Goal: Task Accomplishment & Management: Use online tool/utility

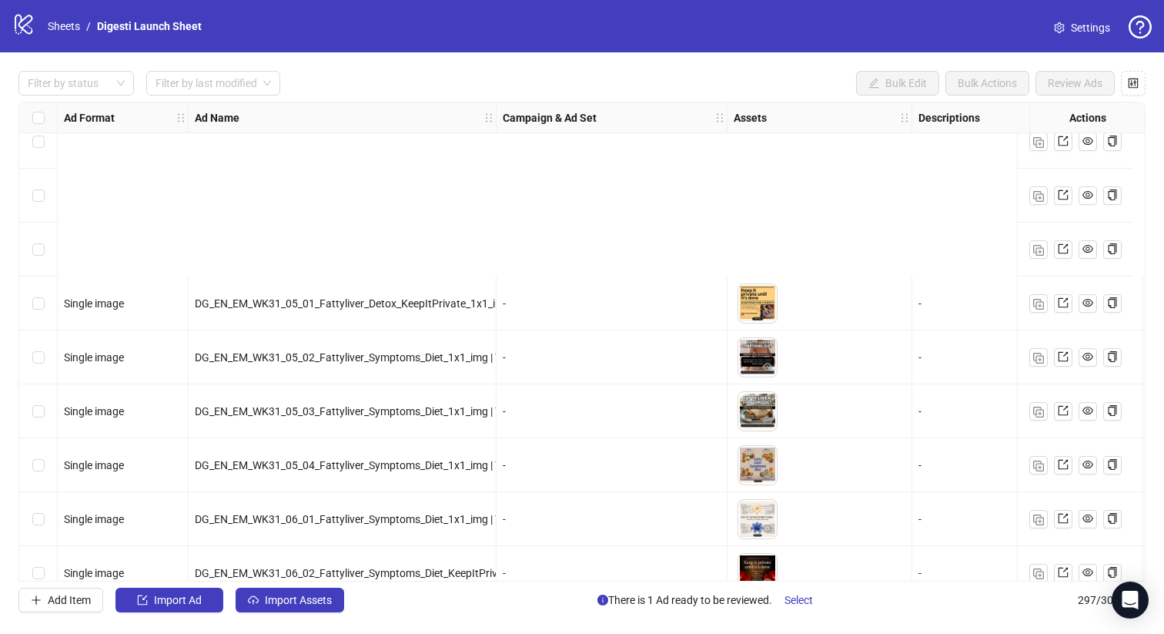
scroll to position [6218, 0]
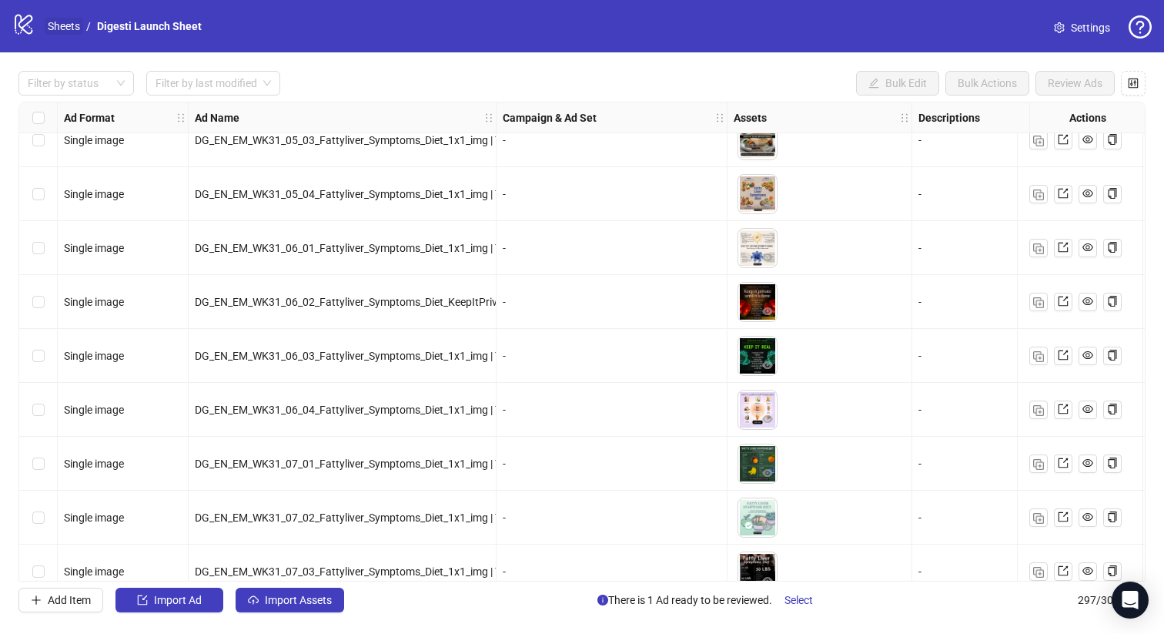
click at [69, 28] on link "Sheets" at bounding box center [64, 26] width 38 height 17
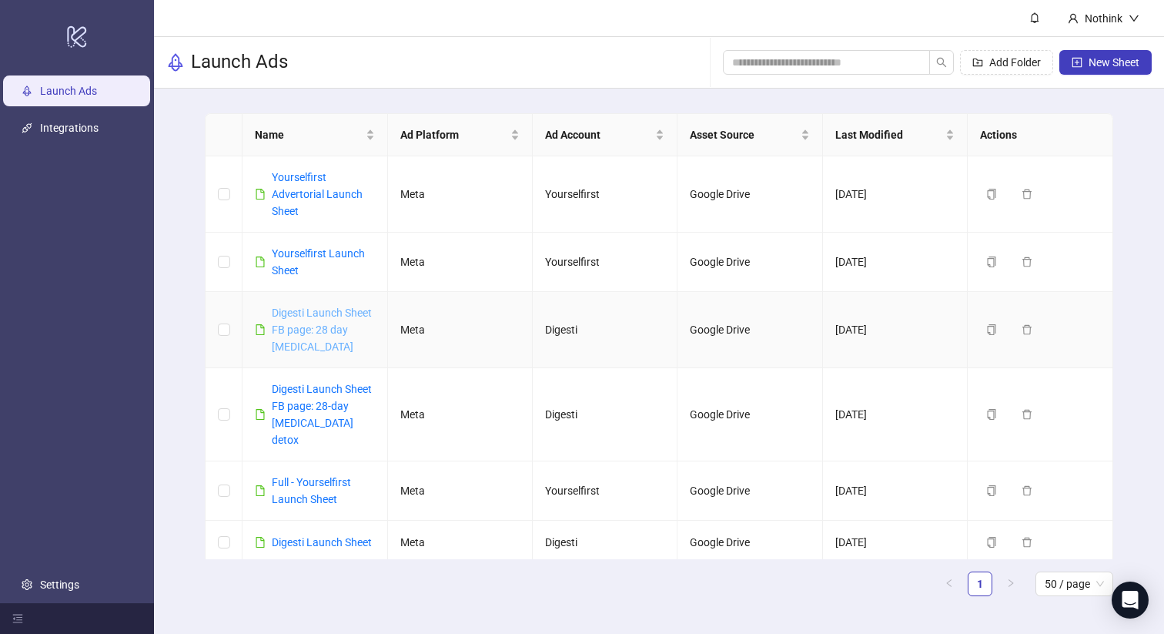
click at [336, 323] on link "Digesti Launch Sheet FB page: 28 day [MEDICAL_DATA]" at bounding box center [322, 329] width 100 height 46
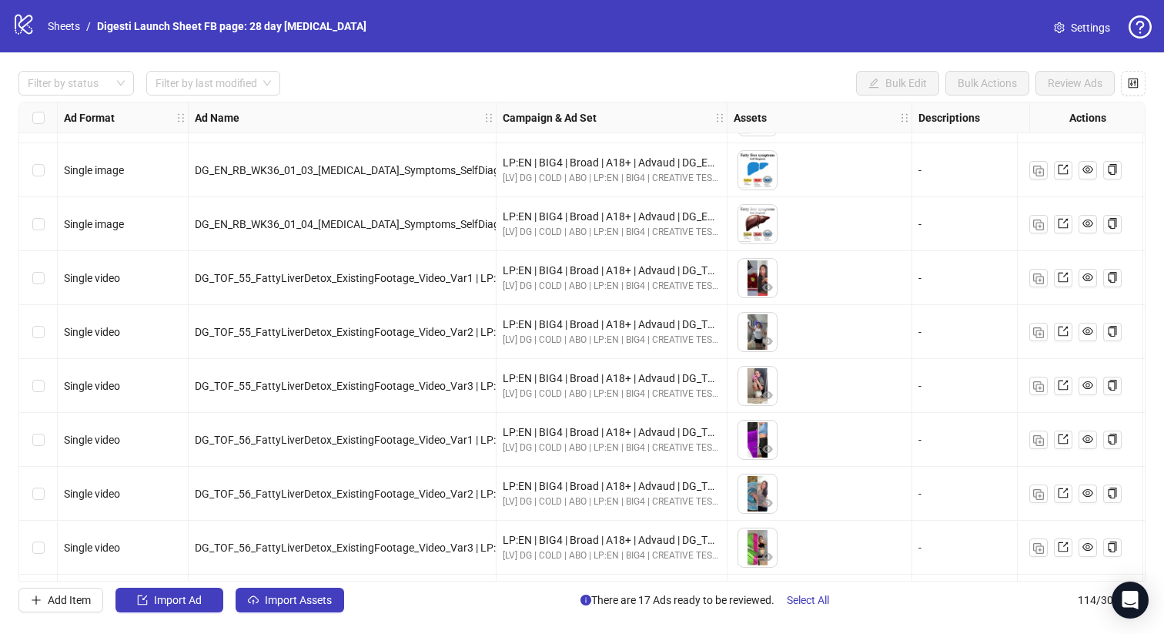
scroll to position [5703, 0]
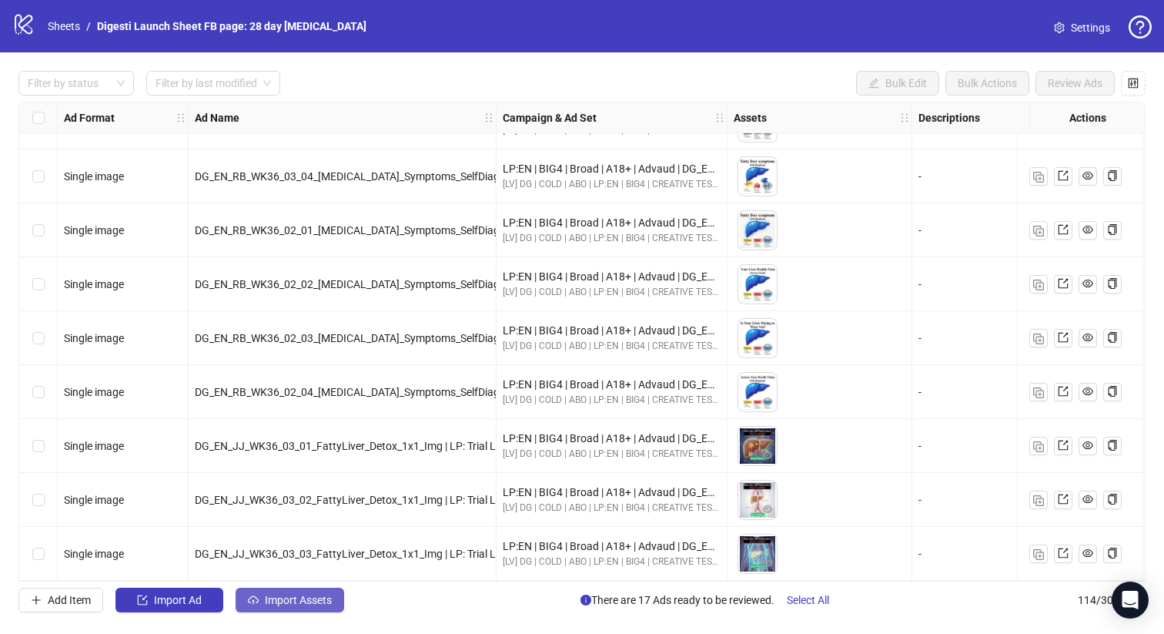
click at [297, 599] on span "Import Assets" at bounding box center [298, 600] width 67 height 12
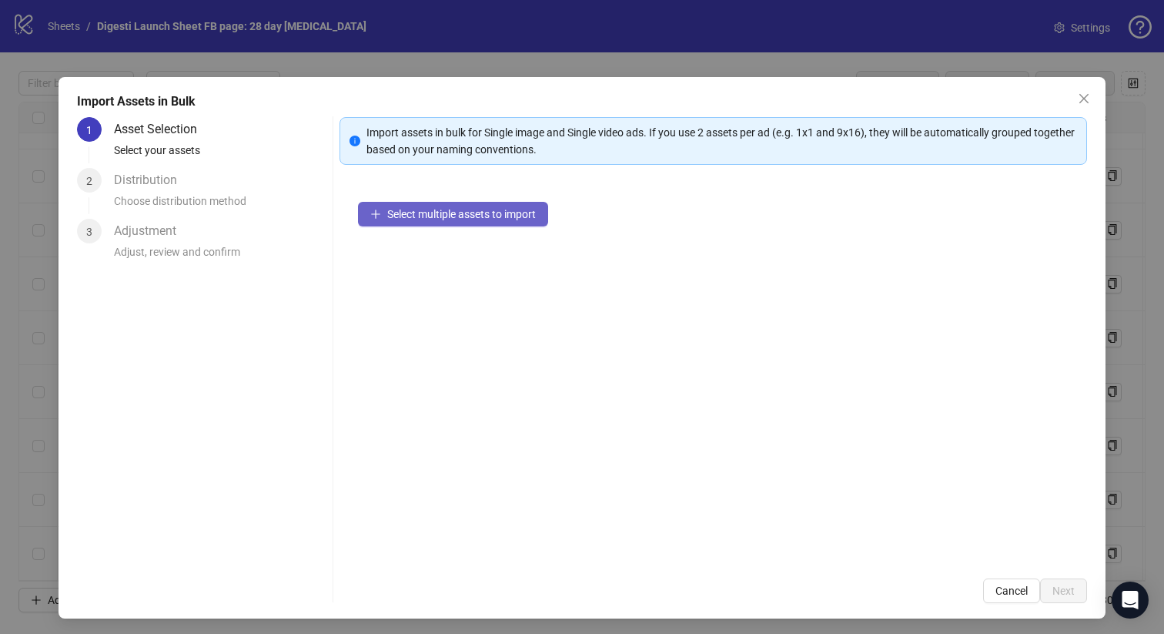
click at [457, 216] on span "Select multiple assets to import" at bounding box center [461, 214] width 149 height 12
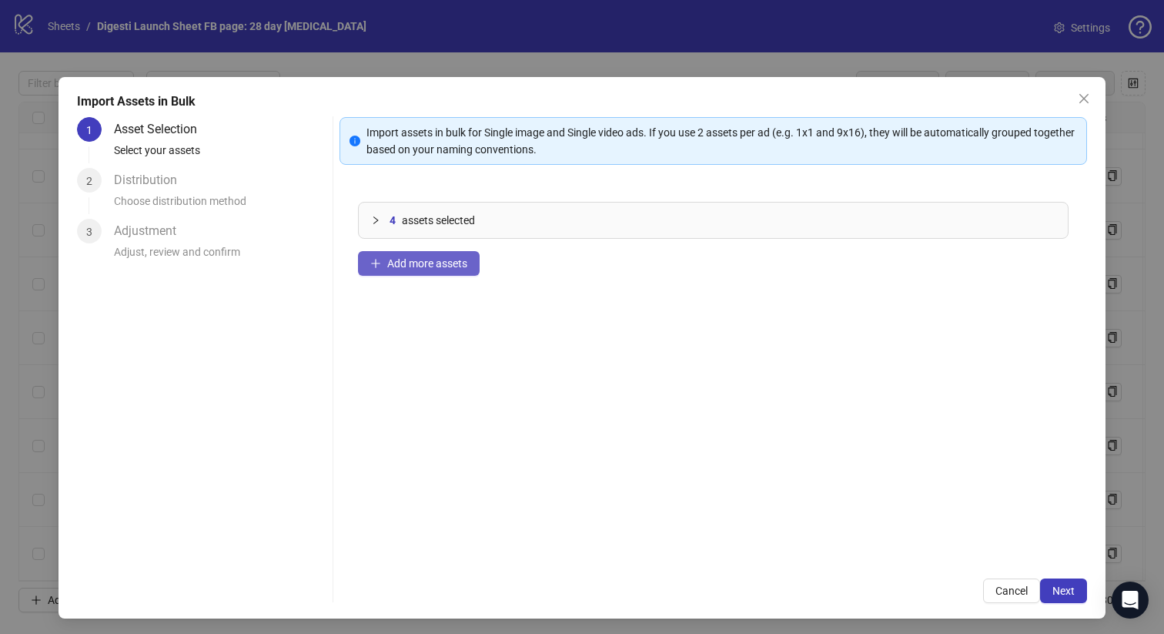
click at [414, 257] on span "Add more assets" at bounding box center [427, 263] width 80 height 12
click at [405, 251] on button "Add more assets" at bounding box center [419, 263] width 122 height 25
click at [398, 262] on span "Add more assets" at bounding box center [427, 263] width 80 height 12
click at [1066, 589] on span "Next" at bounding box center [1063, 590] width 22 height 12
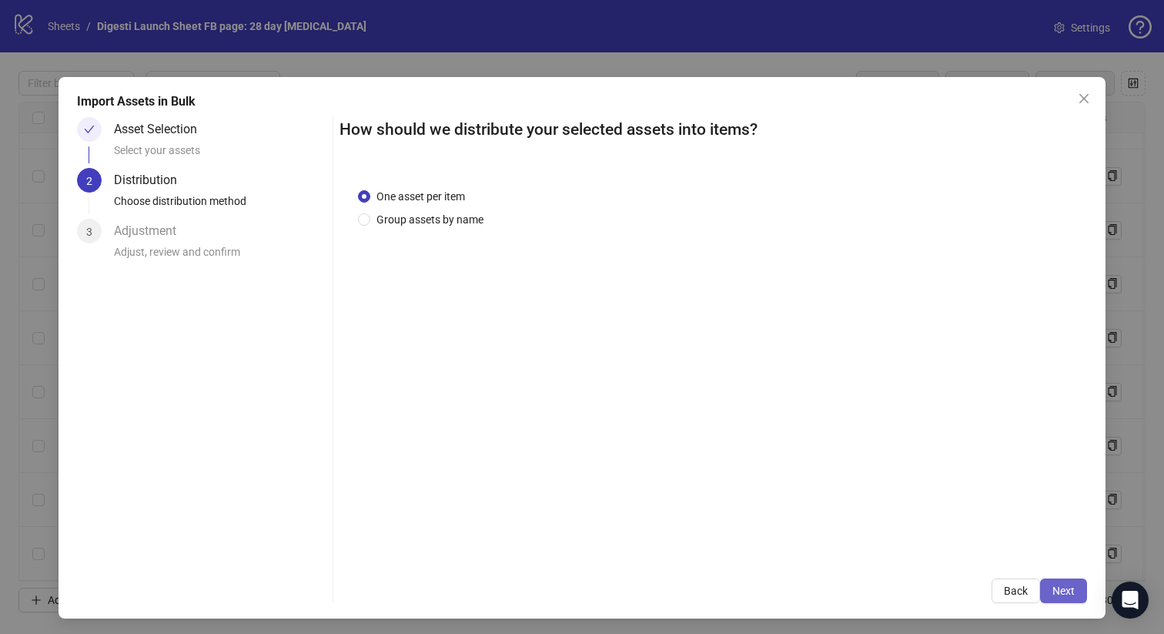
click at [1058, 590] on span "Next" at bounding box center [1063, 590] width 22 height 12
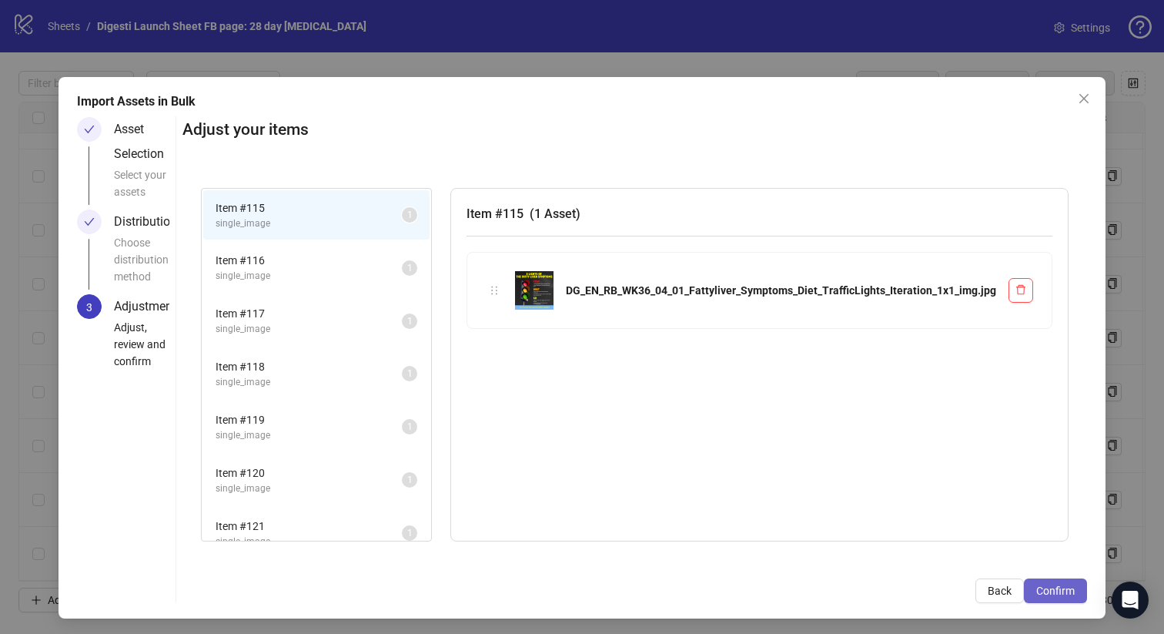
click at [1066, 589] on span "Confirm" at bounding box center [1055, 590] width 38 height 12
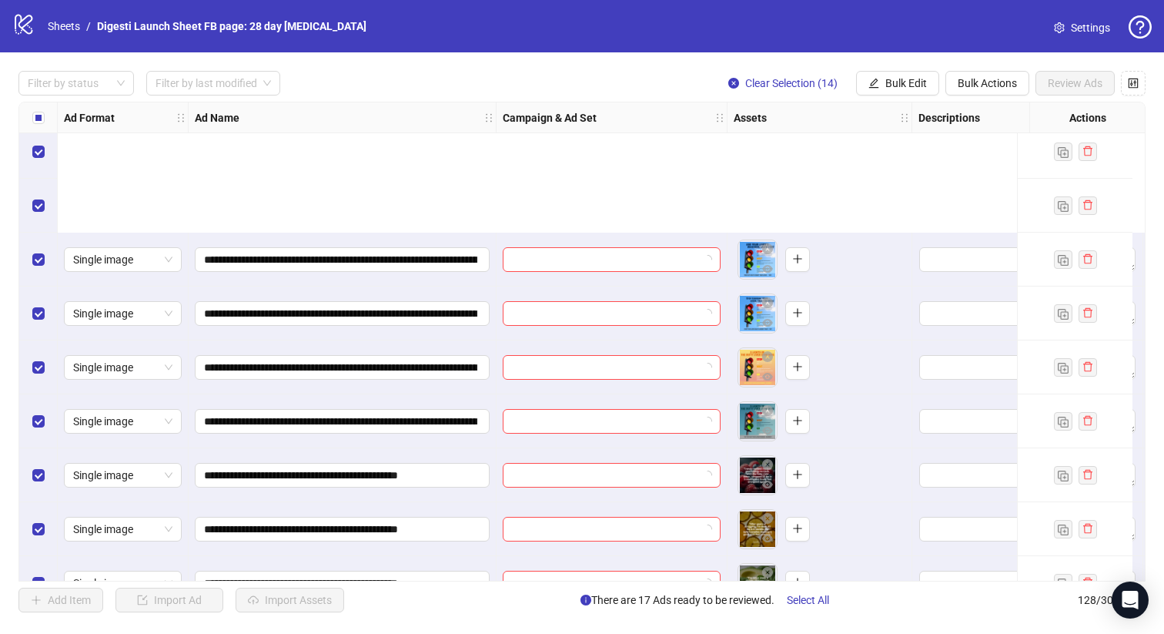
scroll to position [6457, 0]
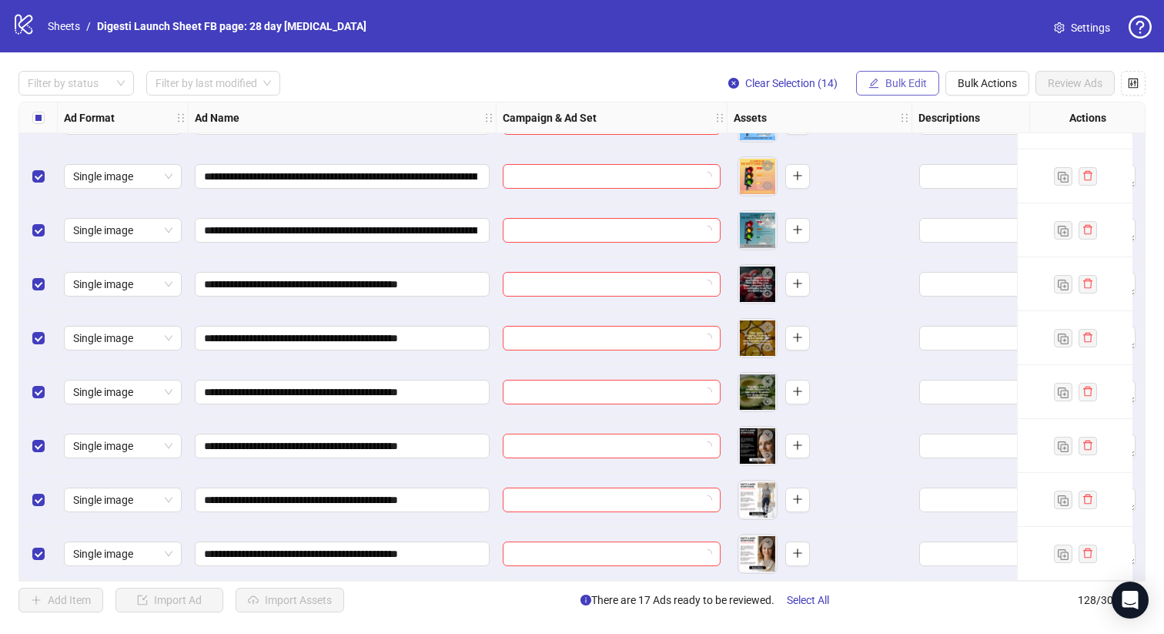
click at [885, 77] on span "Bulk Edit" at bounding box center [906, 83] width 42 height 12
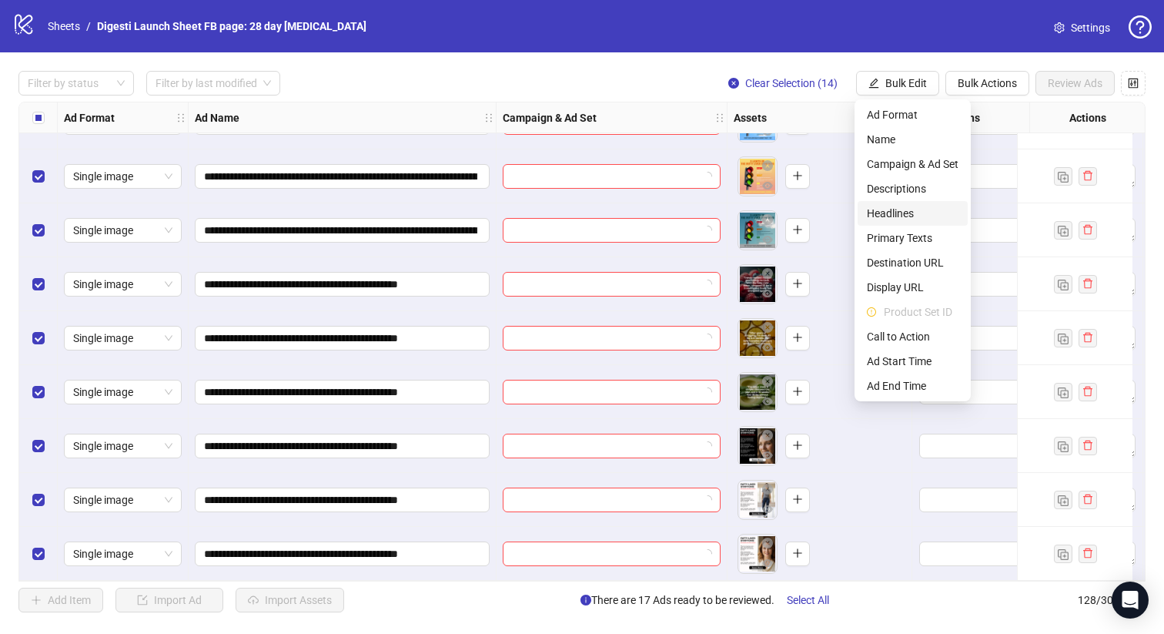
click at [878, 215] on span "Headlines" at bounding box center [913, 213] width 92 height 17
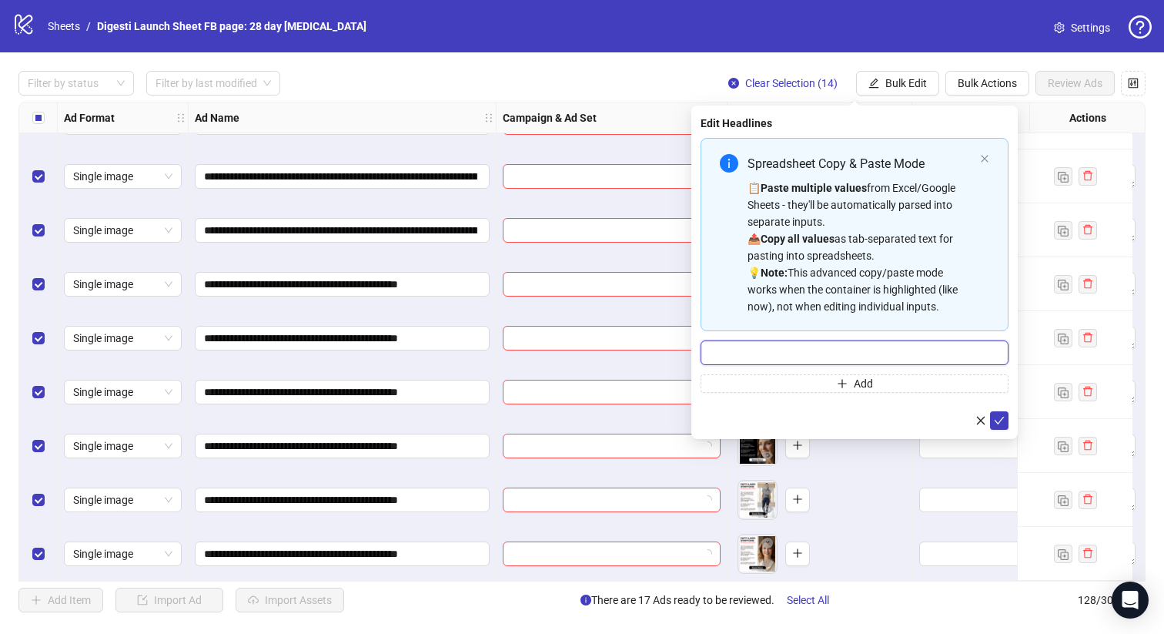
click at [739, 353] on input "Multi-input container - paste or copy values" at bounding box center [855, 352] width 308 height 25
paste input "**********"
type input "**********"
click at [1000, 422] on icon "check" at bounding box center [999, 420] width 11 height 11
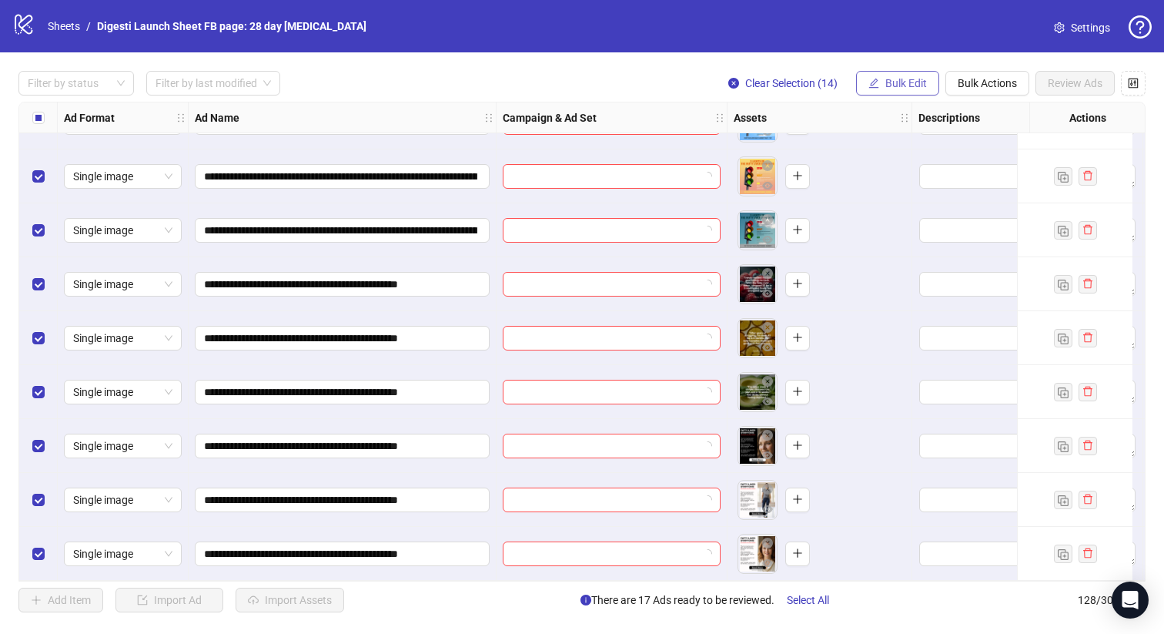
click at [912, 85] on span "Bulk Edit" at bounding box center [906, 83] width 42 height 12
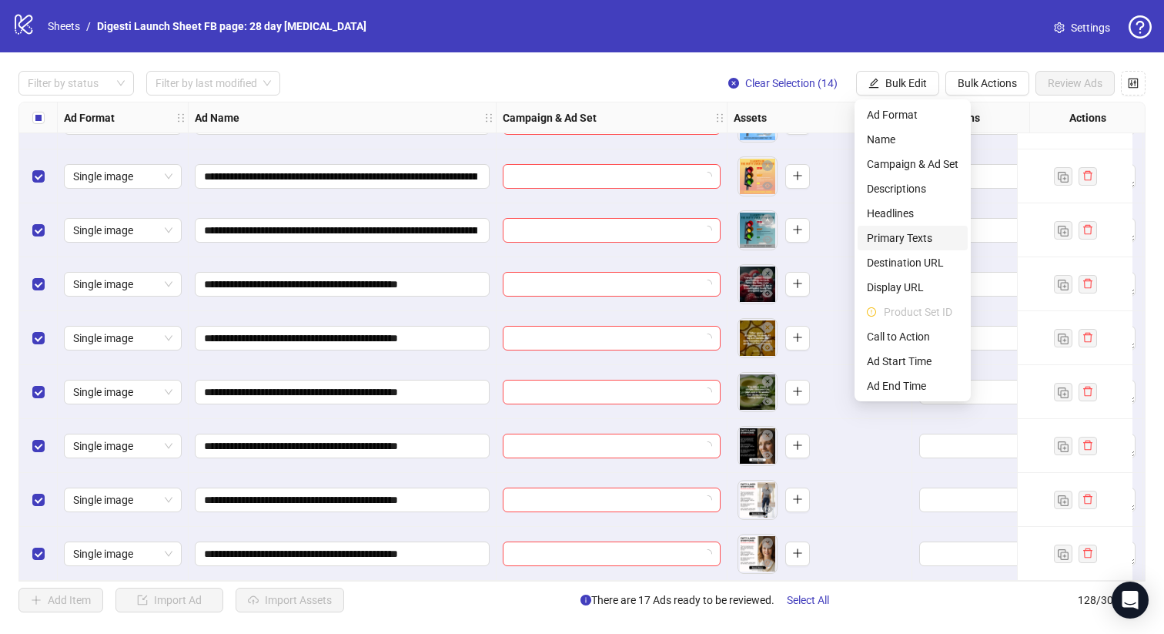
click at [896, 234] on span "Primary Texts" at bounding box center [913, 237] width 92 height 17
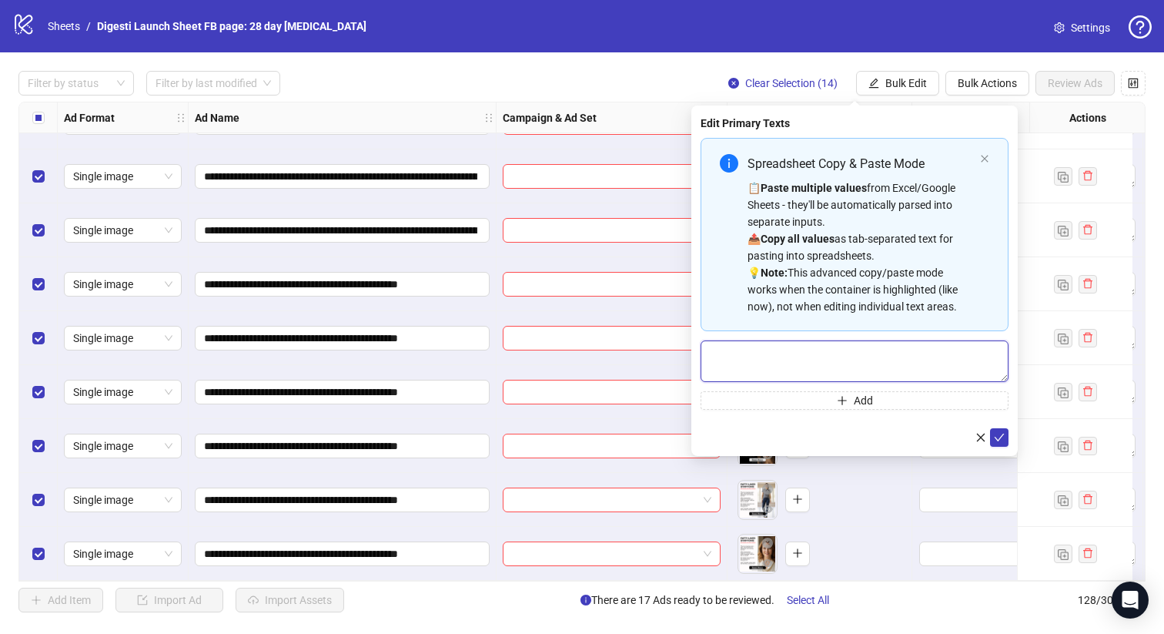
click at [762, 372] on textarea "Multi-text input container - paste or copy values" at bounding box center [855, 361] width 308 height 42
paste textarea "**********"
type textarea "**********"
click at [1006, 437] on button "submit" at bounding box center [999, 437] width 18 height 18
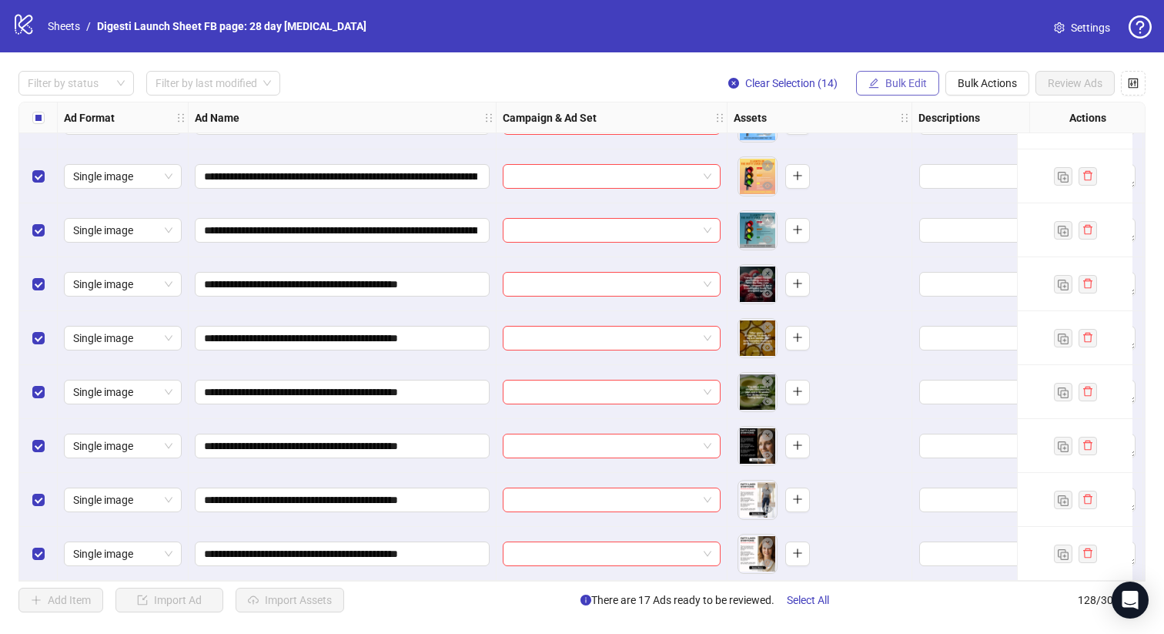
click at [888, 83] on span "Bulk Edit" at bounding box center [906, 83] width 42 height 12
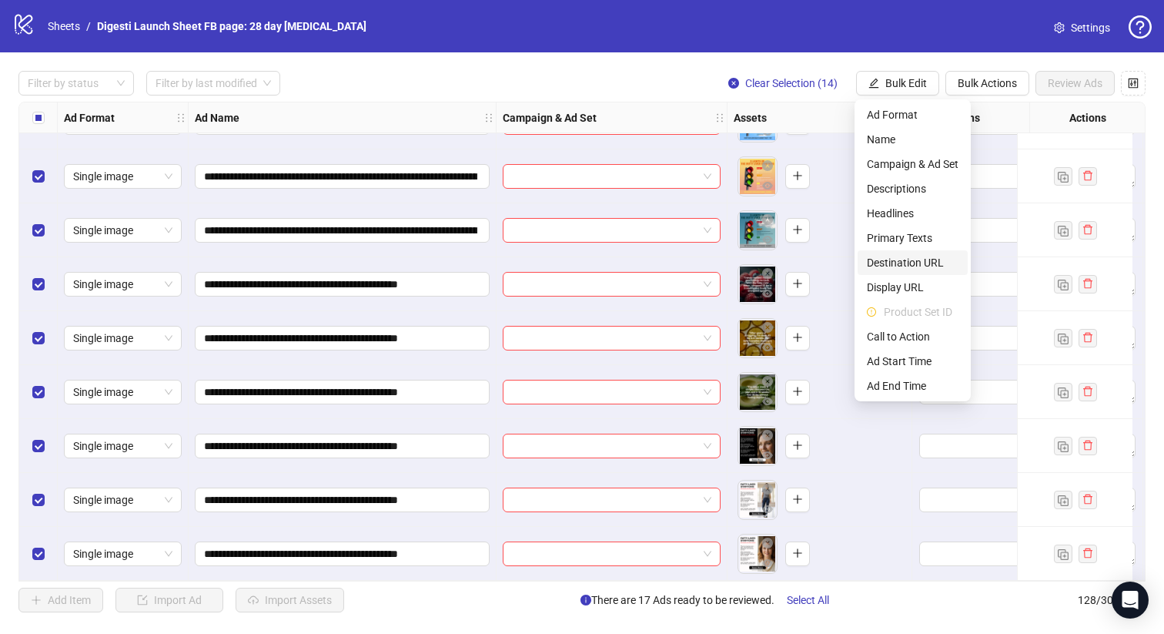
click at [924, 263] on span "Destination URL" at bounding box center [913, 262] width 92 height 17
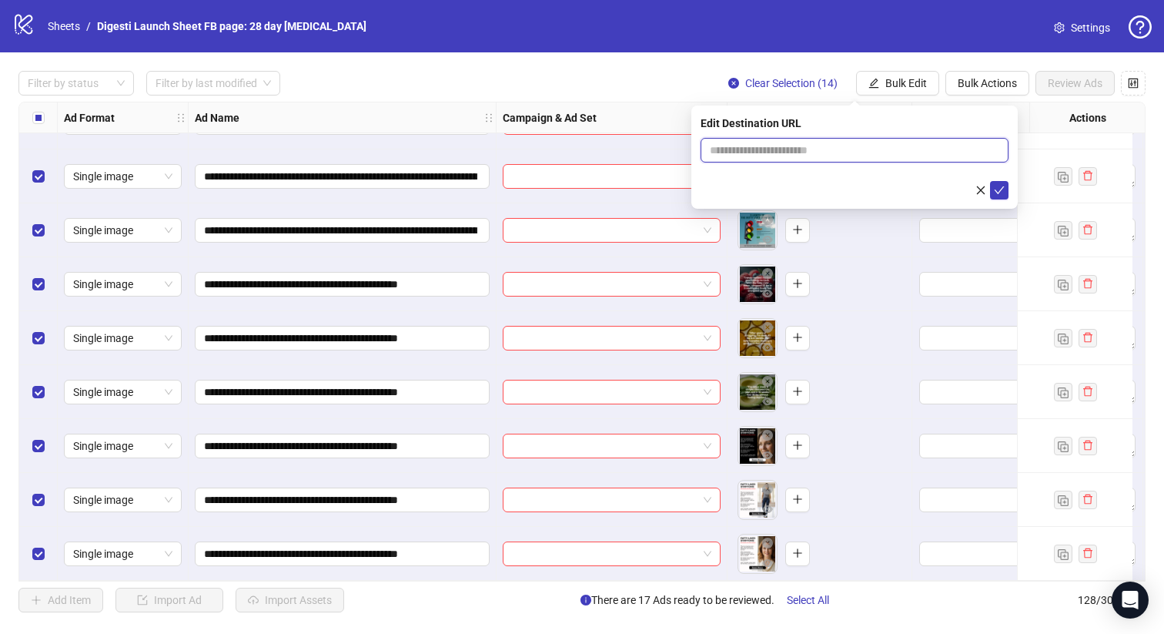
click at [770, 147] on input "text" at bounding box center [848, 150] width 277 height 17
paste input "**********"
type input "**********"
click at [999, 188] on icon "check" at bounding box center [999, 190] width 11 height 11
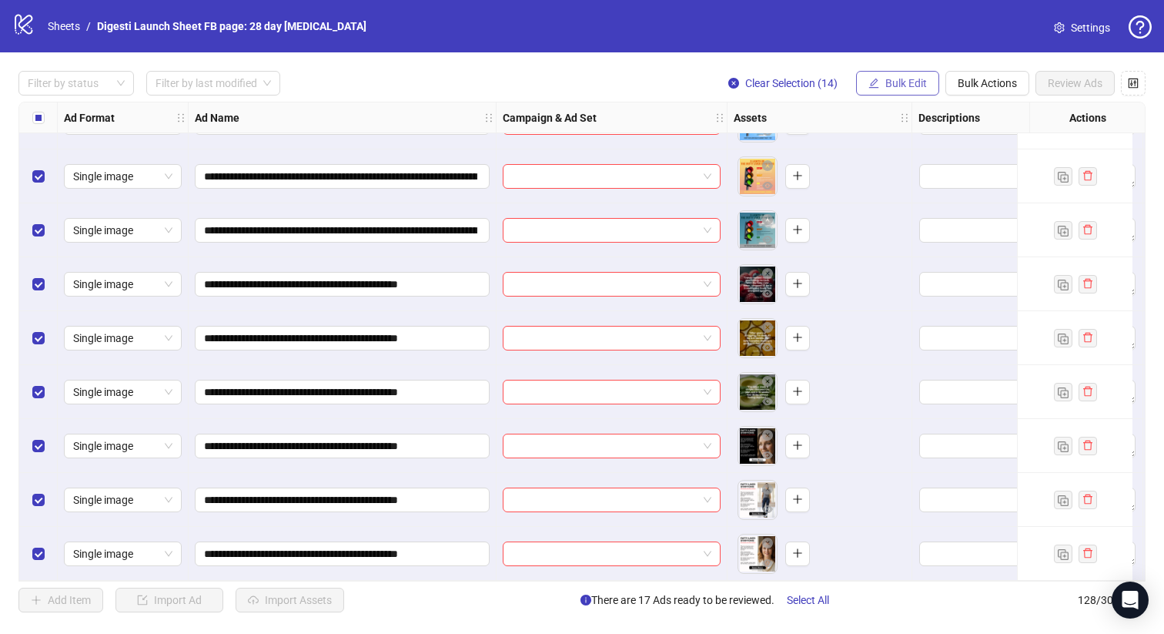
click at [892, 82] on span "Bulk Edit" at bounding box center [906, 83] width 42 height 12
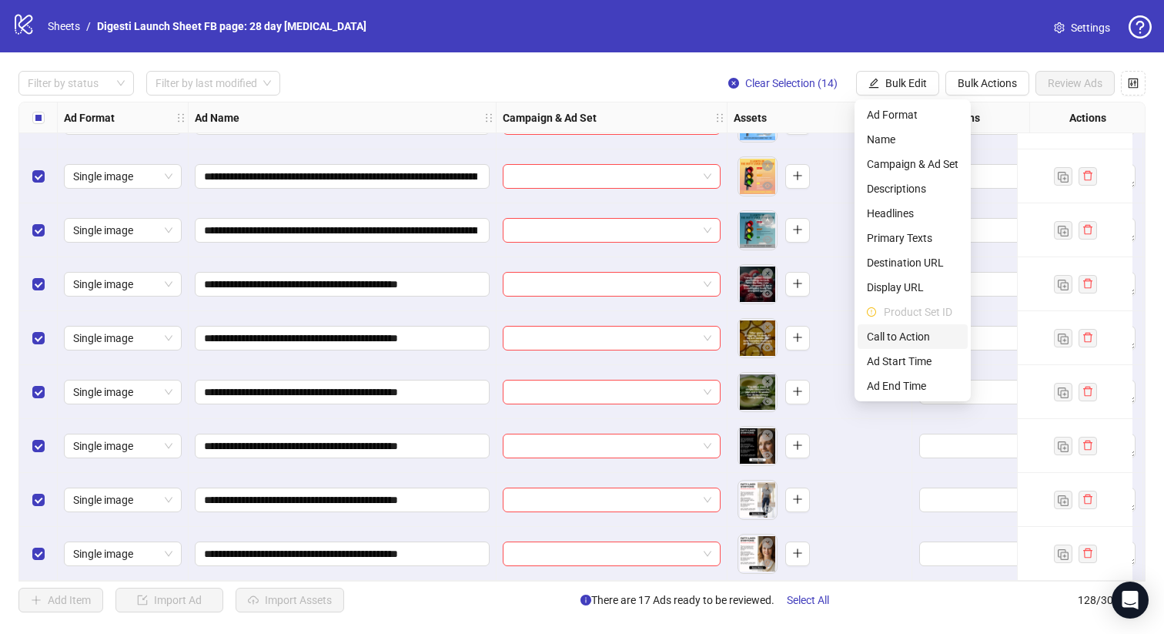
click at [922, 337] on span "Call to Action" at bounding box center [913, 336] width 92 height 17
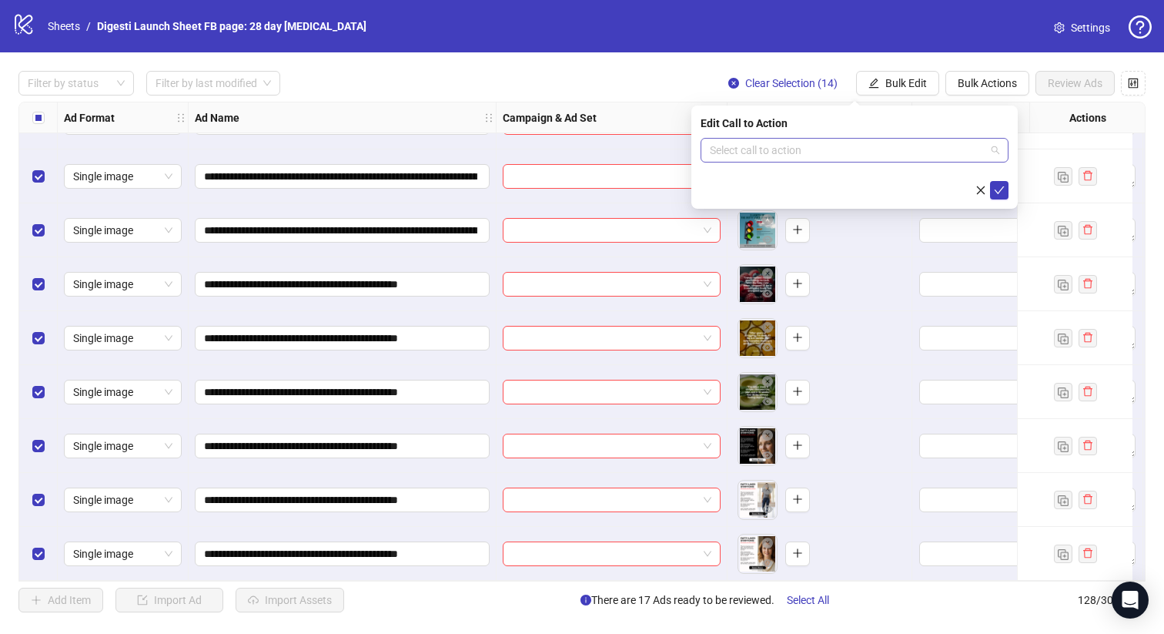
click at [804, 155] on input "search" at bounding box center [848, 150] width 276 height 23
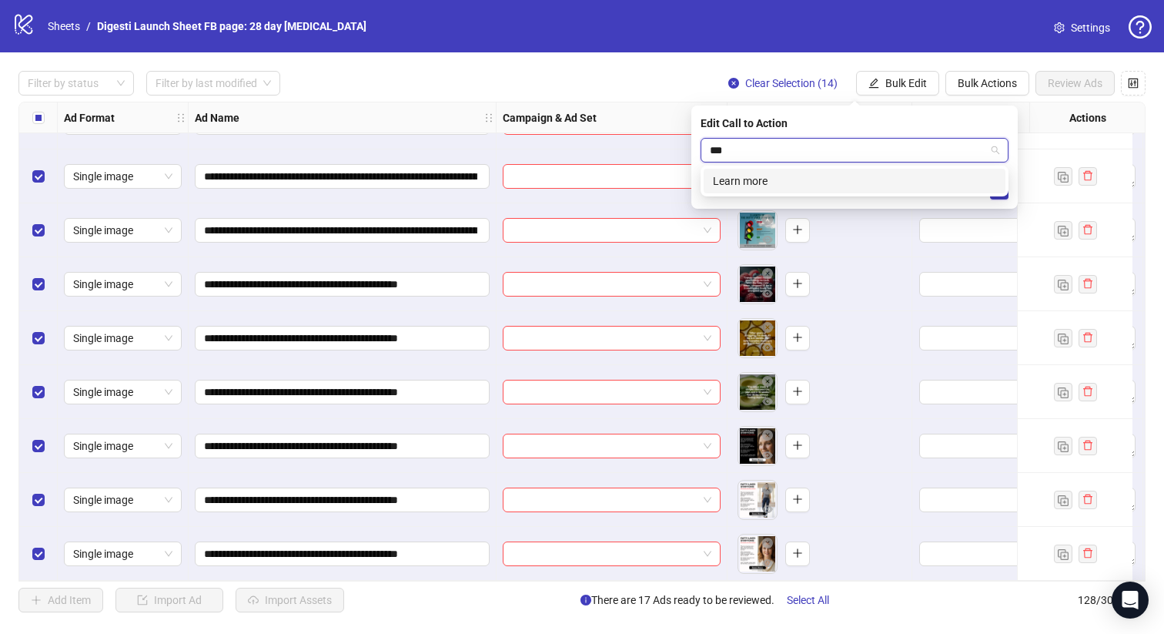
type input "****"
click at [738, 177] on div "Learn more" at bounding box center [854, 180] width 283 height 17
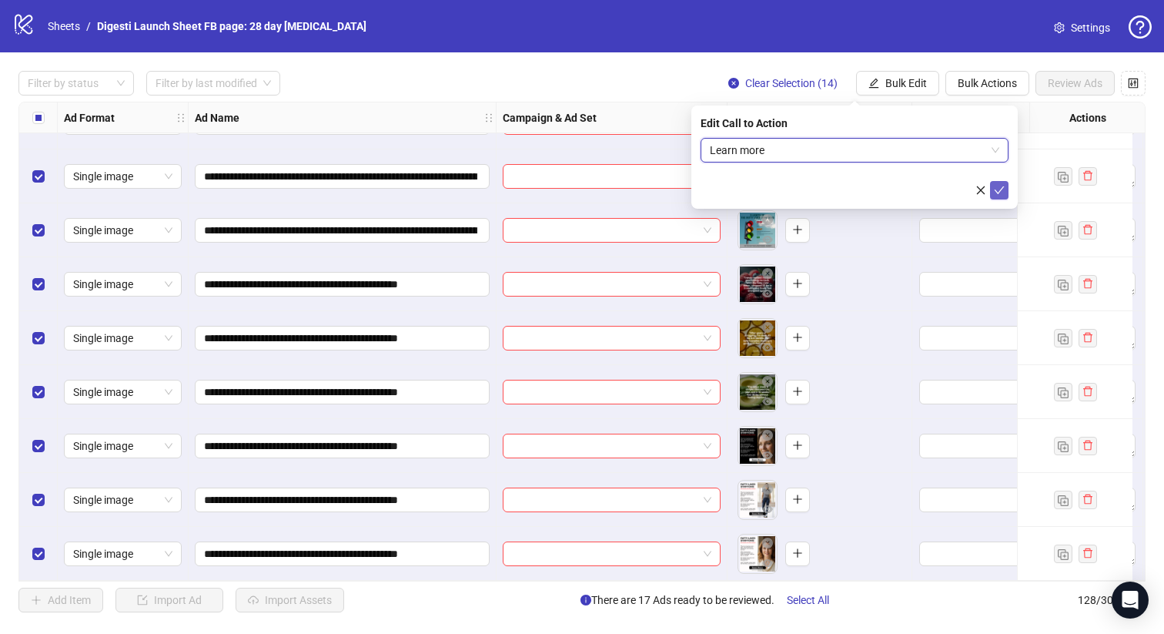
click at [992, 186] on button "submit" at bounding box center [999, 190] width 18 height 18
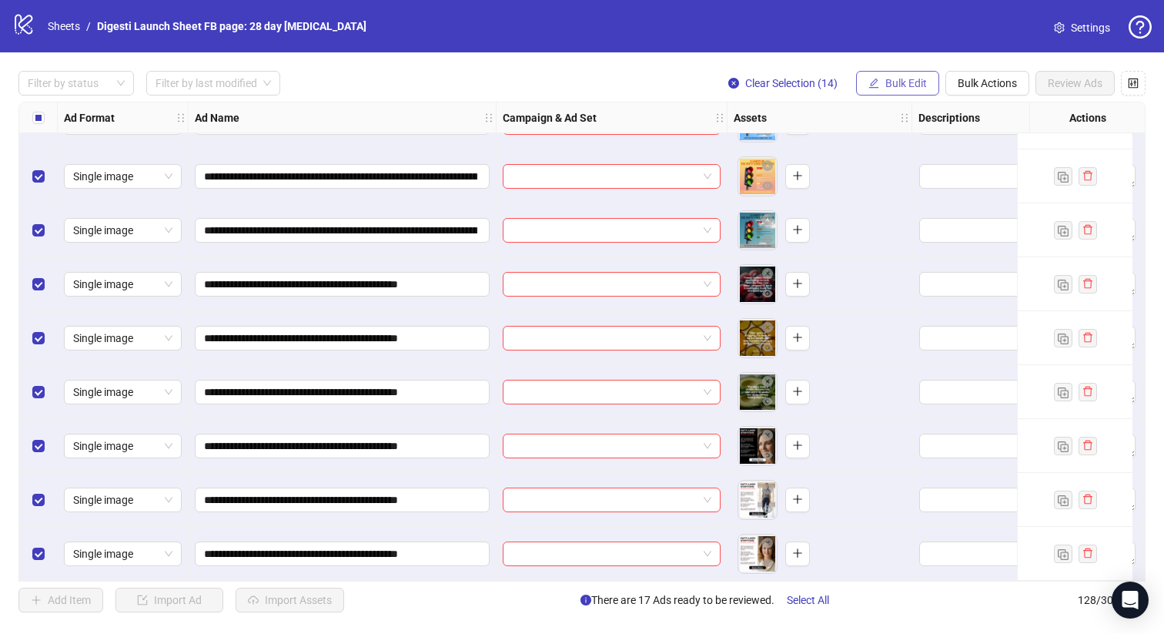
click at [894, 75] on button "Bulk Edit" at bounding box center [897, 83] width 83 height 25
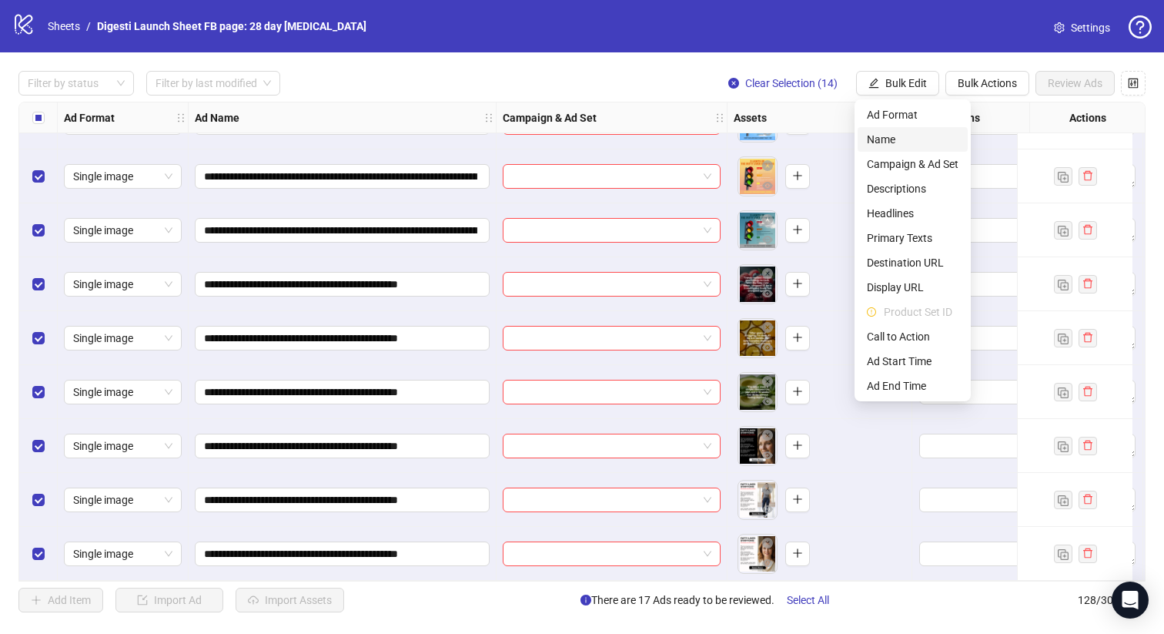
click at [906, 136] on span "Name" at bounding box center [913, 139] width 92 height 17
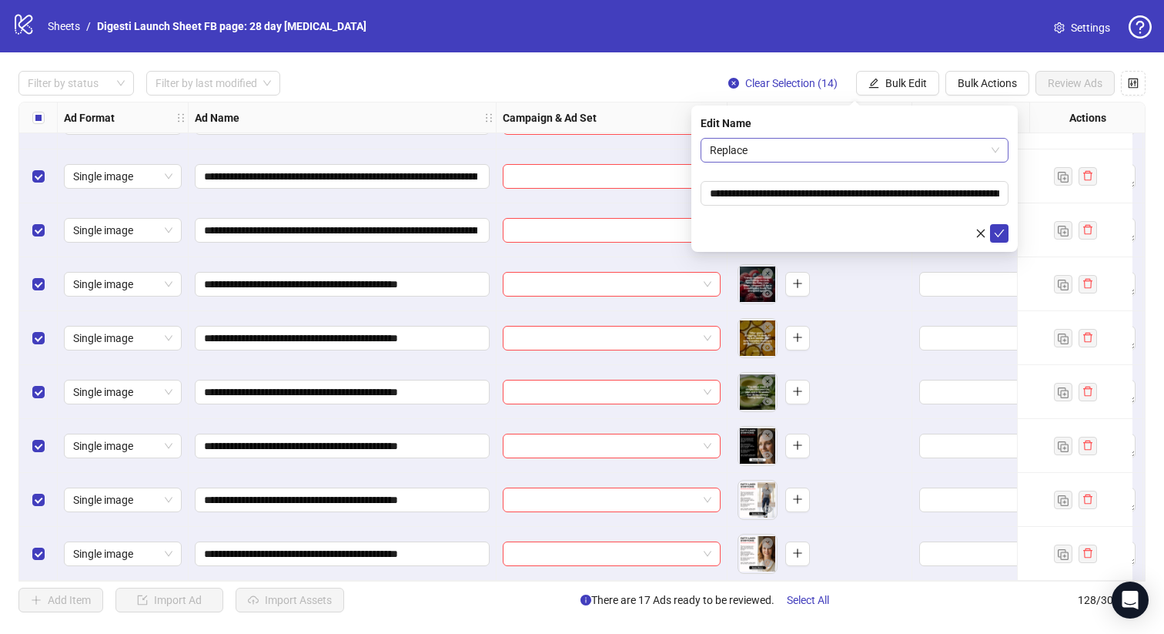
click at [824, 157] on span "Replace" at bounding box center [854, 150] width 289 height 23
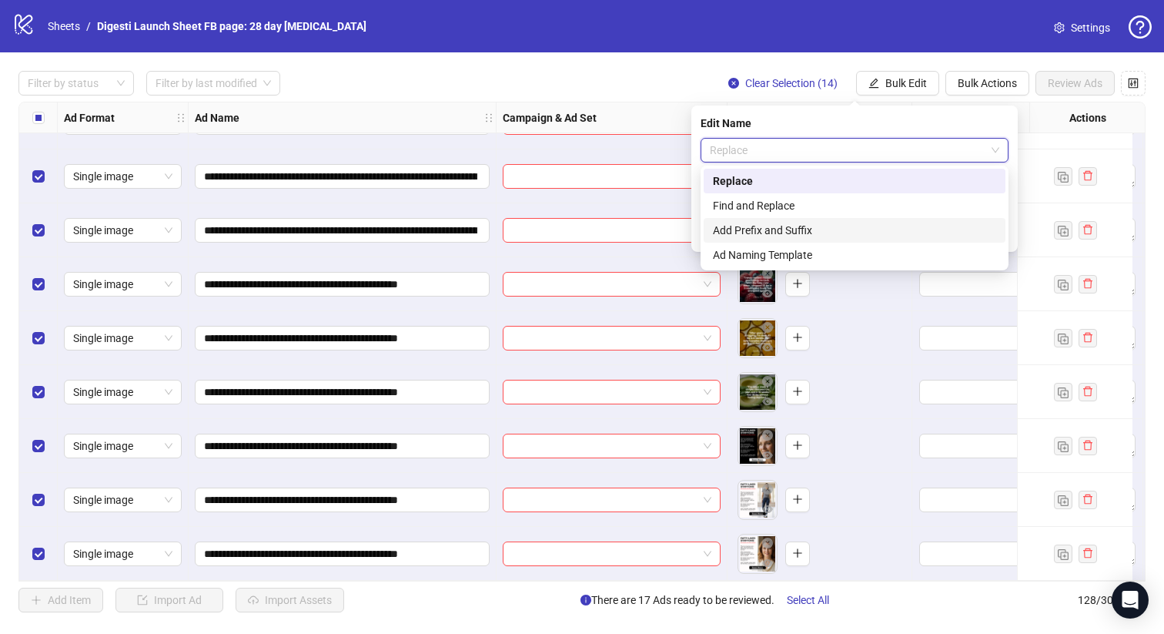
click at [813, 231] on div "Add Prefix and Suffix" at bounding box center [854, 230] width 283 height 17
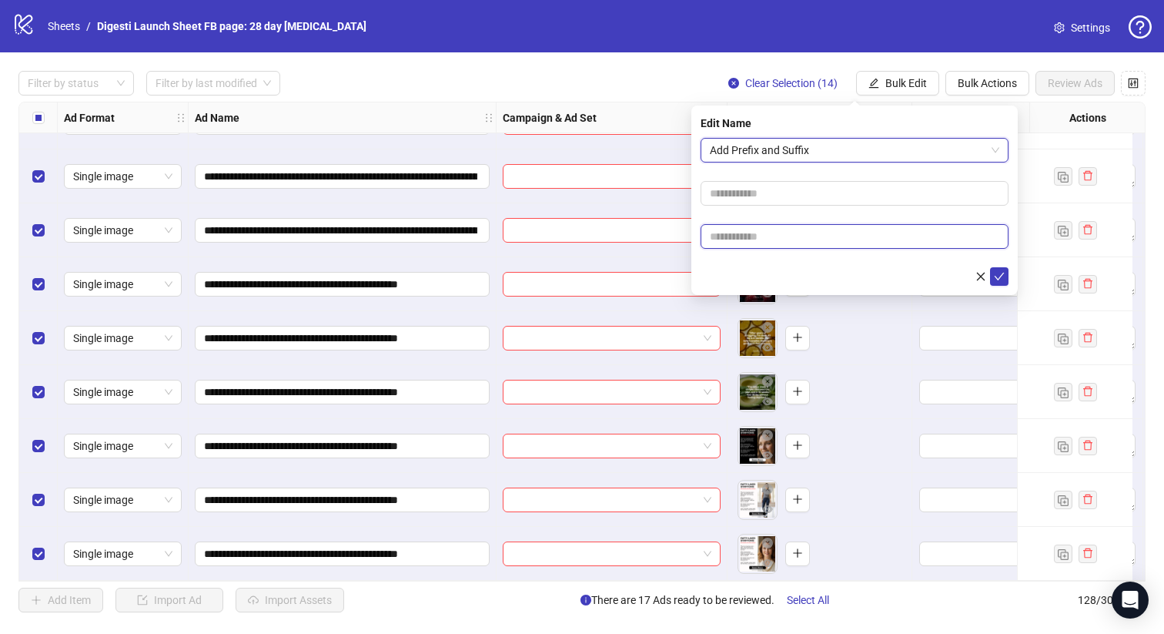
click at [753, 235] on input "text" at bounding box center [855, 236] width 308 height 25
paste input "**********"
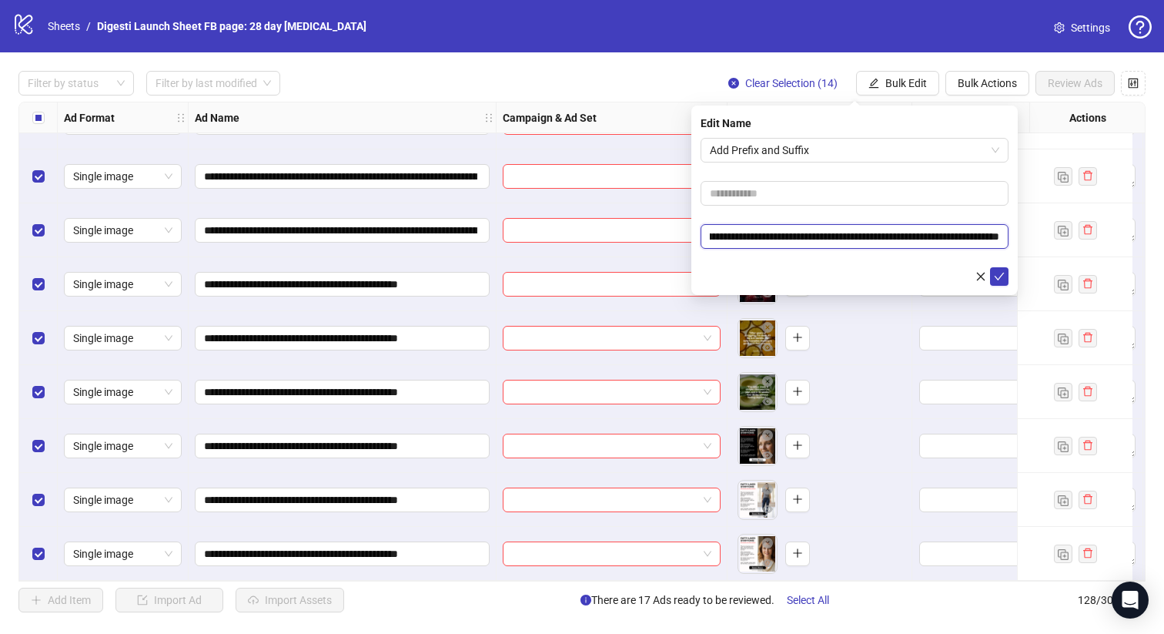
scroll to position [0, 0]
type input "**********"
click at [1002, 273] on icon "check" at bounding box center [1000, 277] width 10 height 8
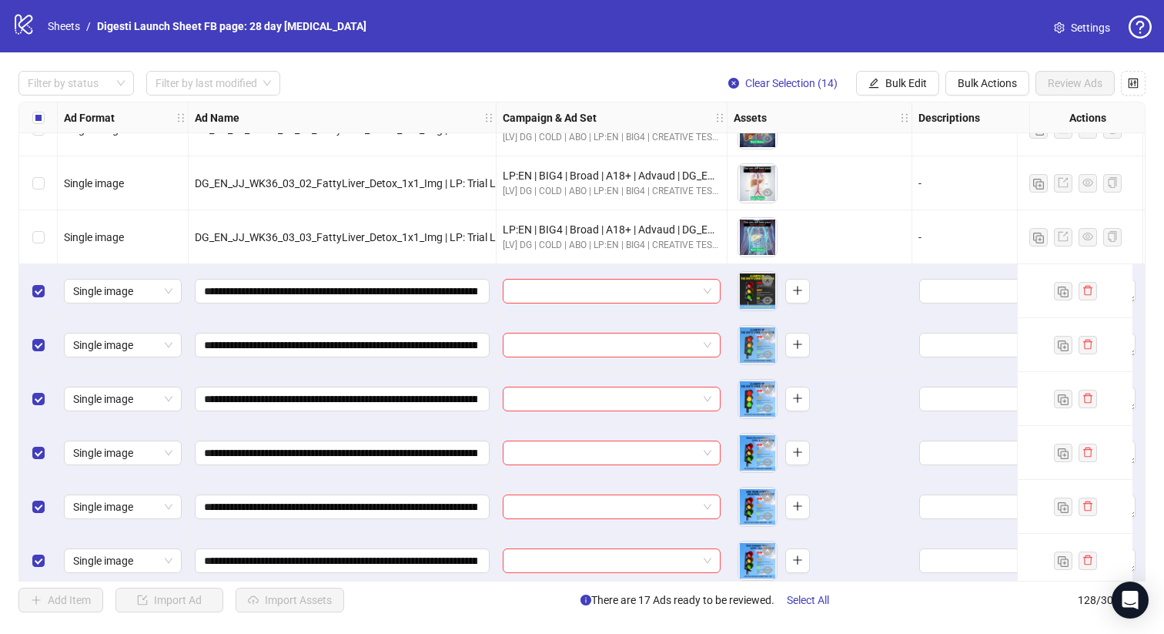
scroll to position [5987, 0]
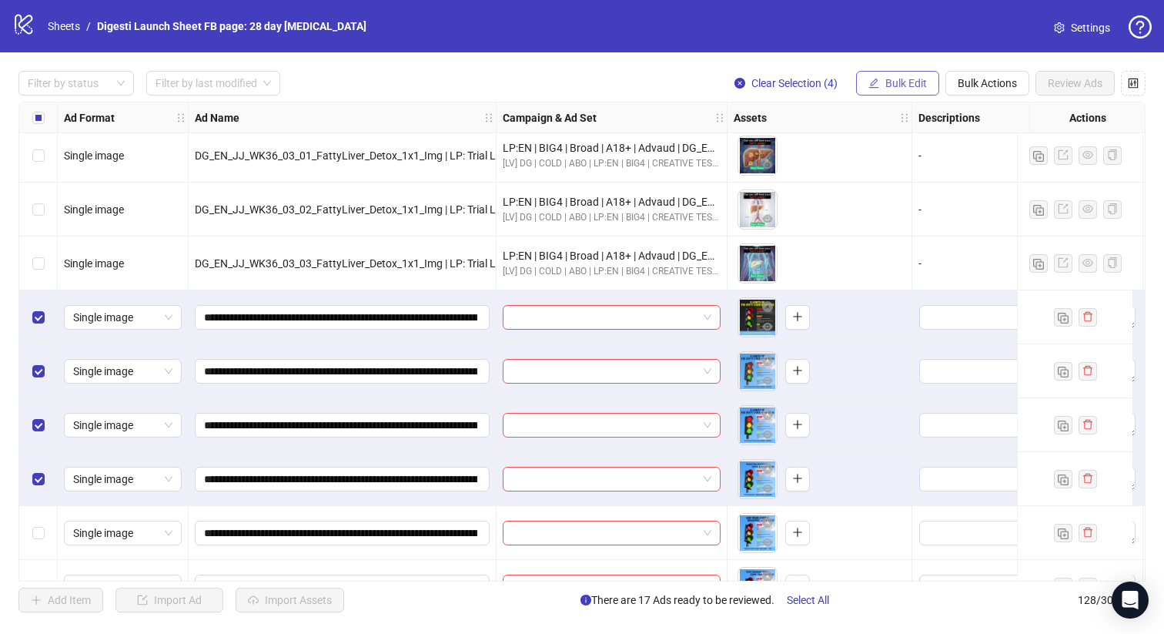
click at [888, 85] on span "Bulk Edit" at bounding box center [906, 83] width 42 height 12
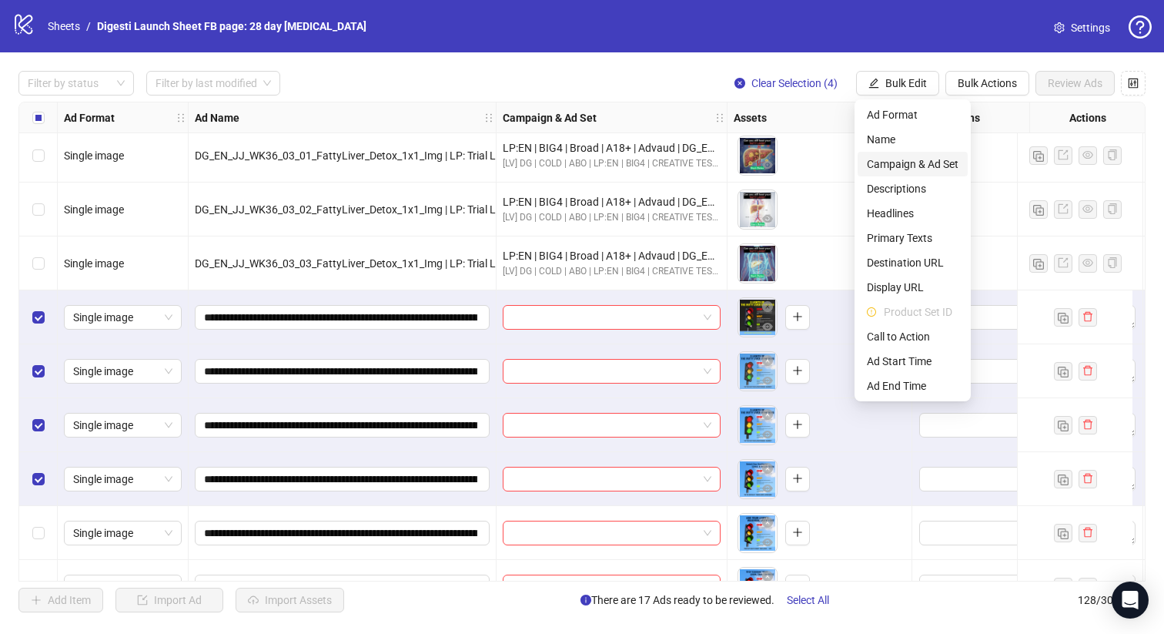
click at [900, 162] on span "Campaign & Ad Set" at bounding box center [913, 164] width 92 height 17
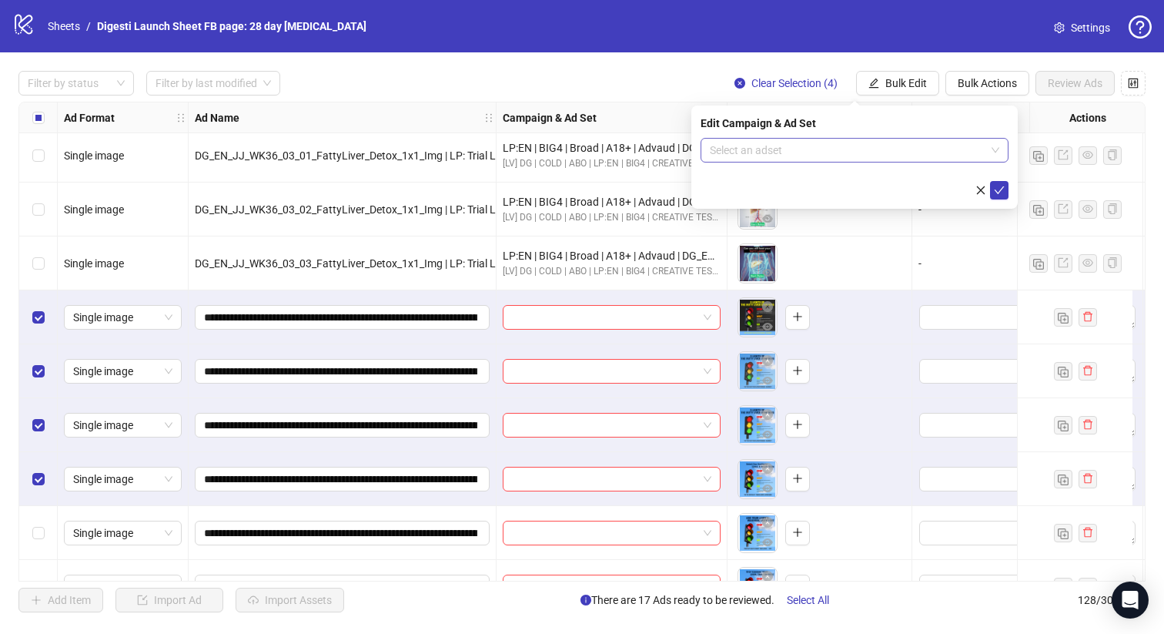
click at [825, 147] on input "search" at bounding box center [848, 150] width 276 height 23
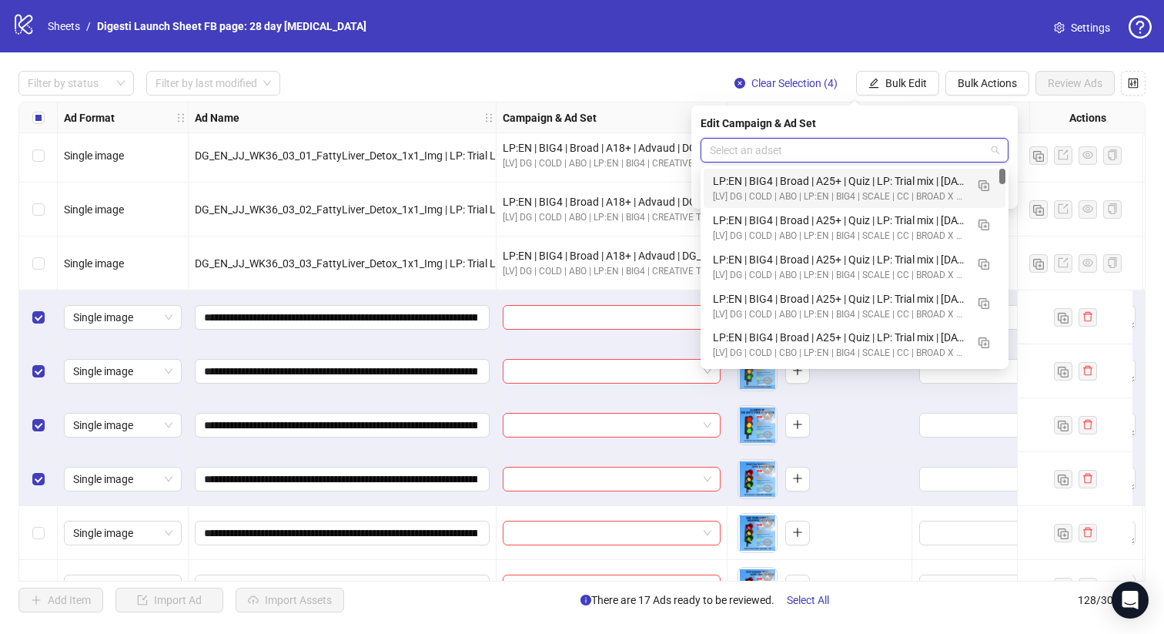
paste input "**********"
type input "**********"
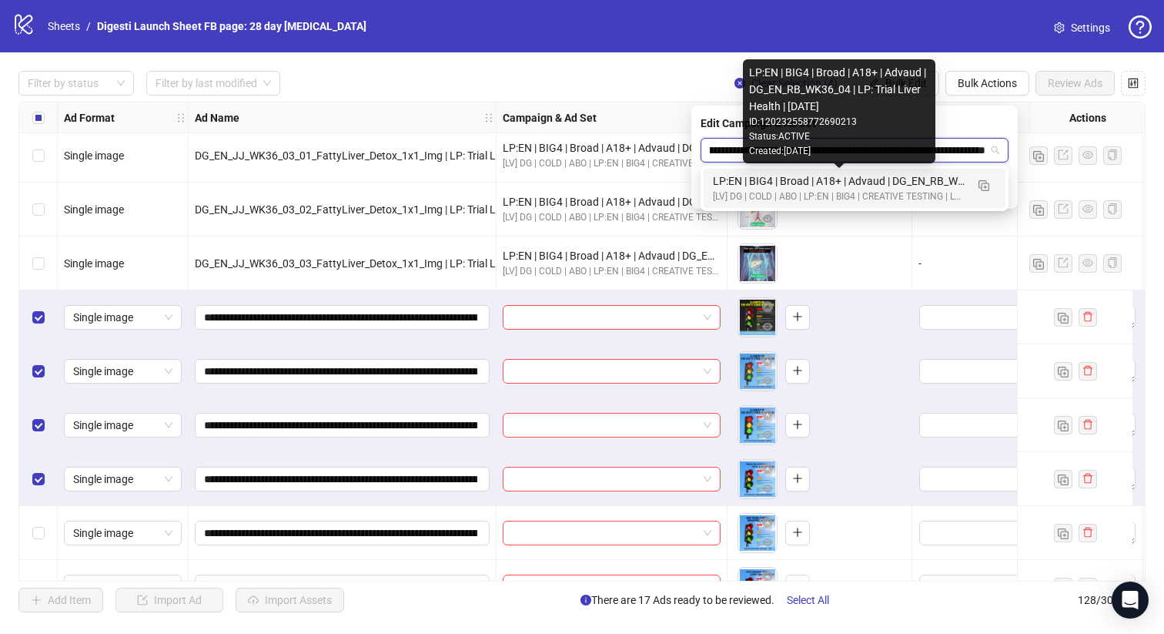
click at [773, 190] on div "[LV] DG | COLD | ABO | LP:EN | BIG4 | CREATIVE TESTING | LP: TRIAL | [DATE] DND" at bounding box center [839, 196] width 253 height 15
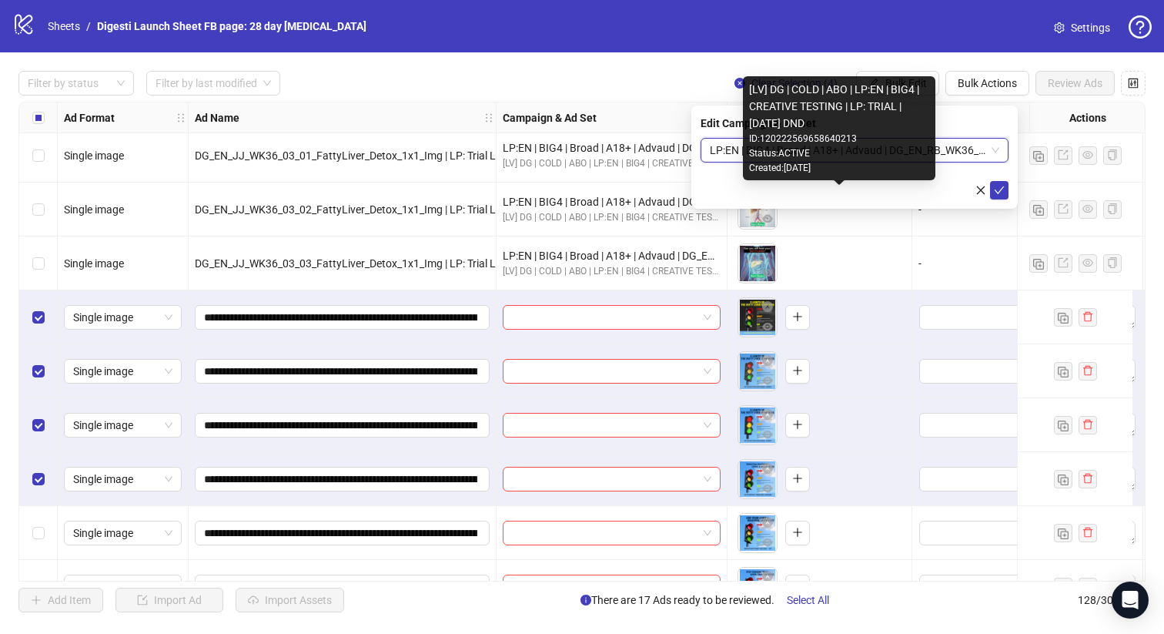
scroll to position [0, 0]
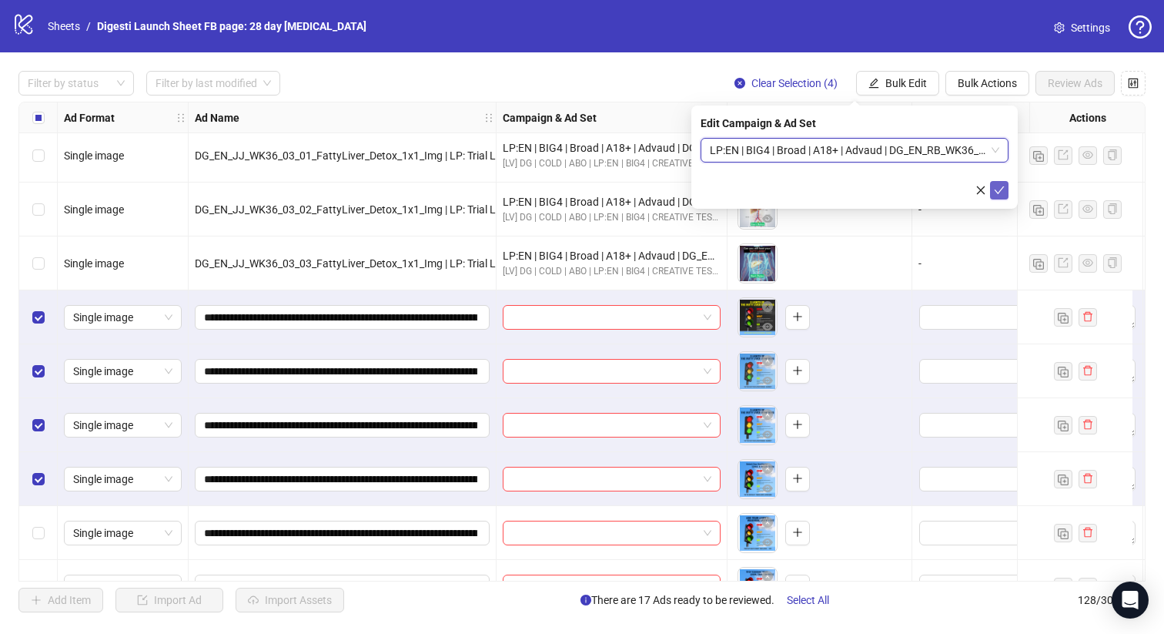
click at [996, 191] on icon "check" at bounding box center [1000, 190] width 10 height 8
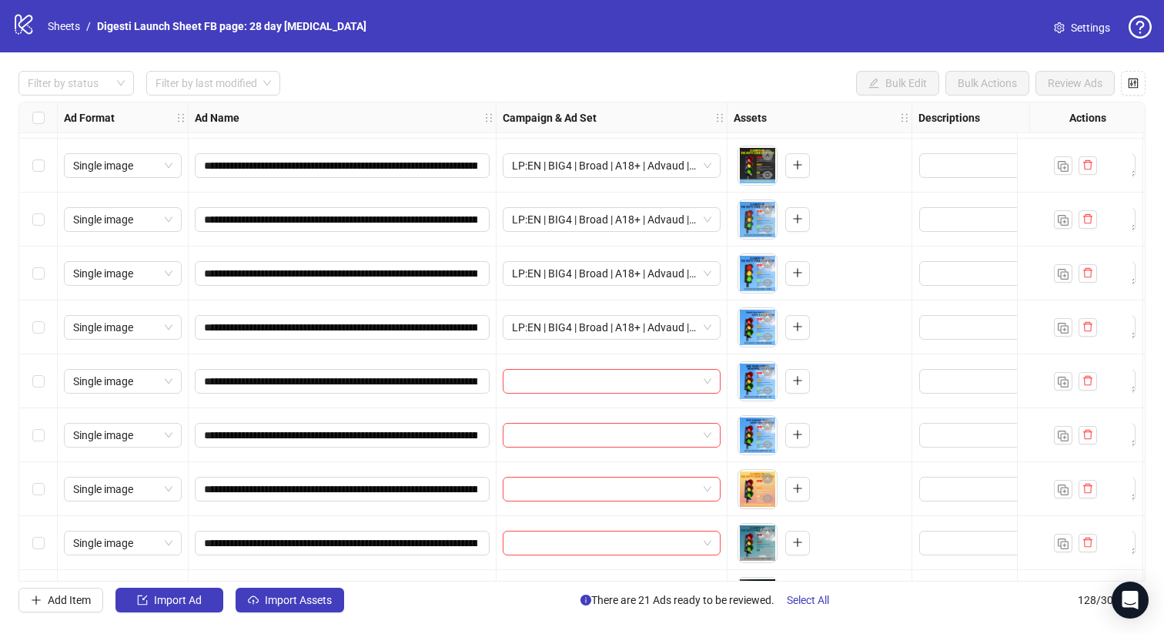
scroll to position [6171, 0]
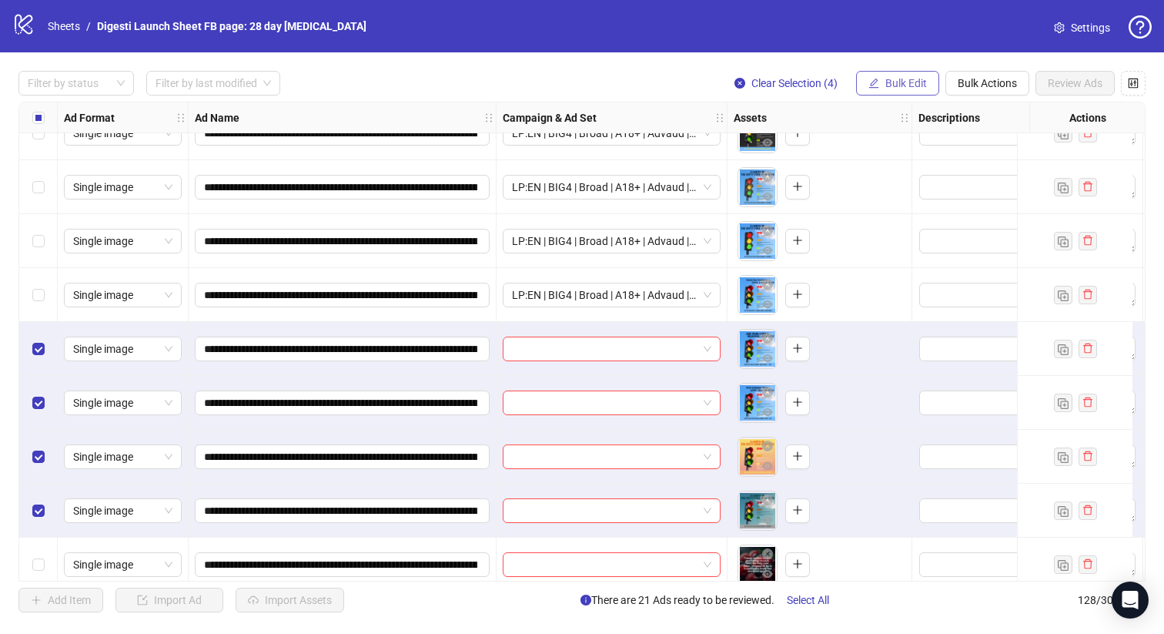
click at [893, 85] on span "Bulk Edit" at bounding box center [906, 83] width 42 height 12
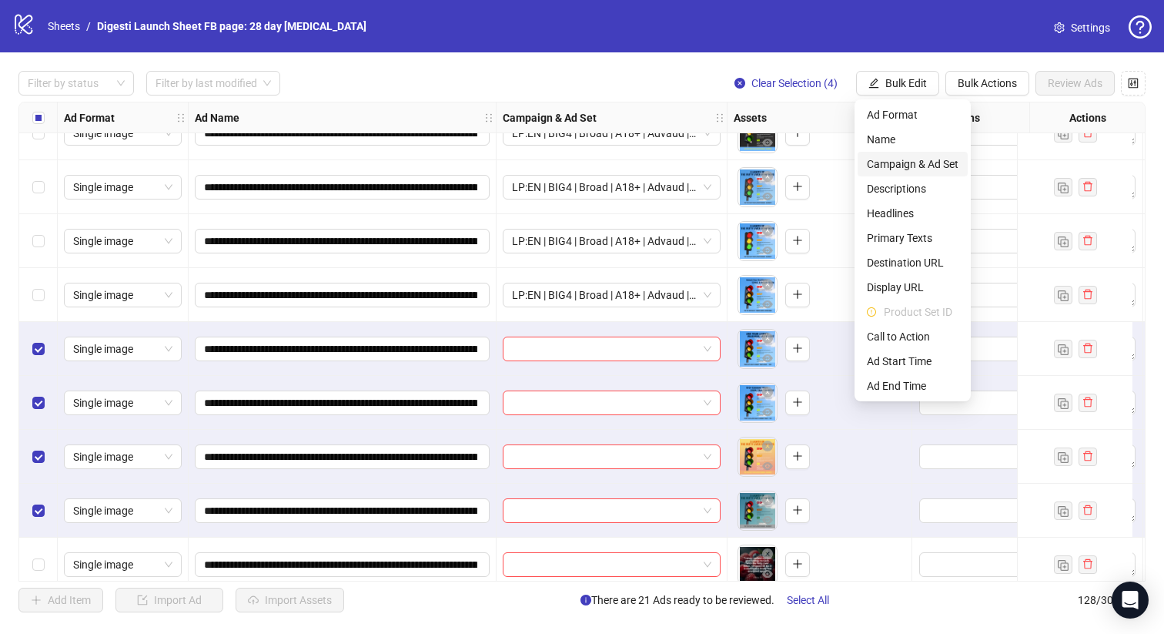
click at [901, 165] on span "Campaign & Ad Set" at bounding box center [913, 164] width 92 height 17
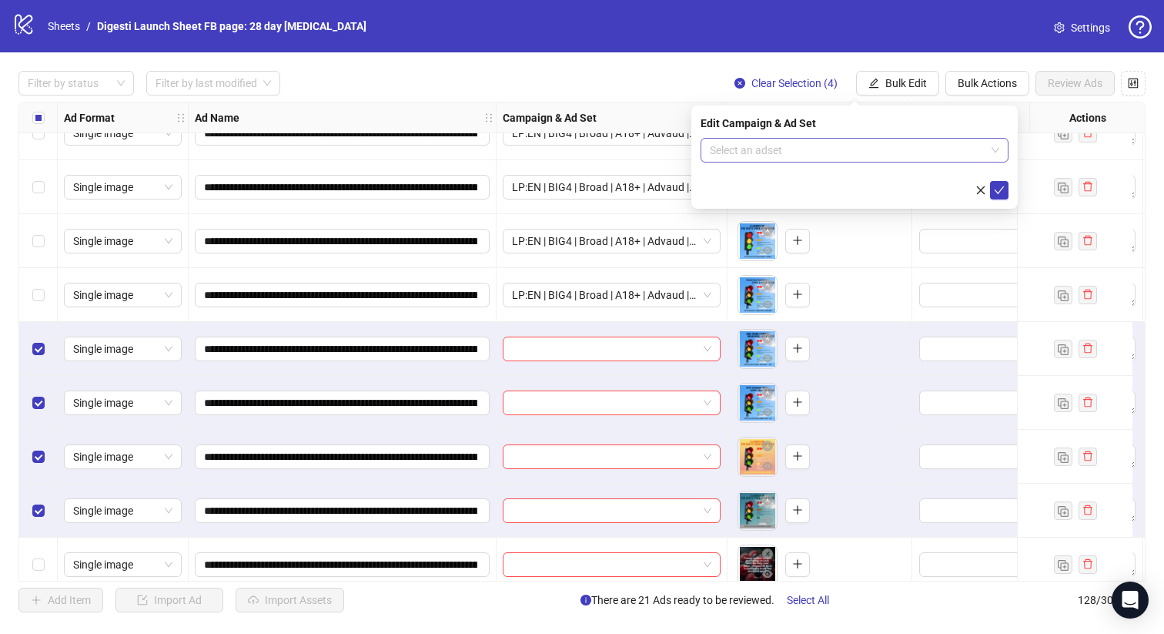
click at [811, 152] on input "search" at bounding box center [848, 150] width 276 height 23
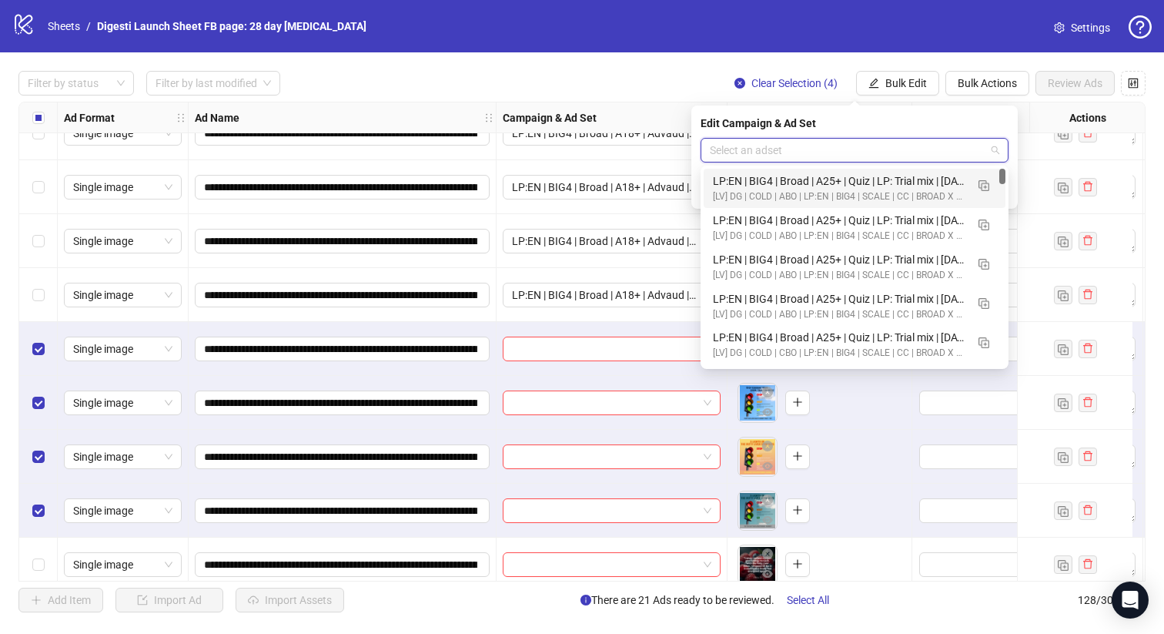
paste input "**********"
type input "**********"
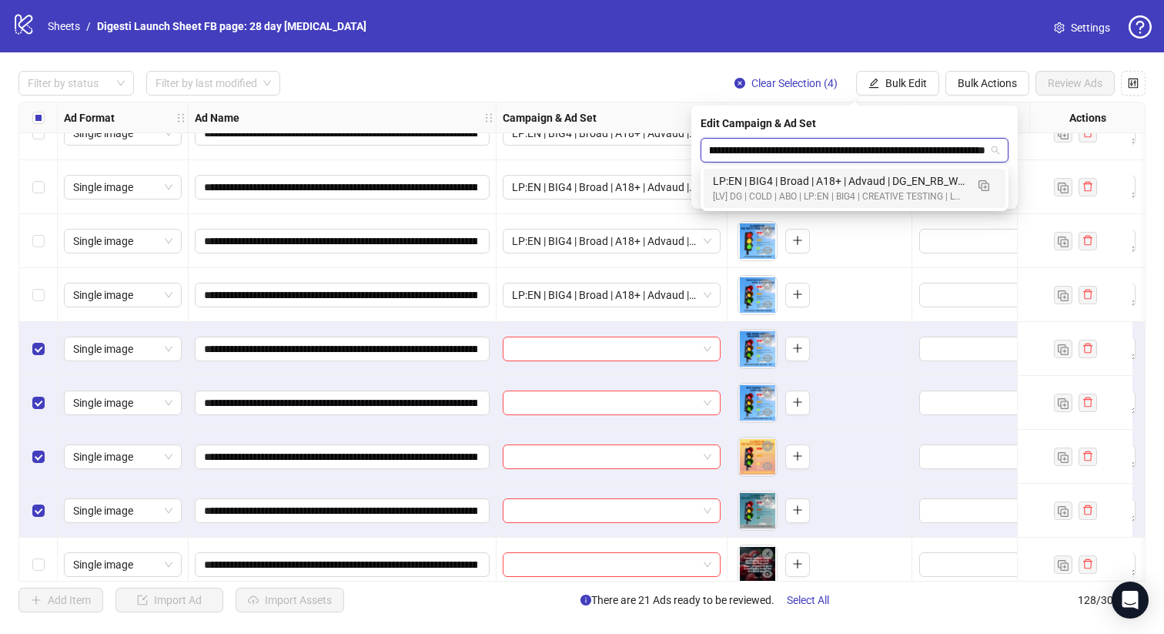
click at [868, 193] on div "[LV] DG | COLD | ABO | LP:EN | BIG4 | CREATIVE TESTING | LP: TRIAL | [DATE] DND" at bounding box center [839, 196] width 253 height 15
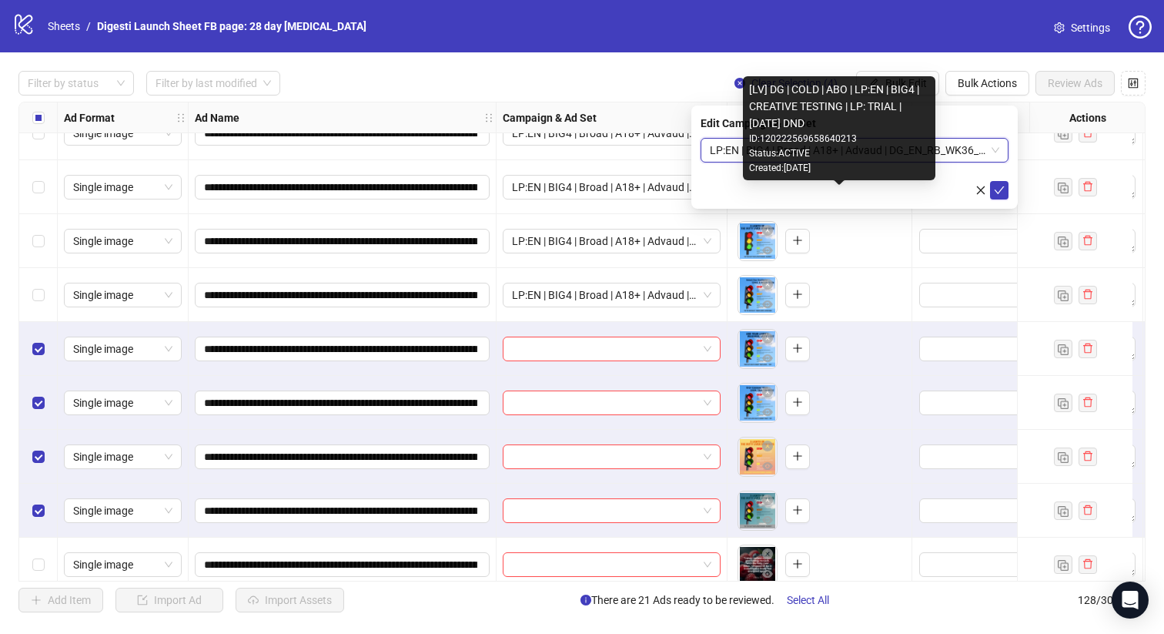
scroll to position [0, 0]
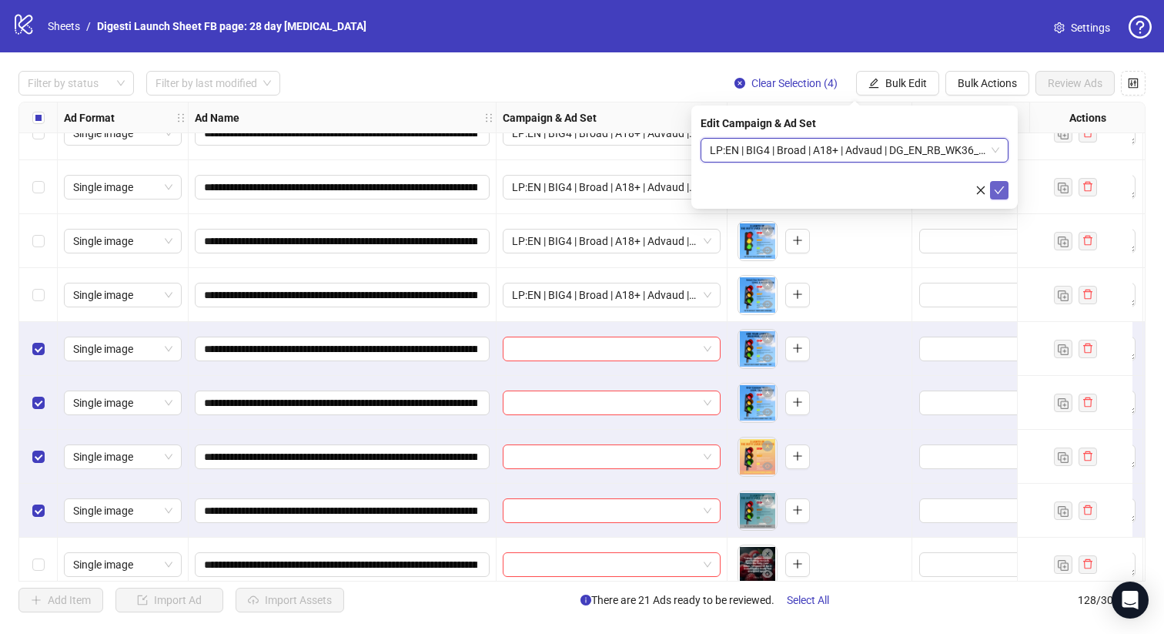
click at [1002, 194] on icon "check" at bounding box center [999, 190] width 11 height 11
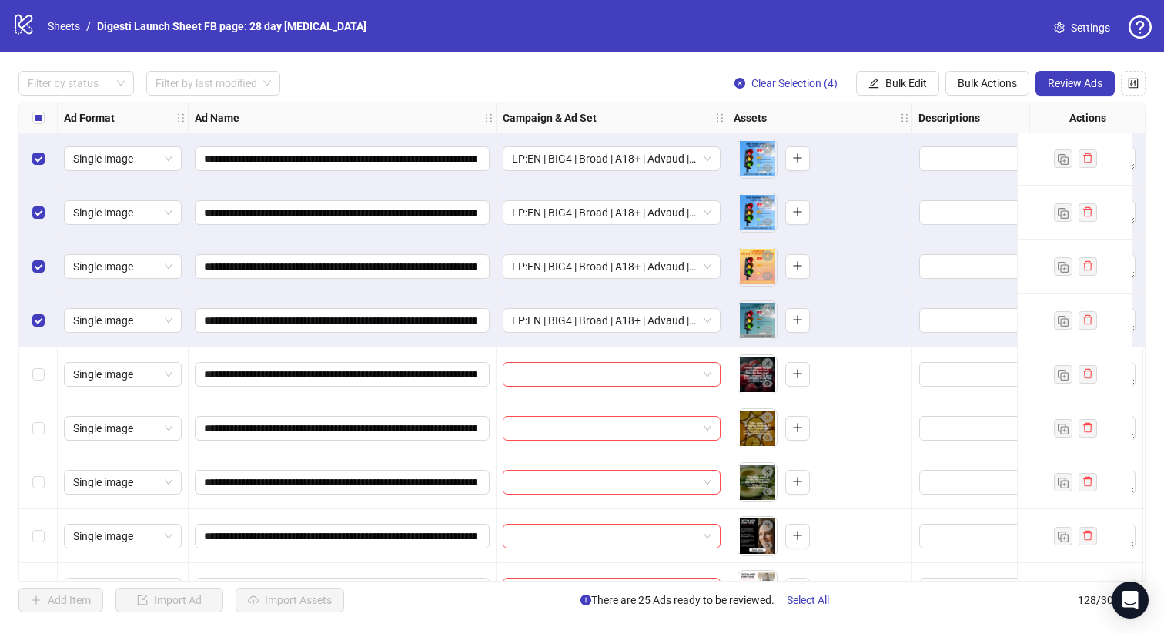
scroll to position [6421, 0]
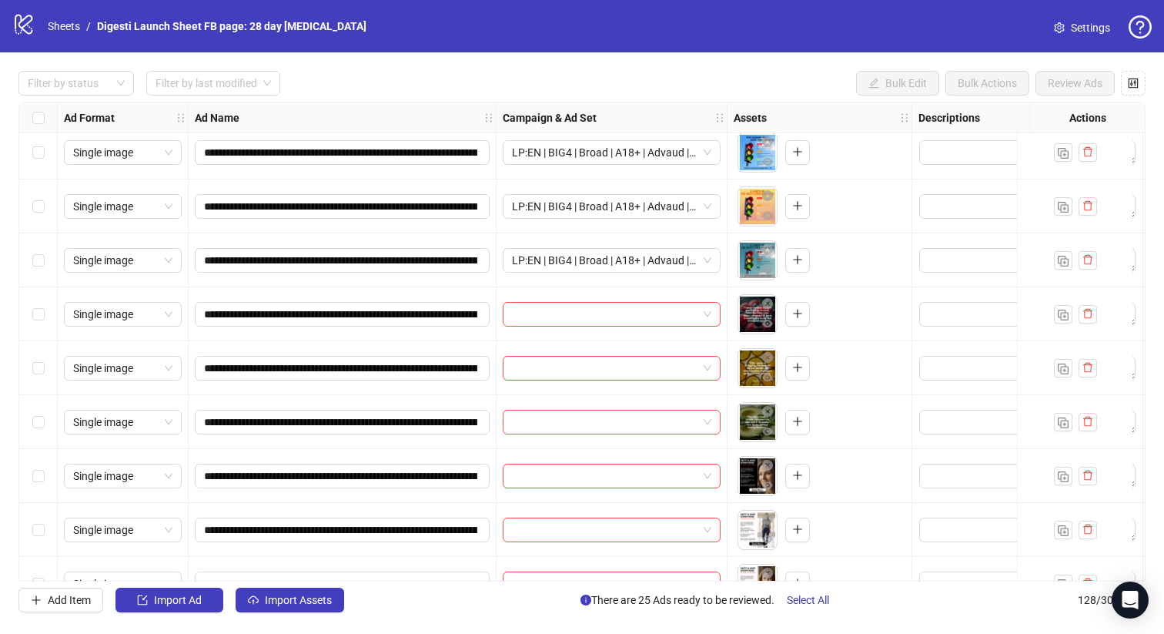
click at [46, 317] on div "Select row 123" at bounding box center [38, 314] width 38 height 54
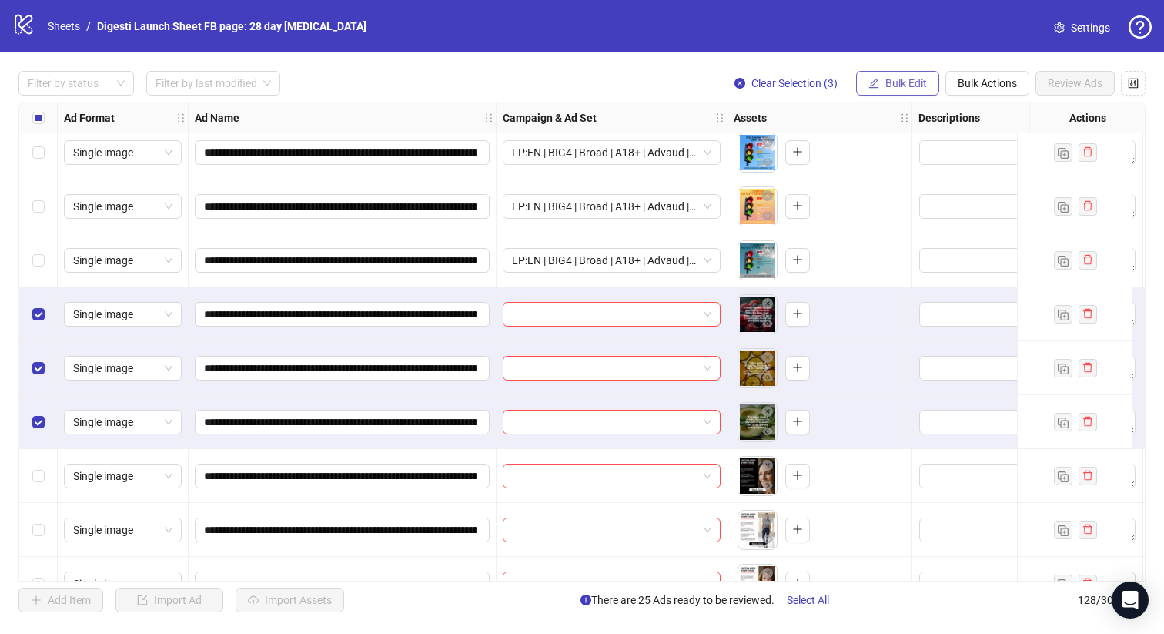
click at [902, 91] on button "Bulk Edit" at bounding box center [897, 83] width 83 height 25
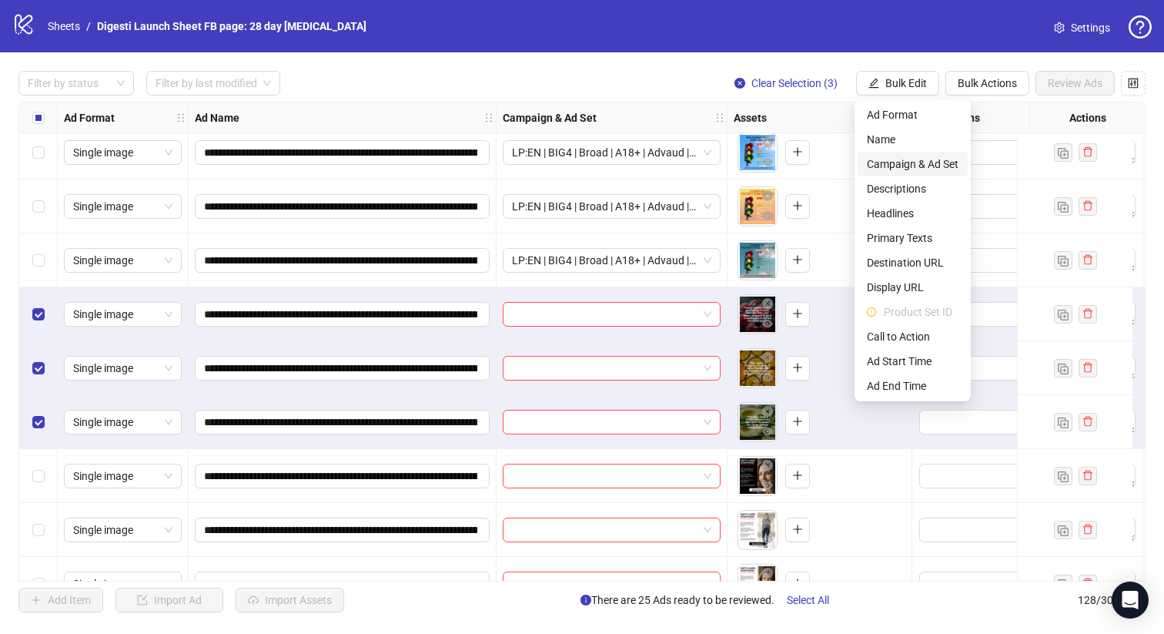
click at [905, 159] on span "Campaign & Ad Set" at bounding box center [913, 164] width 92 height 17
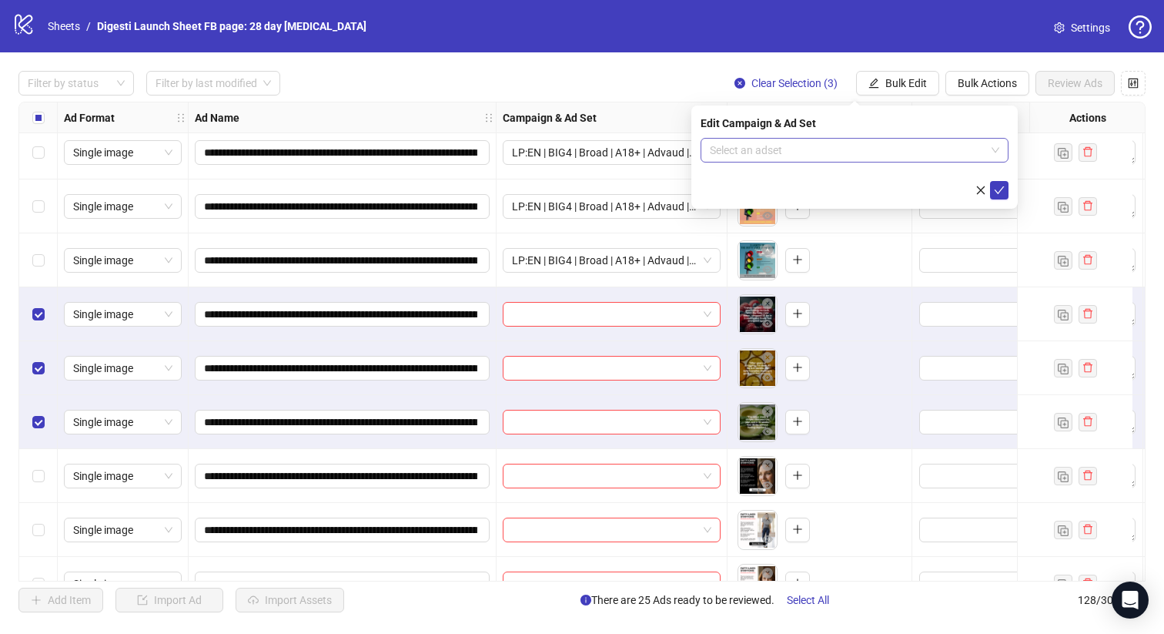
click at [801, 144] on input "search" at bounding box center [848, 150] width 276 height 23
paste input "**********"
type input "**********"
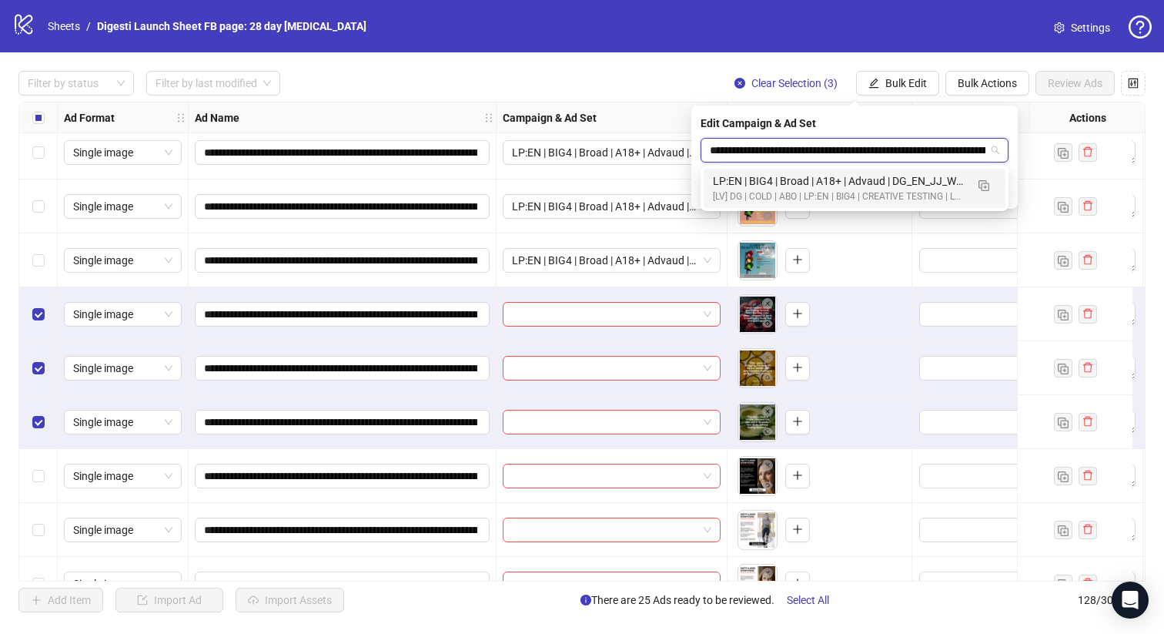
scroll to position [0, 174]
click at [845, 179] on div "LP:EN | BIG4 | Broad | A18+ | Advaud | DG_EN_JJ_WK36_04 | LP: Trial Liver Healt…" at bounding box center [839, 180] width 253 height 17
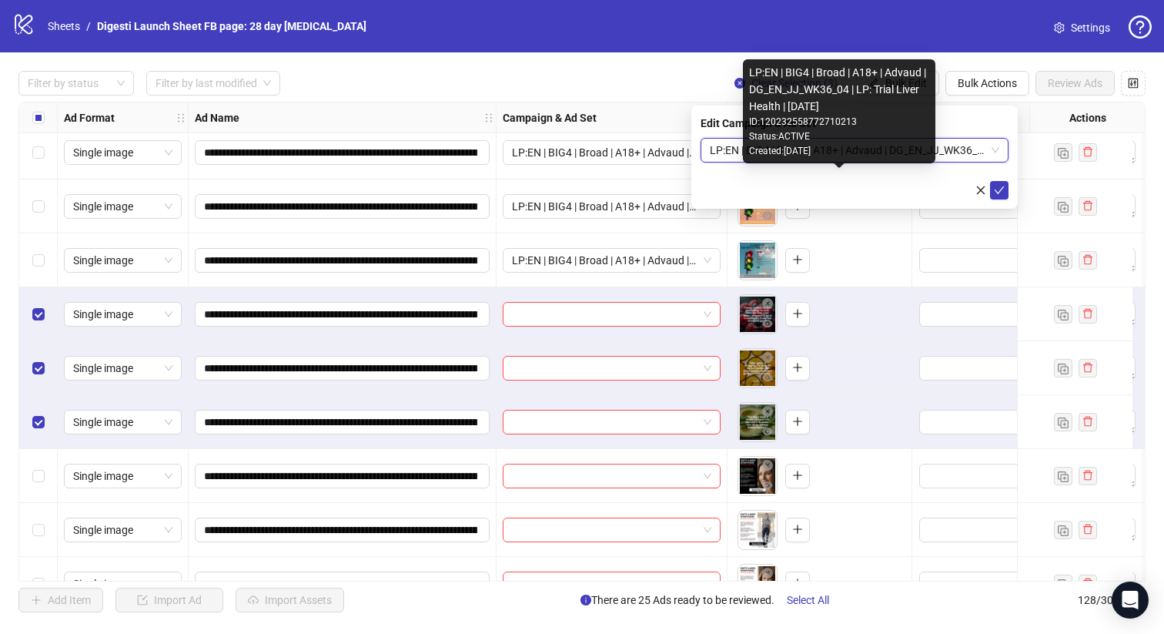
scroll to position [0, 0]
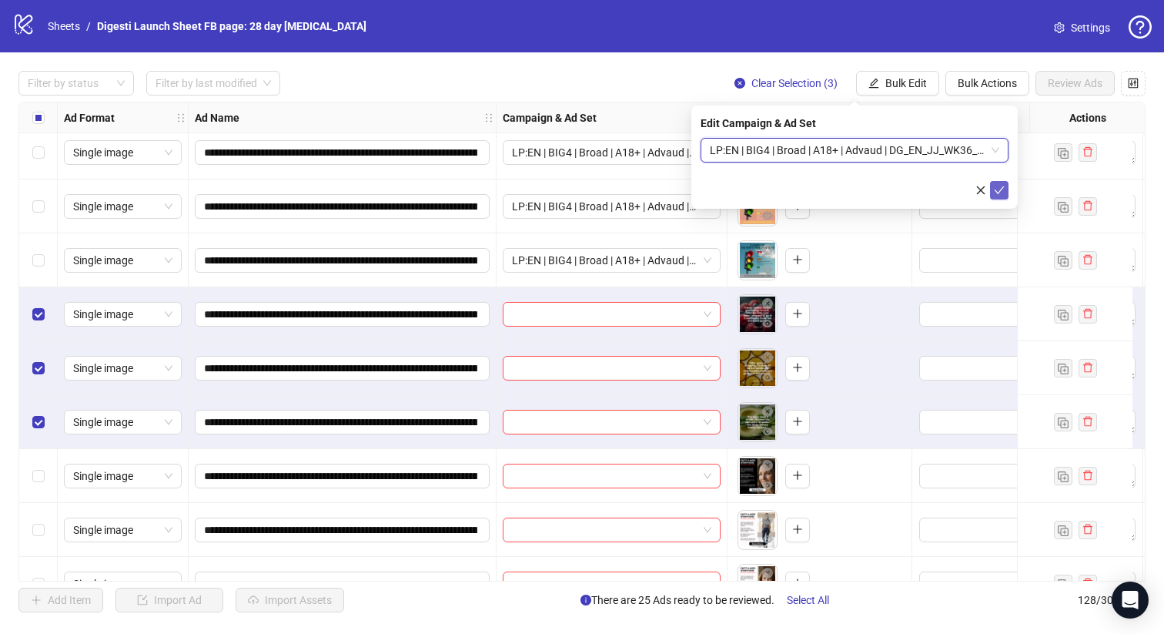
click at [999, 195] on span "submit" at bounding box center [999, 190] width 11 height 12
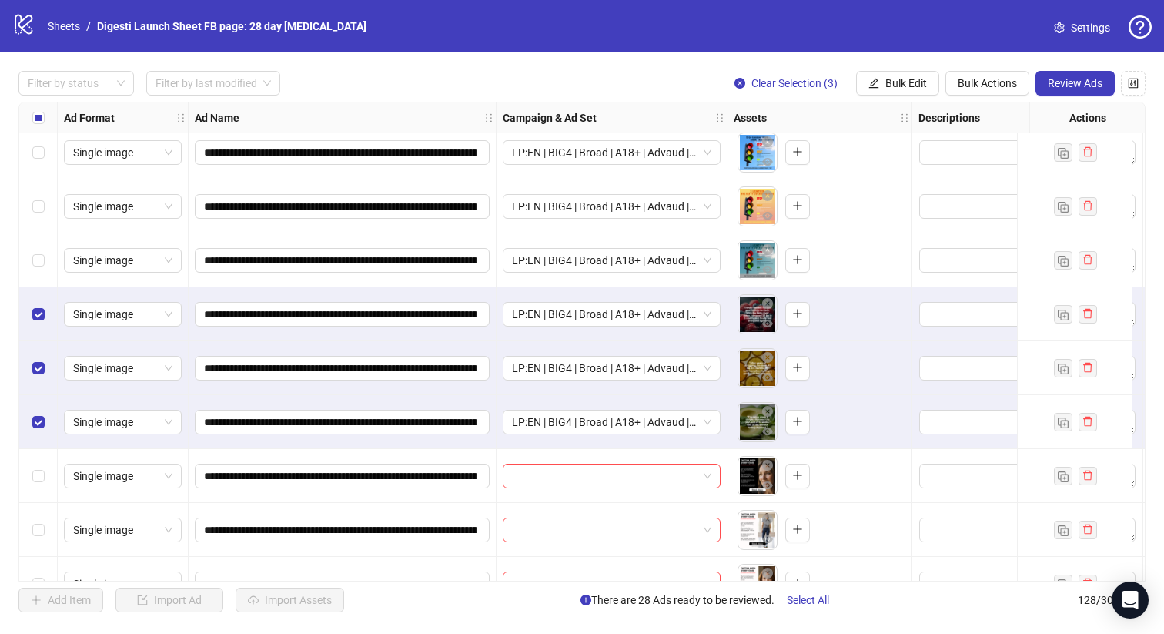
scroll to position [6457, 0]
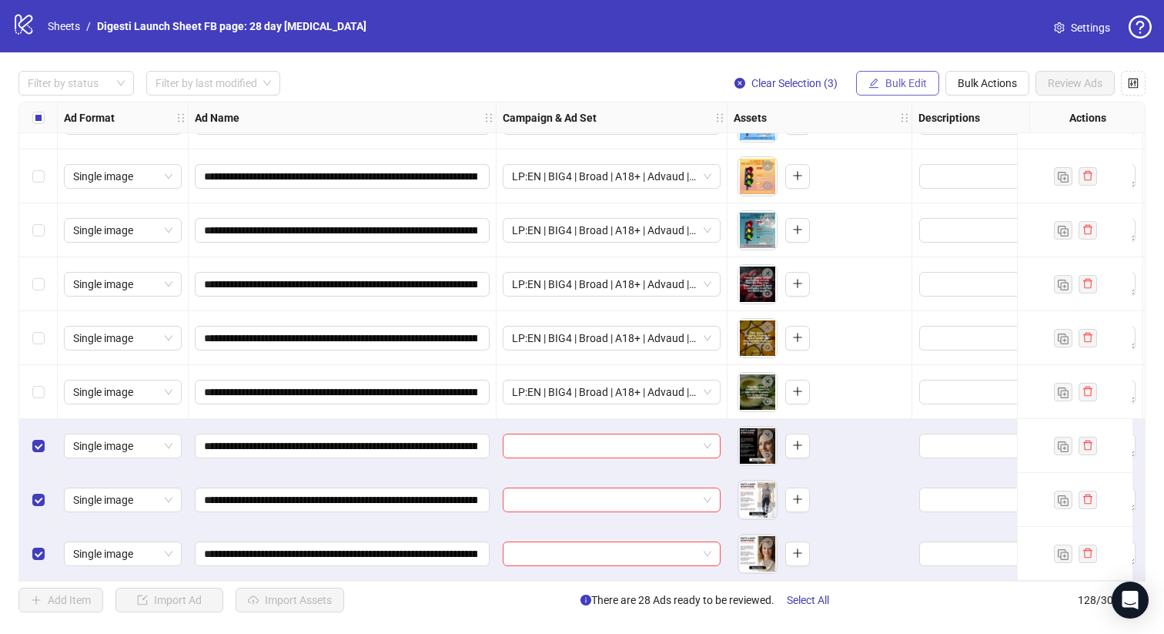
click at [908, 90] on button "Bulk Edit" at bounding box center [897, 83] width 83 height 25
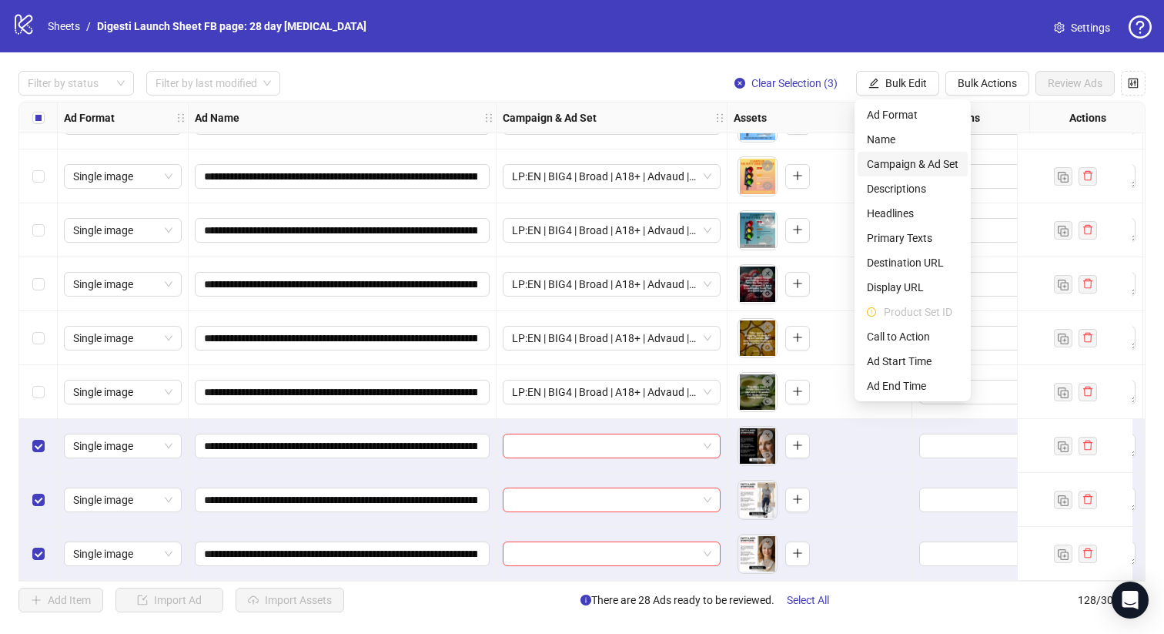
click at [899, 159] on span "Campaign & Ad Set" at bounding box center [913, 164] width 92 height 17
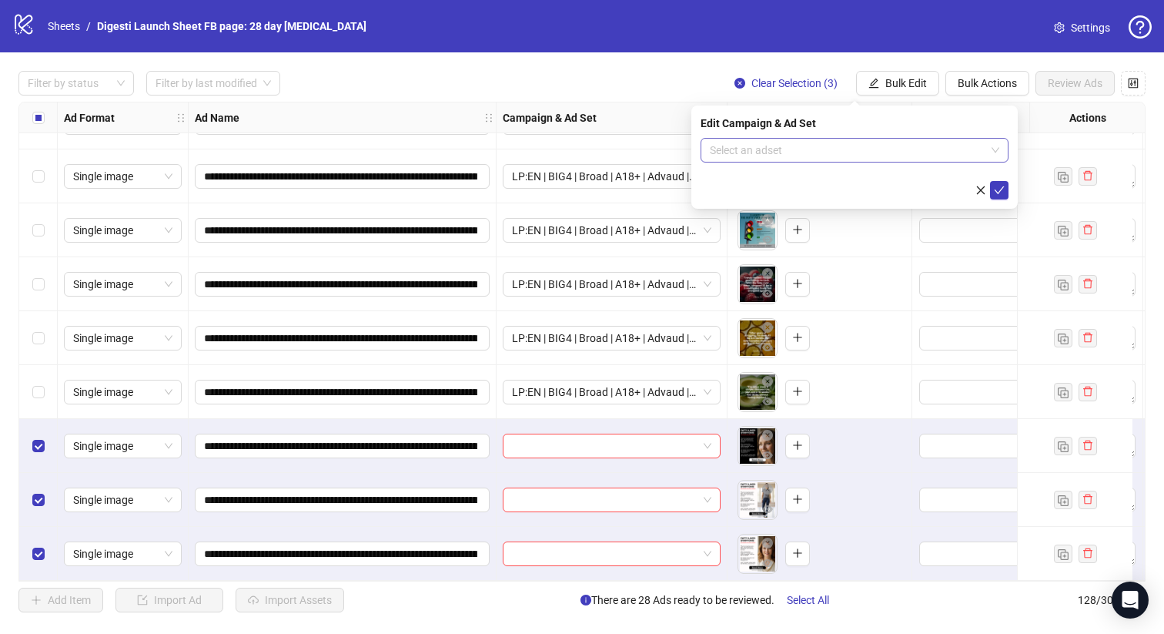
click at [767, 152] on input "search" at bounding box center [848, 150] width 276 height 23
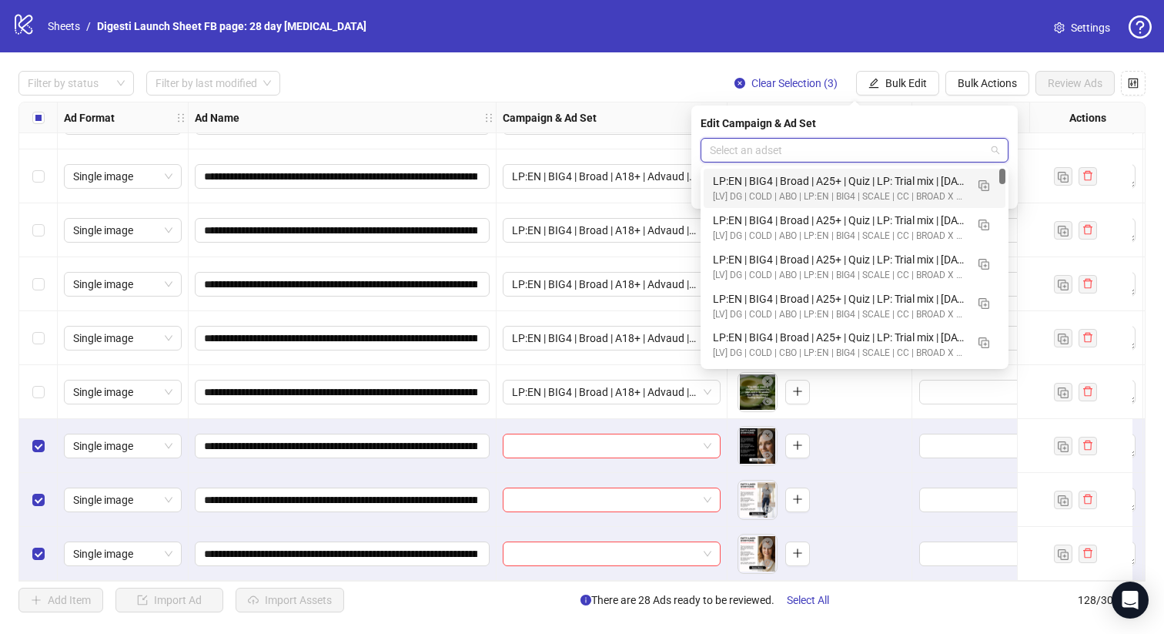
paste input "**********"
type input "**********"
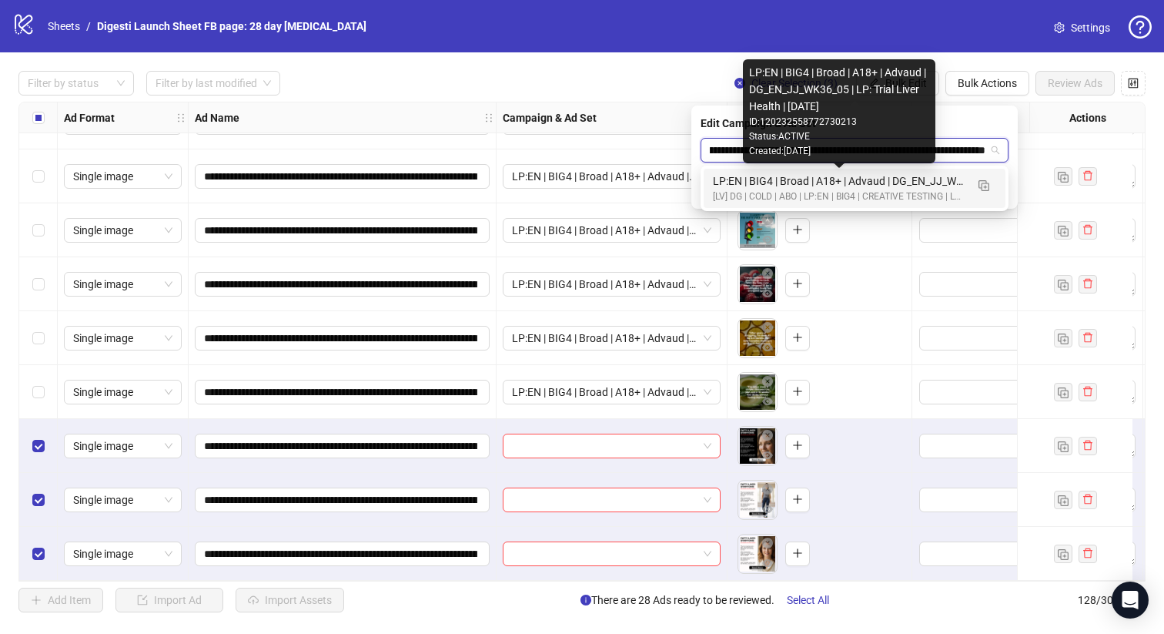
click at [848, 189] on div "LP:EN | BIG4 | Broad | A18+ | Advaud | DG_EN_JJ_WK36_05 | LP: Trial Liver Healt…" at bounding box center [839, 180] width 253 height 17
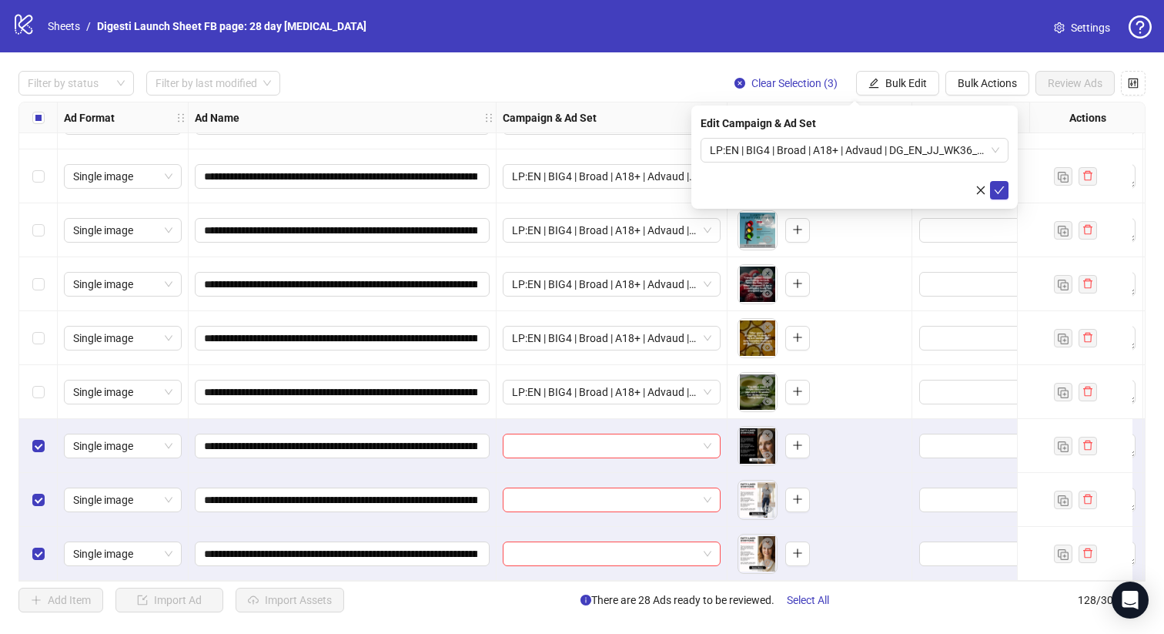
click at [1008, 197] on div at bounding box center [855, 190] width 308 height 18
click at [1000, 188] on icon "check" at bounding box center [999, 190] width 11 height 11
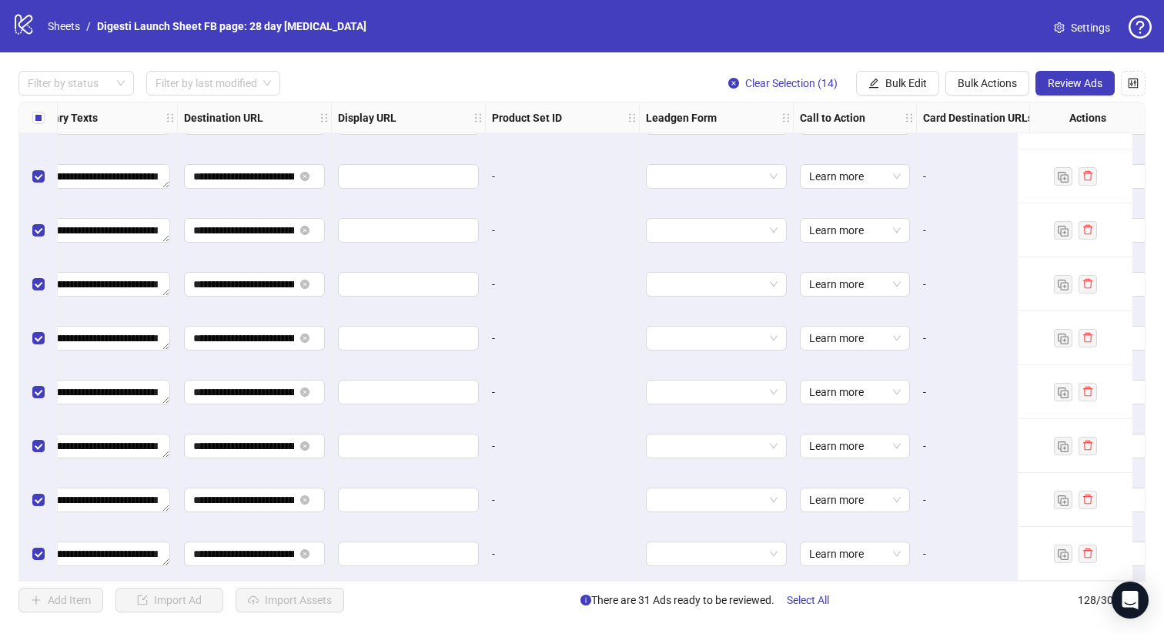
scroll to position [6457, 1866]
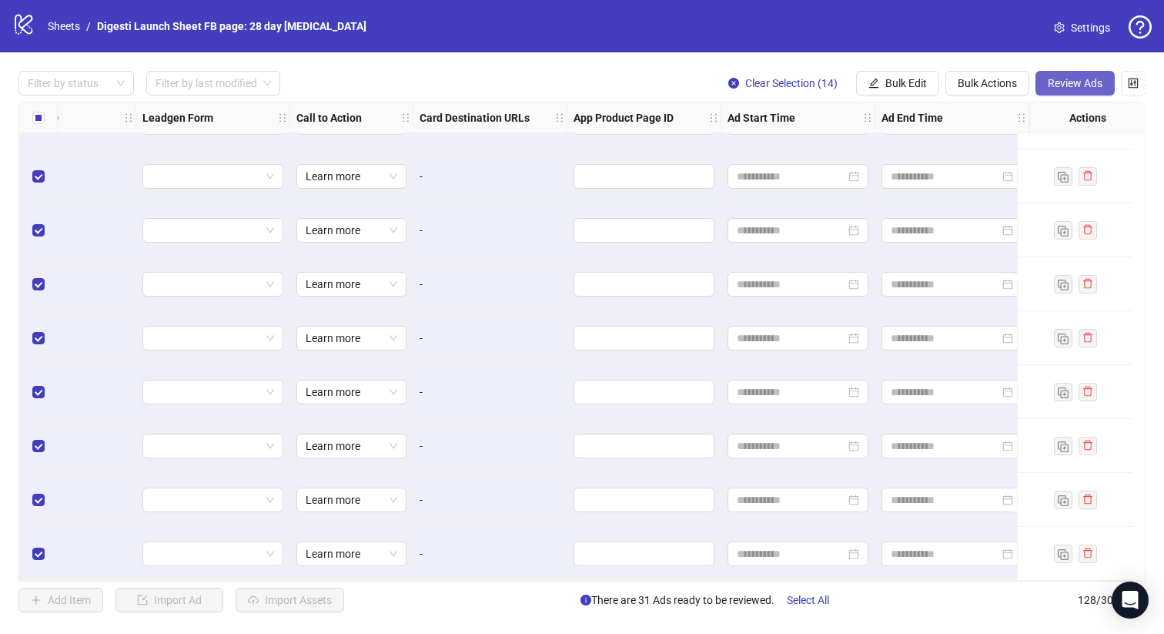
click at [1087, 79] on span "Review Ads" at bounding box center [1075, 83] width 55 height 12
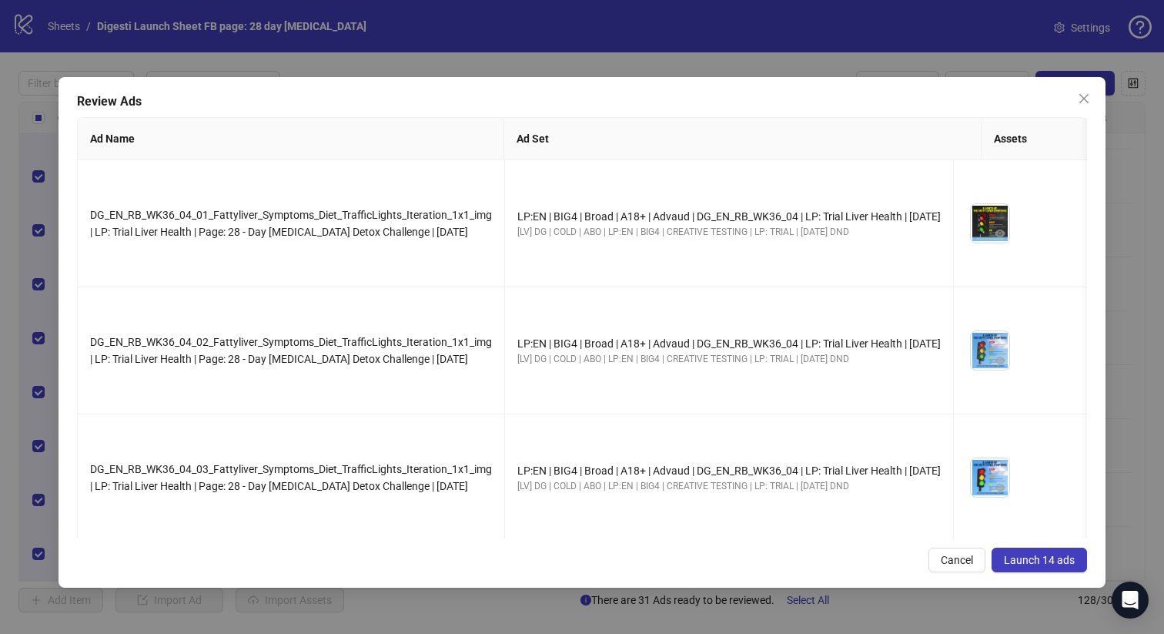
click at [1046, 555] on span "Launch 14 ads" at bounding box center [1039, 560] width 71 height 12
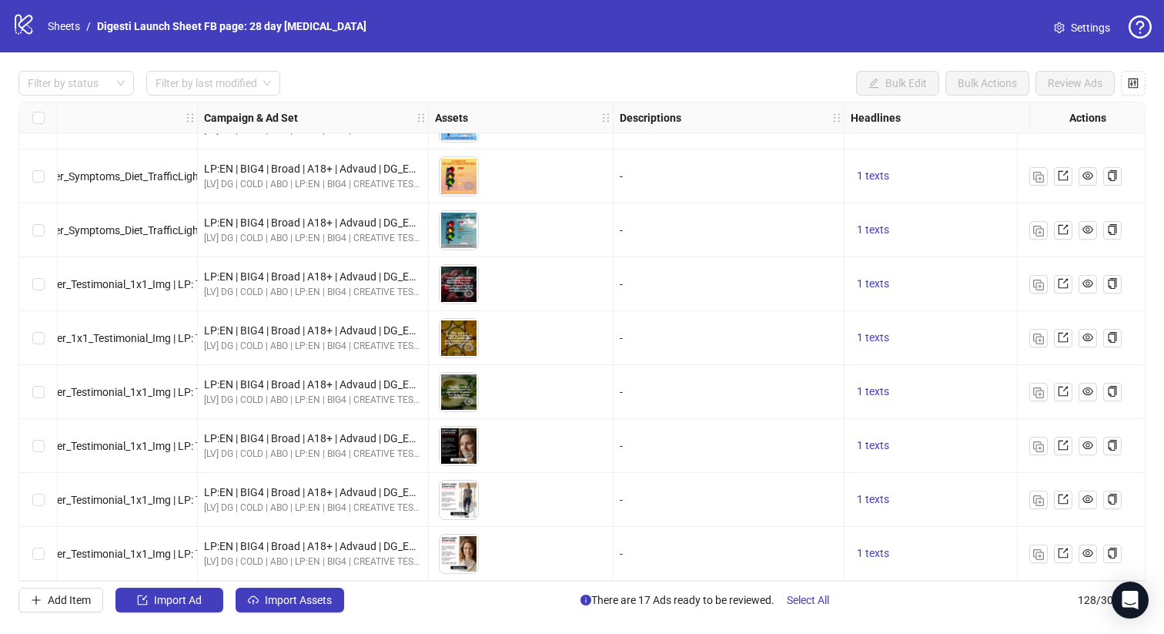
scroll to position [6457, 0]
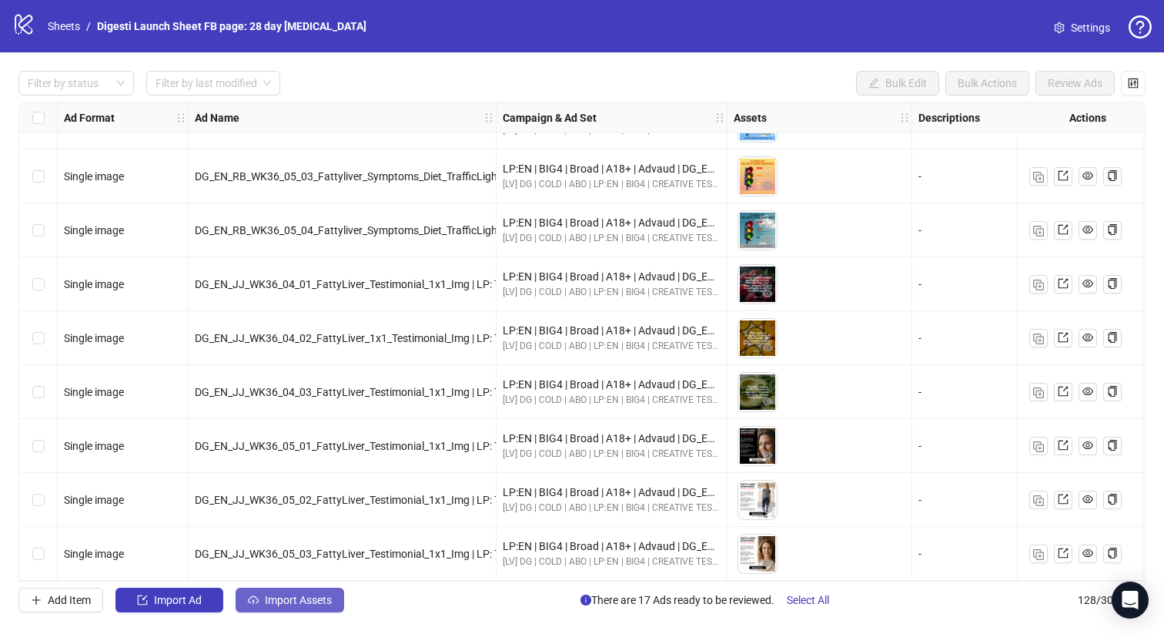
click at [315, 609] on button "Import Assets" at bounding box center [290, 599] width 109 height 25
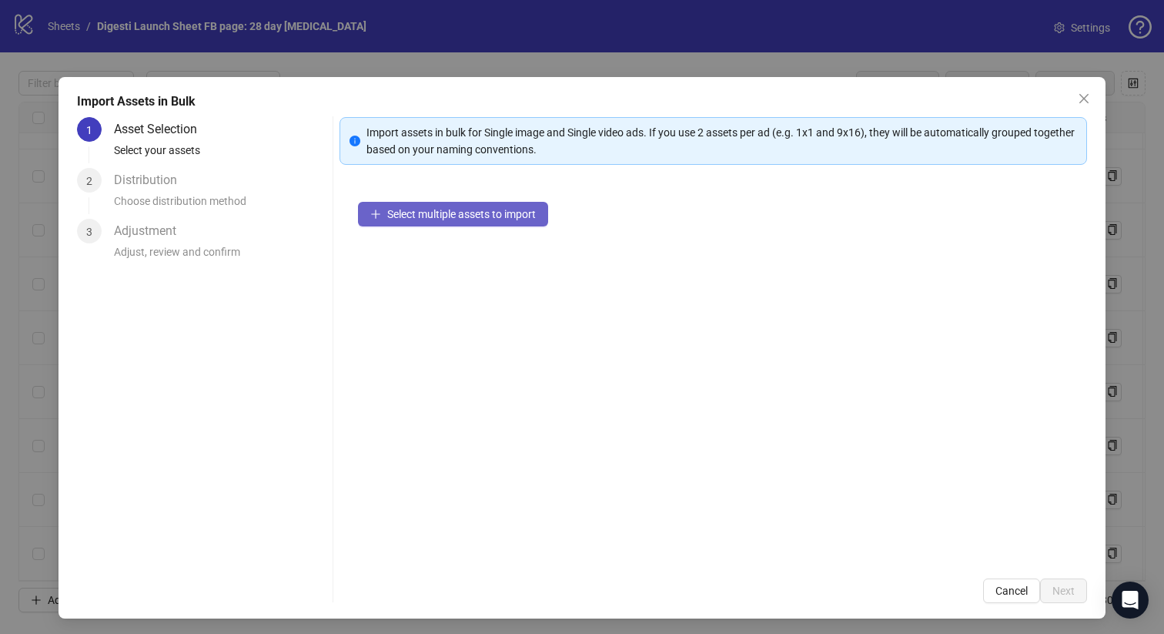
click at [453, 218] on span "Select multiple assets to import" at bounding box center [461, 214] width 149 height 12
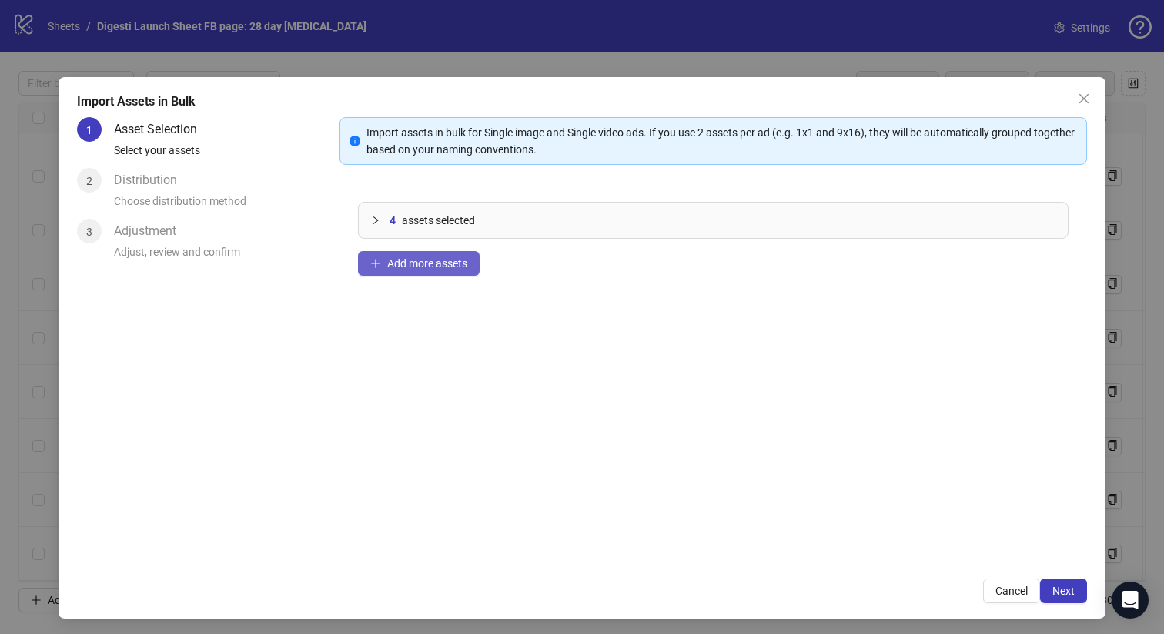
click at [445, 268] on span "Add more assets" at bounding box center [427, 263] width 80 height 12
click at [433, 259] on span "Add more assets" at bounding box center [427, 263] width 80 height 12
click at [1059, 589] on span "Next" at bounding box center [1063, 590] width 22 height 12
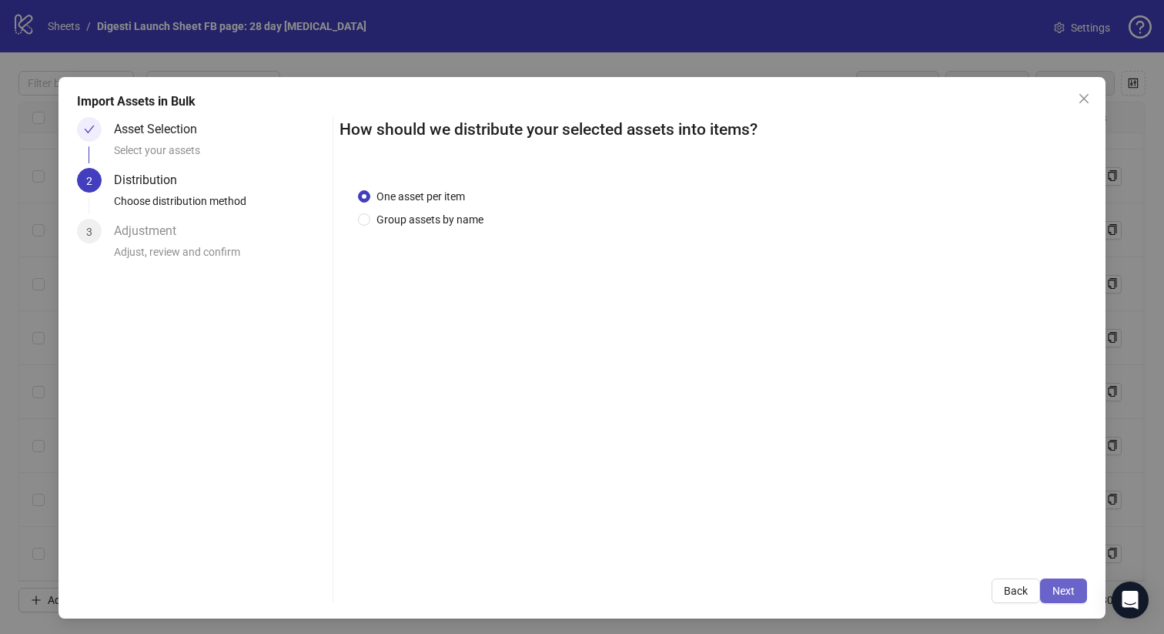
click at [1068, 582] on button "Next" at bounding box center [1063, 590] width 47 height 25
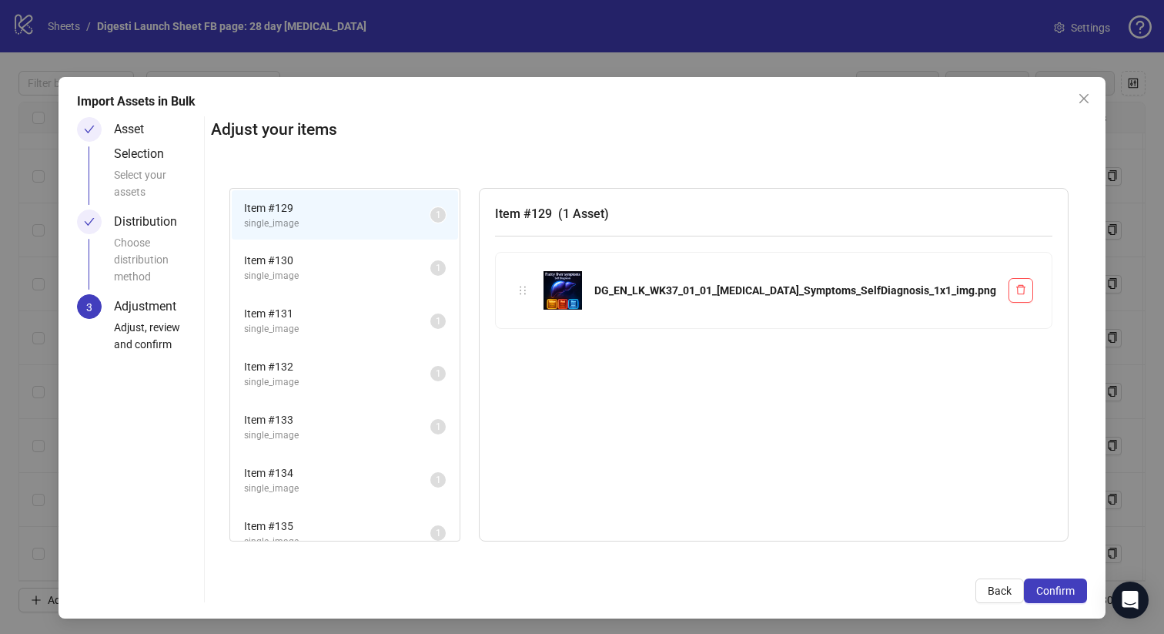
click at [1068, 582] on button "Confirm" at bounding box center [1055, 590] width 63 height 25
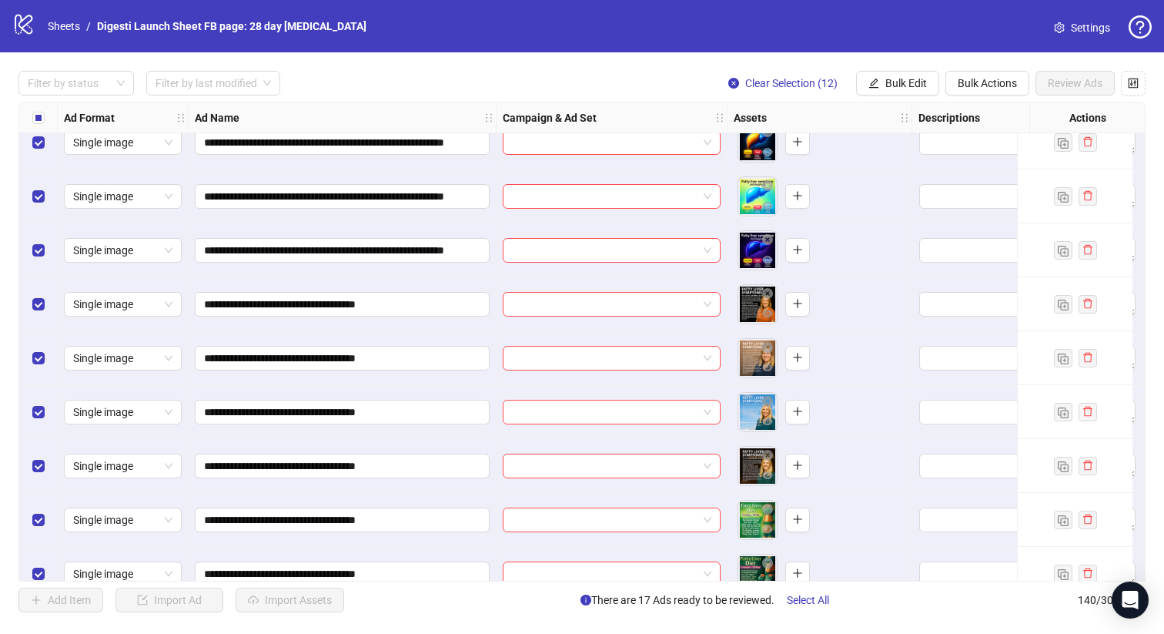
scroll to position [7104, 0]
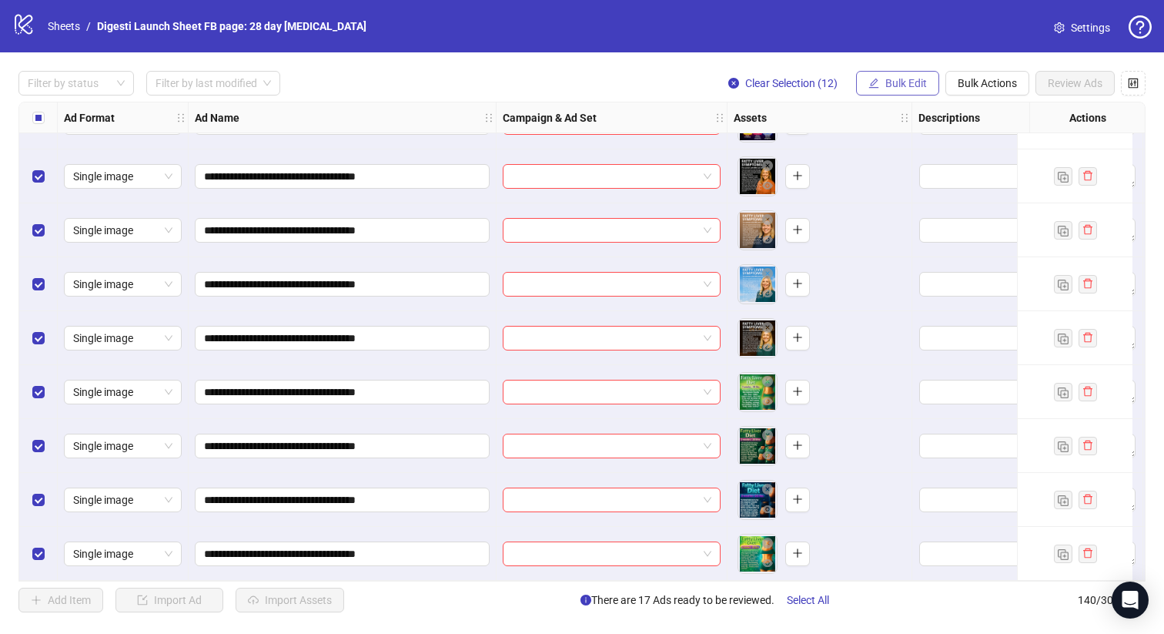
click at [903, 79] on span "Bulk Edit" at bounding box center [906, 83] width 42 height 12
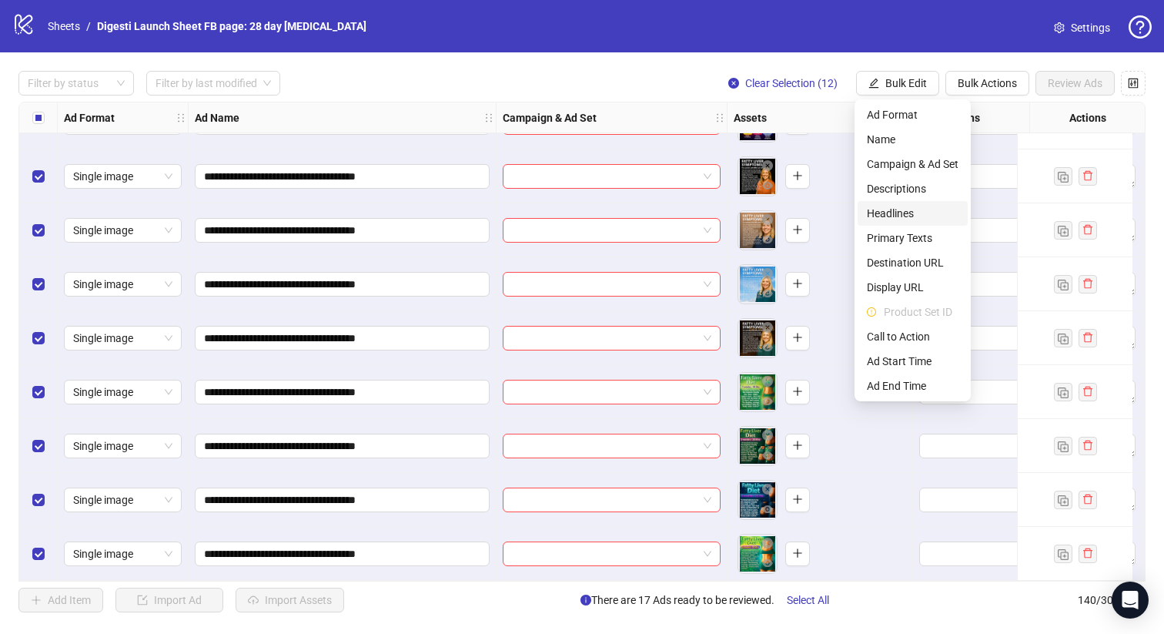
click at [882, 211] on span "Headlines" at bounding box center [913, 213] width 92 height 17
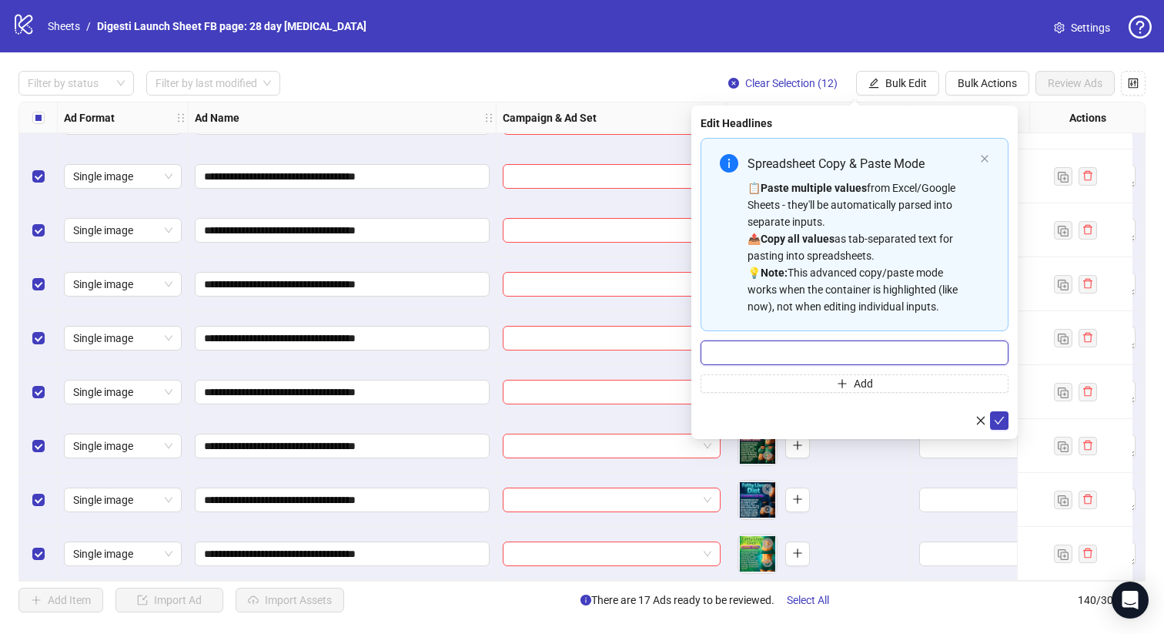
click at [767, 354] on input "Multi-input container - paste or copy values" at bounding box center [855, 352] width 308 height 25
paste input "**********"
type input "**********"
click at [1001, 423] on icon "check" at bounding box center [999, 420] width 11 height 11
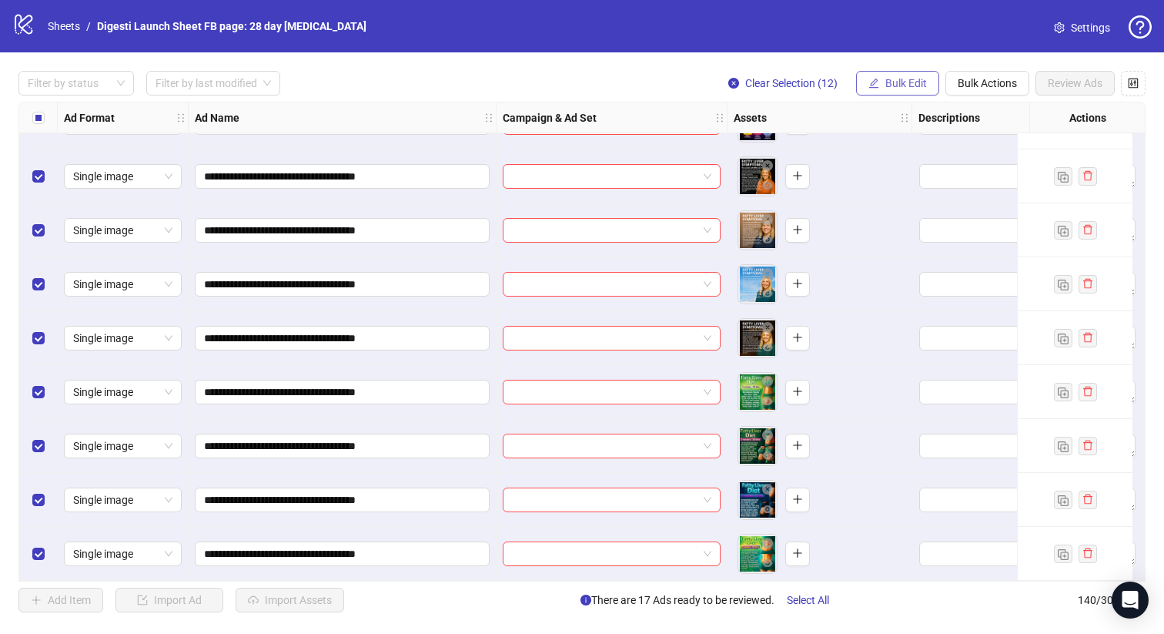
click at [906, 79] on span "Bulk Edit" at bounding box center [906, 83] width 42 height 12
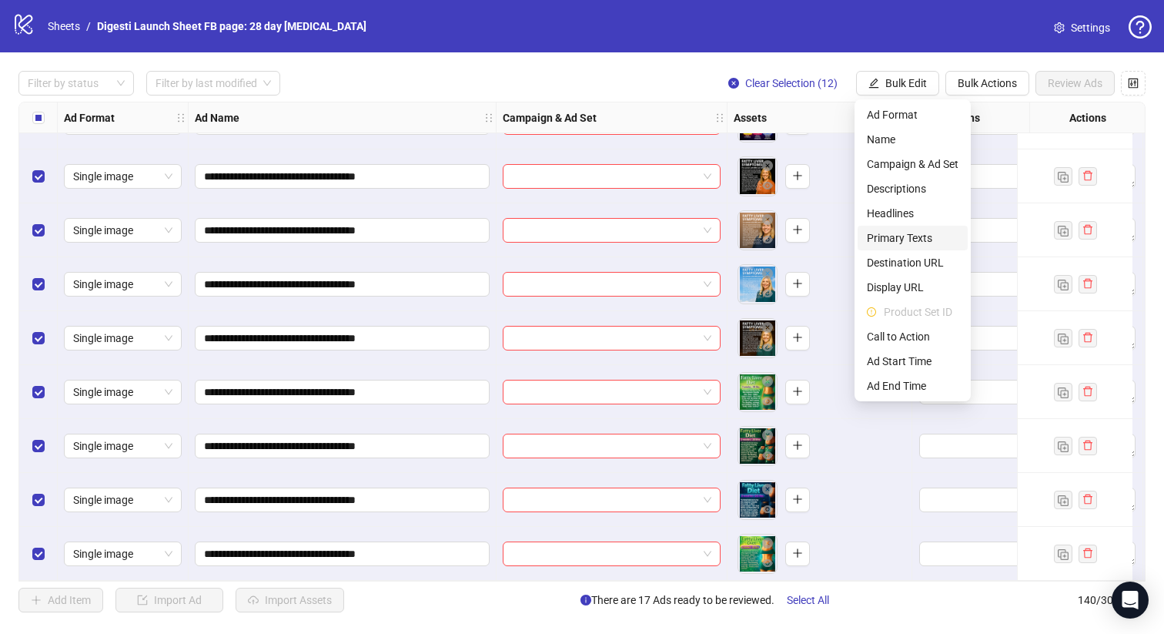
click at [892, 243] on span "Primary Texts" at bounding box center [913, 237] width 92 height 17
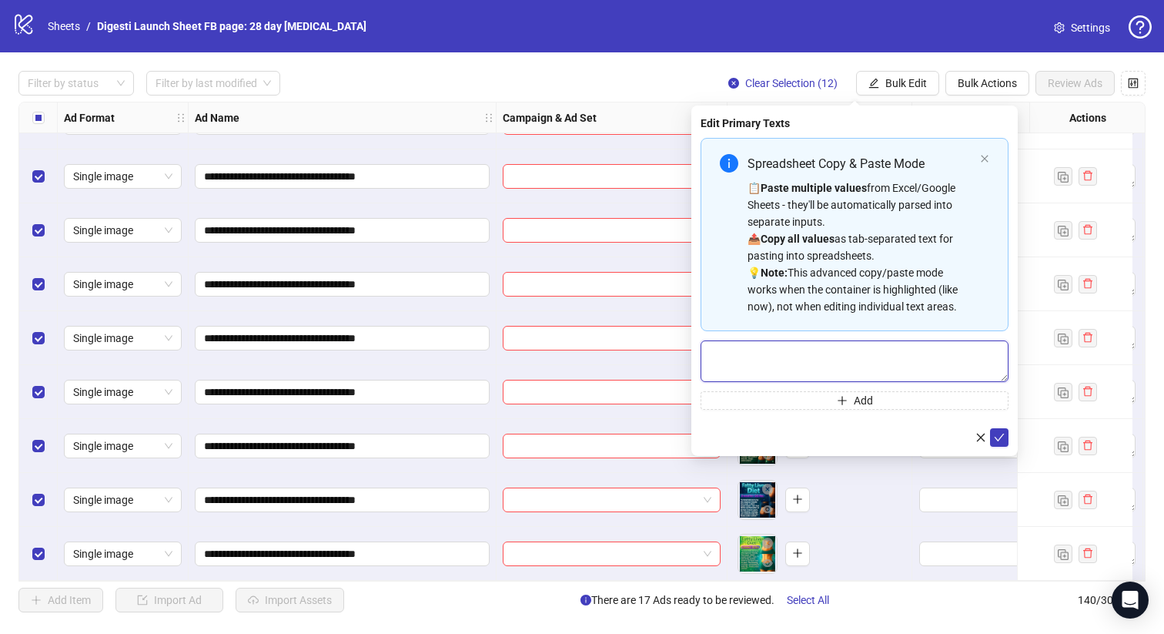
click at [760, 361] on textarea "Multi-text input container - paste or copy values" at bounding box center [855, 361] width 308 height 42
paste textarea "**********"
type textarea "**********"
click at [1005, 430] on button "submit" at bounding box center [999, 437] width 18 height 18
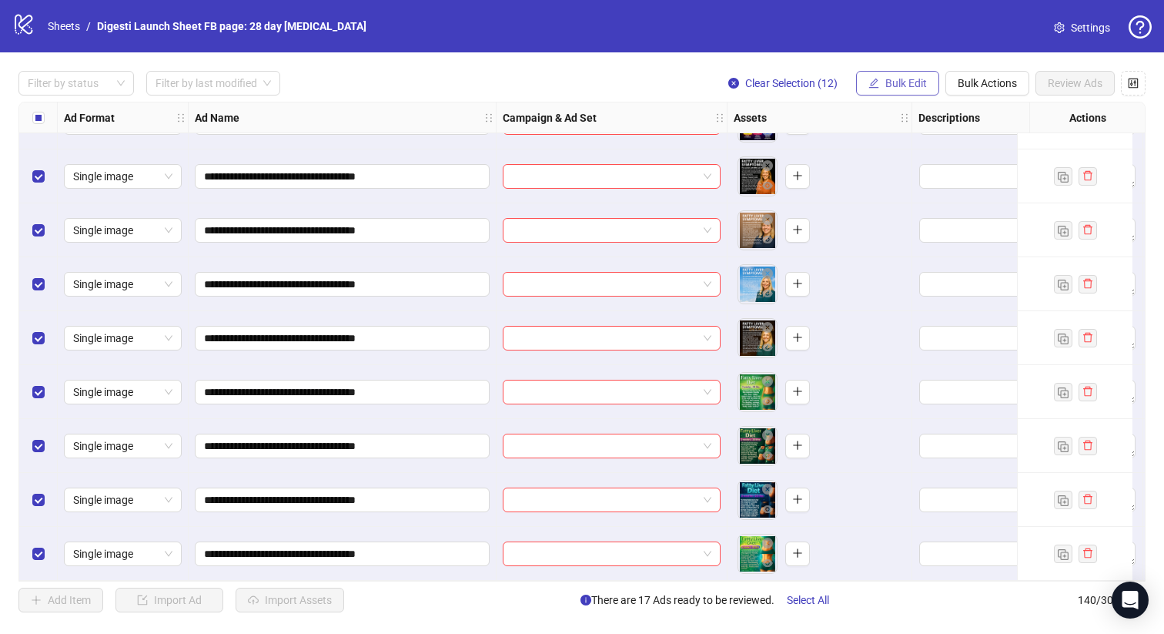
click at [900, 76] on button "Bulk Edit" at bounding box center [897, 83] width 83 height 25
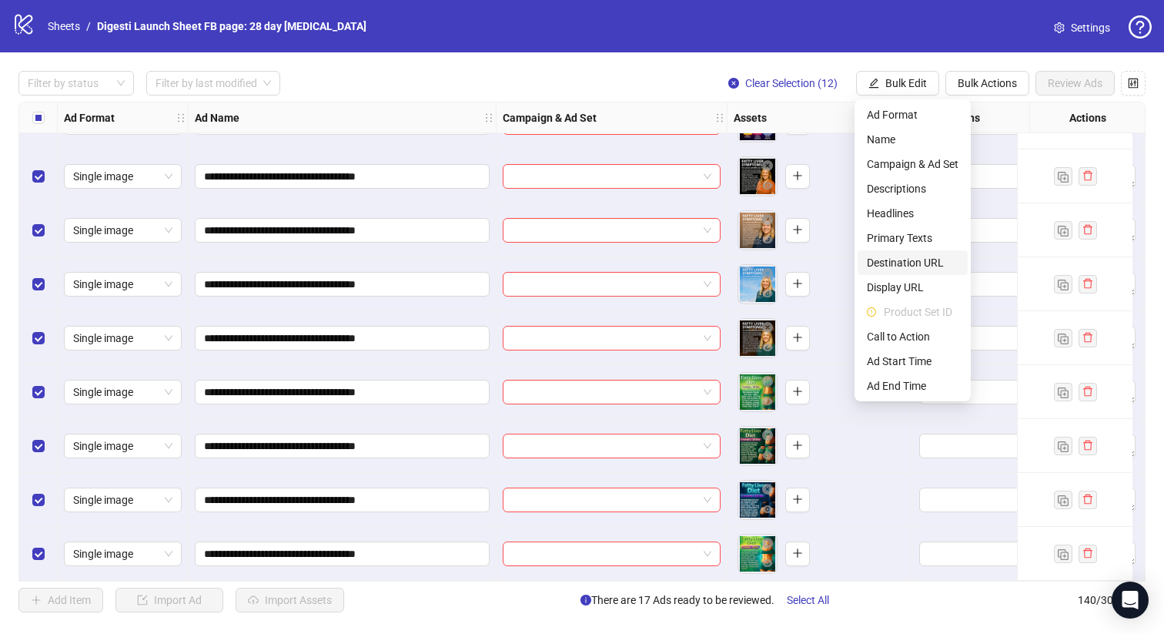
click at [908, 263] on span "Destination URL" at bounding box center [913, 262] width 92 height 17
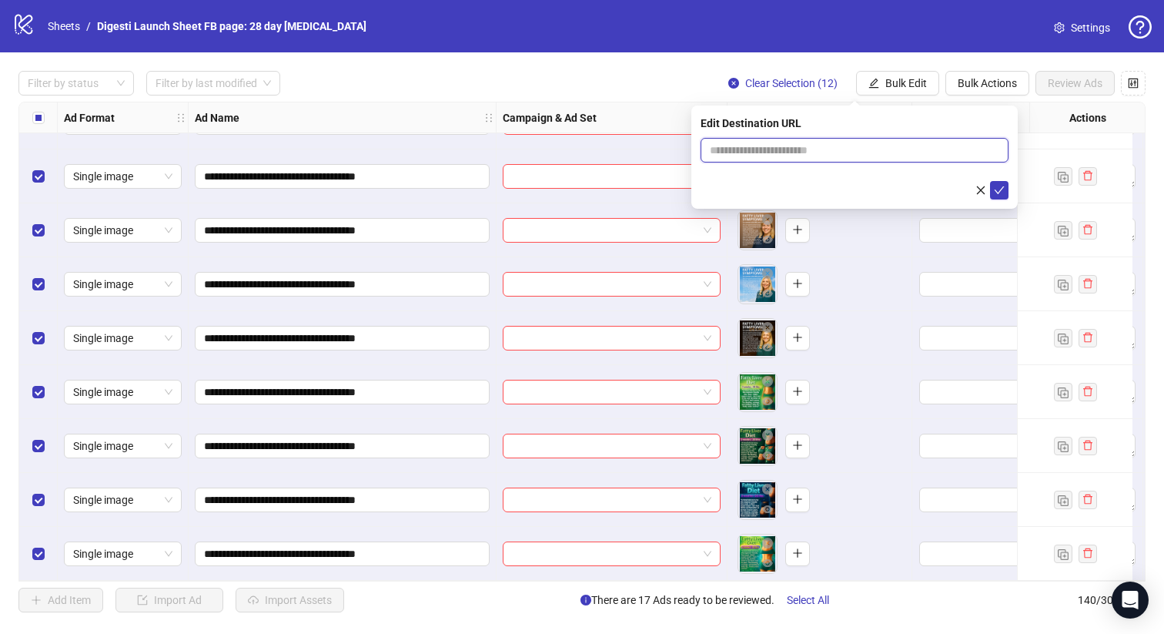
click at [721, 151] on input "text" at bounding box center [848, 150] width 277 height 17
paste input "**********"
type input "**********"
click at [999, 199] on div "**********" at bounding box center [854, 156] width 326 height 103
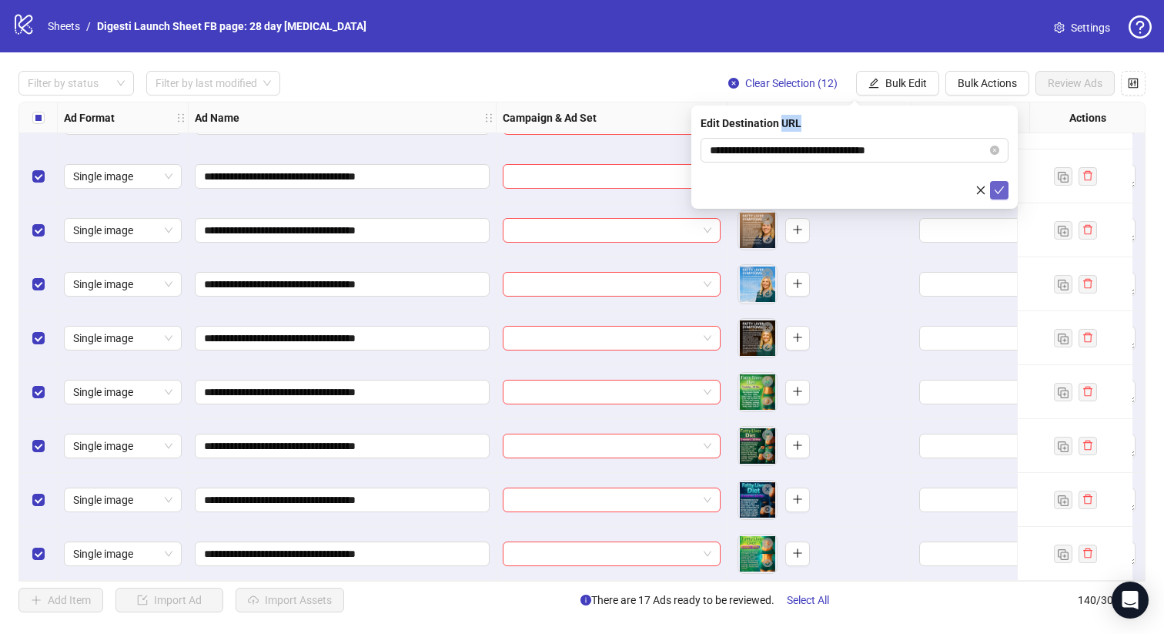
click at [1001, 193] on icon "check" at bounding box center [999, 190] width 11 height 11
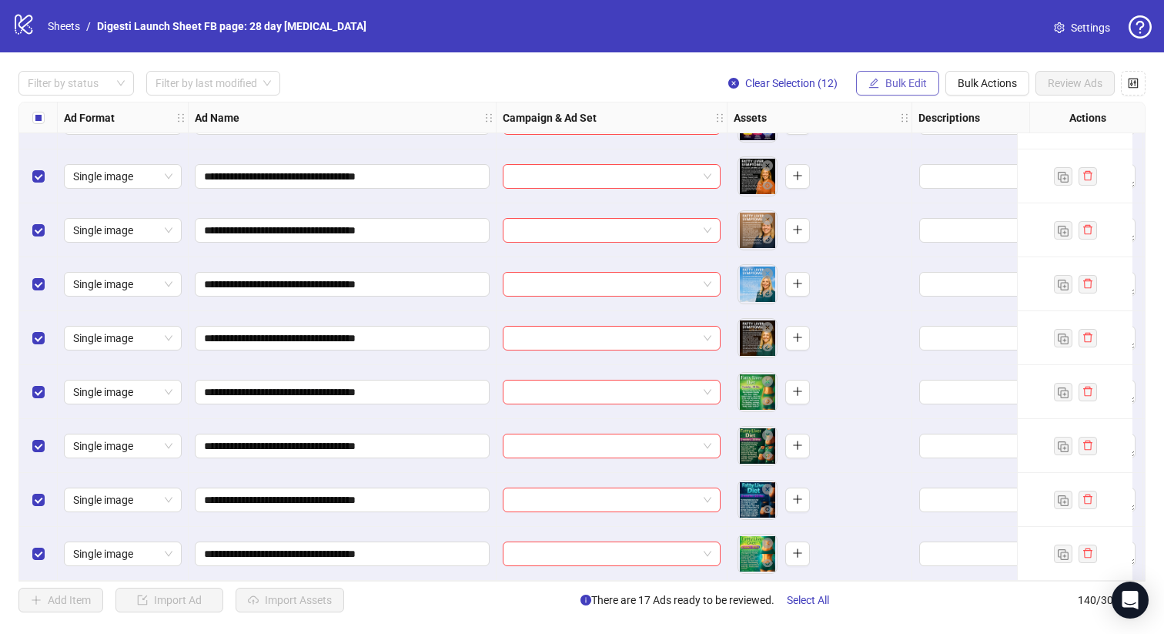
click at [902, 79] on span "Bulk Edit" at bounding box center [906, 83] width 42 height 12
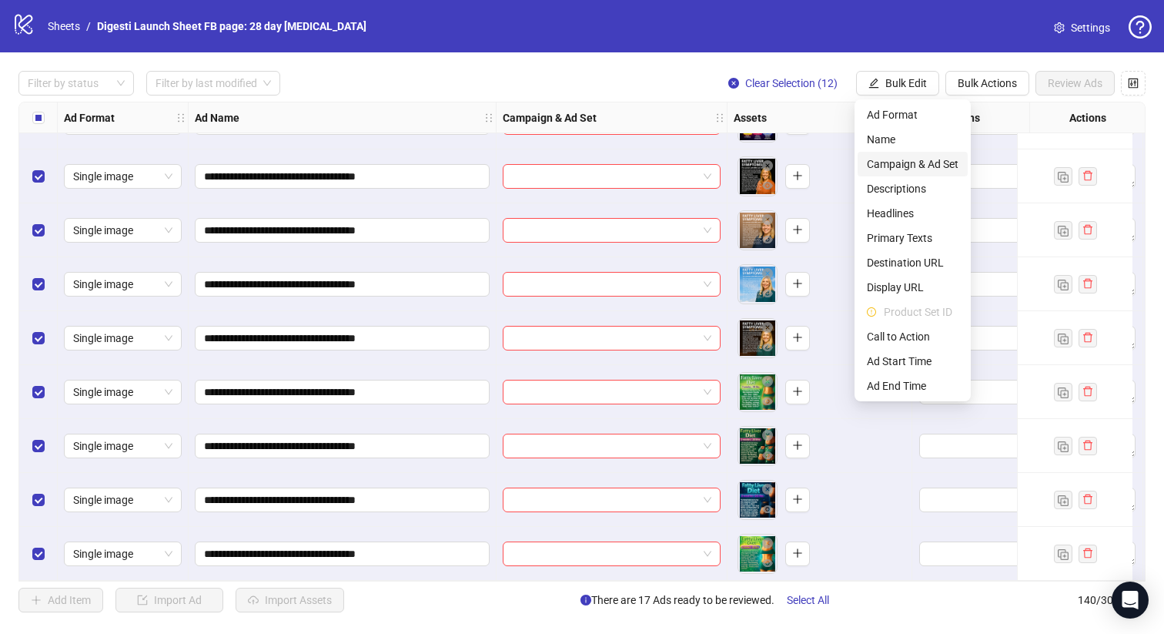
click at [920, 164] on span "Campaign & Ad Set" at bounding box center [913, 164] width 92 height 17
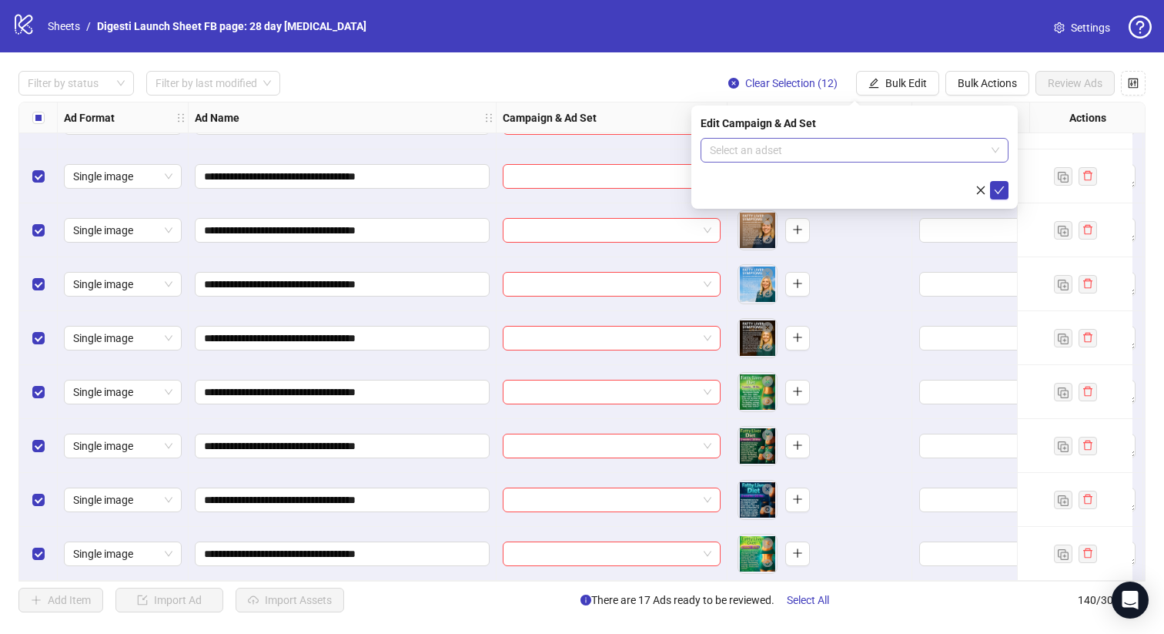
click at [768, 145] on input "search" at bounding box center [848, 150] width 276 height 23
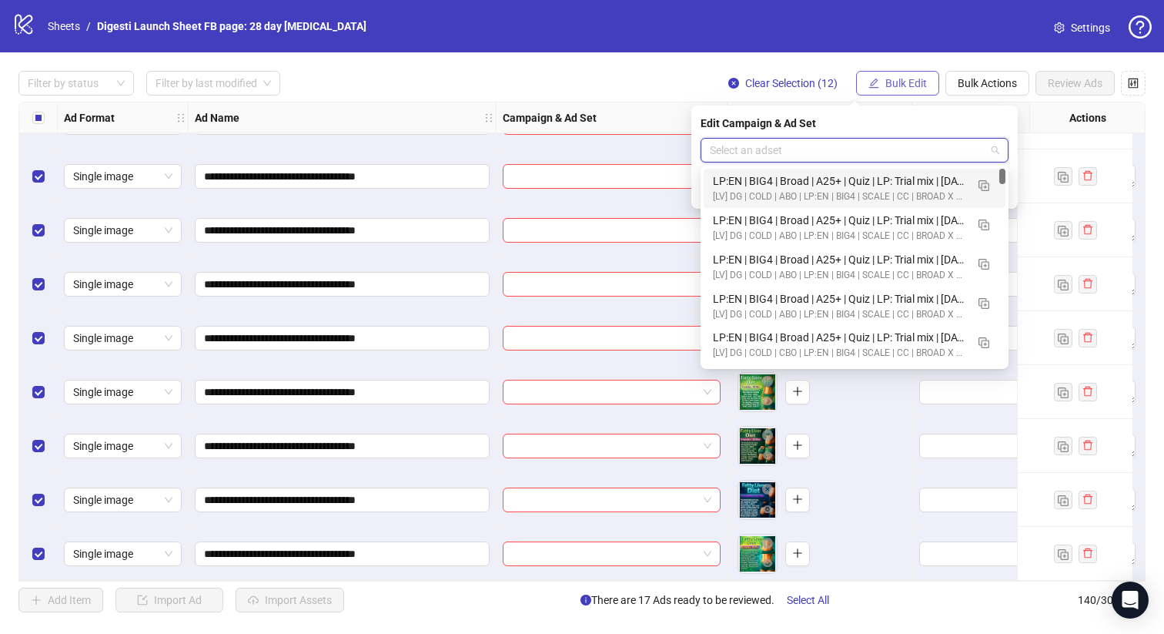
click at [894, 79] on span "Bulk Edit" at bounding box center [906, 83] width 42 height 12
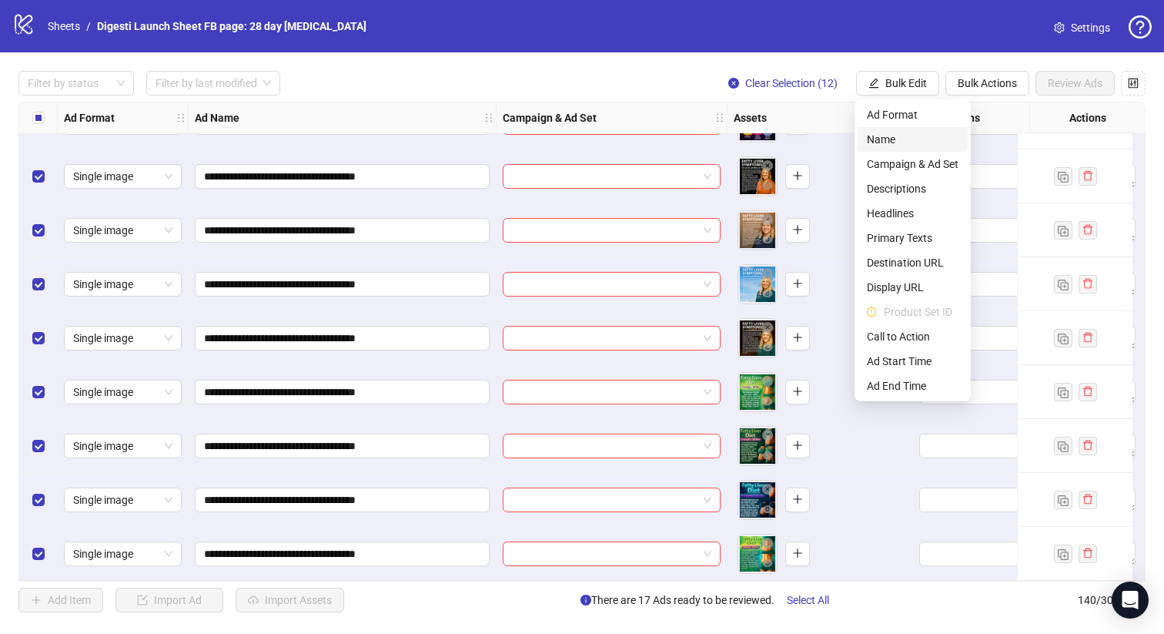
click at [881, 141] on span "Name" at bounding box center [913, 139] width 92 height 17
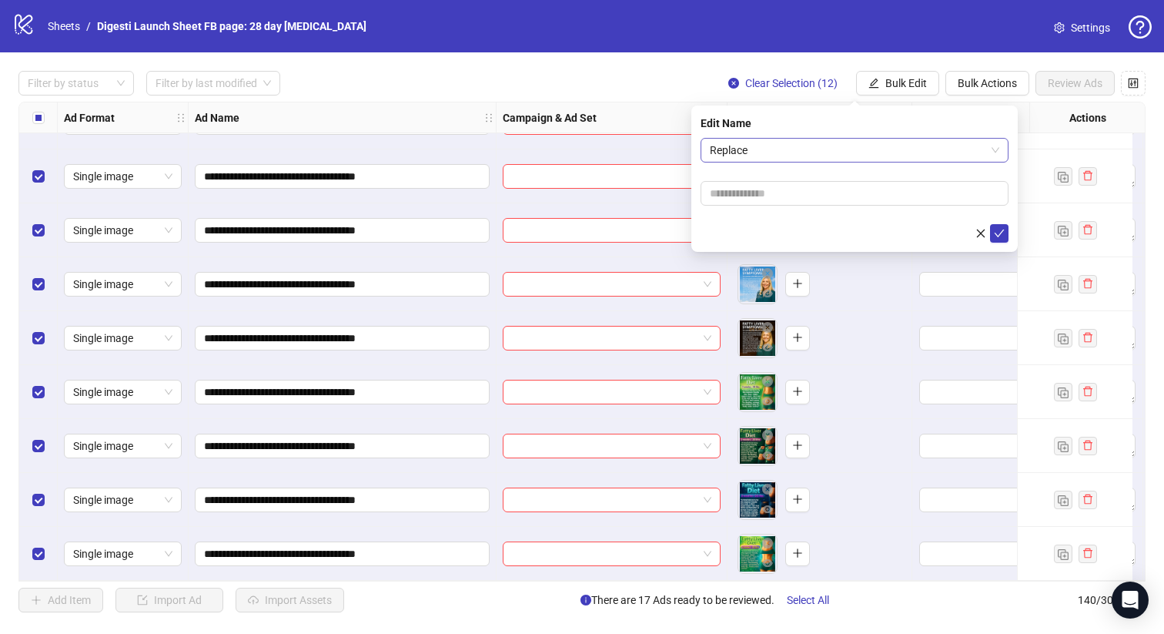
click at [825, 142] on span "Replace" at bounding box center [854, 150] width 289 height 23
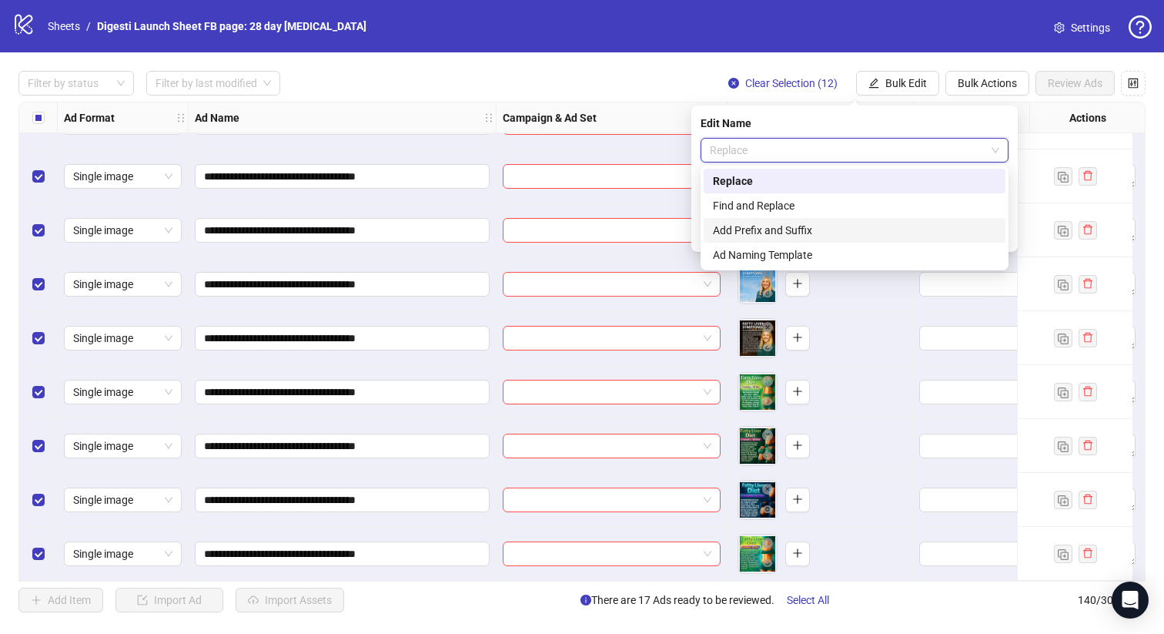
click at [788, 227] on div "Add Prefix and Suffix" at bounding box center [854, 230] width 283 height 17
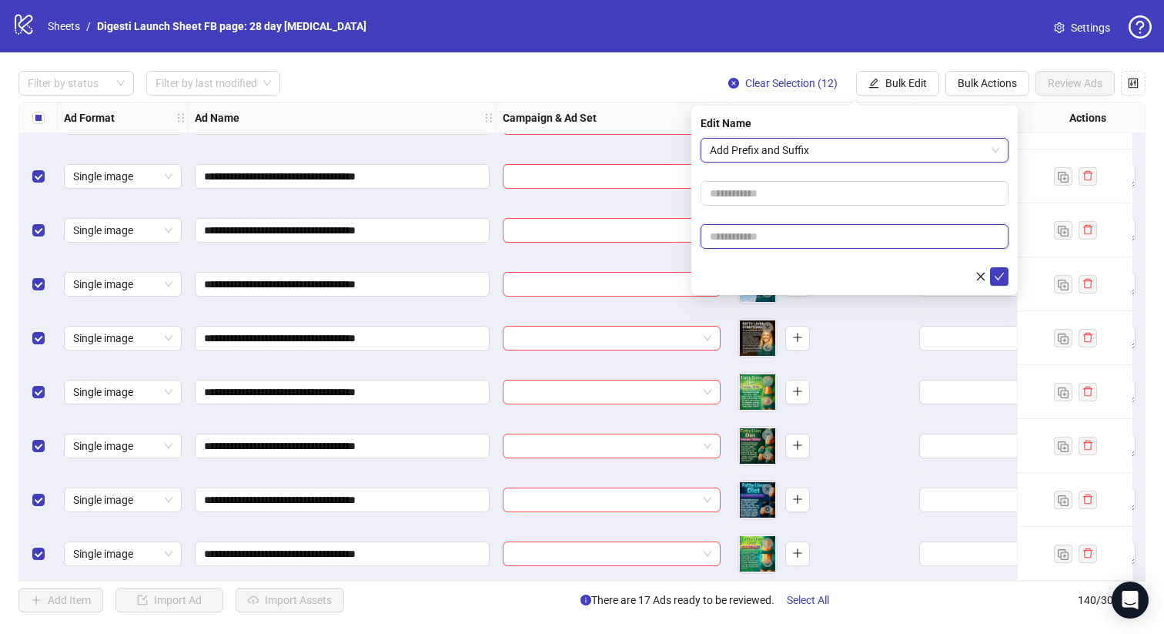
click at [744, 226] on input "text" at bounding box center [855, 236] width 308 height 25
paste input "**********"
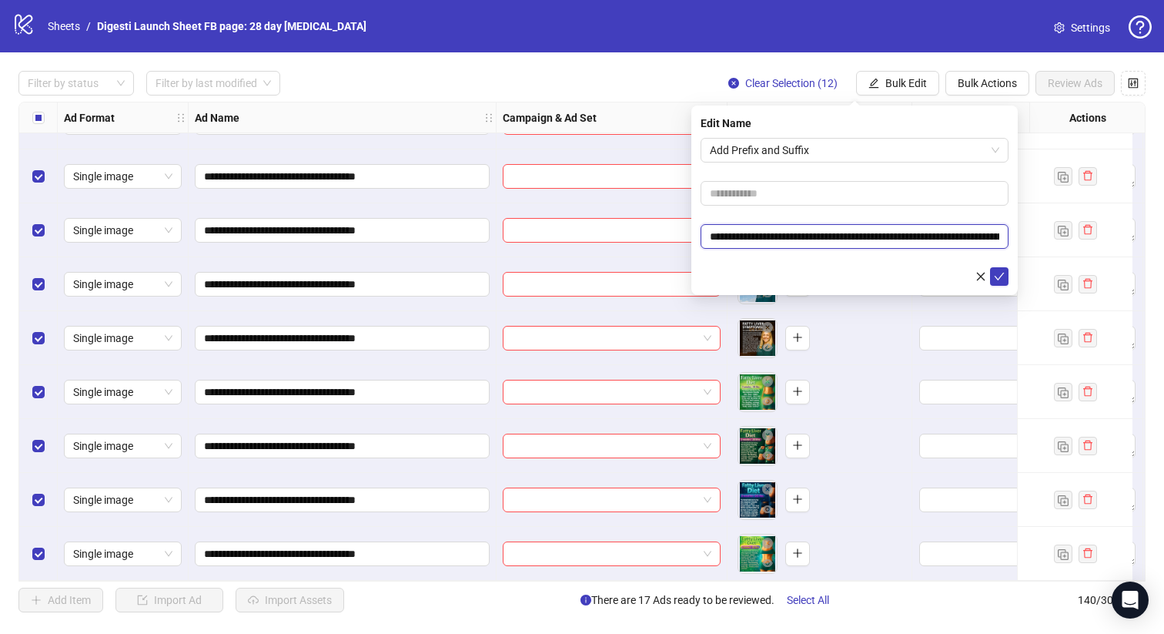
scroll to position [0, 87]
type input "**********"
click at [996, 278] on icon "check" at bounding box center [1000, 277] width 10 height 8
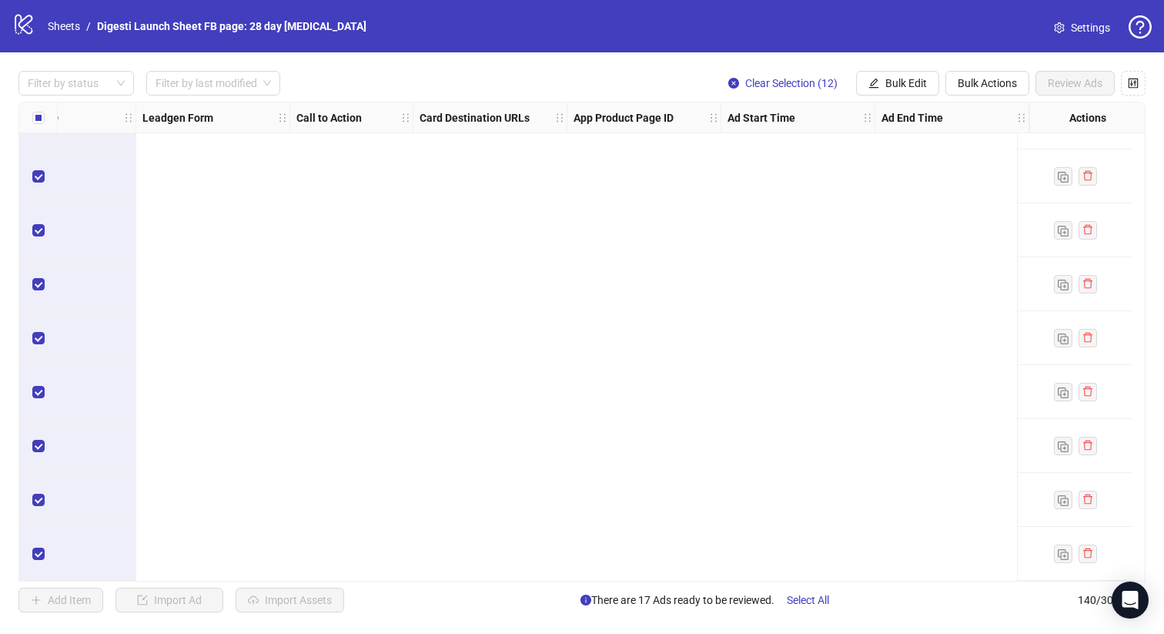
scroll to position [7104, 647]
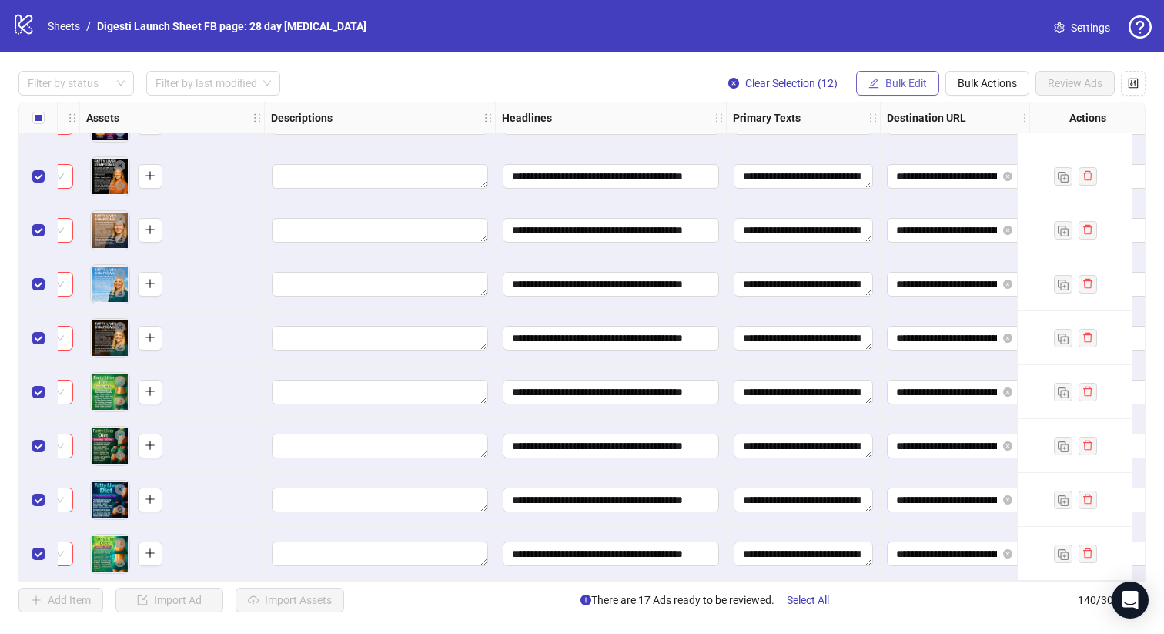
click at [892, 88] on span "Bulk Edit" at bounding box center [906, 83] width 42 height 12
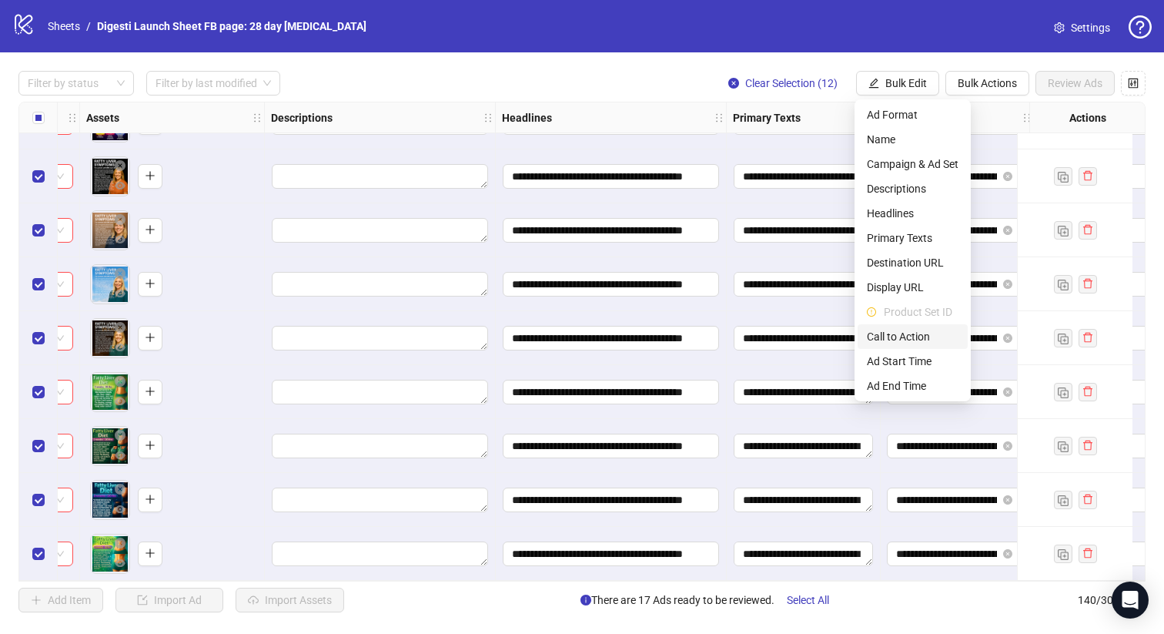
click at [914, 336] on span "Call to Action" at bounding box center [913, 336] width 92 height 17
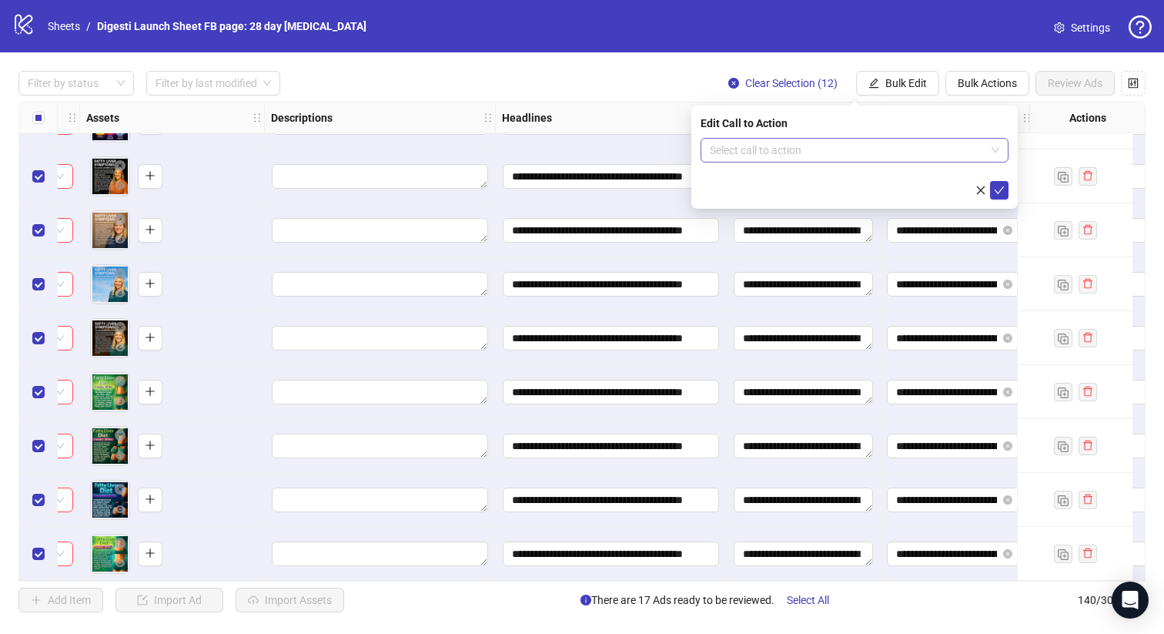
click at [757, 155] on input "search" at bounding box center [848, 150] width 276 height 23
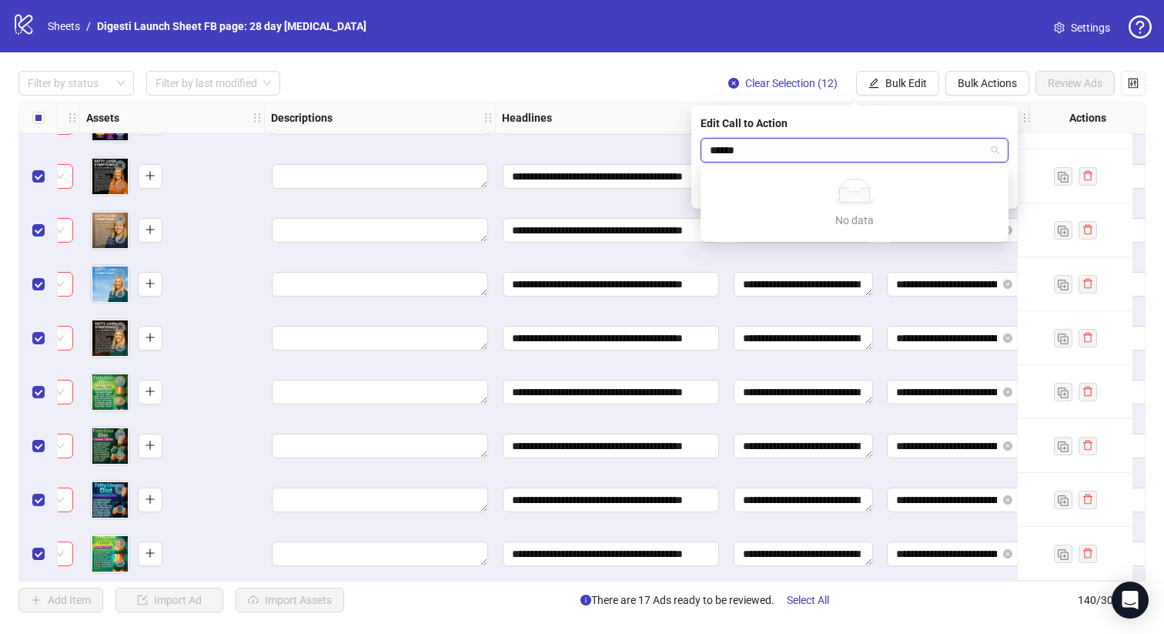
type input "*****"
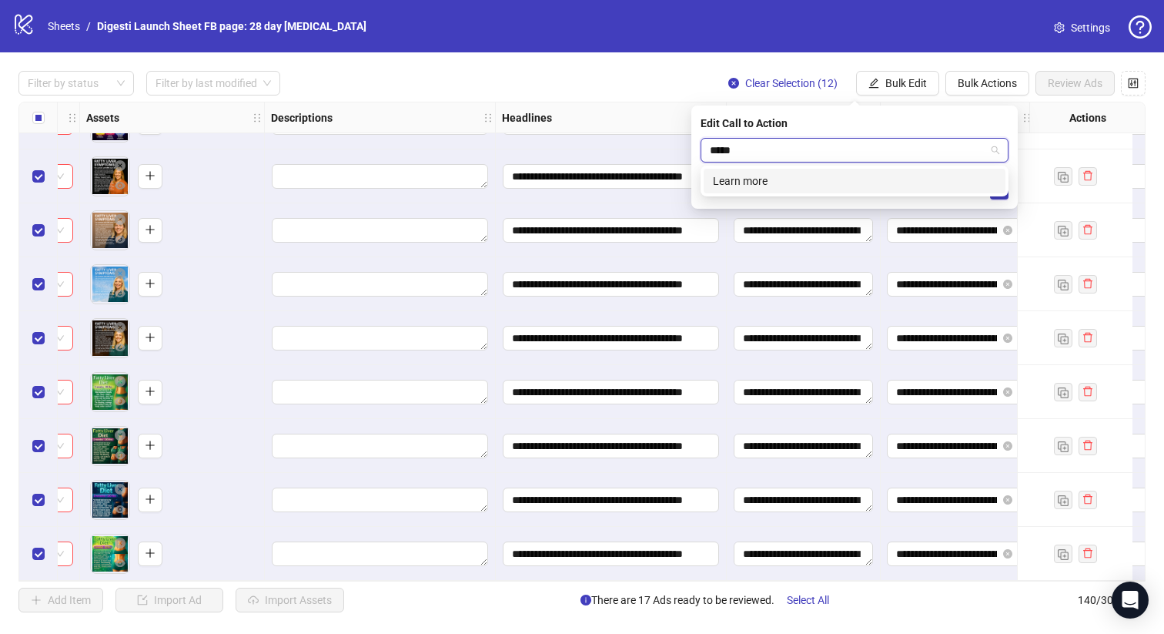
click at [756, 183] on div "Learn more" at bounding box center [854, 180] width 283 height 17
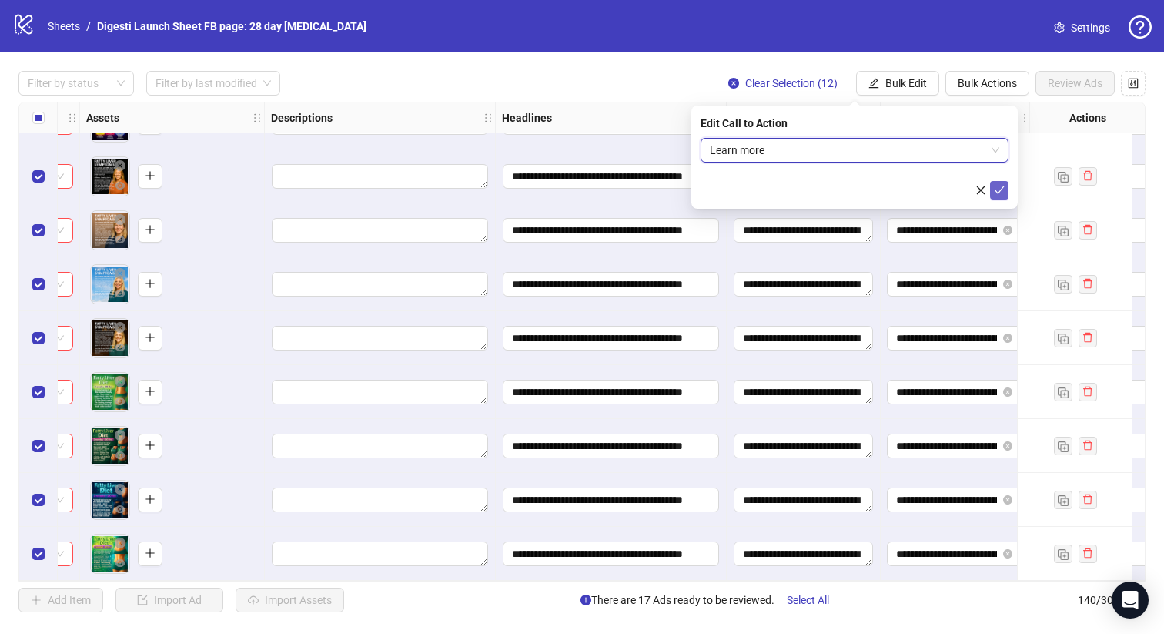
click at [1005, 195] on button "submit" at bounding box center [999, 190] width 18 height 18
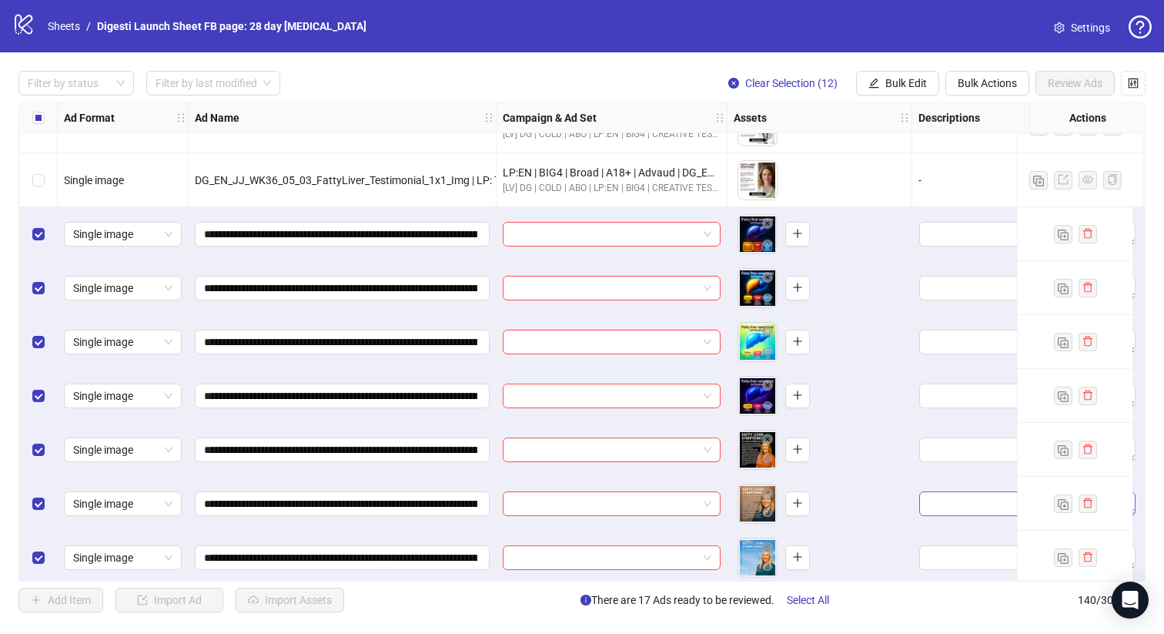
scroll to position [6824, 0]
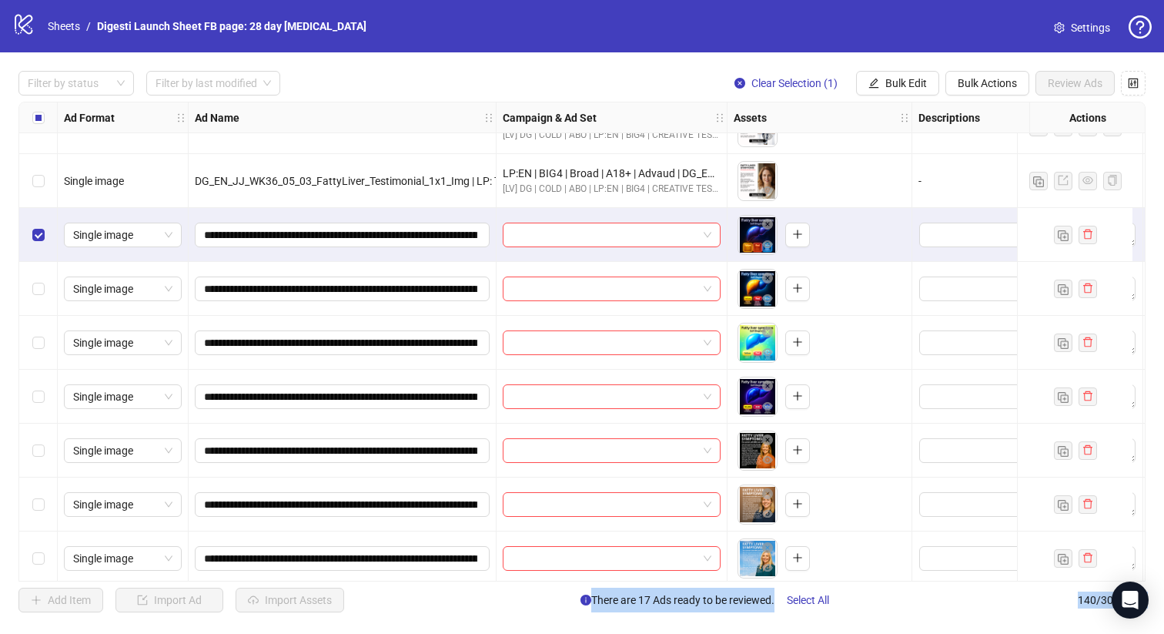
click at [47, 397] on div "Select row 132" at bounding box center [38, 397] width 38 height 54
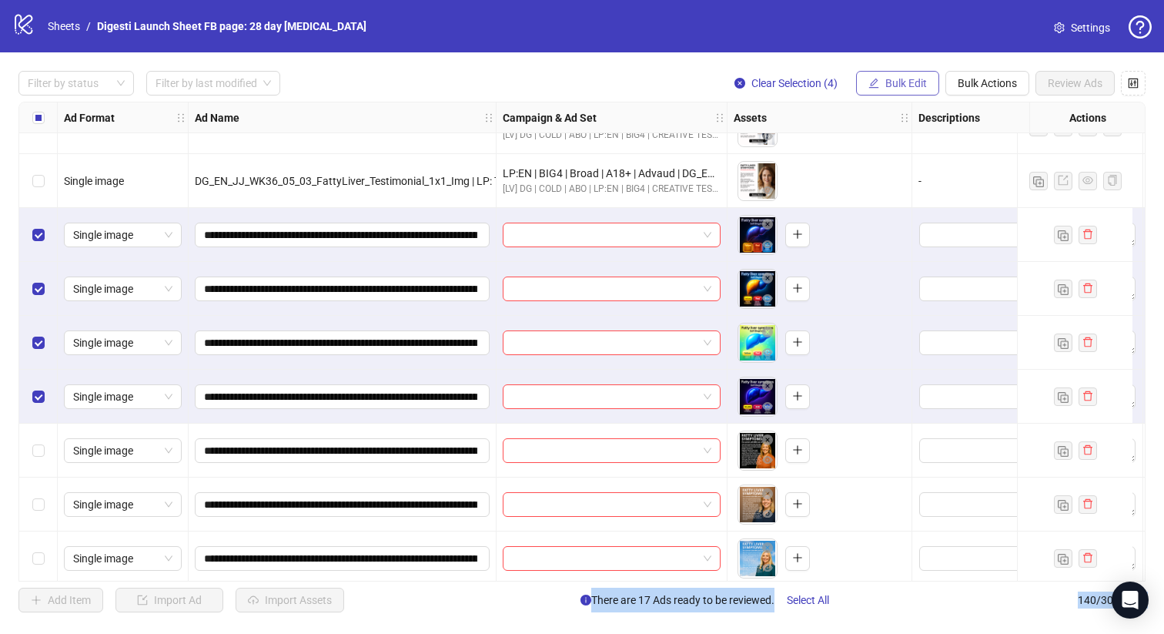
click at [895, 75] on button "Bulk Edit" at bounding box center [897, 83] width 83 height 25
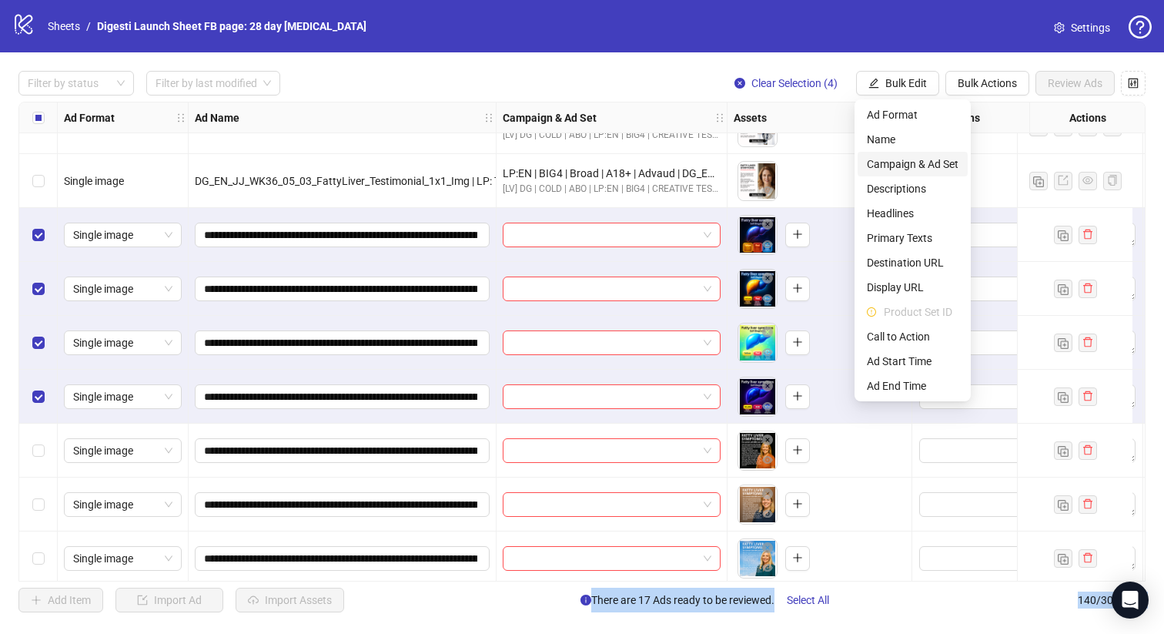
click at [925, 166] on span "Campaign & Ad Set" at bounding box center [913, 164] width 92 height 17
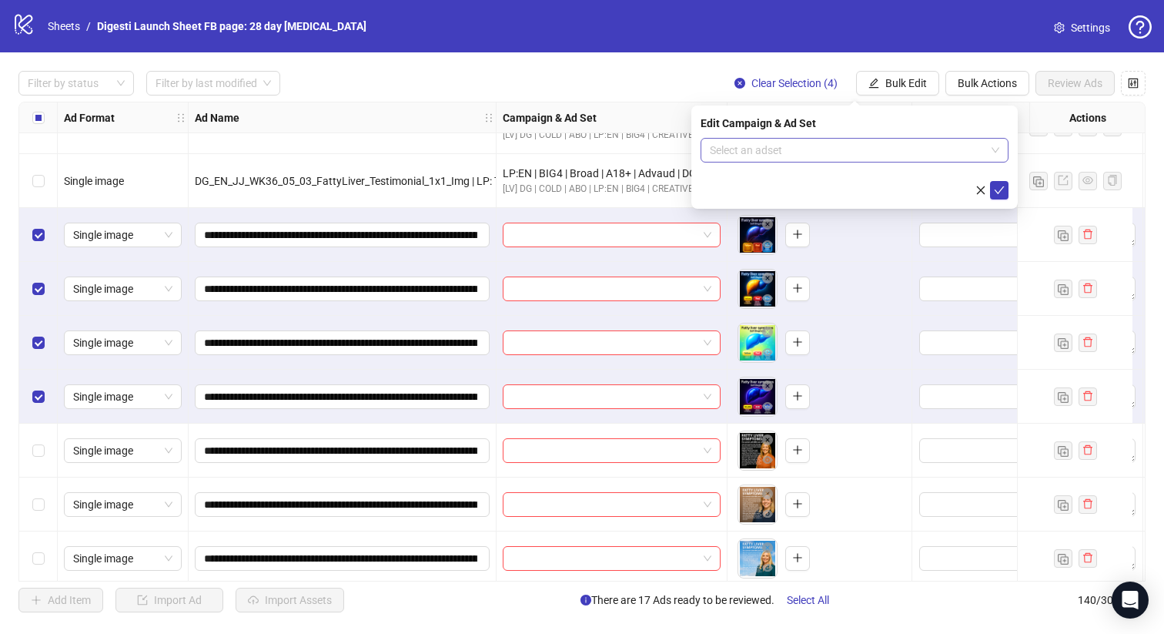
click at [758, 150] on input "search" at bounding box center [848, 150] width 276 height 23
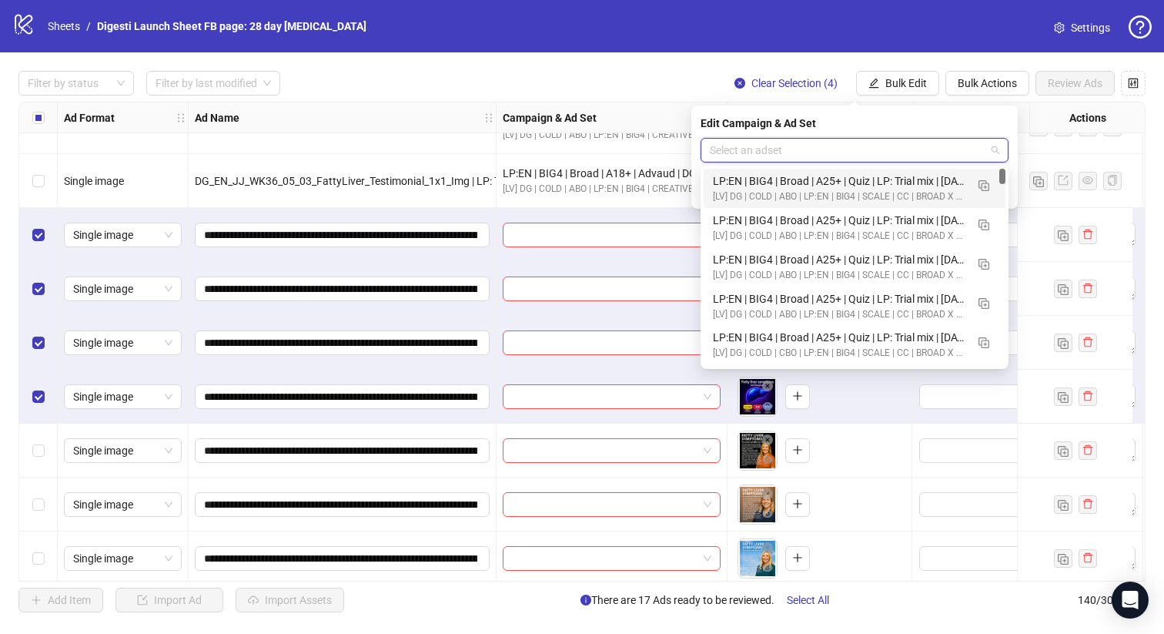
paste input "**********"
type input "**********"
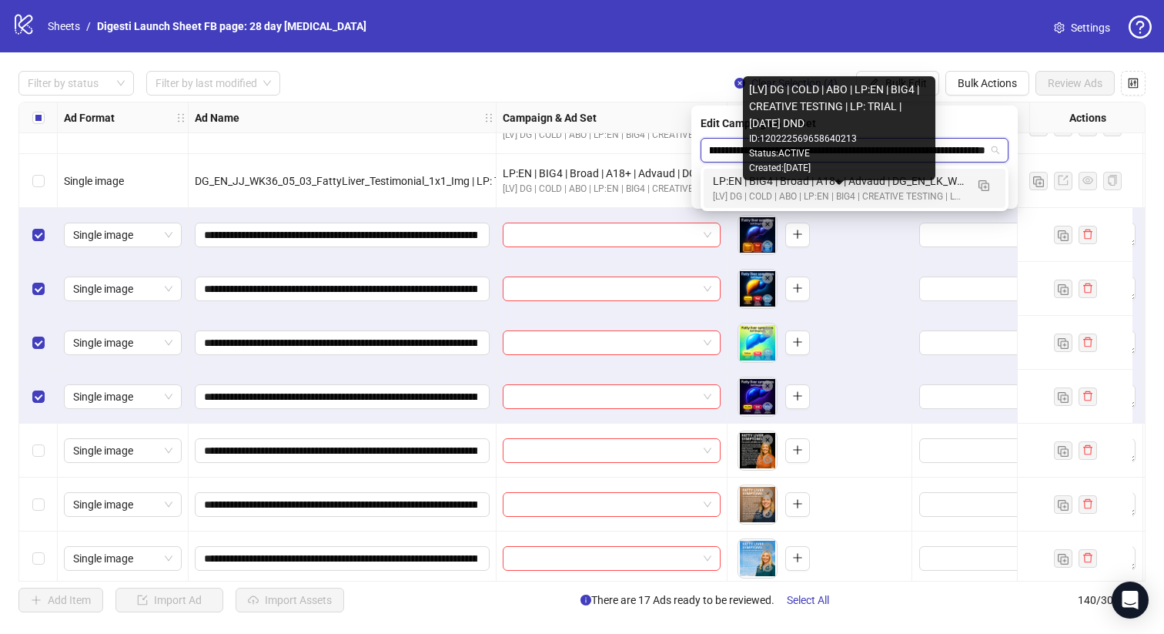
click at [806, 199] on div "[LV] DG | COLD | ABO | LP:EN | BIG4 | CREATIVE TESTING | LP: TRIAL | [DATE] DND" at bounding box center [839, 196] width 253 height 15
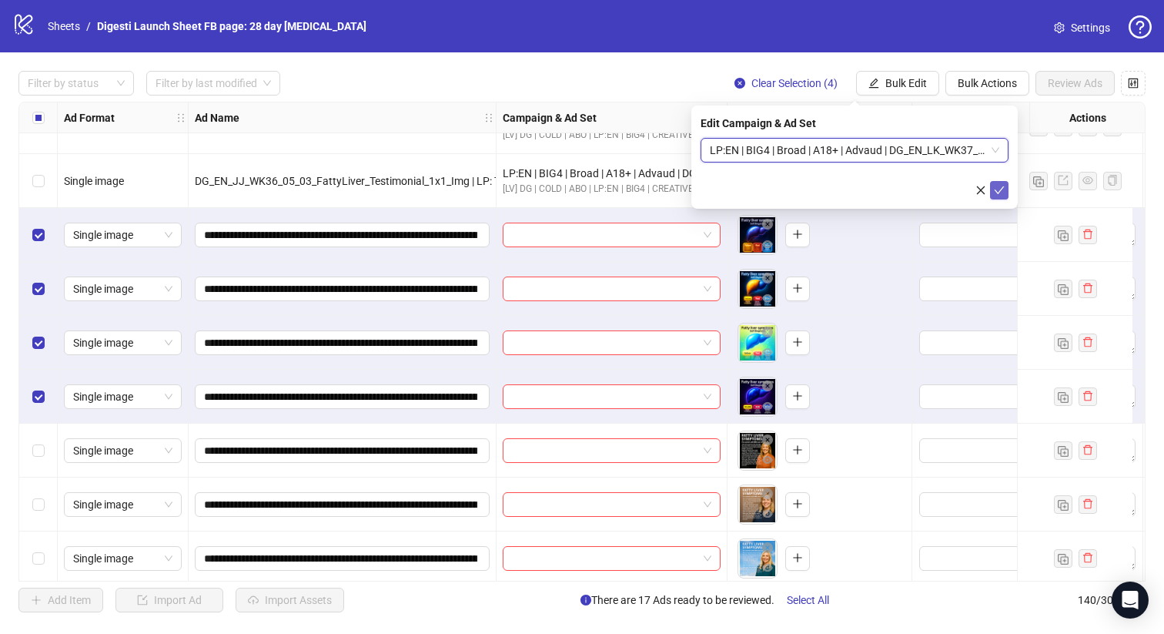
click at [1003, 188] on icon "check" at bounding box center [999, 190] width 11 height 11
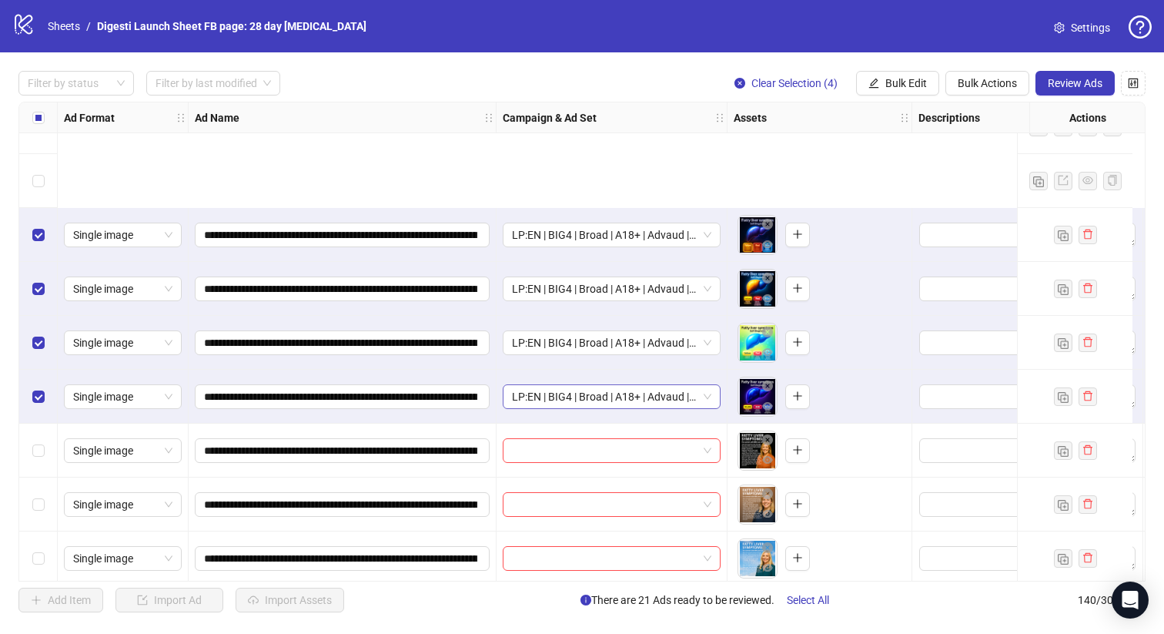
scroll to position [7029, 0]
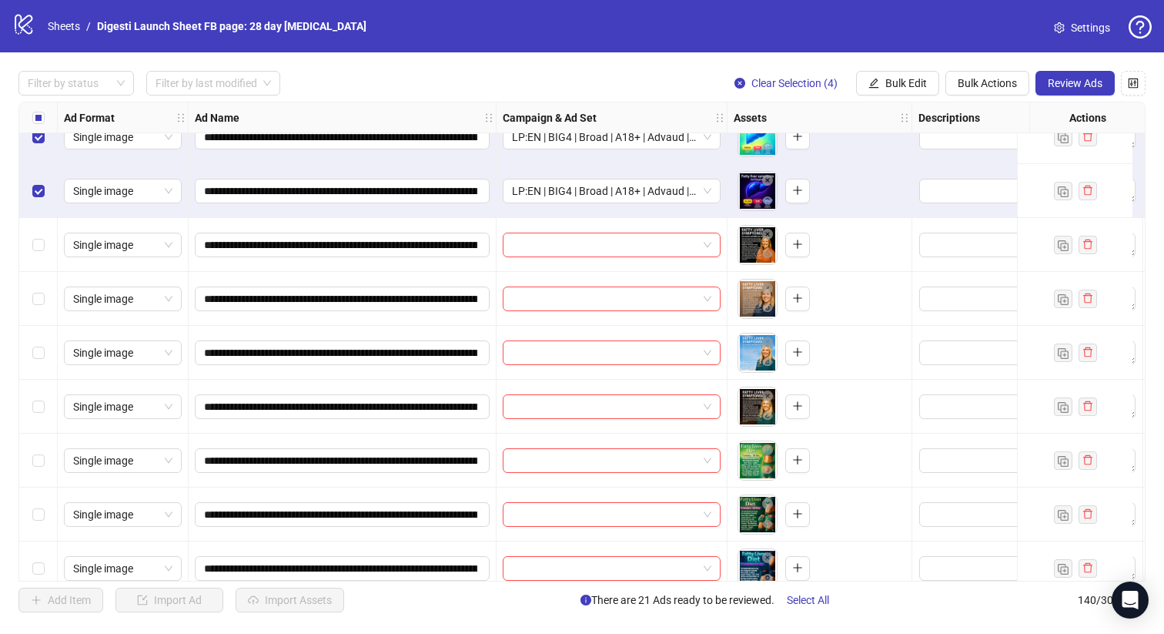
click at [46, 118] on div "Select all rows" at bounding box center [38, 117] width 38 height 31
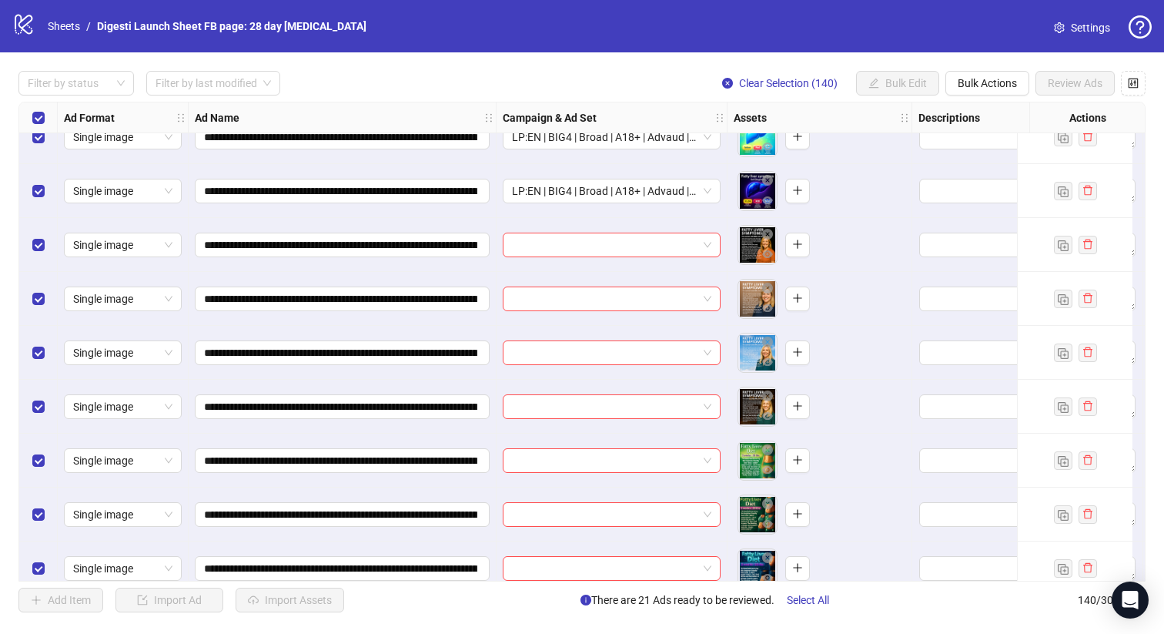
click at [46, 118] on div "Select all rows" at bounding box center [38, 117] width 38 height 31
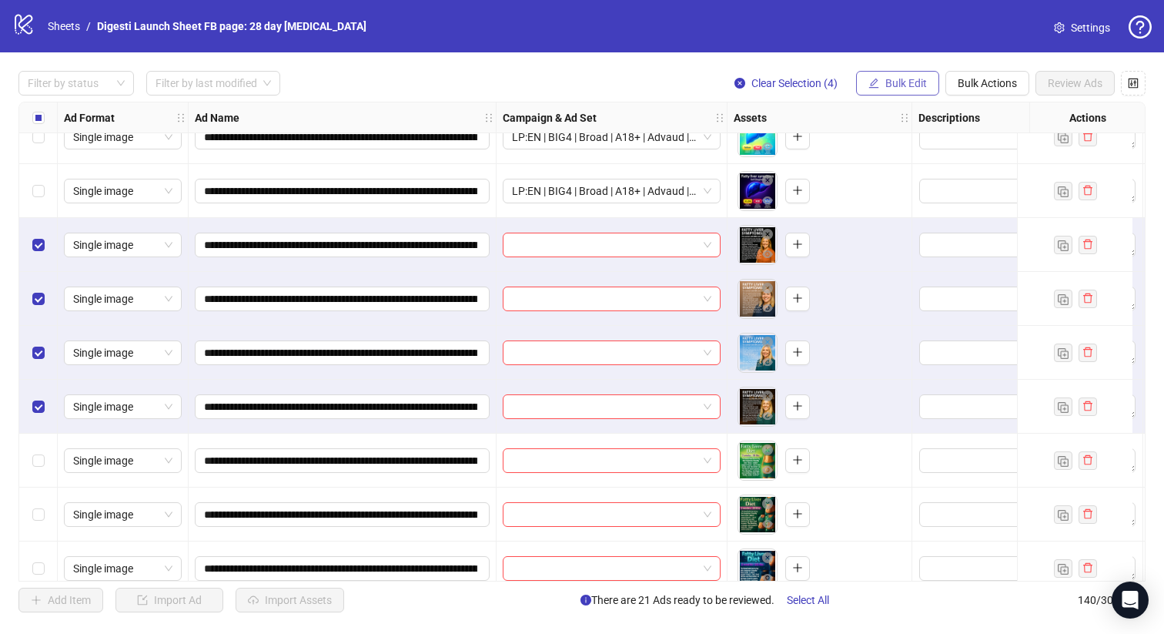
click at [896, 78] on span "Bulk Edit" at bounding box center [906, 83] width 42 height 12
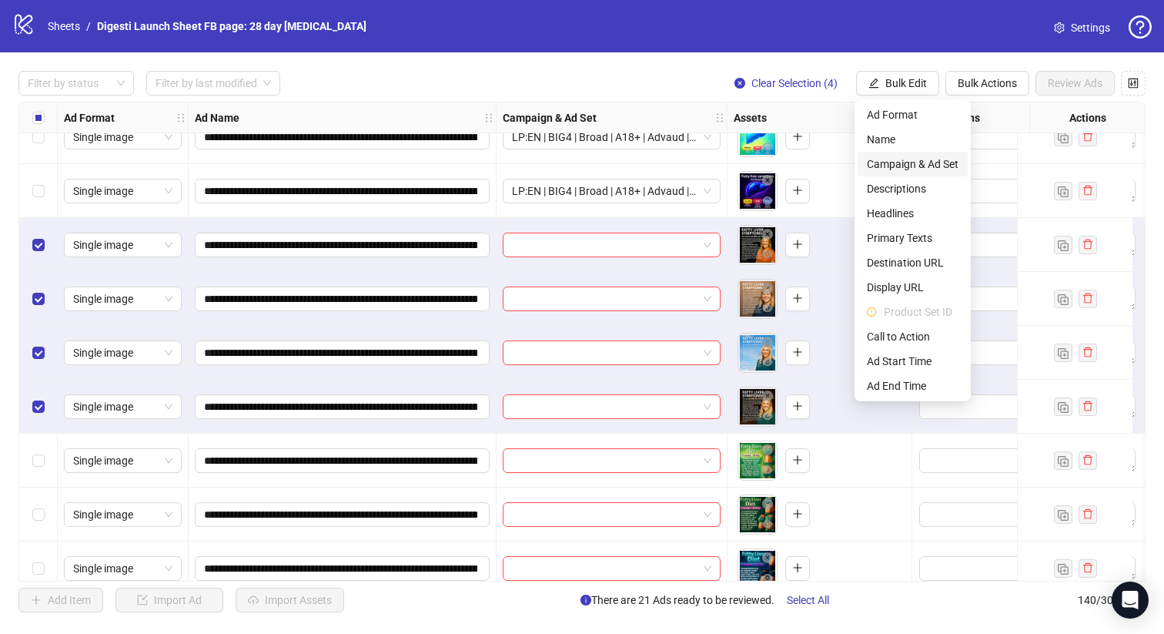
click at [888, 162] on span "Campaign & Ad Set" at bounding box center [913, 164] width 92 height 17
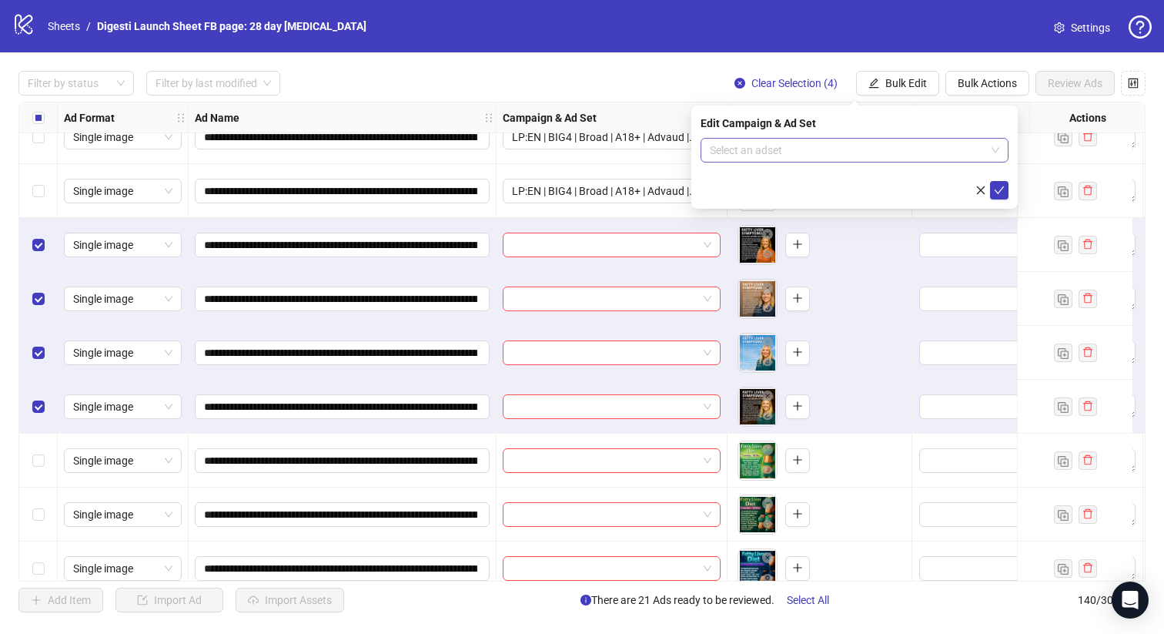
click at [812, 147] on input "search" at bounding box center [848, 150] width 276 height 23
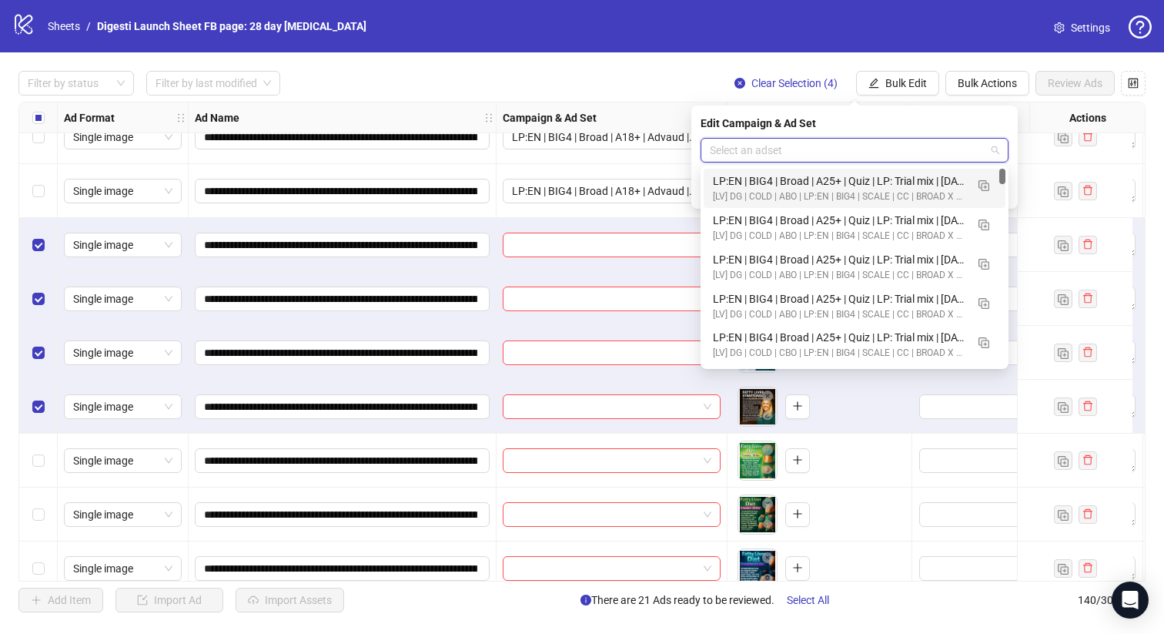
paste input "**********"
type input "**********"
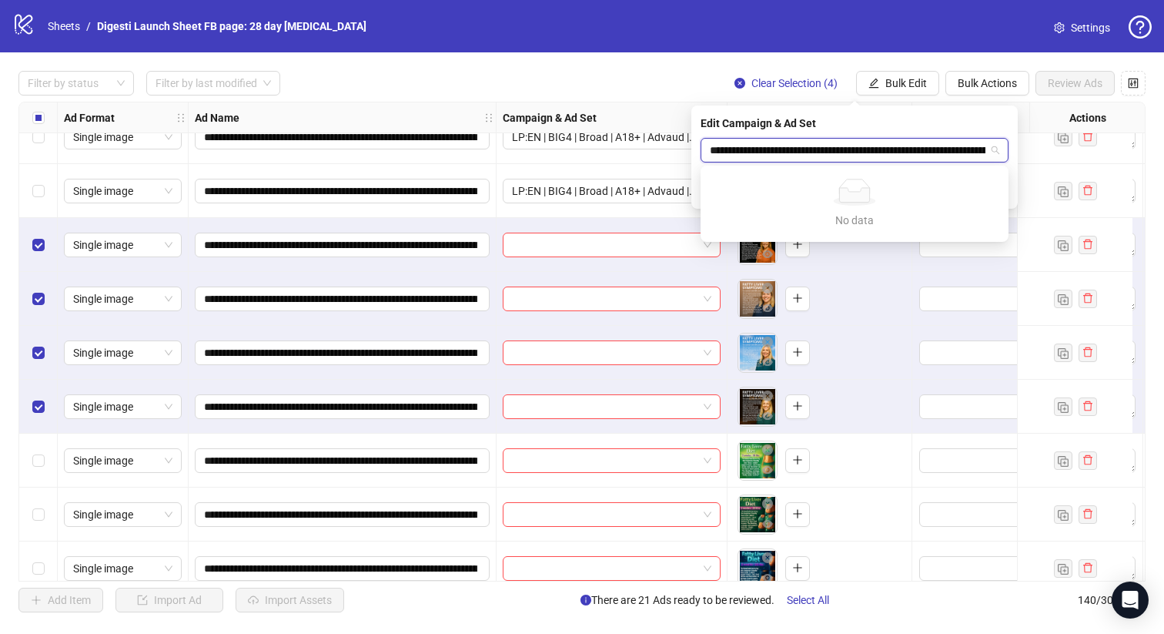
scroll to position [0, 175]
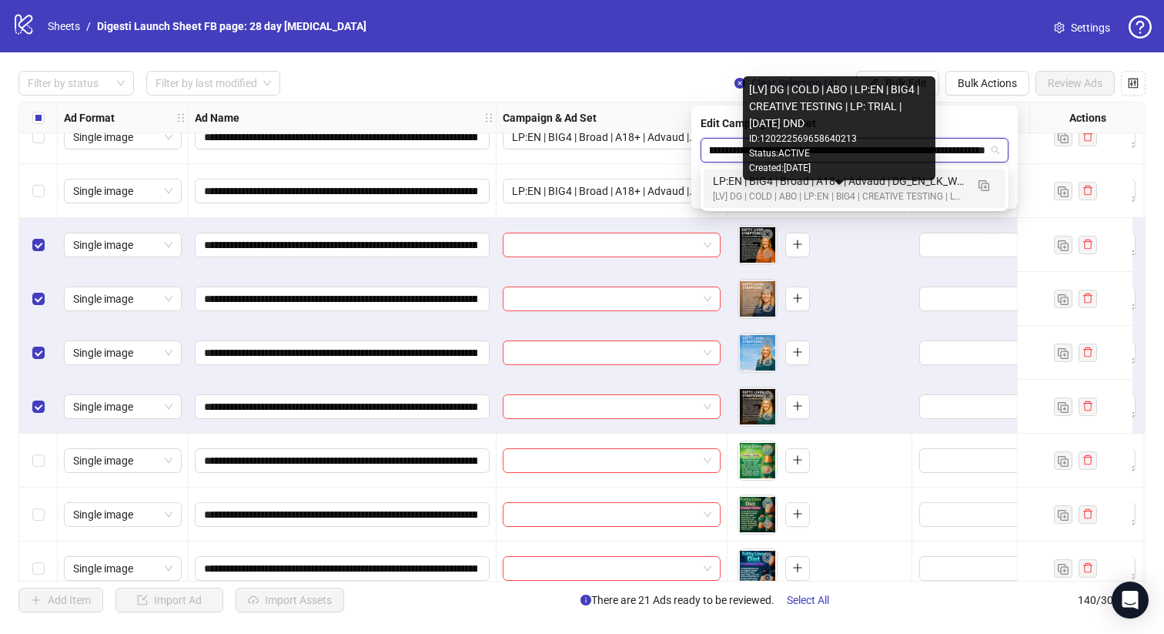
click at [811, 196] on div "[LV] DG | COLD | ABO | LP:EN | BIG4 | CREATIVE TESTING | LP: TRIAL | [DATE] DND" at bounding box center [839, 196] width 253 height 15
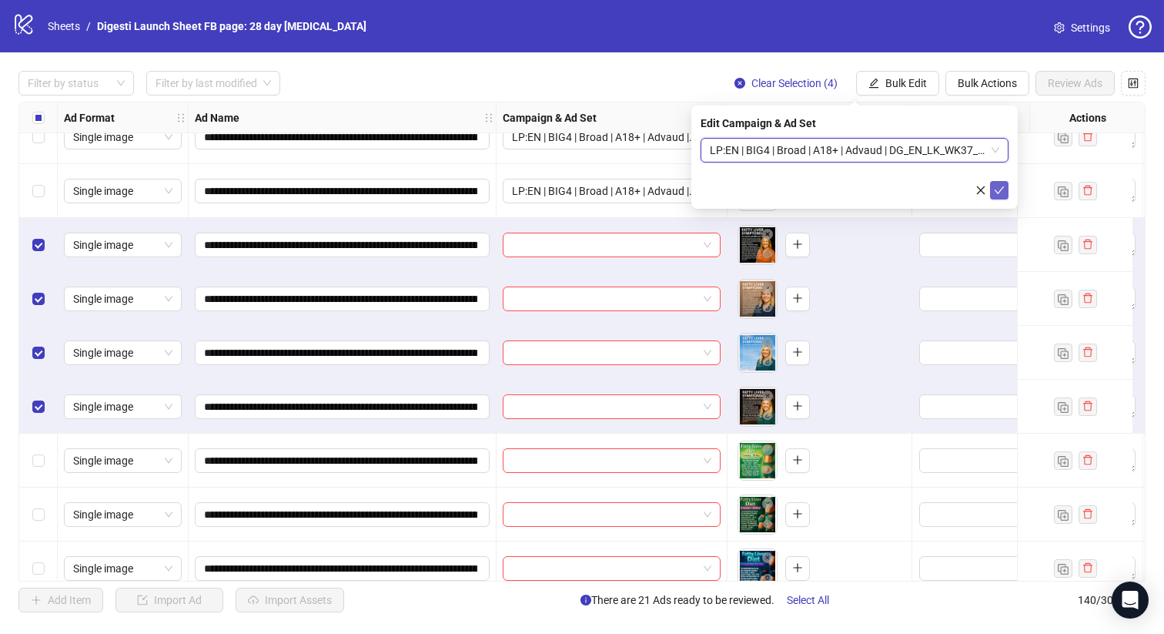
click at [1001, 186] on icon "check" at bounding box center [999, 190] width 11 height 11
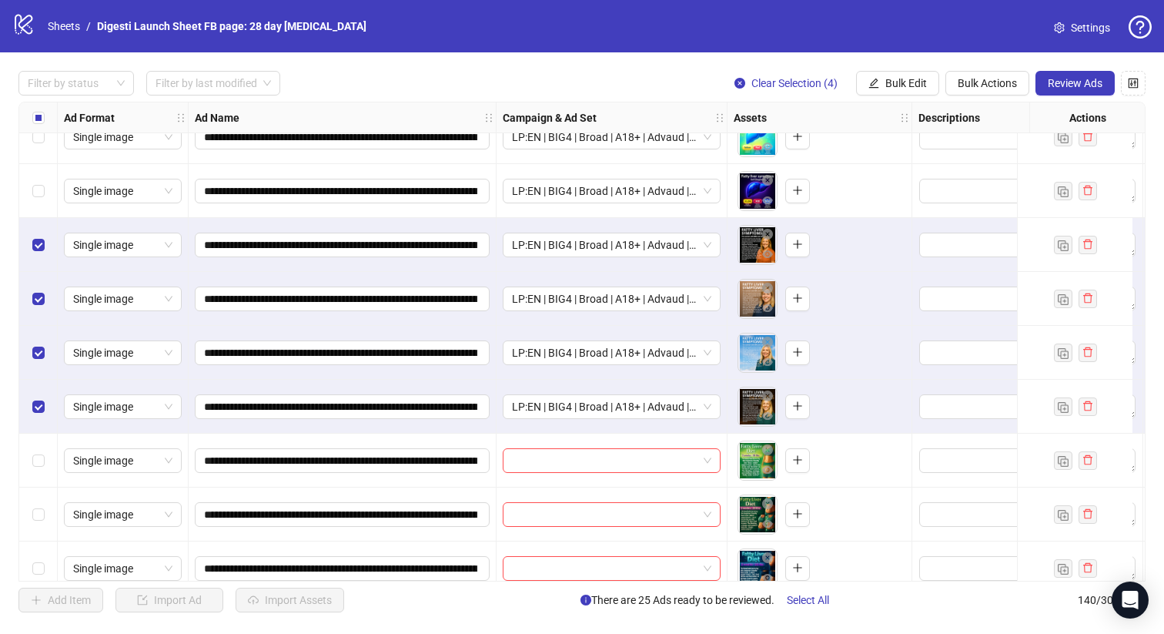
scroll to position [7104, 0]
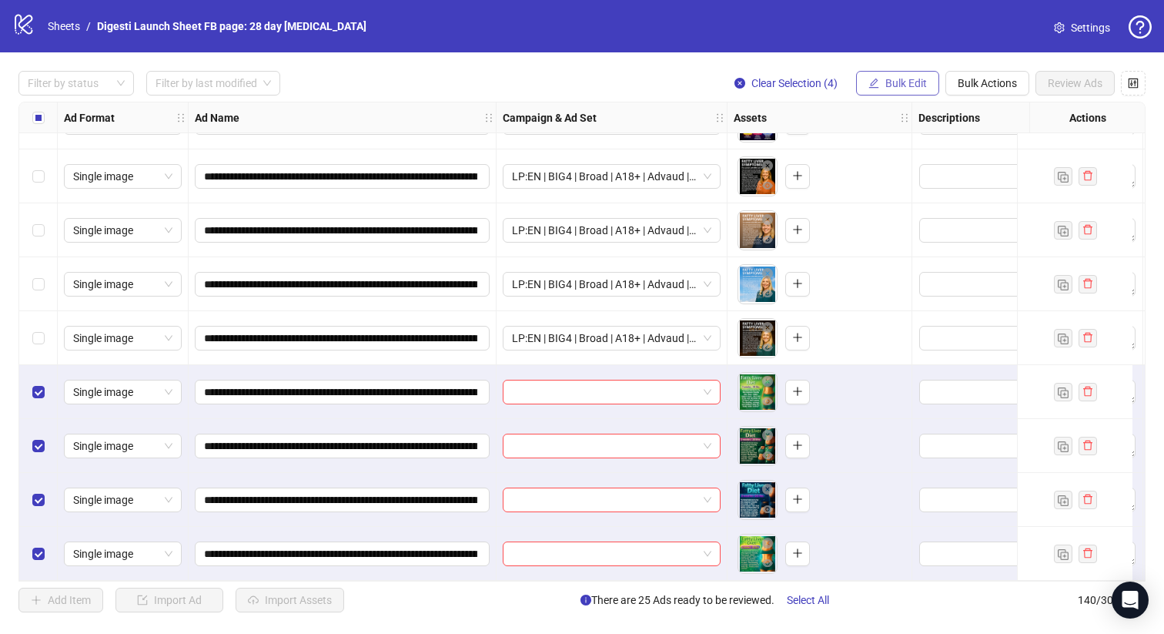
click at [904, 79] on span "Bulk Edit" at bounding box center [906, 83] width 42 height 12
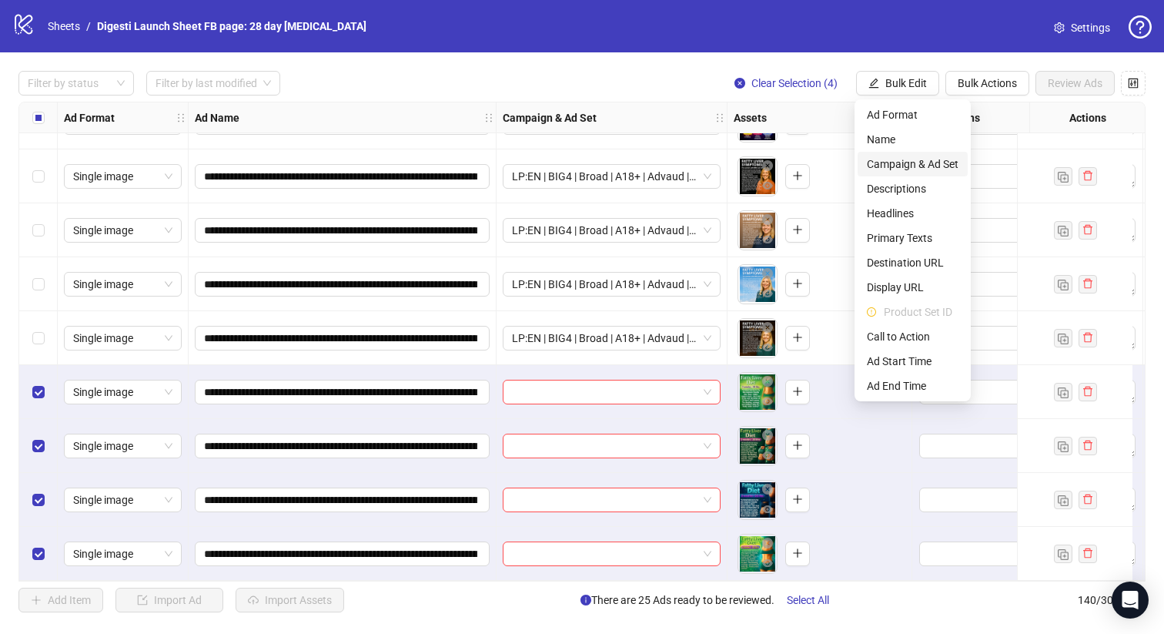
click at [875, 164] on span "Campaign & Ad Set" at bounding box center [913, 164] width 92 height 17
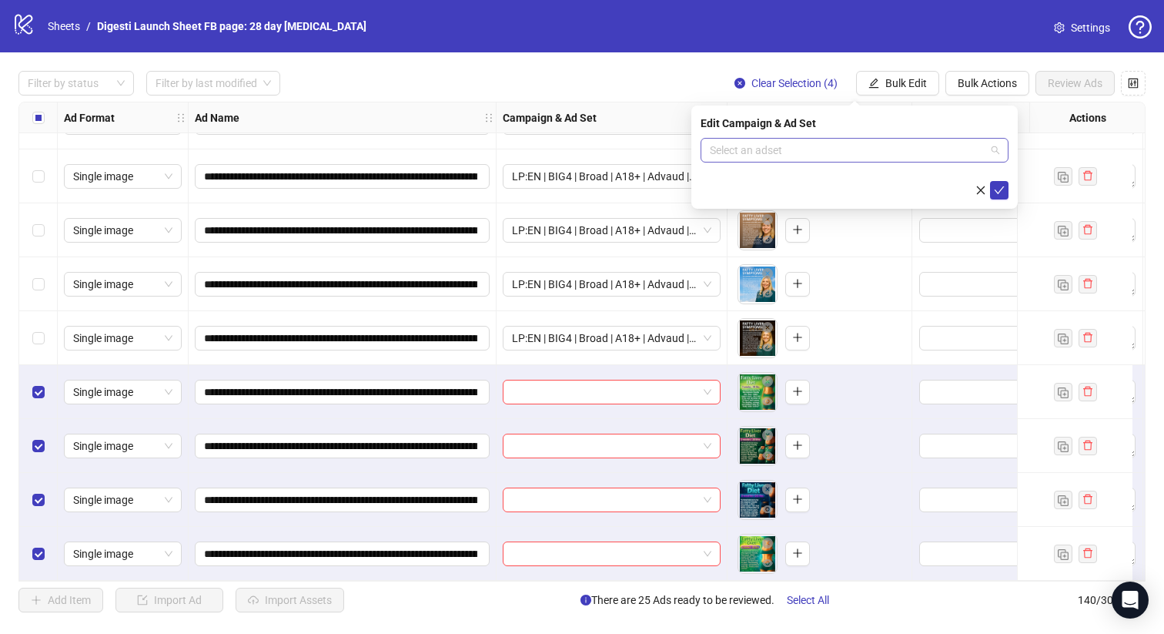
click at [754, 143] on input "search" at bounding box center [848, 150] width 276 height 23
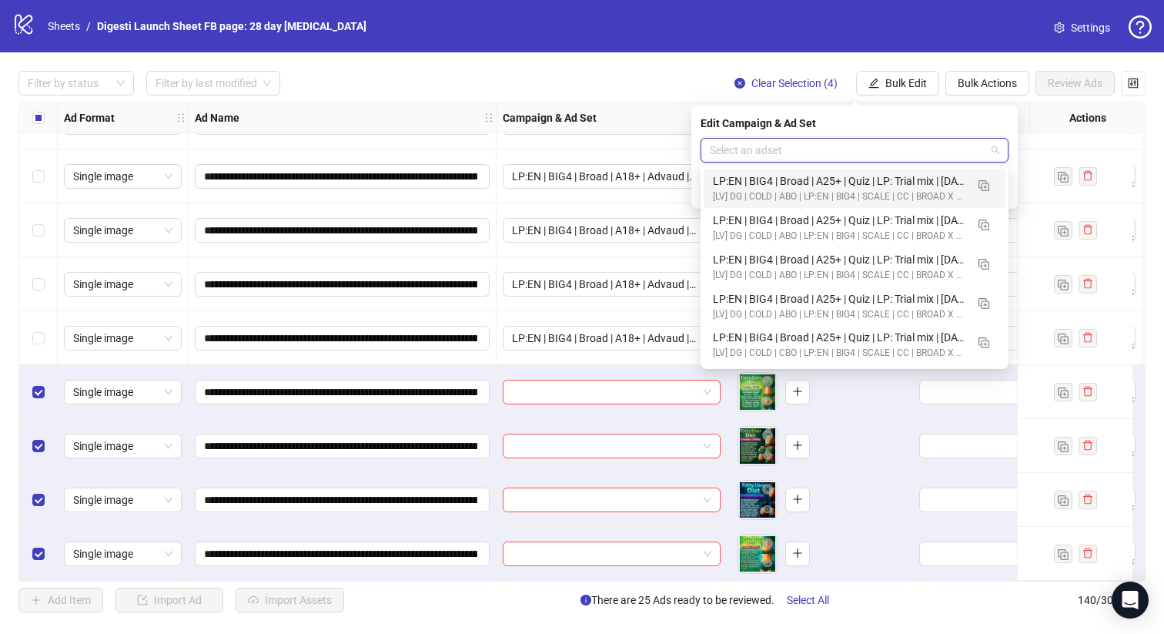
paste input "**********"
type input "**********"
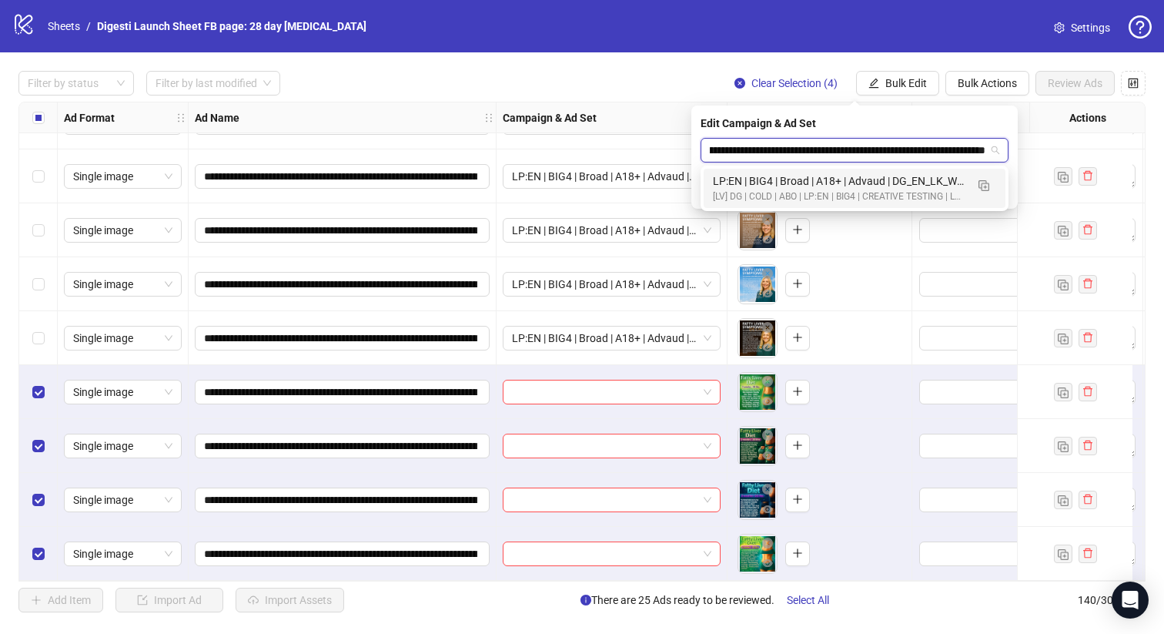
click at [795, 204] on div "LP:EN | BIG4 | Broad | A18+ | Advaud | DG_EN_LK_WK37_03 | LP: Trial Liver Healt…" at bounding box center [855, 188] width 302 height 39
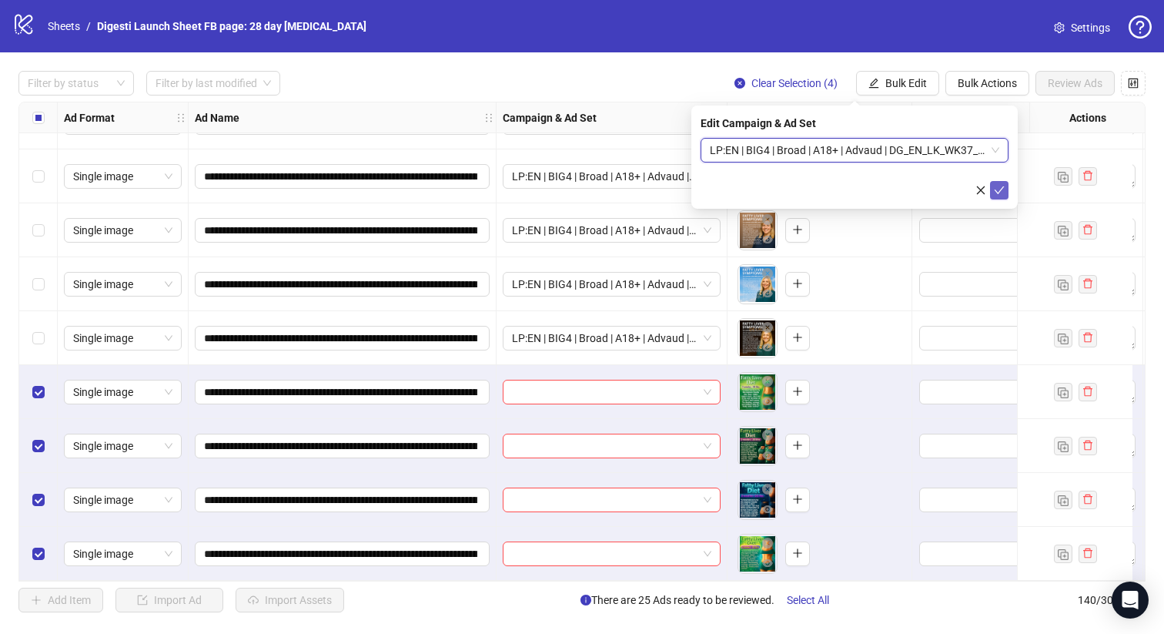
click at [1002, 187] on icon "check" at bounding box center [1000, 190] width 10 height 8
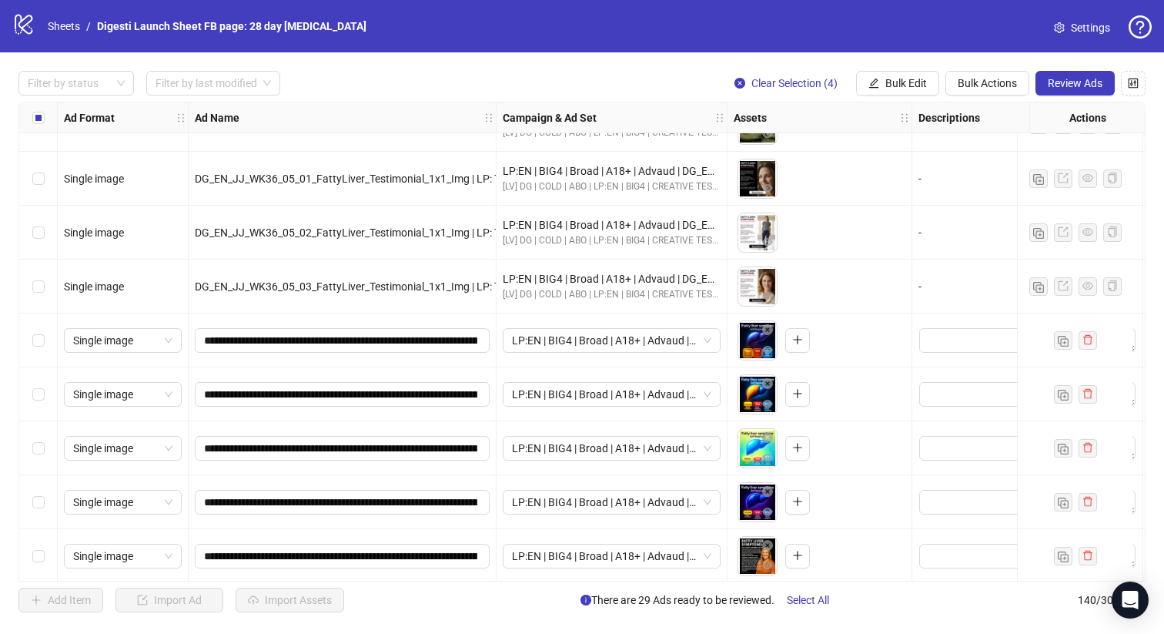
scroll to position [6717, 0]
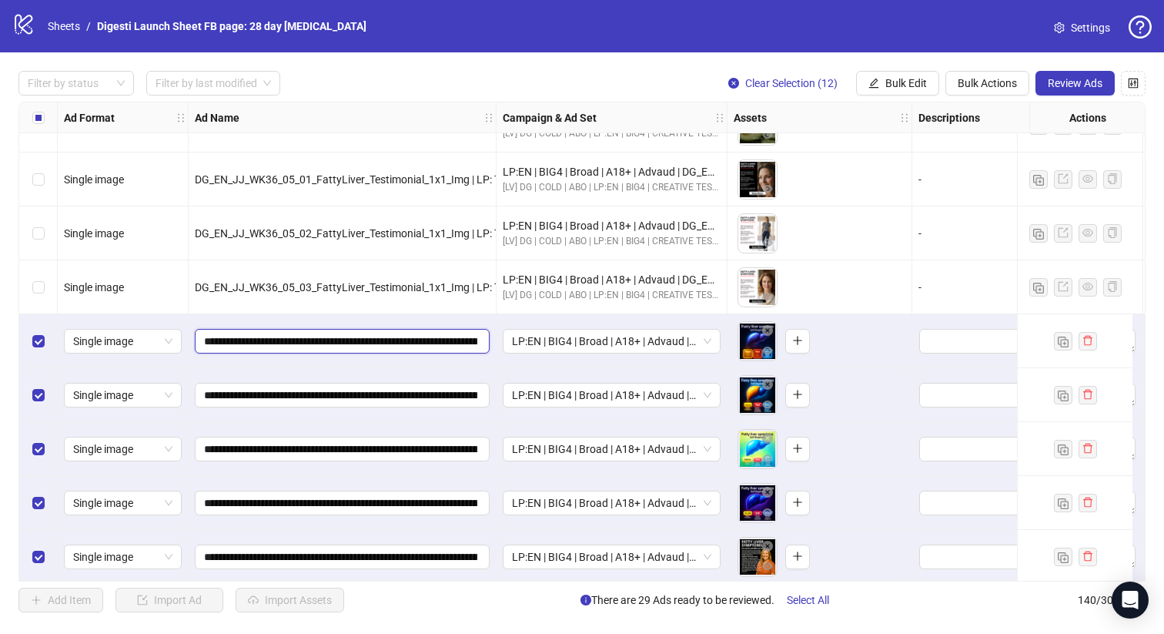
click at [374, 334] on input "**********" at bounding box center [340, 341] width 273 height 17
click at [1078, 85] on span "Review Ads" at bounding box center [1075, 83] width 55 height 12
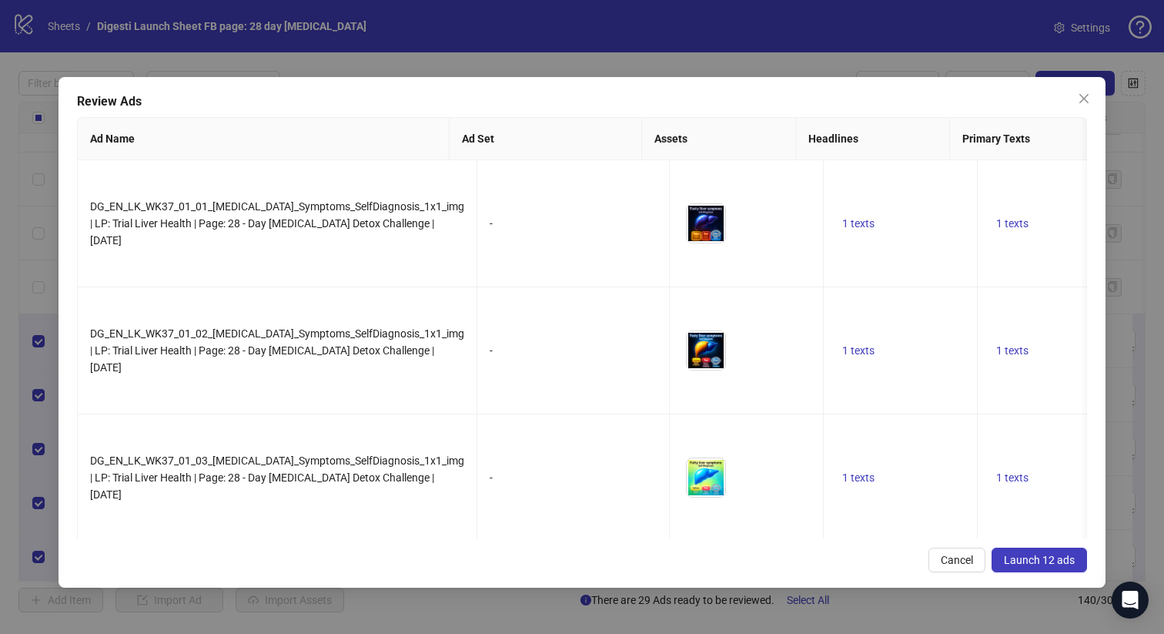
click at [1042, 564] on span "Launch 12 ads" at bounding box center [1039, 560] width 71 height 12
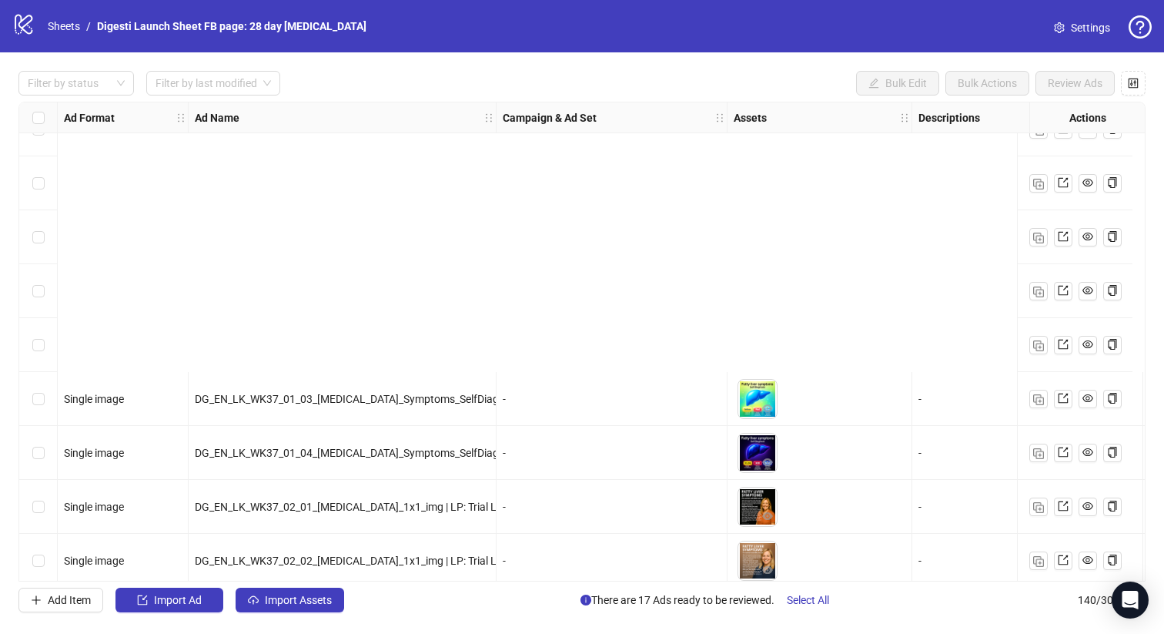
scroll to position [7104, 0]
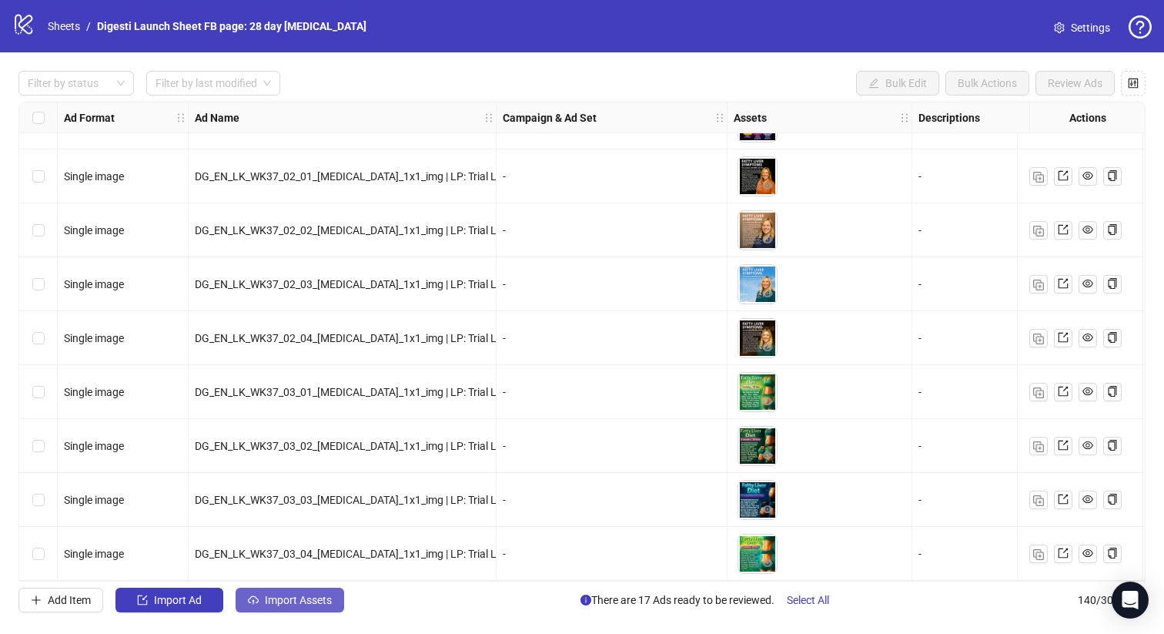
click at [289, 600] on span "Import Assets" at bounding box center [298, 600] width 67 height 12
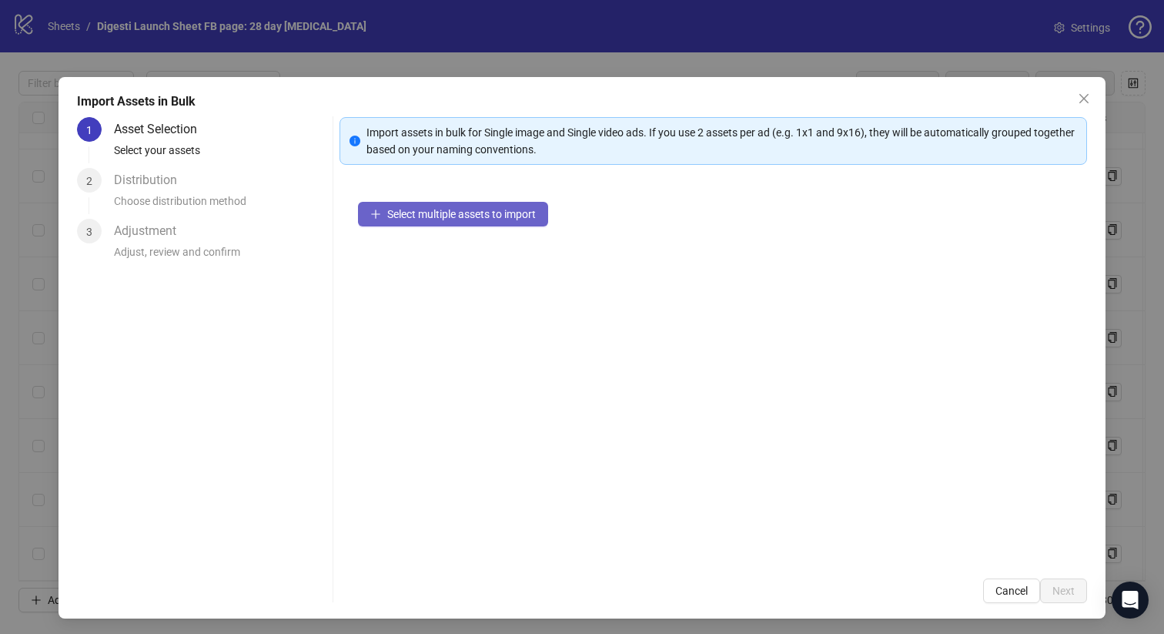
click at [437, 219] on span "Select multiple assets to import" at bounding box center [461, 214] width 149 height 12
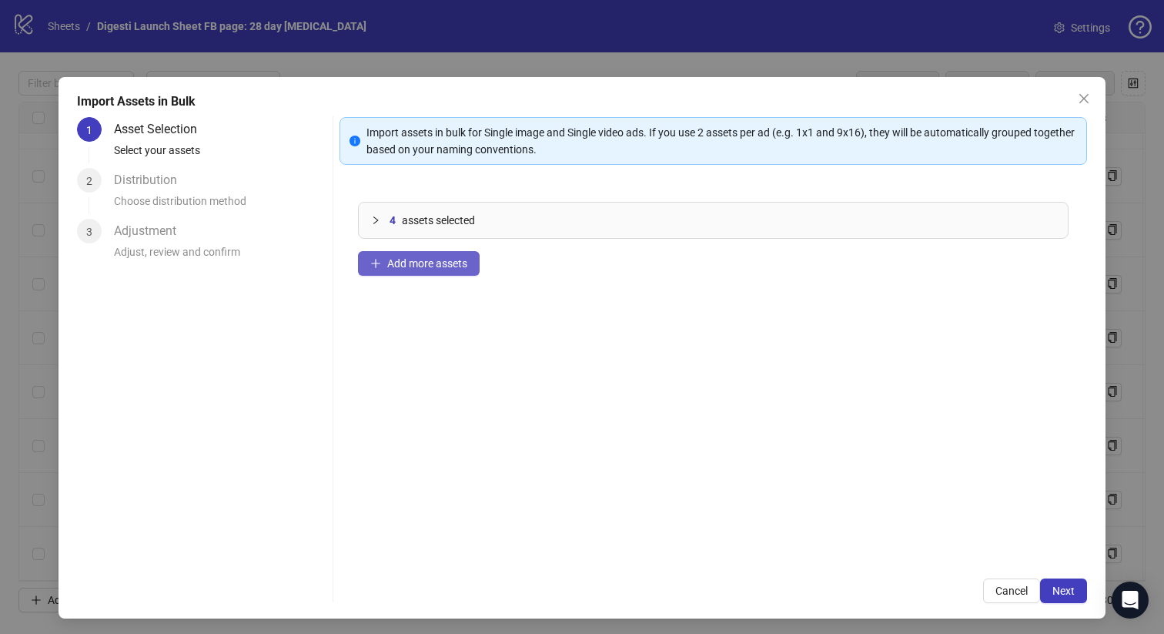
click at [444, 256] on button "Add more assets" at bounding box center [419, 263] width 122 height 25
click at [433, 271] on button "Add more assets" at bounding box center [419, 263] width 122 height 25
click at [426, 257] on span "Add more assets" at bounding box center [427, 263] width 80 height 12
click at [404, 259] on span "Add more assets" at bounding box center [427, 263] width 80 height 12
click at [1056, 594] on span "Next" at bounding box center [1063, 590] width 22 height 12
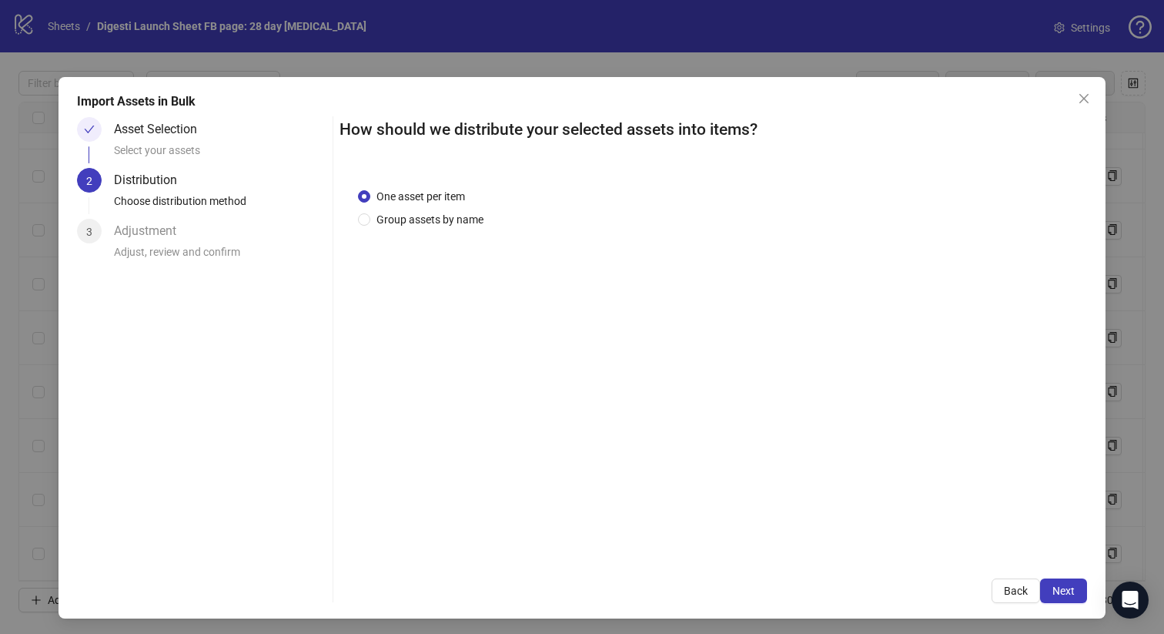
click at [1056, 594] on span "Next" at bounding box center [1063, 590] width 22 height 12
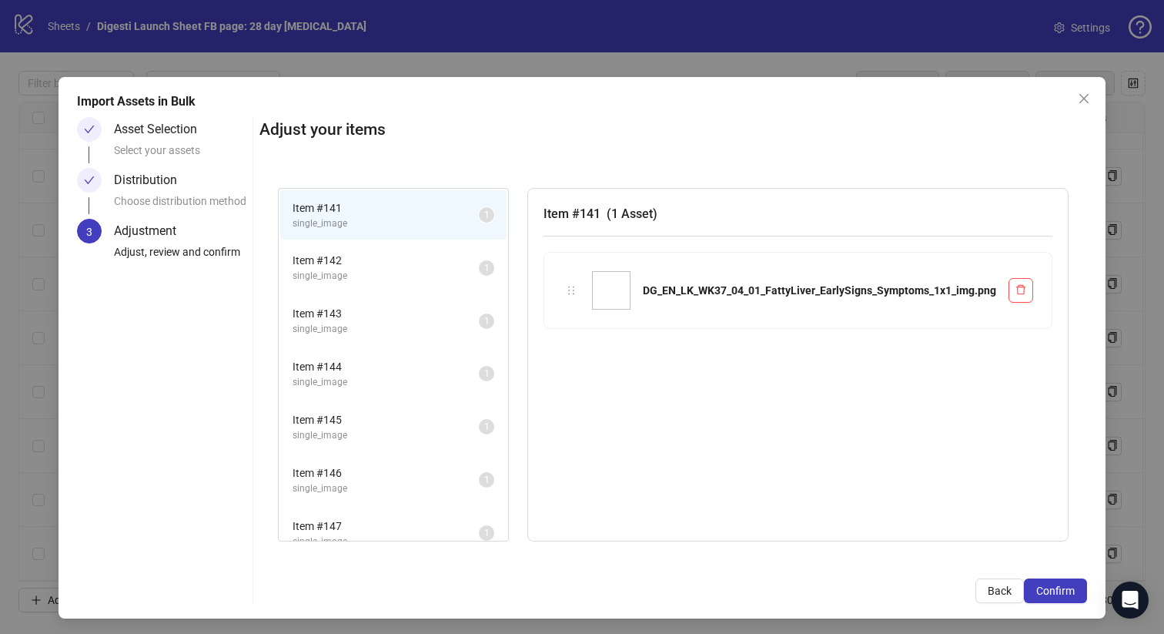
click at [1056, 594] on span "Confirm" at bounding box center [1055, 590] width 38 height 12
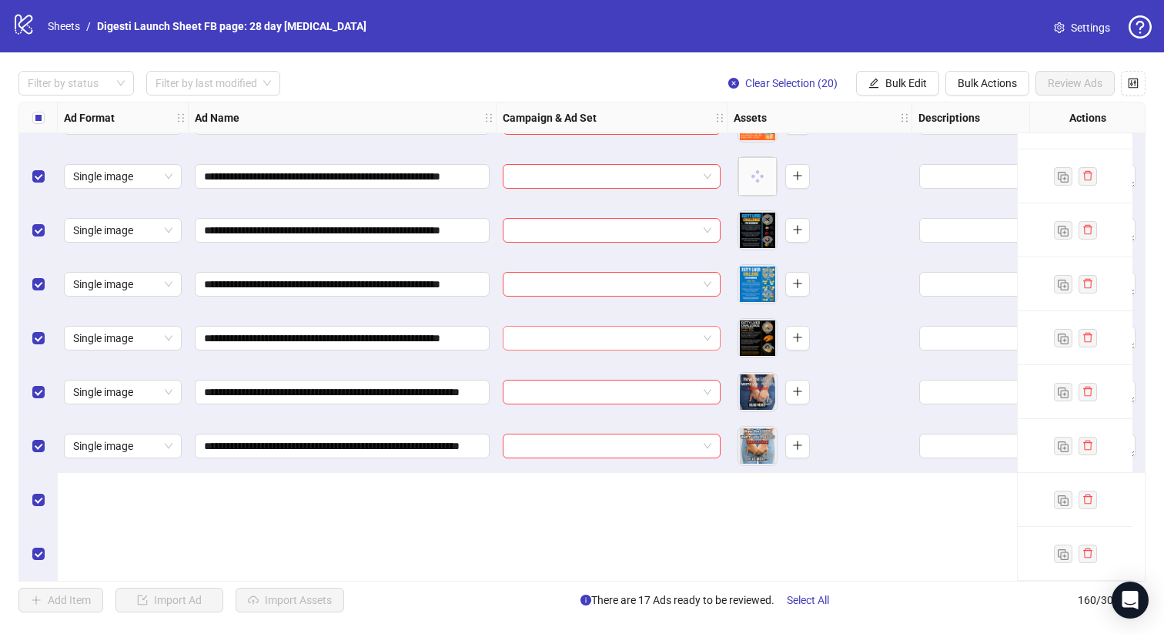
scroll to position [7975, 0]
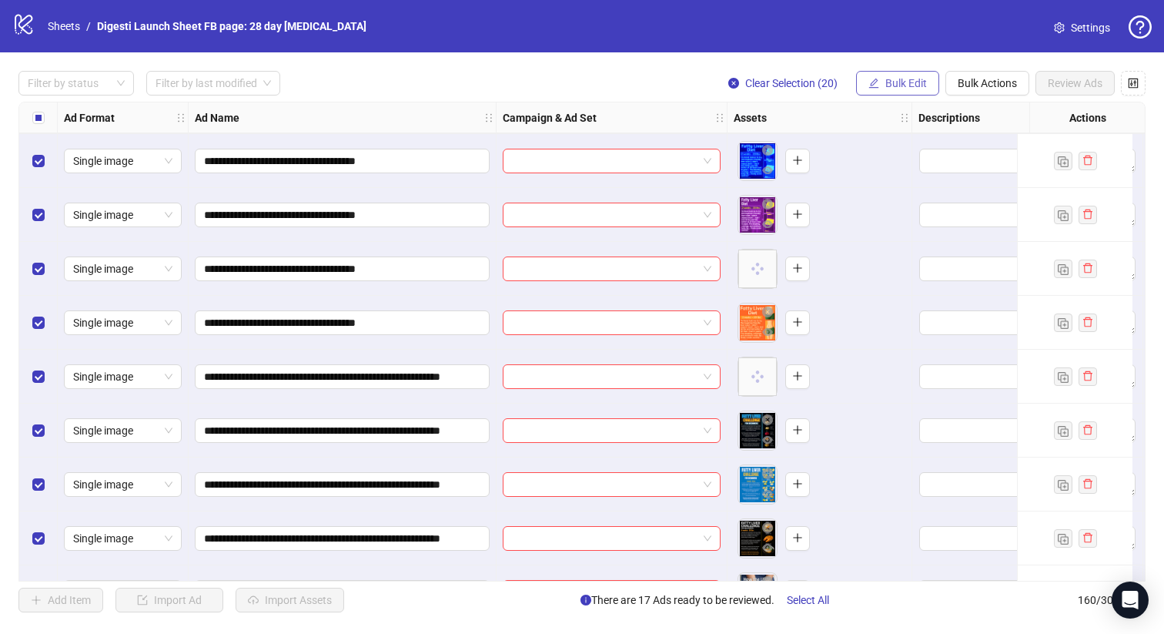
click at [882, 82] on button "Bulk Edit" at bounding box center [897, 83] width 83 height 25
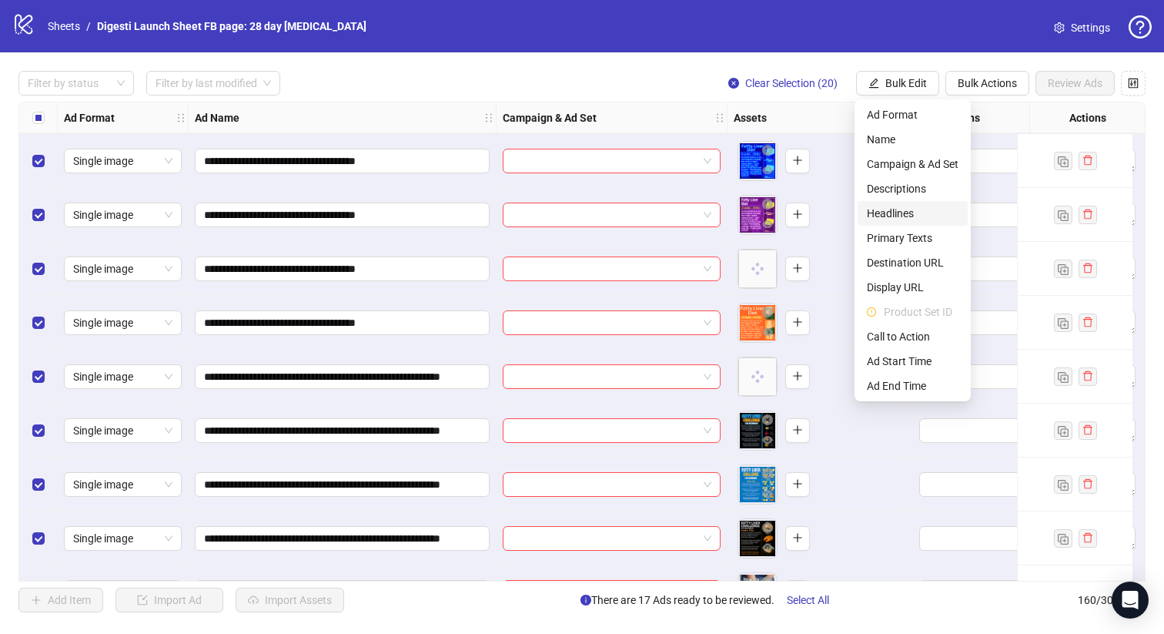
click at [889, 212] on span "Headlines" at bounding box center [913, 213] width 92 height 17
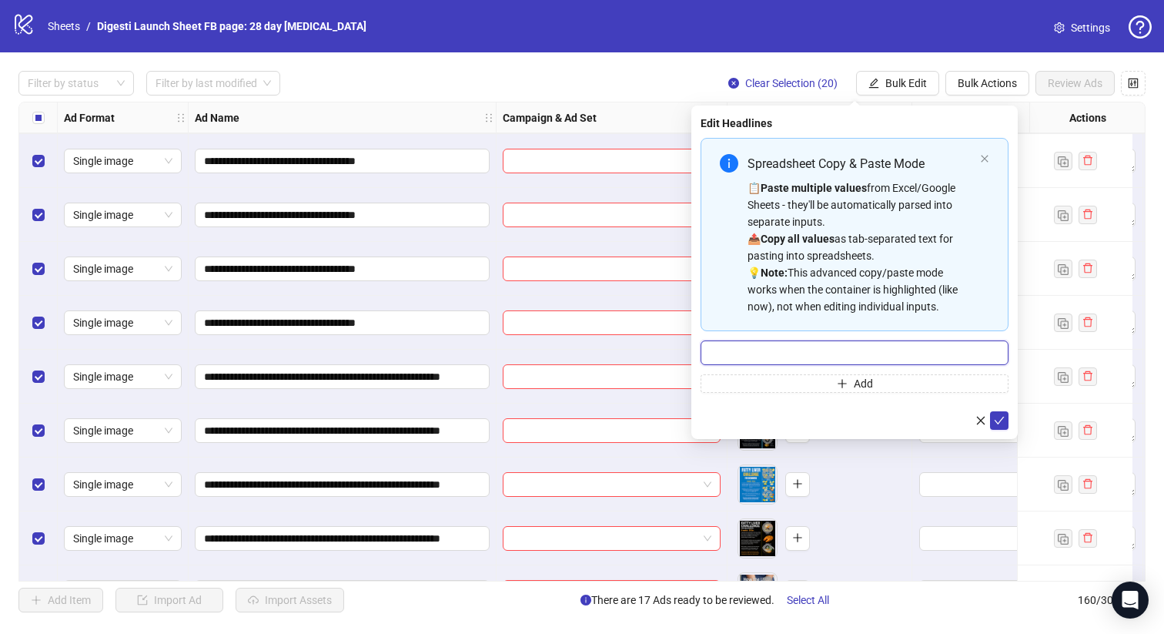
click at [734, 353] on input "Multi-input container - paste or copy values" at bounding box center [855, 352] width 308 height 25
paste input "**********"
type input "**********"
click at [994, 415] on icon "check" at bounding box center [999, 420] width 11 height 11
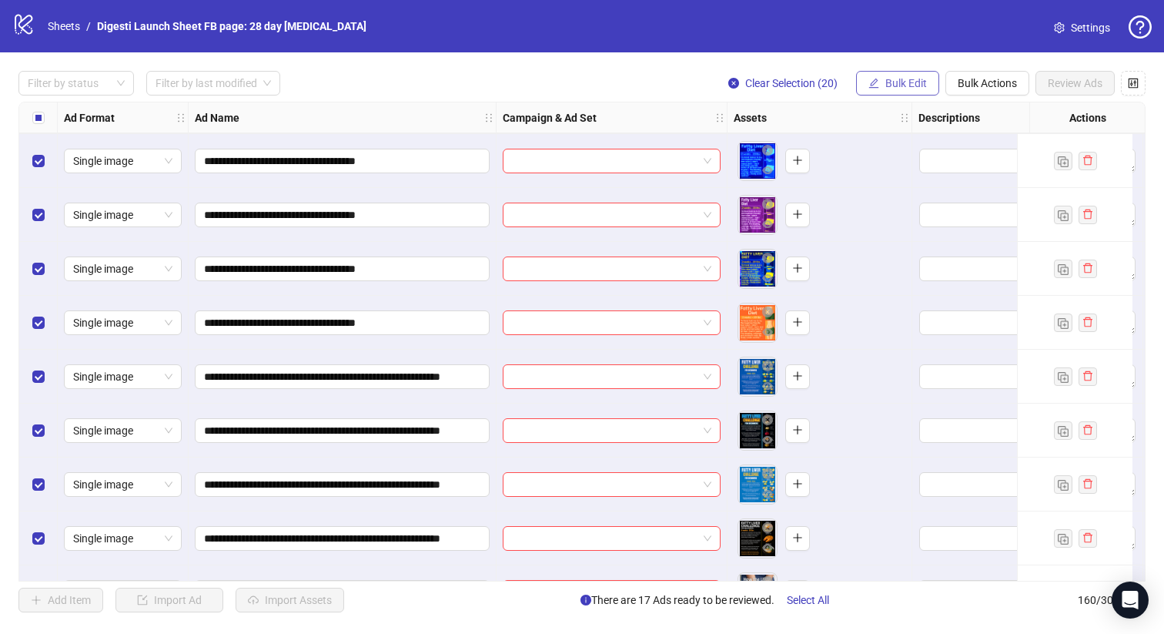
click at [877, 81] on icon "edit" at bounding box center [873, 83] width 11 height 11
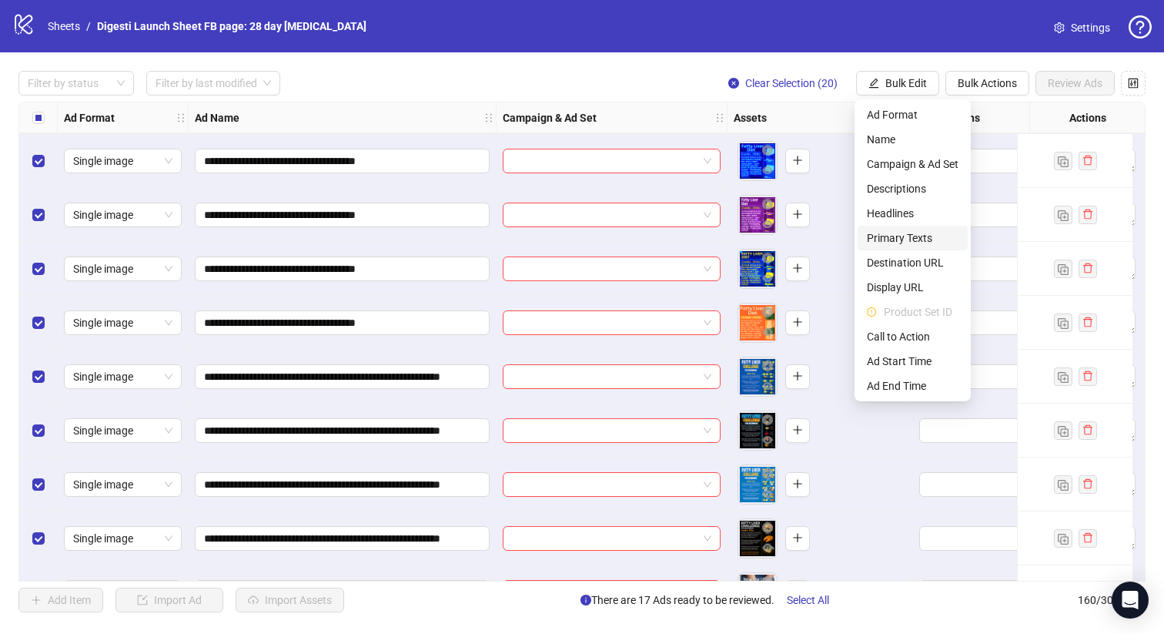
click at [902, 233] on span "Primary Texts" at bounding box center [913, 237] width 92 height 17
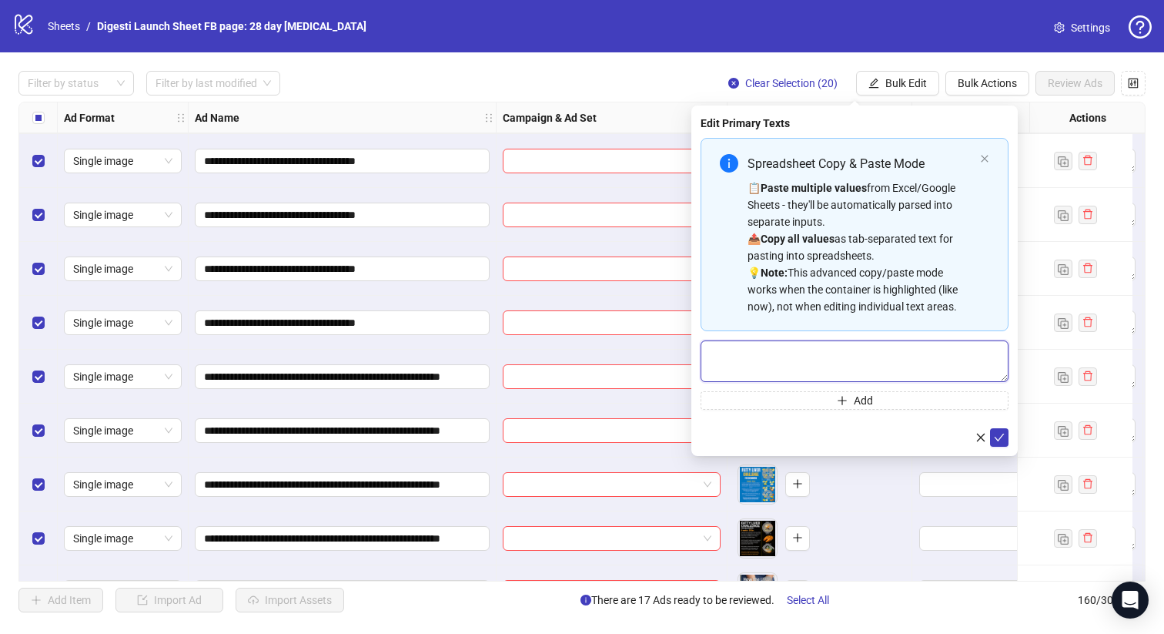
click at [738, 361] on textarea "Multi-text input container - paste or copy values" at bounding box center [855, 361] width 308 height 42
paste textarea "**********"
type textarea "**********"
click at [995, 437] on icon "check" at bounding box center [1000, 437] width 10 height 8
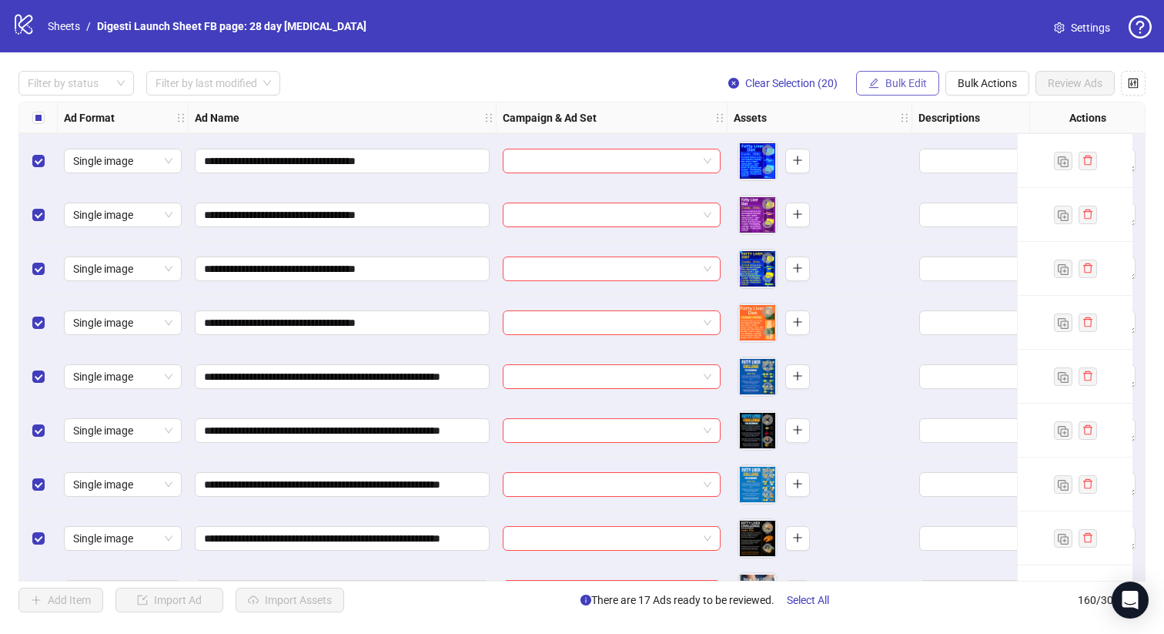
click at [895, 83] on span "Bulk Edit" at bounding box center [906, 83] width 42 height 12
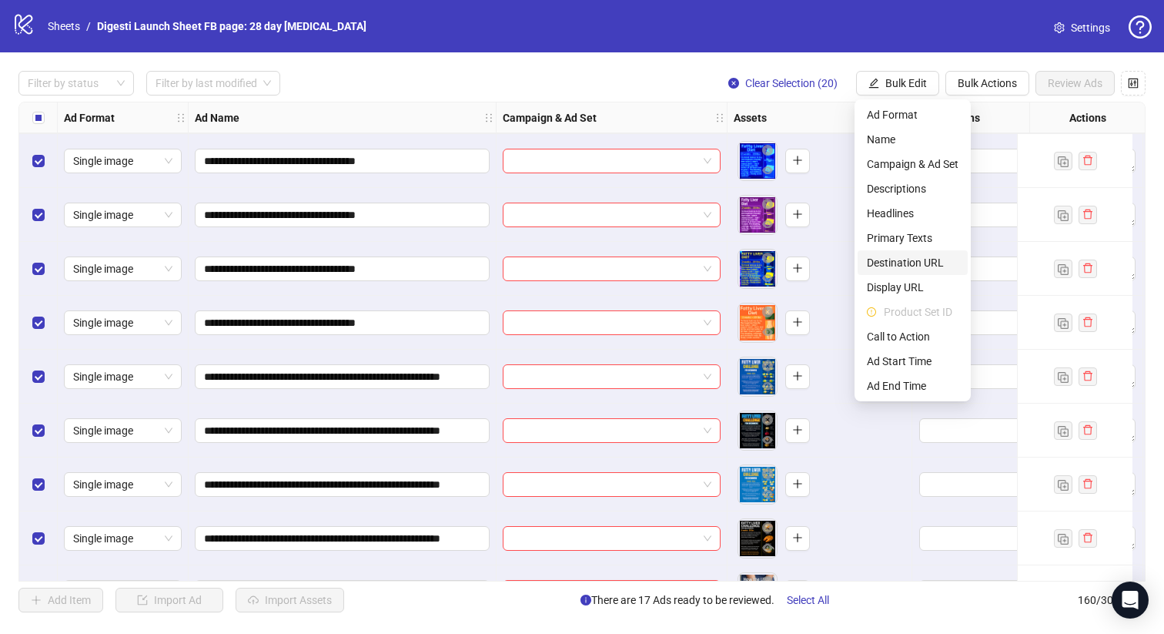
click at [908, 256] on span "Destination URL" at bounding box center [913, 262] width 92 height 17
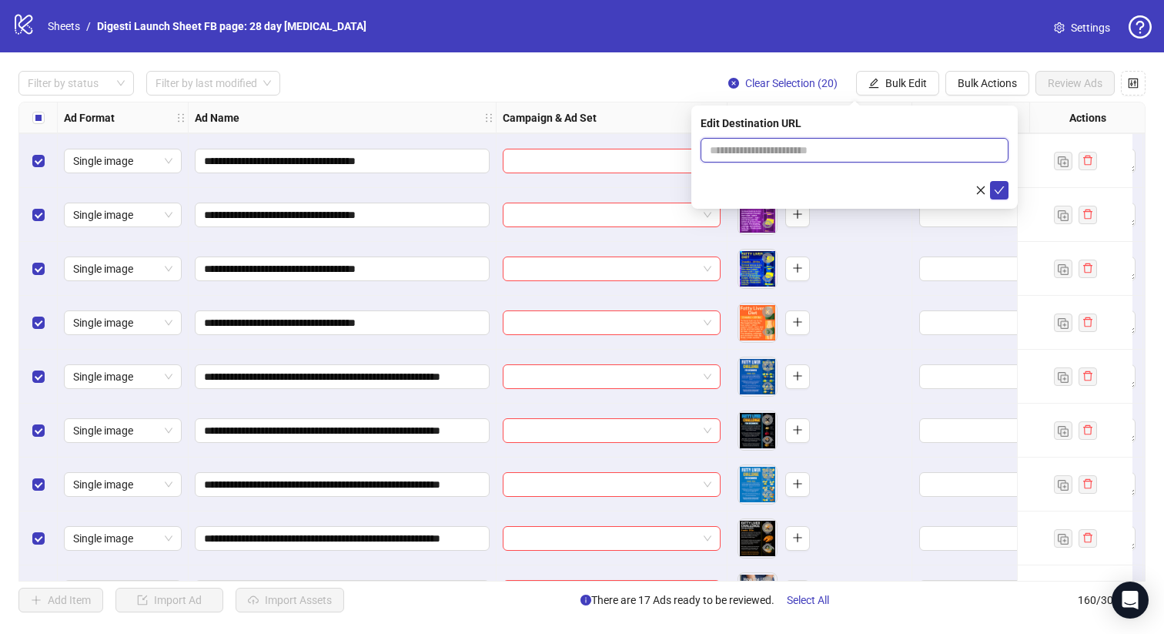
click at [747, 148] on input "text" at bounding box center [848, 150] width 277 height 17
paste input "**********"
type input "**********"
click at [999, 190] on icon "check" at bounding box center [999, 190] width 11 height 11
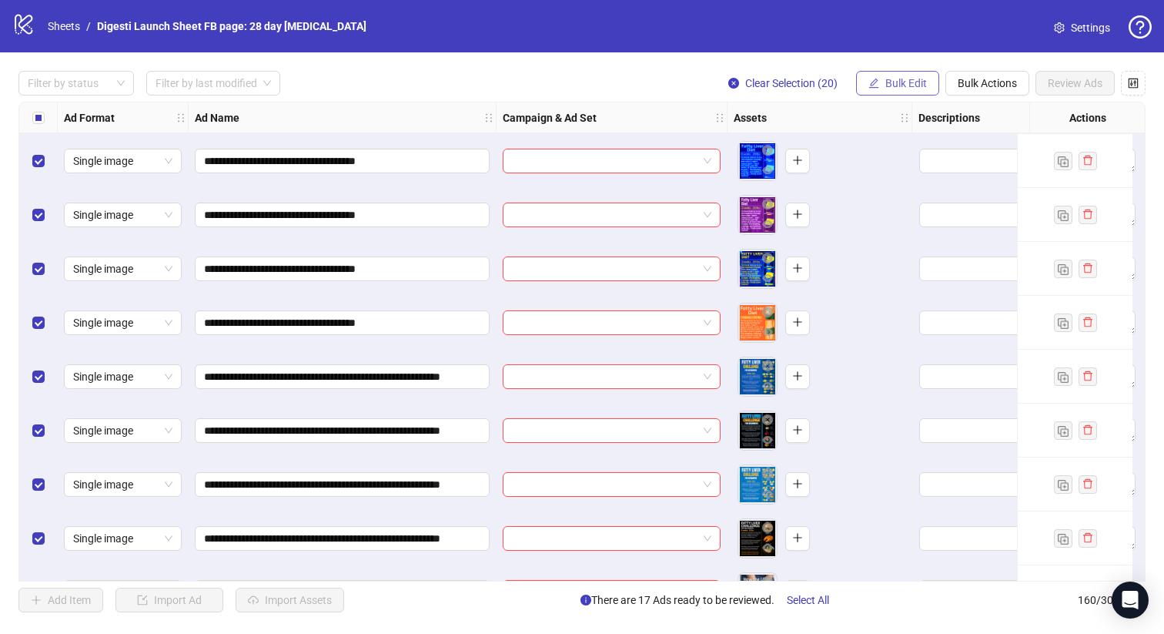
click at [885, 82] on span "Bulk Edit" at bounding box center [906, 83] width 42 height 12
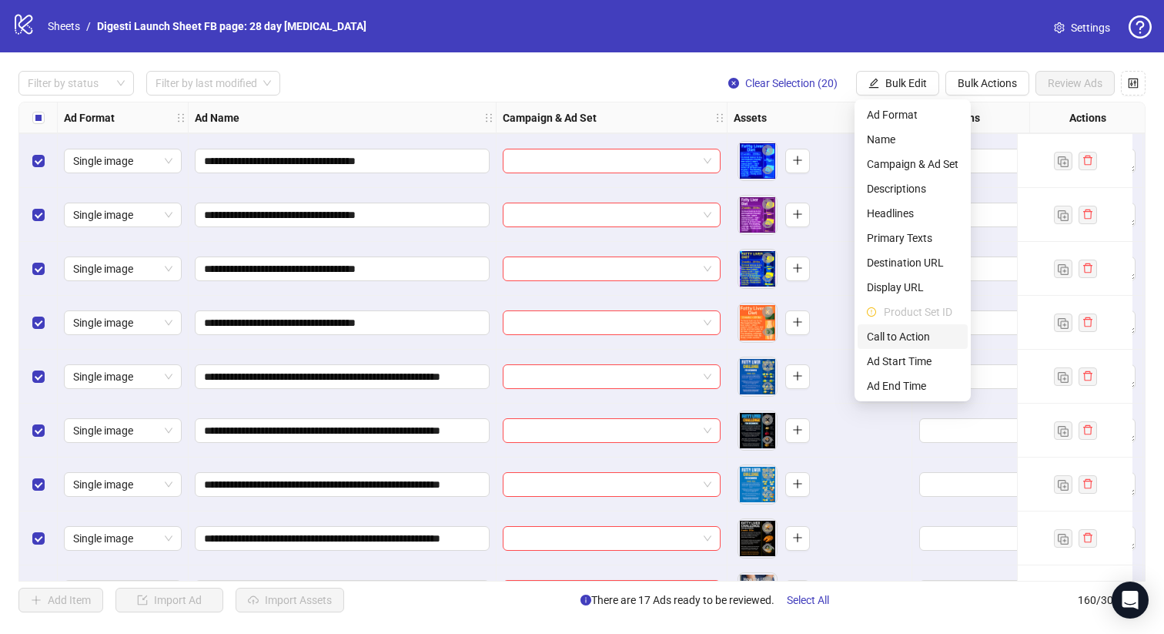
click at [882, 333] on span "Call to Action" at bounding box center [913, 336] width 92 height 17
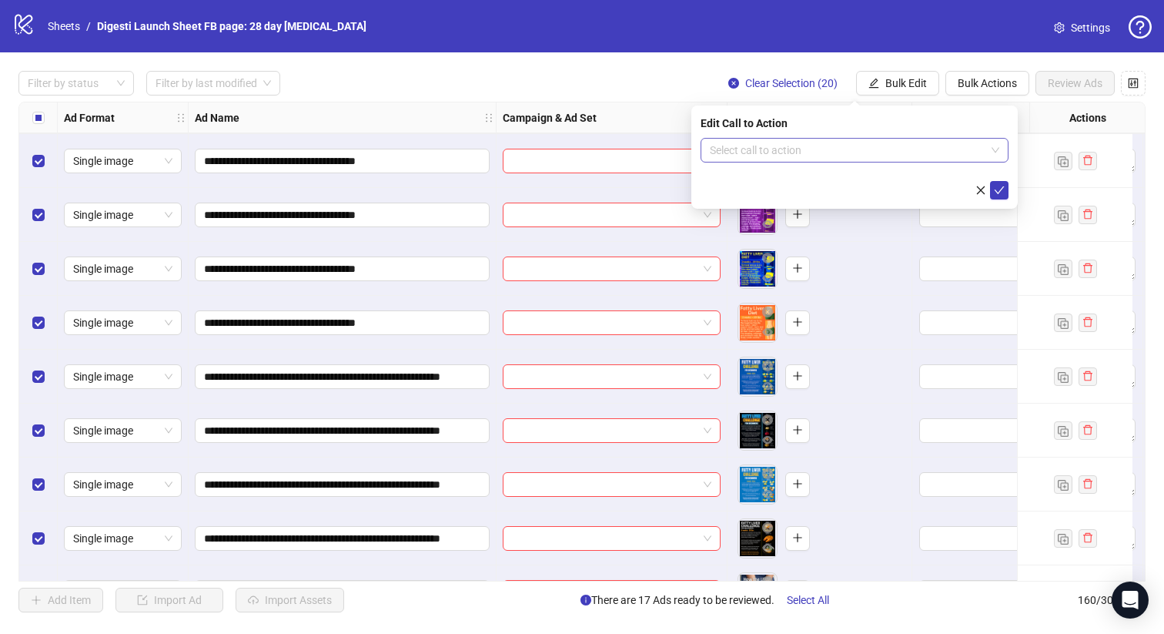
click at [769, 155] on input "search" at bounding box center [848, 150] width 276 height 23
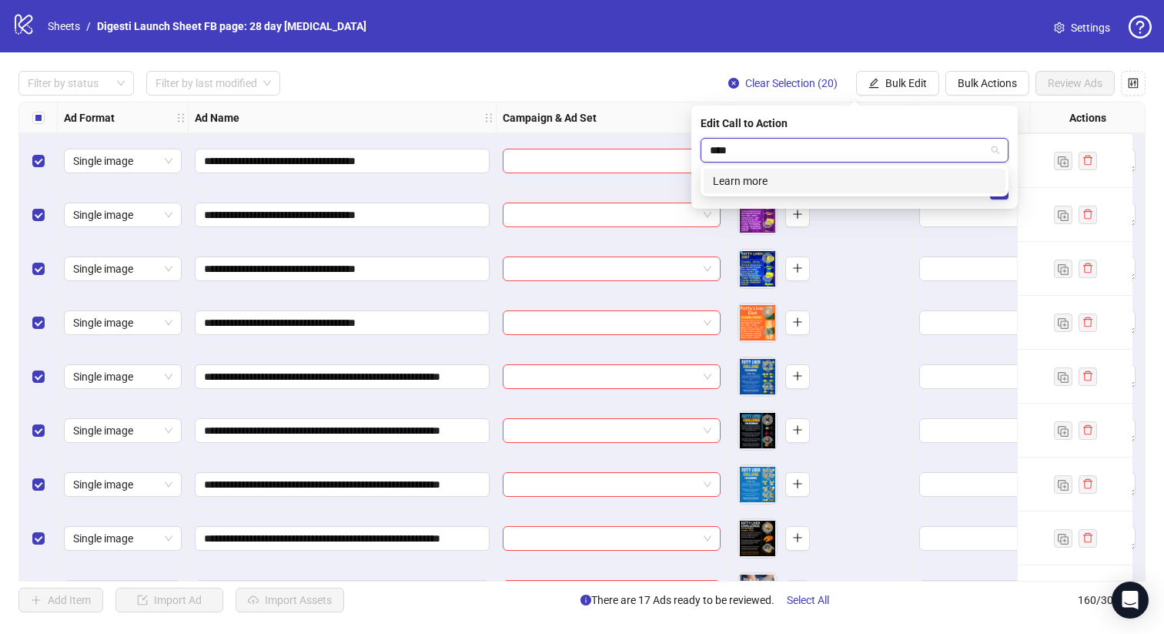
type input "*****"
click at [748, 178] on div "Learn more" at bounding box center [854, 180] width 283 height 17
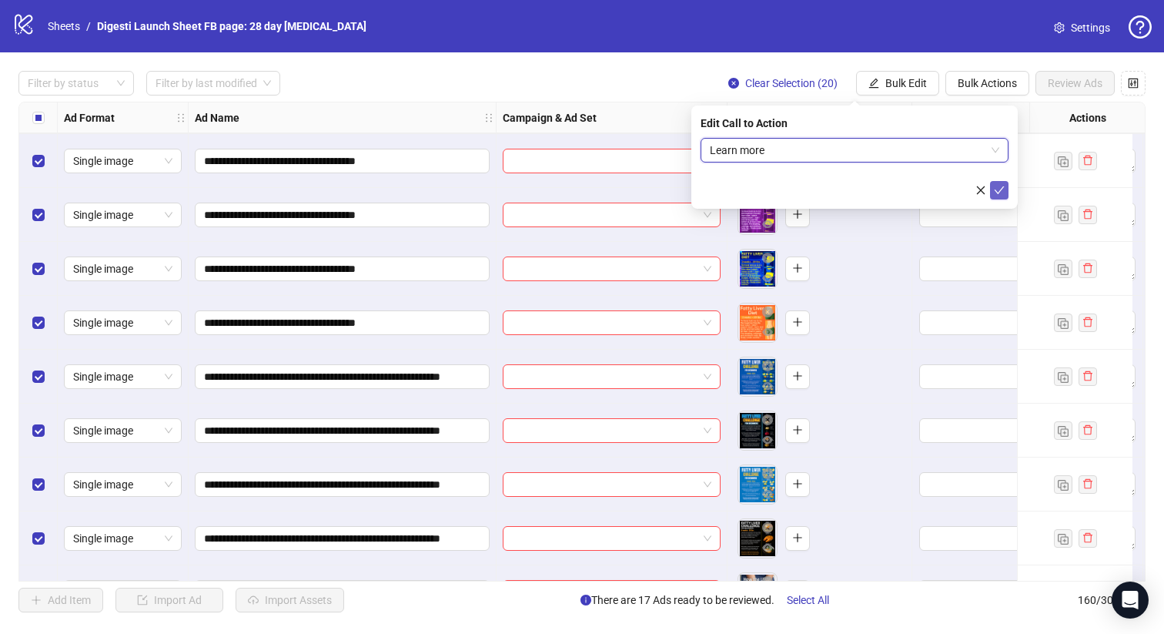
click at [999, 196] on span "submit" at bounding box center [999, 190] width 11 height 12
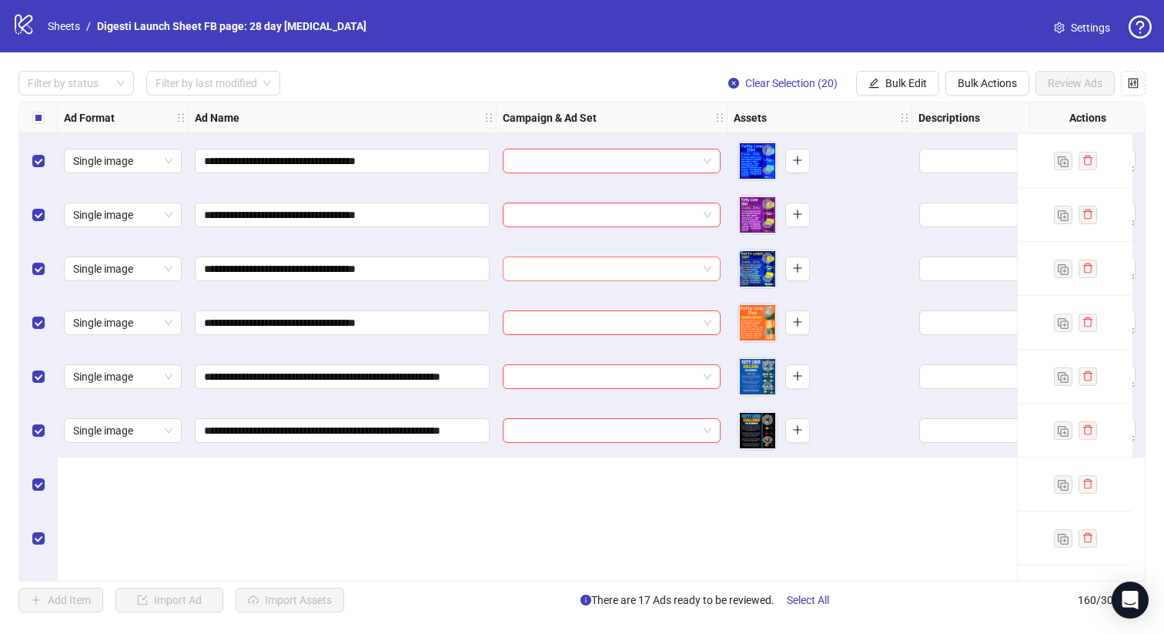
scroll to position [7757, 0]
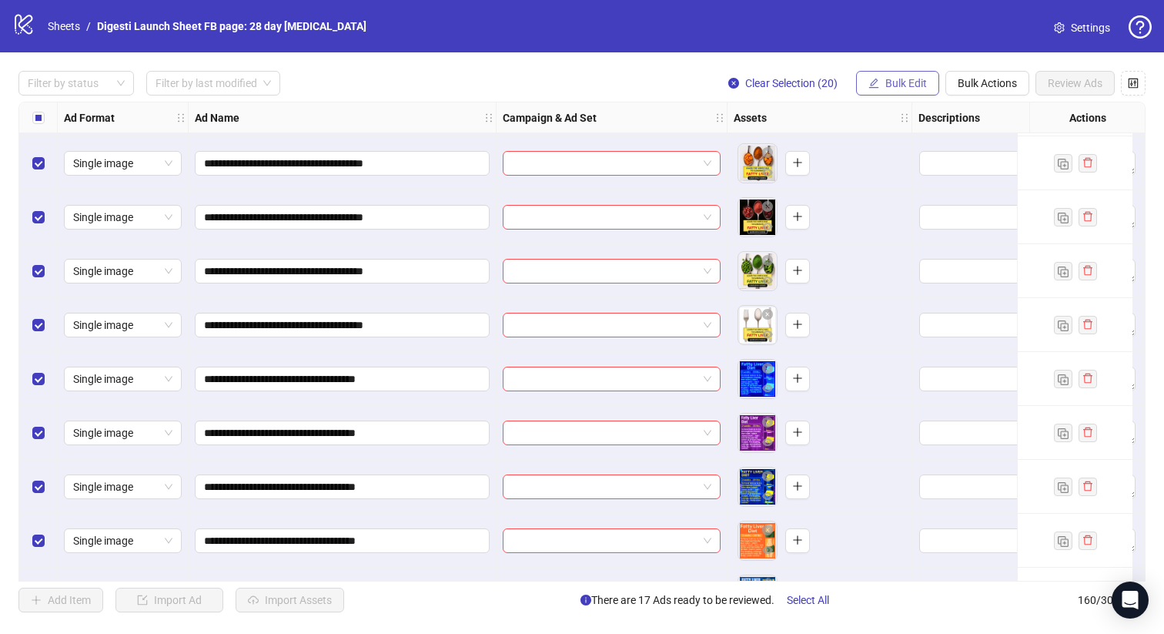
click at [905, 78] on span "Bulk Edit" at bounding box center [906, 83] width 42 height 12
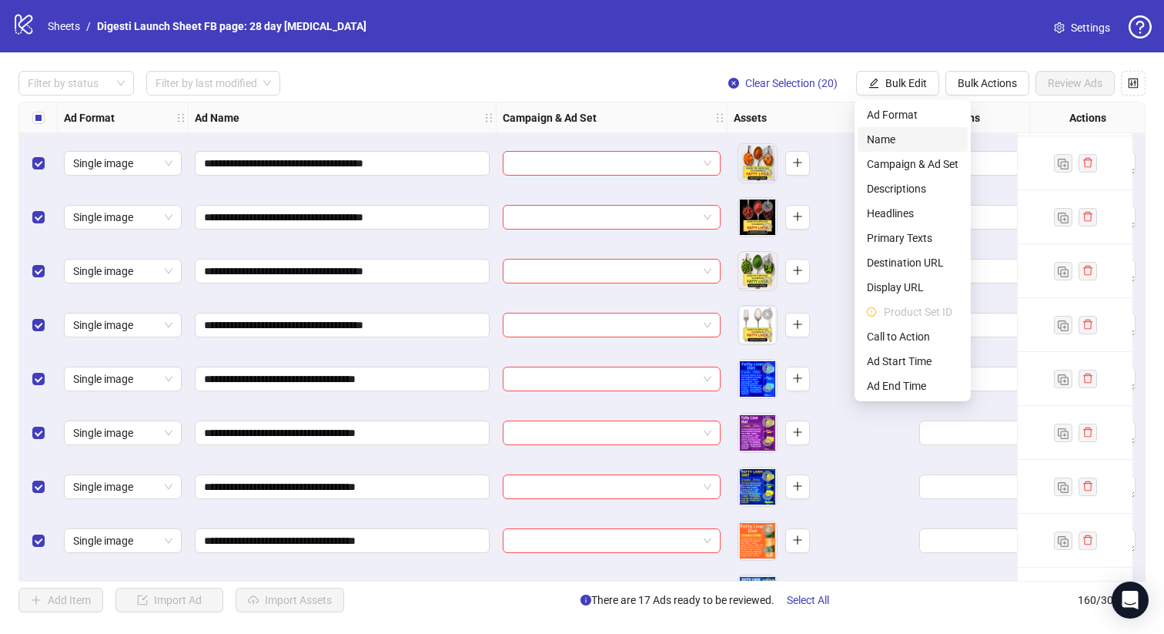
click at [903, 137] on span "Name" at bounding box center [913, 139] width 92 height 17
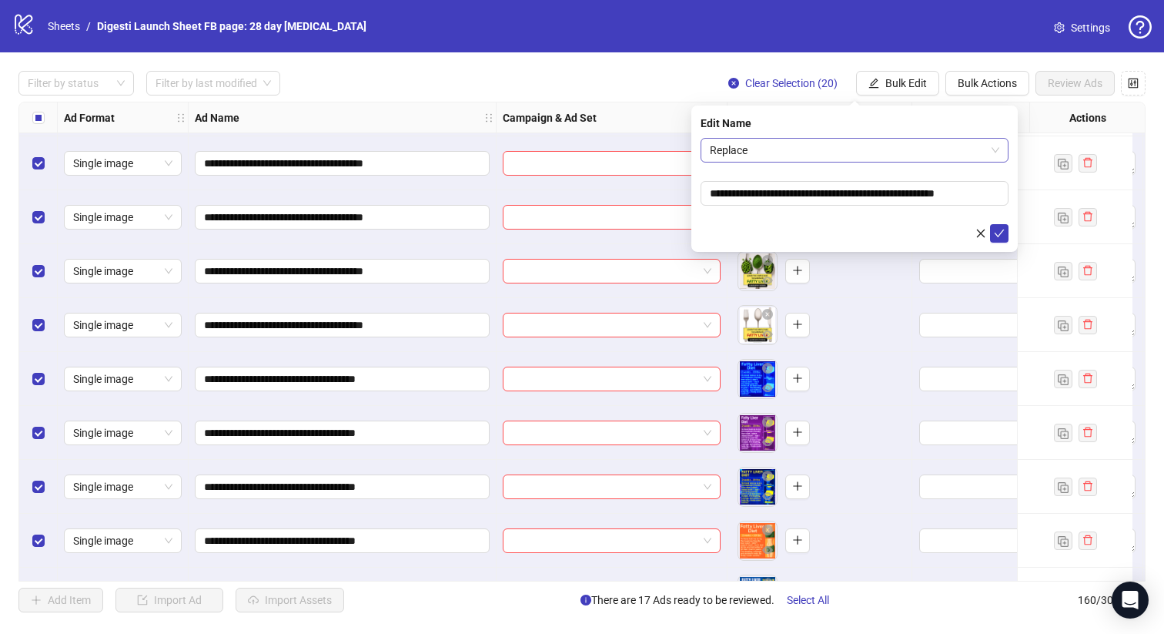
click at [792, 160] on span "Replace" at bounding box center [854, 150] width 289 height 23
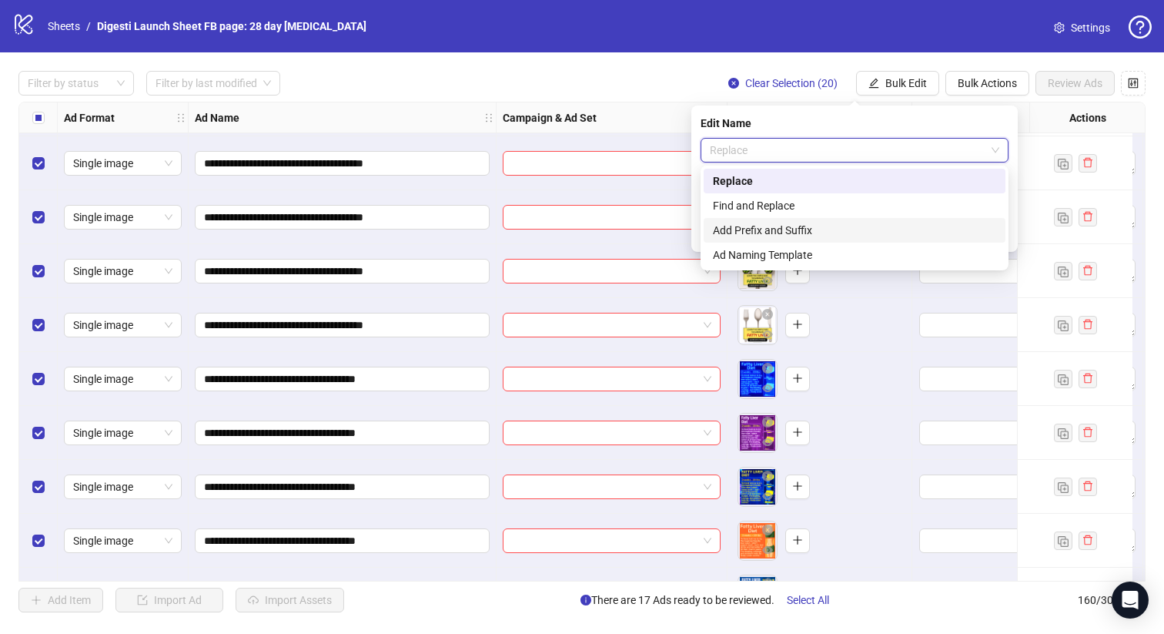
click at [769, 228] on div "Add Prefix and Suffix" at bounding box center [854, 230] width 283 height 17
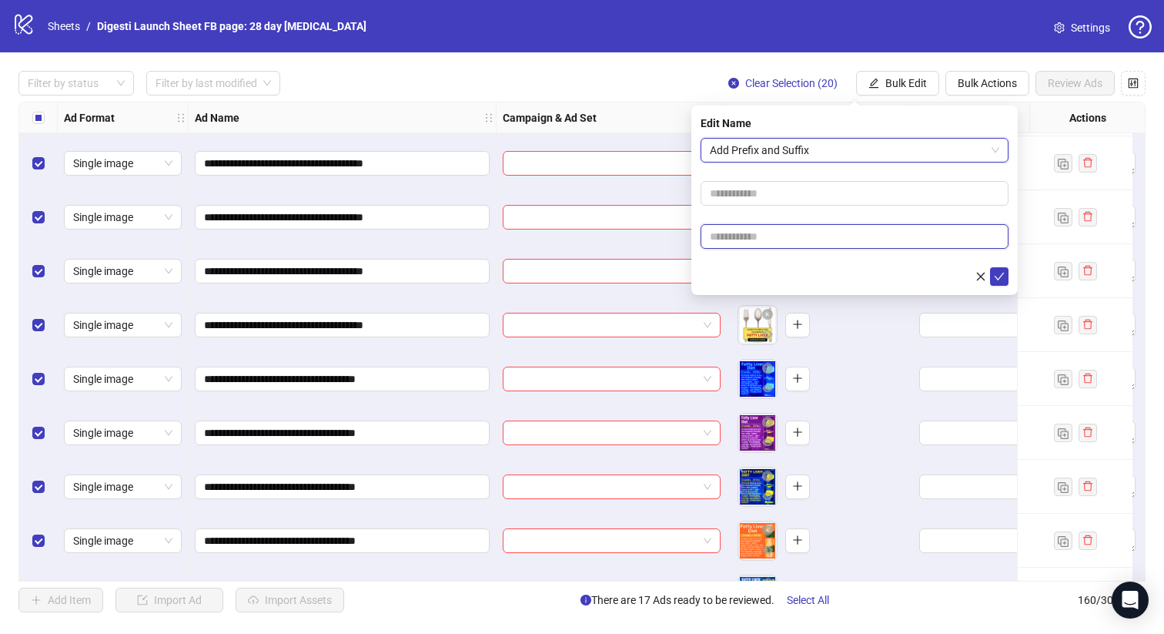
click at [734, 233] on input "text" at bounding box center [855, 236] width 308 height 25
paste input "**********"
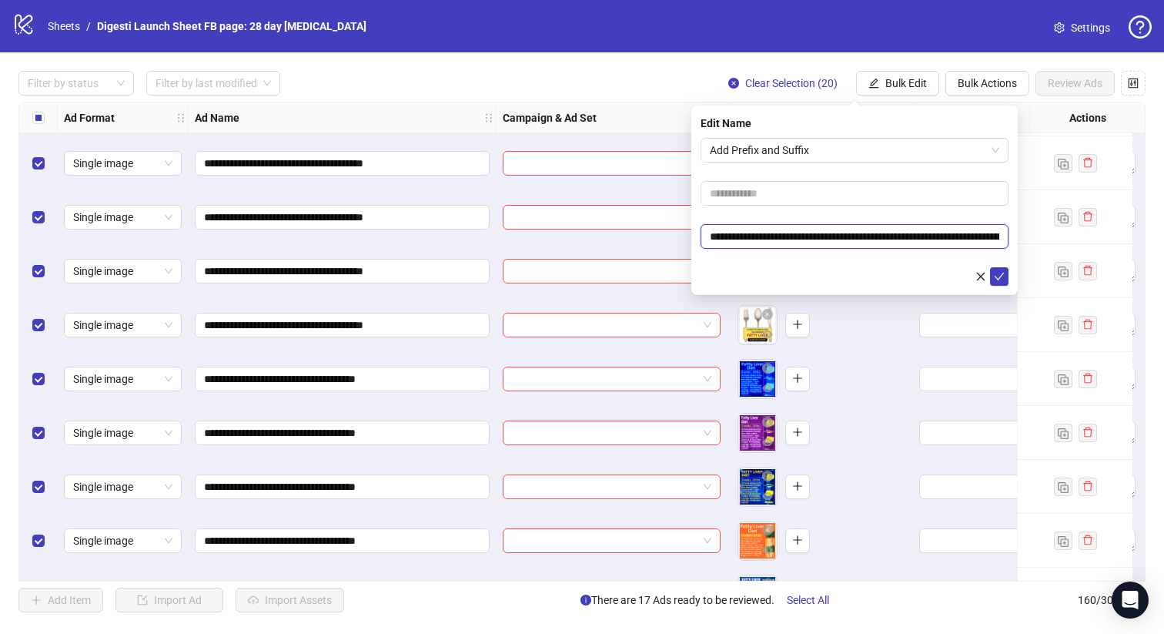
scroll to position [0, 87]
type input "**********"
click at [996, 271] on icon "check" at bounding box center [999, 276] width 11 height 11
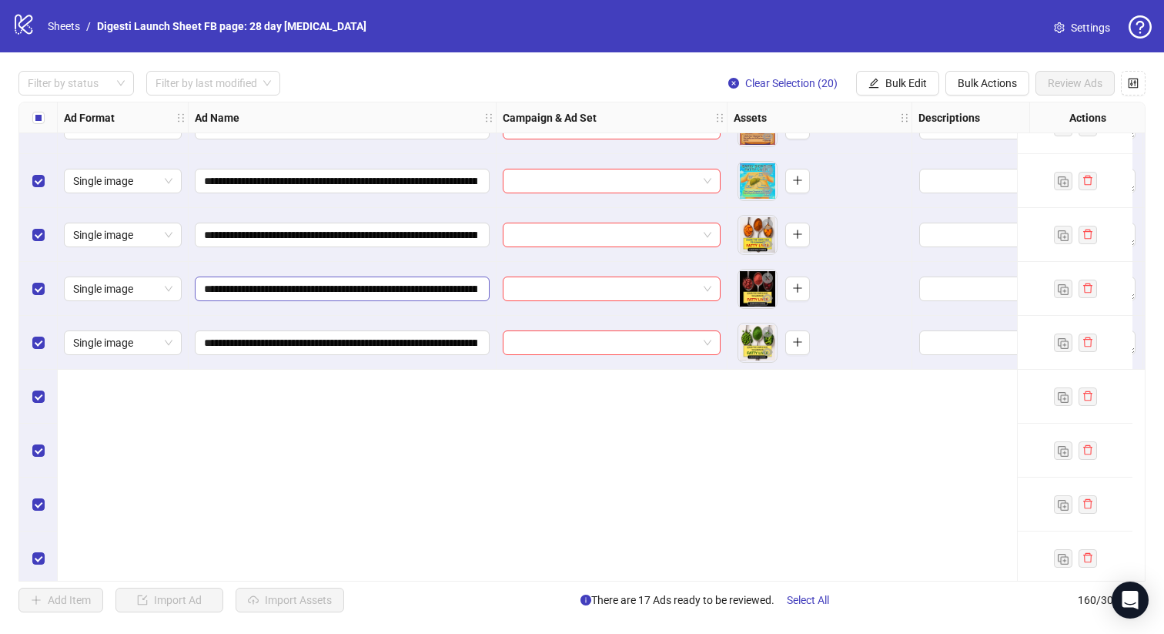
scroll to position [7411, 0]
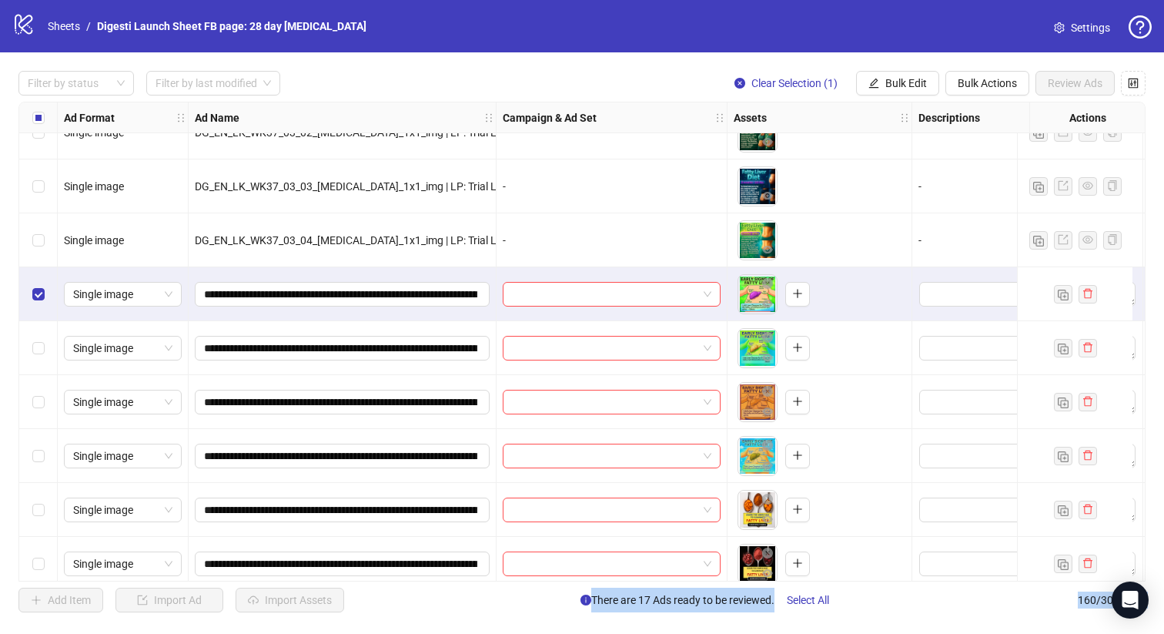
click at [35, 443] on div "Select row 144" at bounding box center [38, 456] width 38 height 54
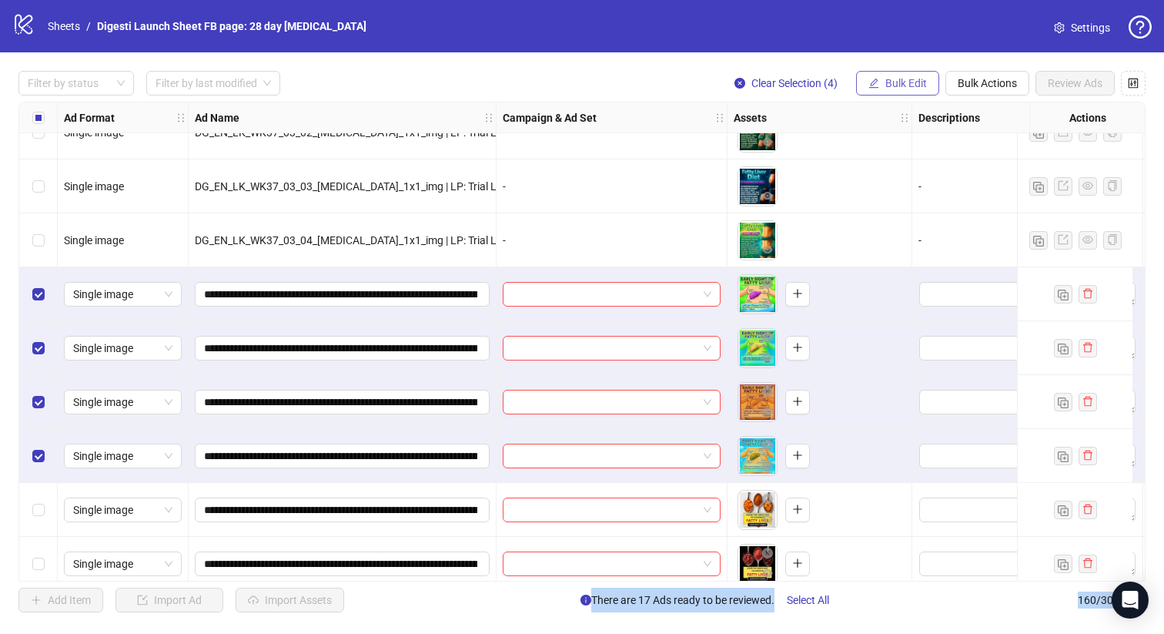
click at [895, 81] on span "Bulk Edit" at bounding box center [906, 83] width 42 height 12
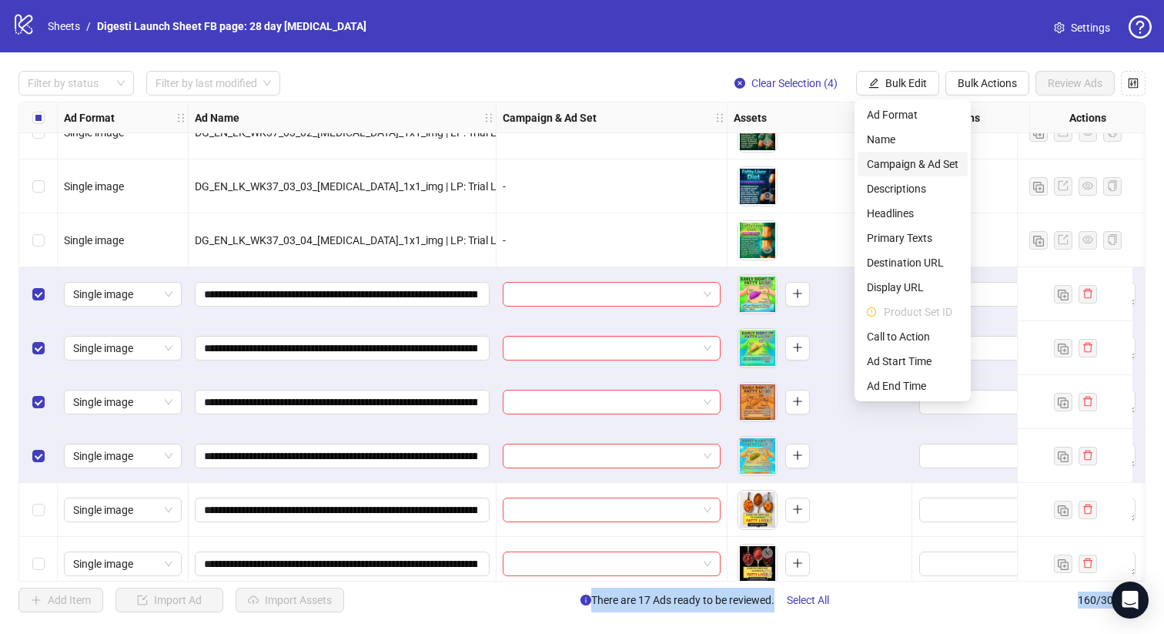
click at [895, 159] on span "Campaign & Ad Set" at bounding box center [913, 164] width 92 height 17
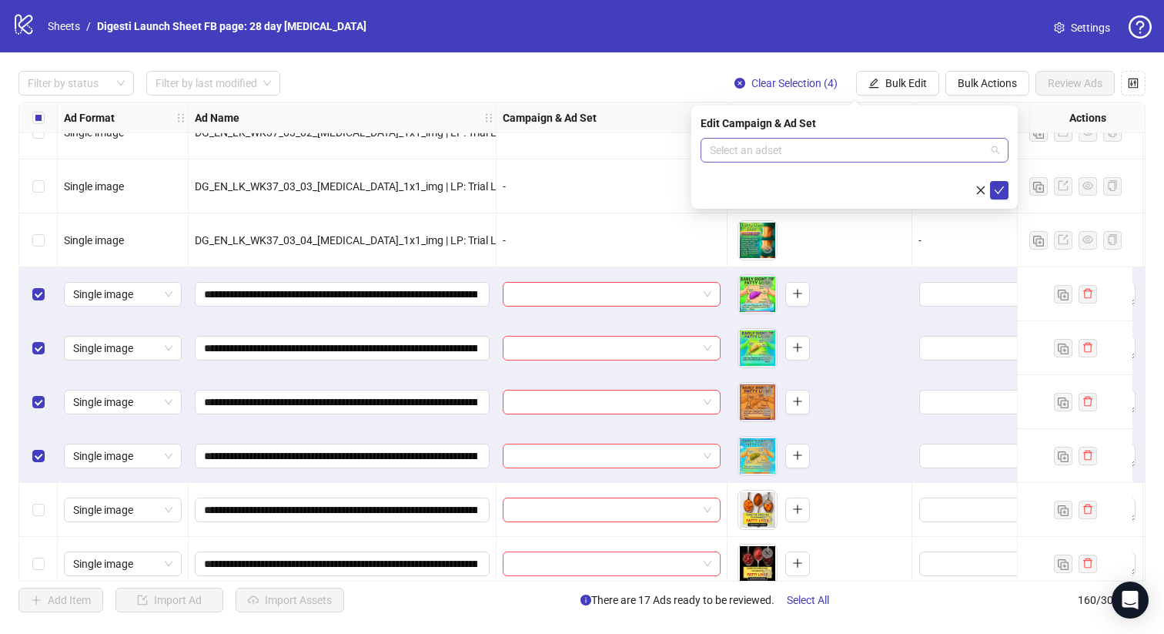
click at [717, 155] on input "search" at bounding box center [848, 150] width 276 height 23
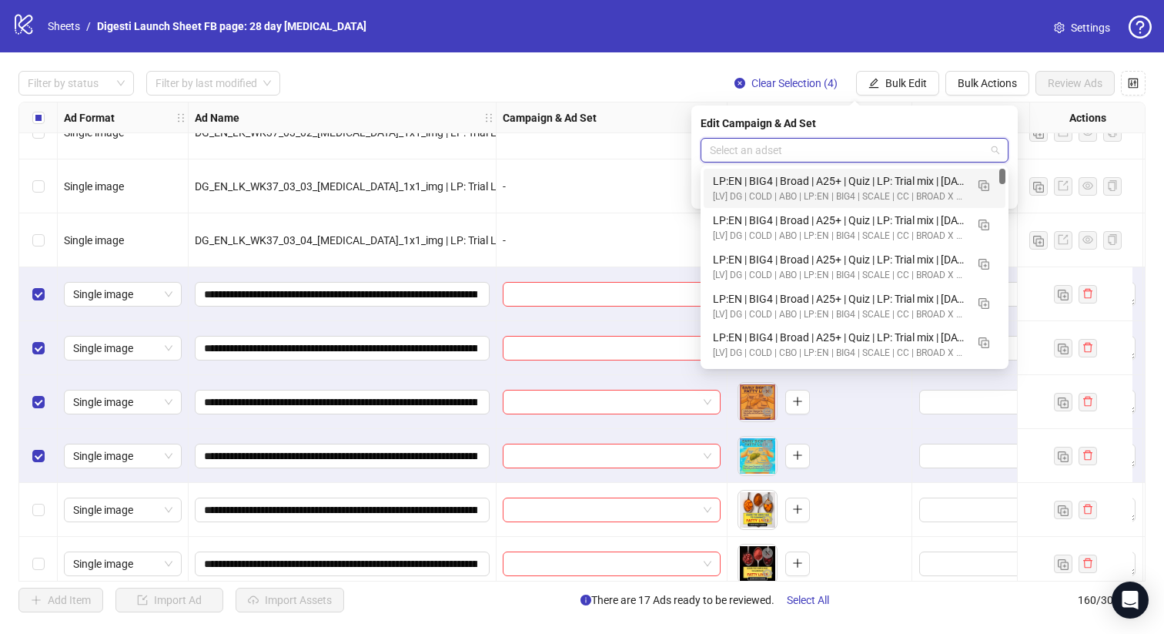
paste input "**********"
type input "**********"
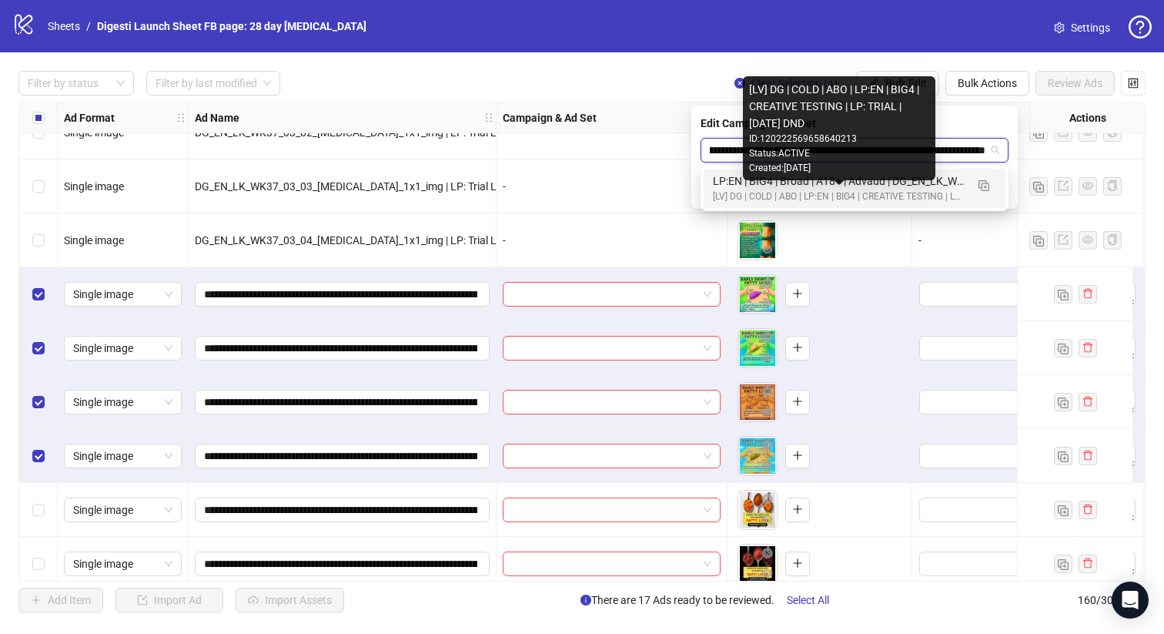
click at [804, 196] on div "[LV] DG | COLD | ABO | LP:EN | BIG4 | CREATIVE TESTING | LP: TRIAL | [DATE] DND" at bounding box center [839, 196] width 253 height 15
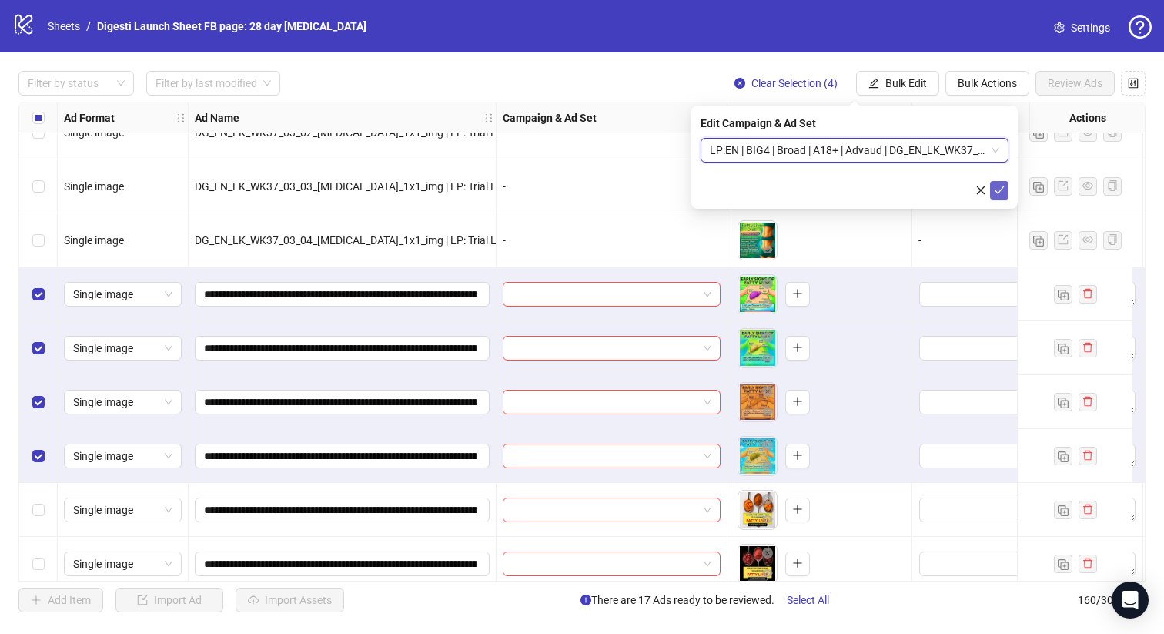
click at [999, 191] on icon "check" at bounding box center [1000, 190] width 10 height 8
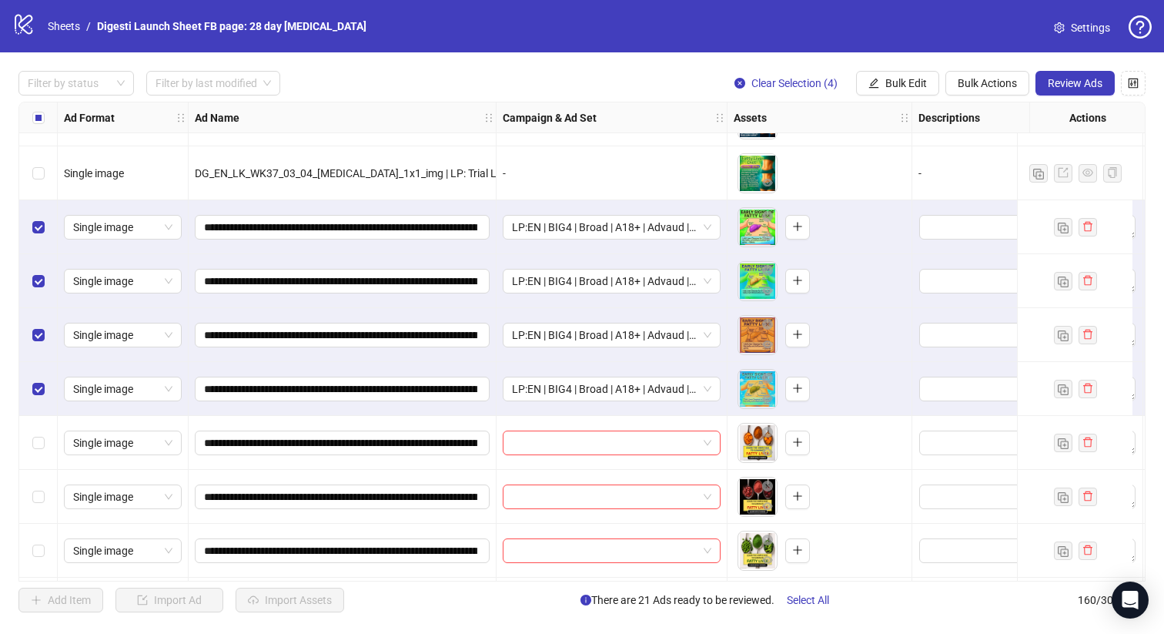
scroll to position [7542, 0]
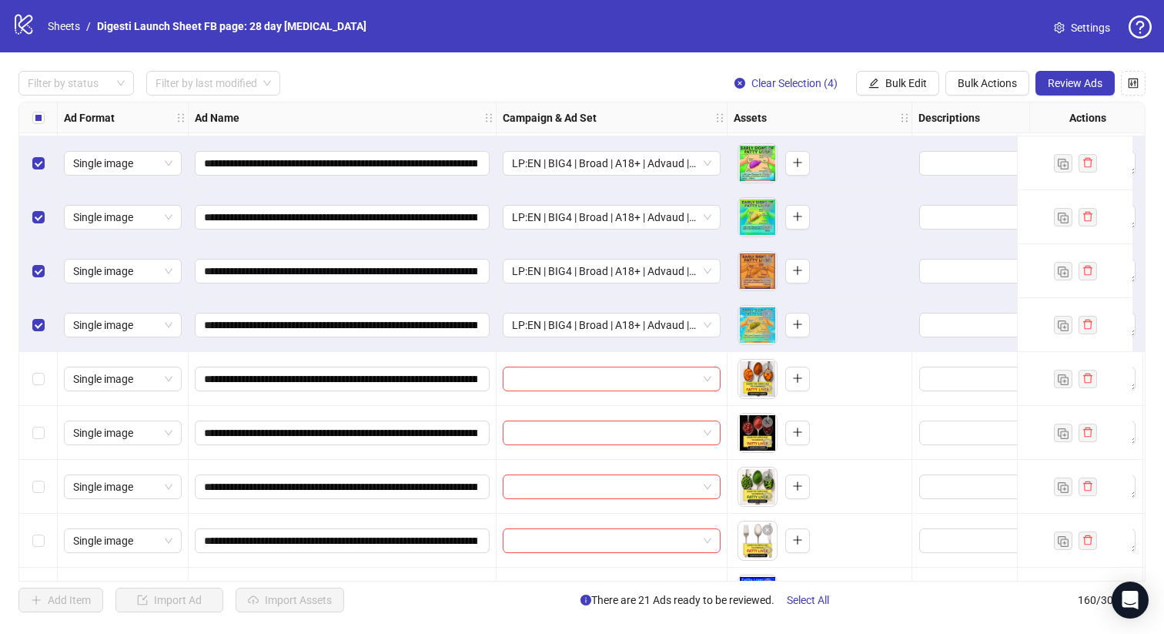
click at [27, 379] on div "Select row 145" at bounding box center [38, 379] width 38 height 54
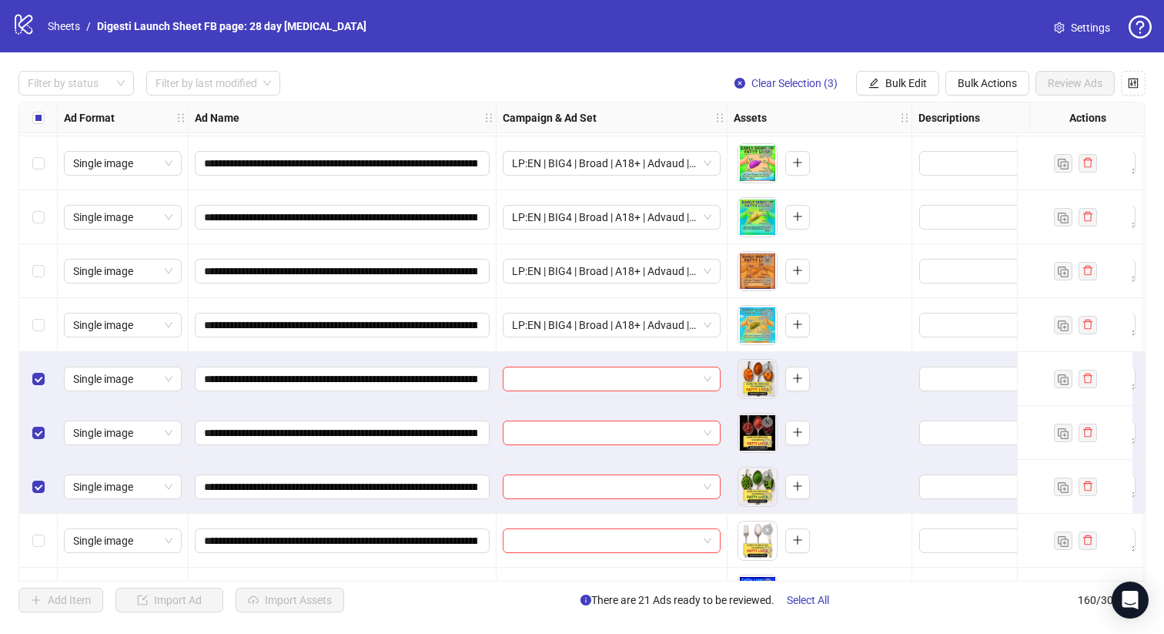
click at [38, 530] on div "Select row 148" at bounding box center [38, 541] width 38 height 54
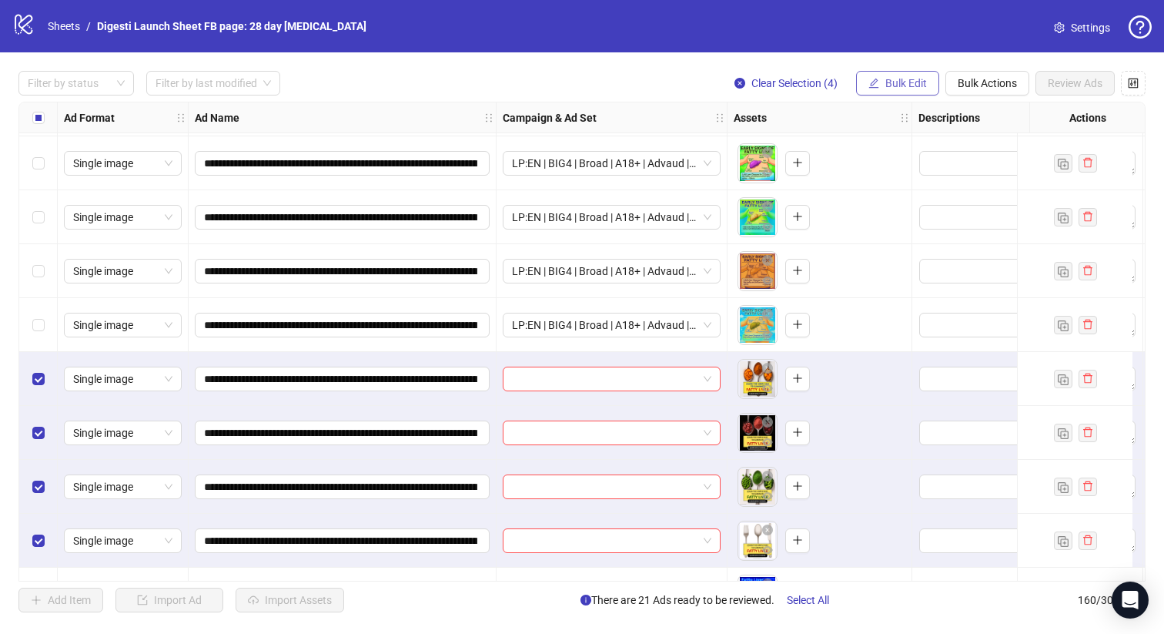
click at [891, 89] on button "Bulk Edit" at bounding box center [897, 83] width 83 height 25
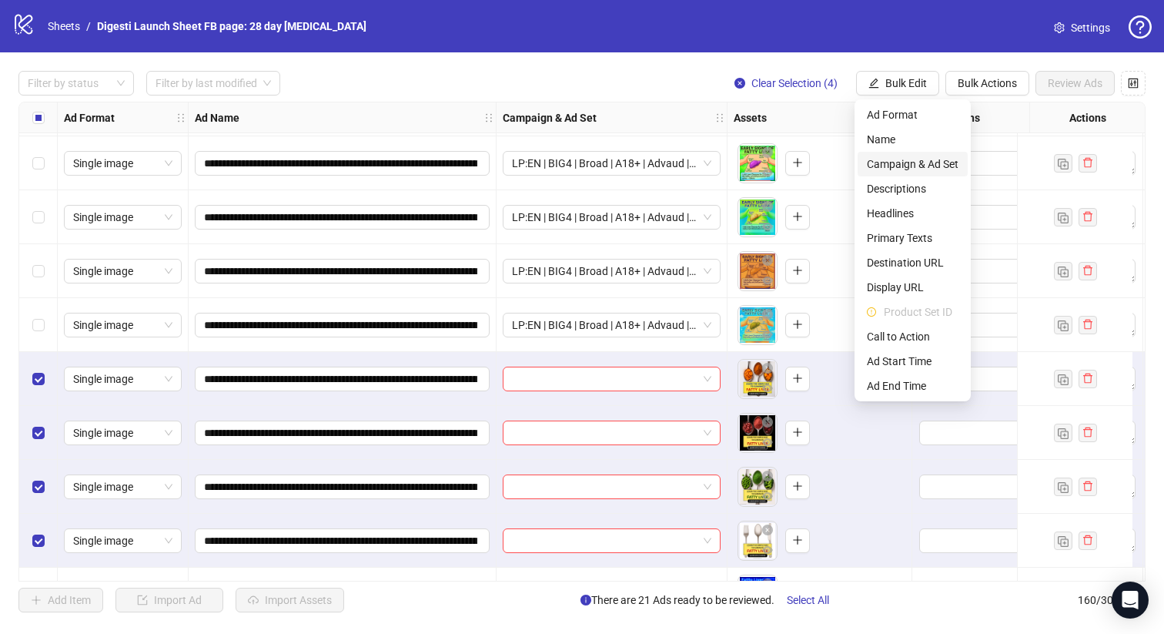
click at [892, 163] on span "Campaign & Ad Set" at bounding box center [913, 164] width 92 height 17
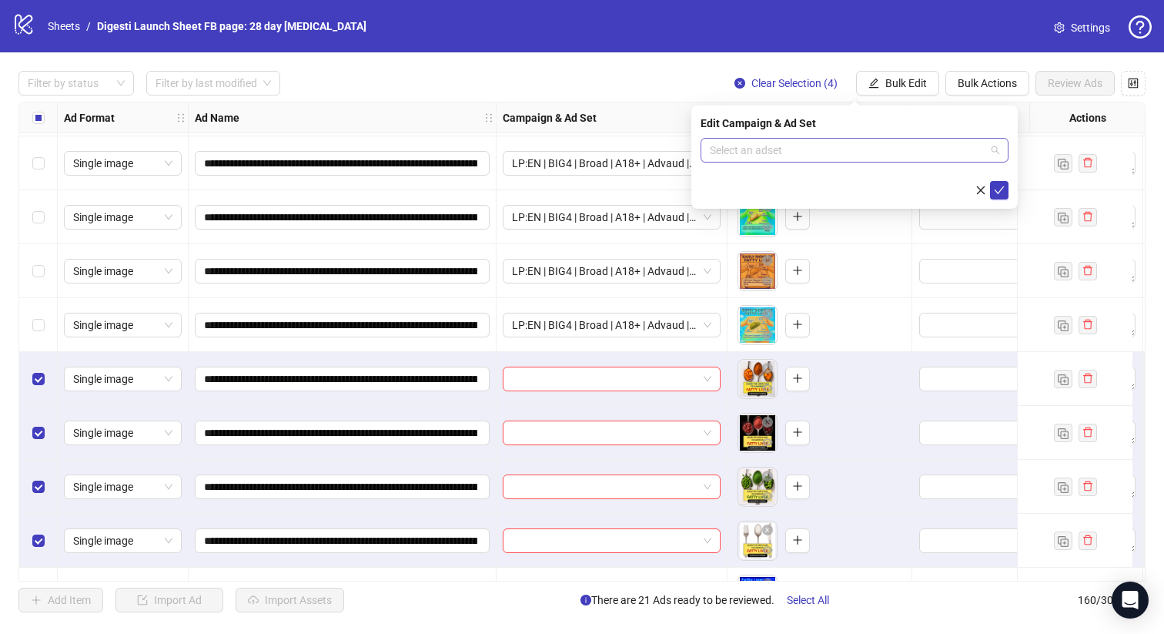
click at [767, 149] on input "search" at bounding box center [848, 150] width 276 height 23
paste input "**********"
type input "**********"
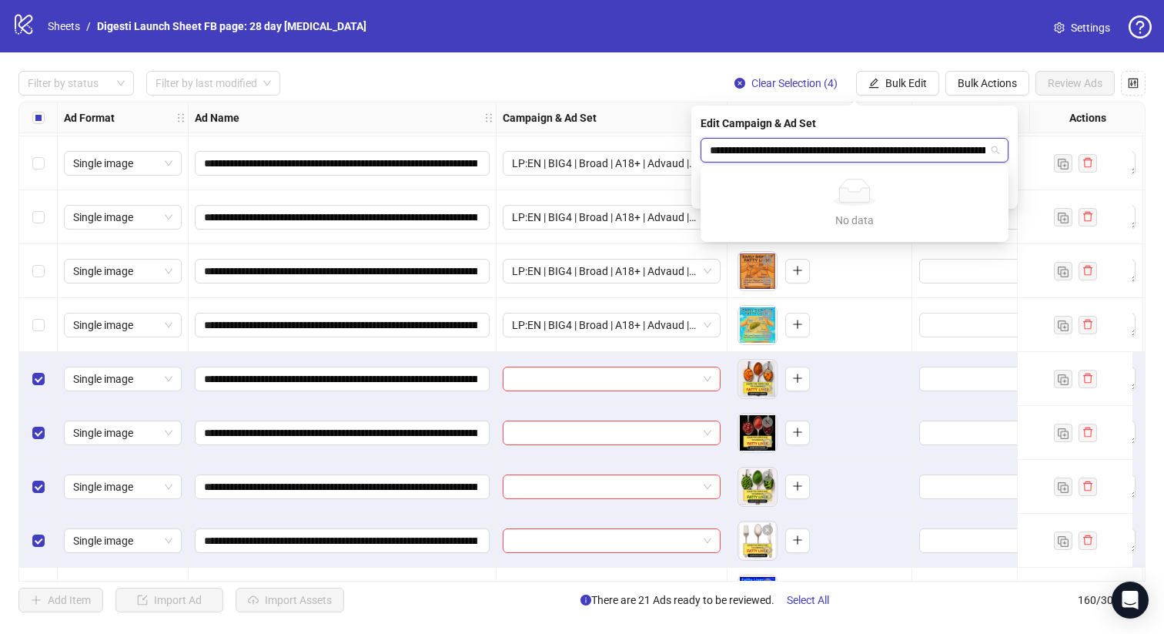
scroll to position [0, 175]
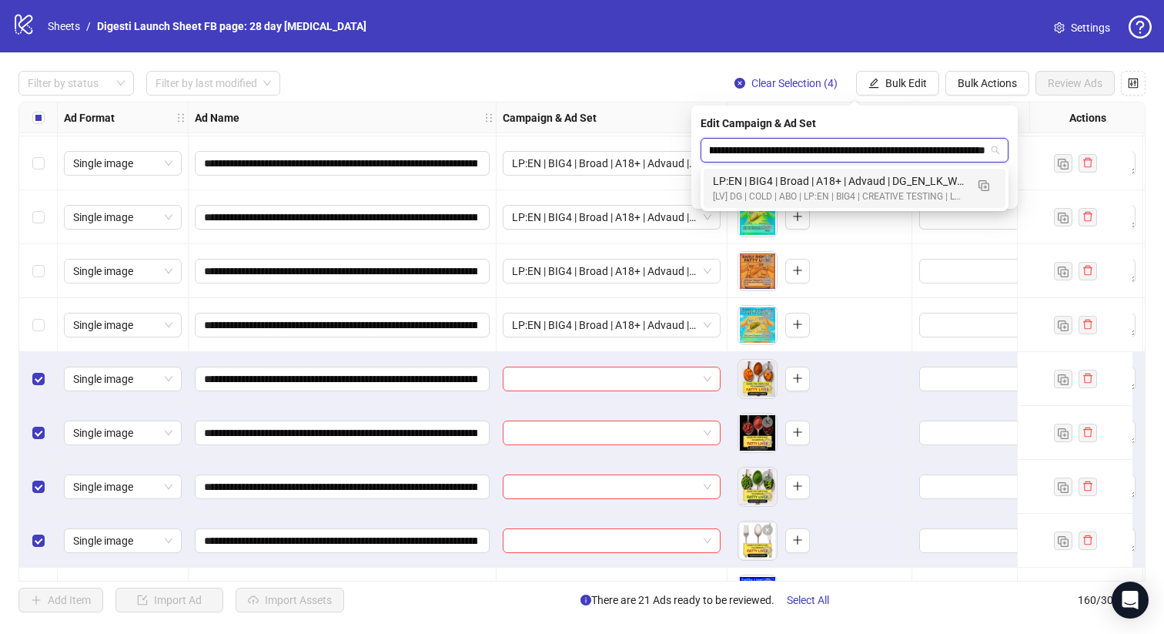
click at [777, 191] on div "[LV] DG | COLD | ABO | LP:EN | BIG4 | CREATIVE TESTING | LP: TRIAL | [DATE] DND" at bounding box center [839, 196] width 253 height 15
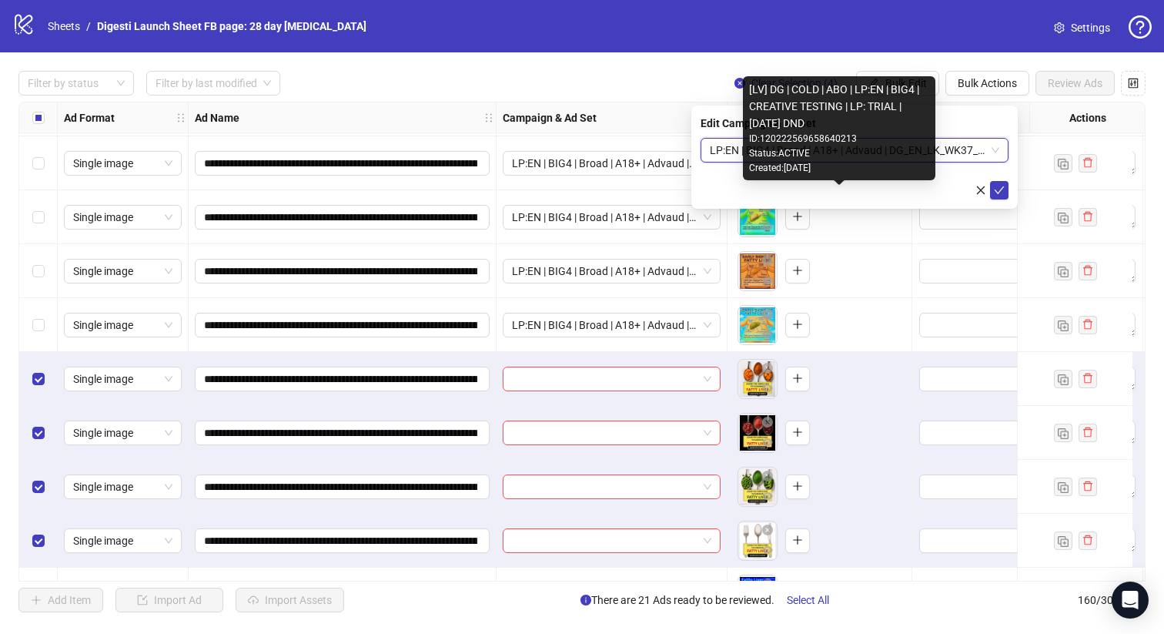
scroll to position [0, 0]
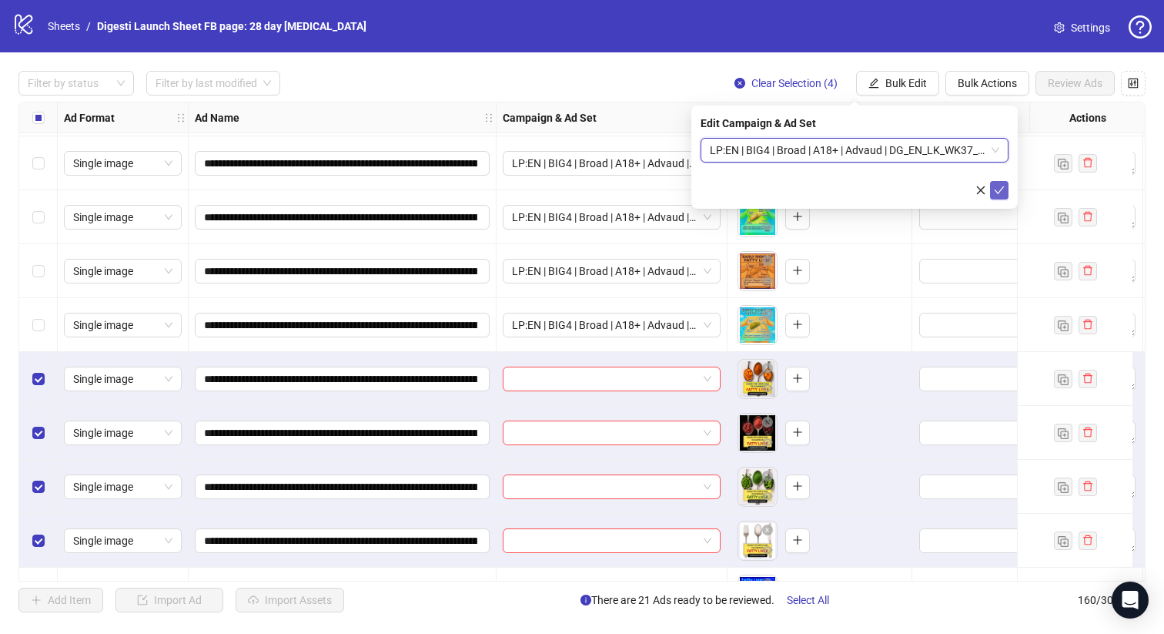
click at [997, 192] on icon "check" at bounding box center [999, 190] width 11 height 11
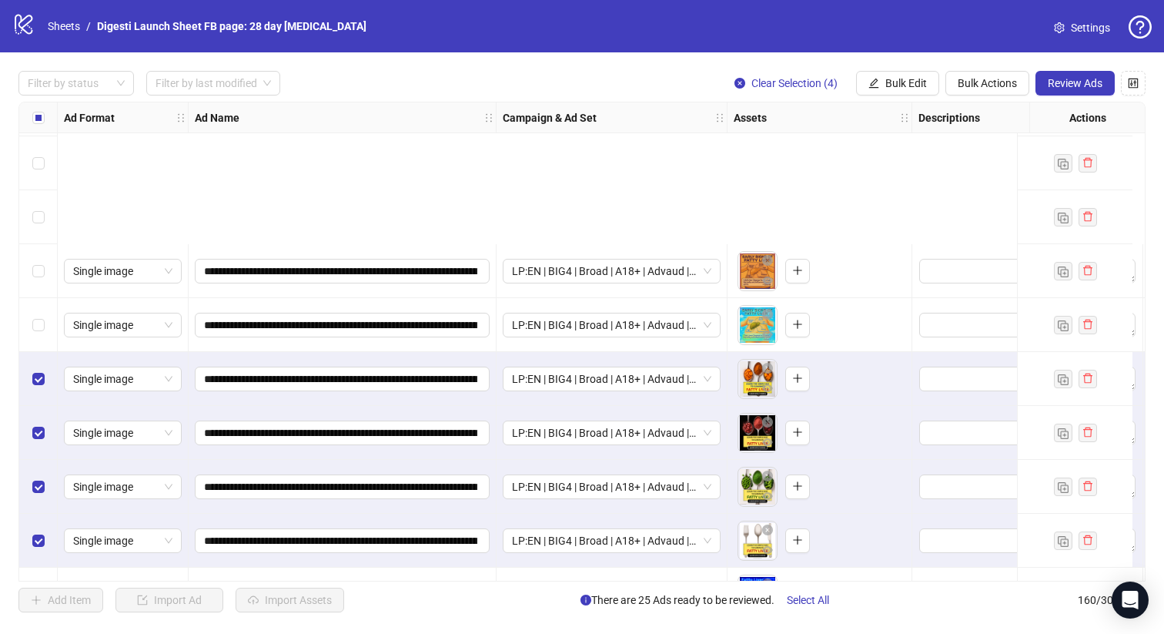
scroll to position [7738, 0]
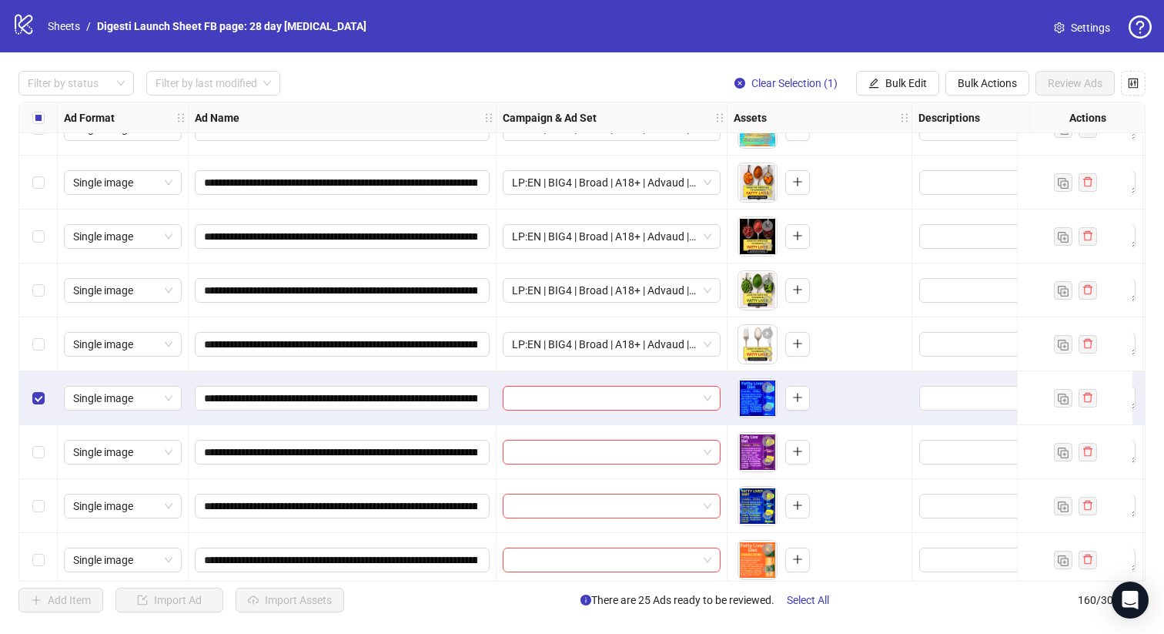
click at [42, 568] on div "Select row 152" at bounding box center [38, 560] width 38 height 54
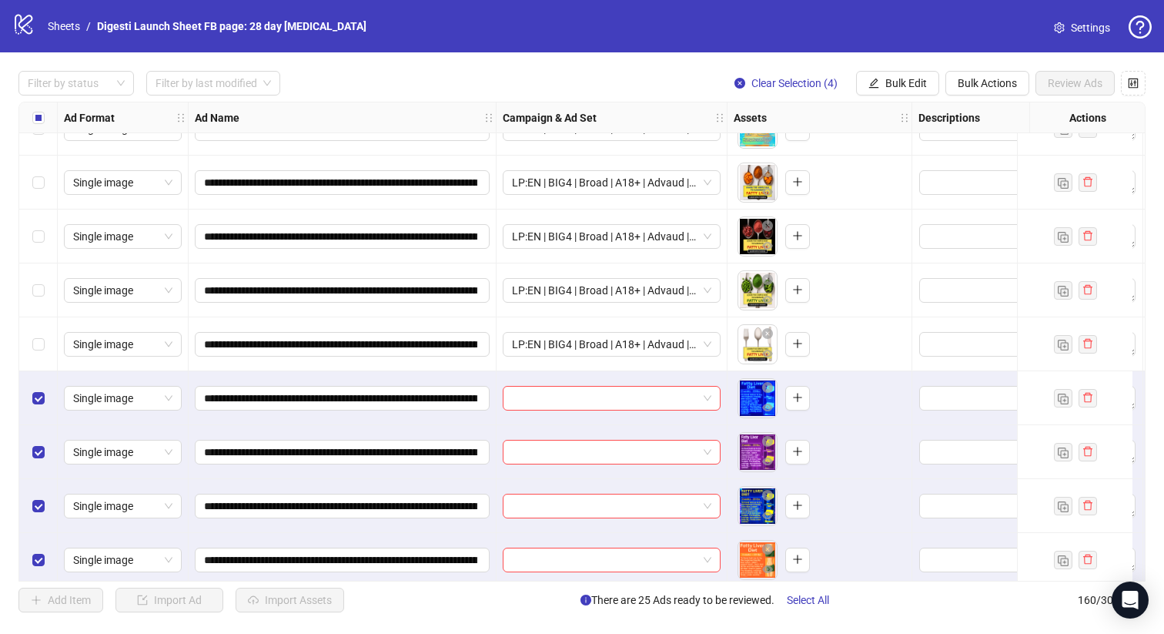
scroll to position [7742, 0]
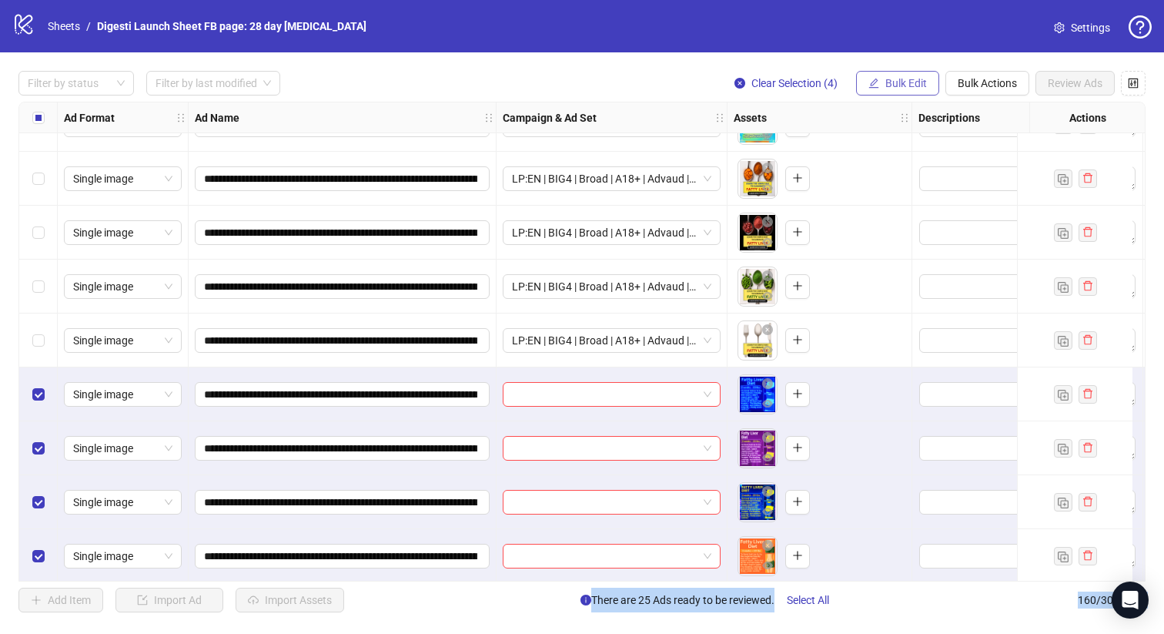
click at [912, 81] on span "Bulk Edit" at bounding box center [906, 83] width 42 height 12
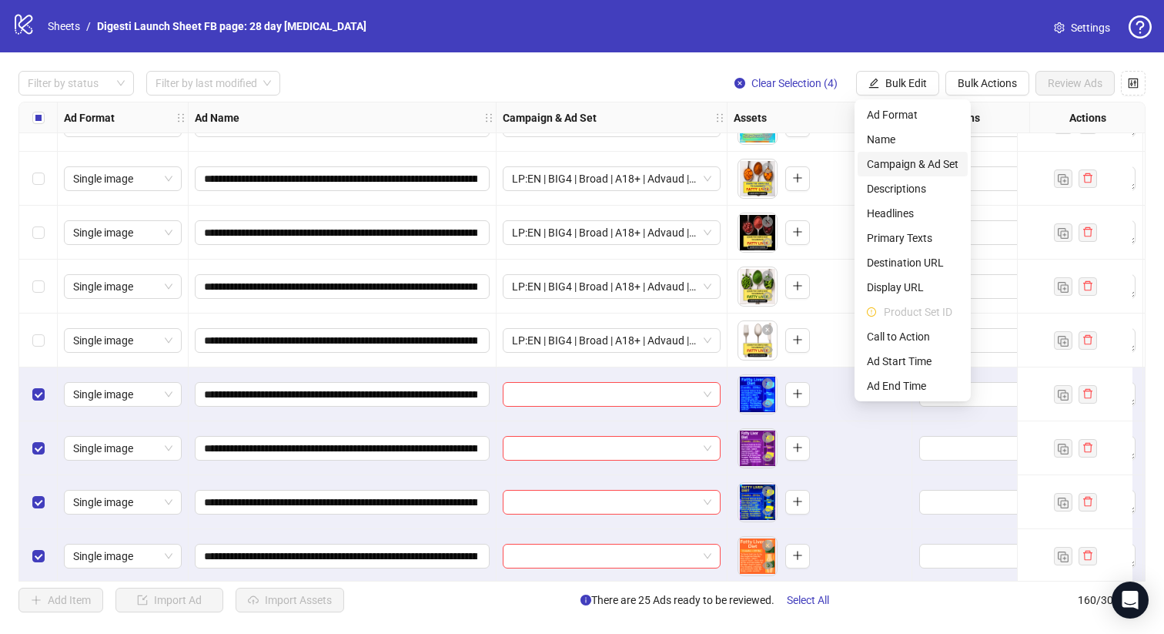
click at [892, 164] on span "Campaign & Ad Set" at bounding box center [913, 164] width 92 height 17
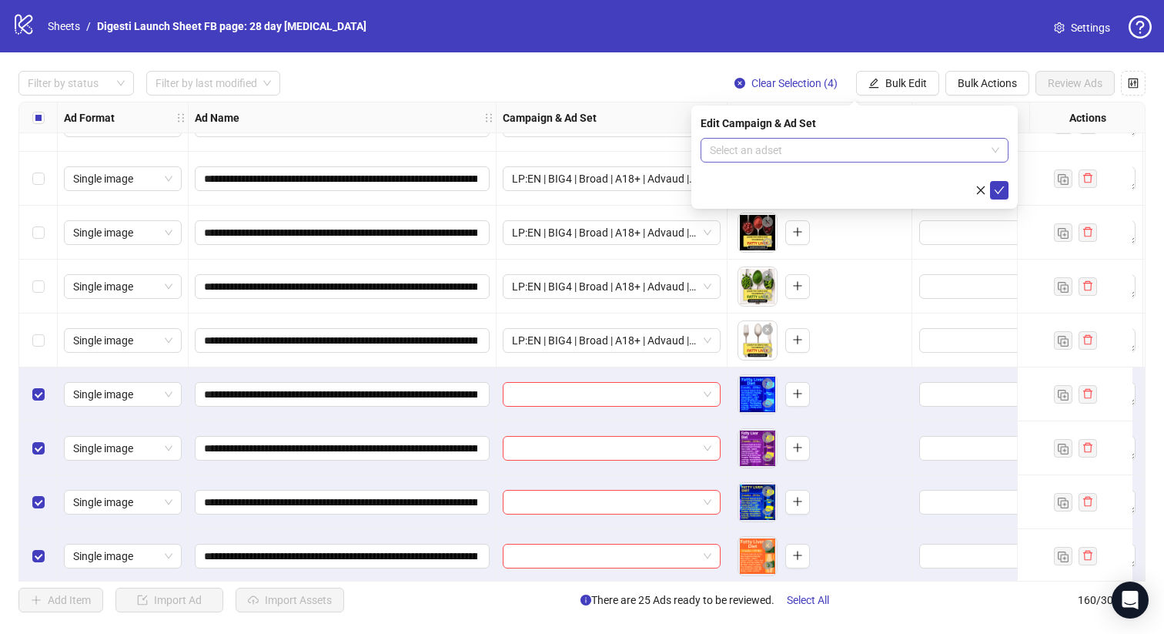
click at [797, 150] on input "search" at bounding box center [848, 150] width 276 height 23
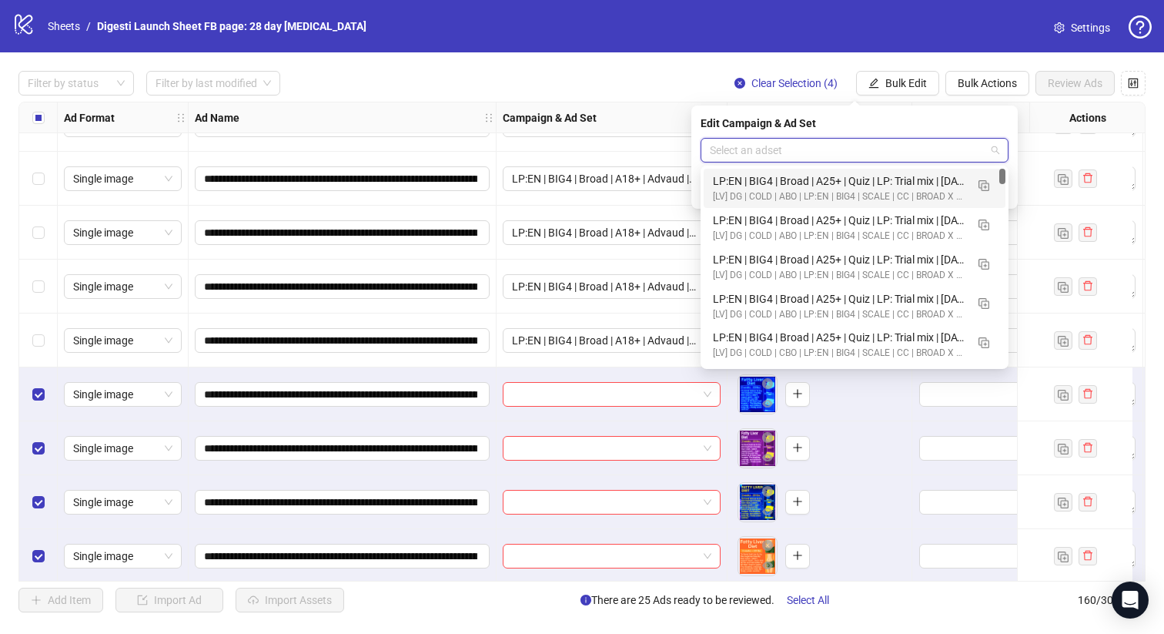
paste input "**********"
type input "**********"
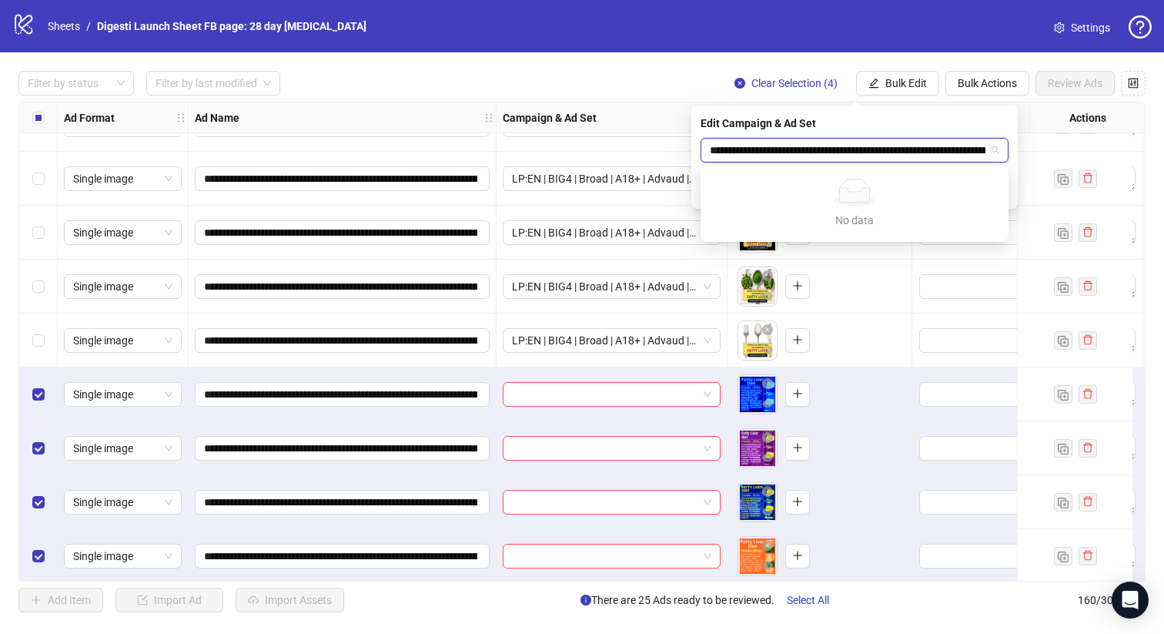
scroll to position [0, 175]
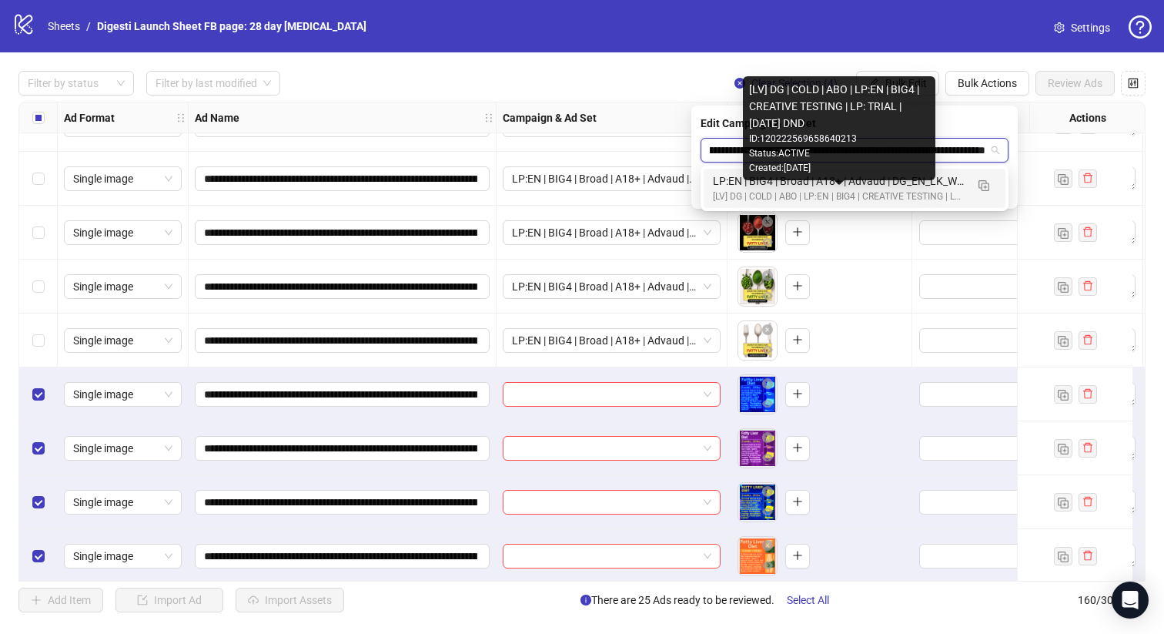
click at [769, 192] on div "[LV] DG | COLD | ABO | LP:EN | BIG4 | CREATIVE TESTING | LP: TRIAL | [DATE] DND" at bounding box center [839, 196] width 253 height 15
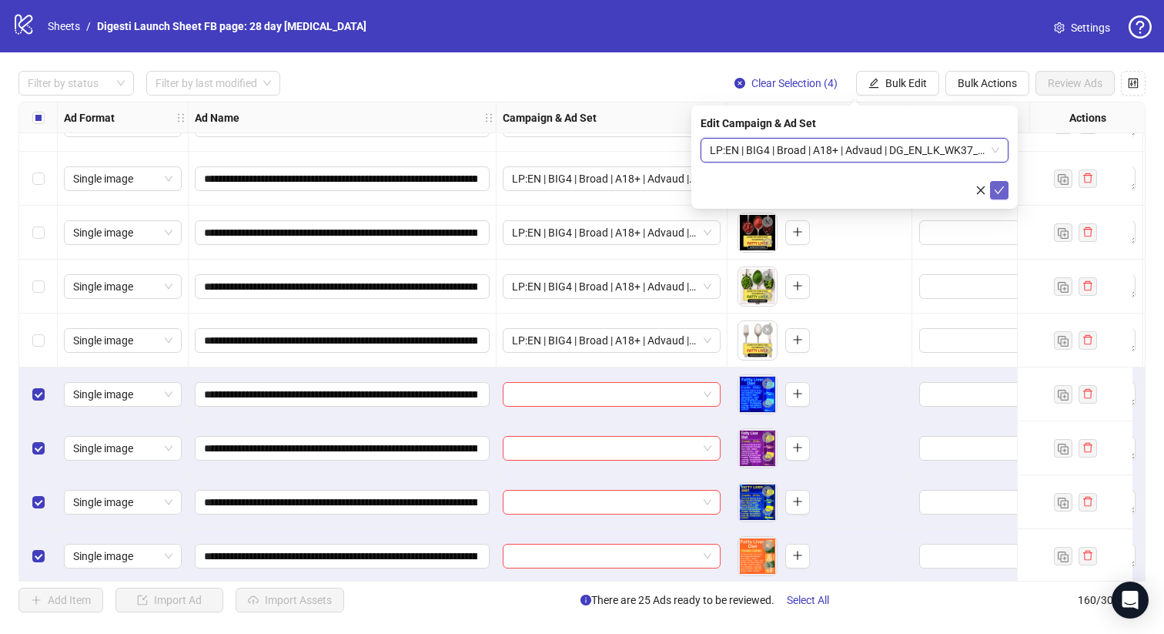
click at [1003, 191] on icon "check" at bounding box center [999, 190] width 11 height 11
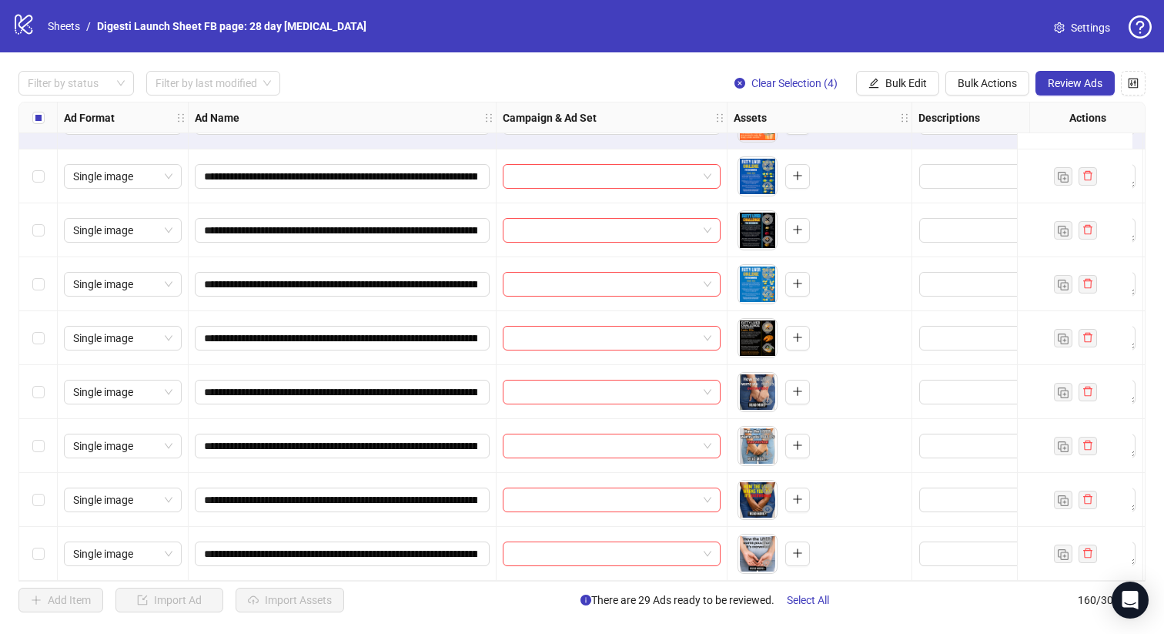
scroll to position [8093, 0]
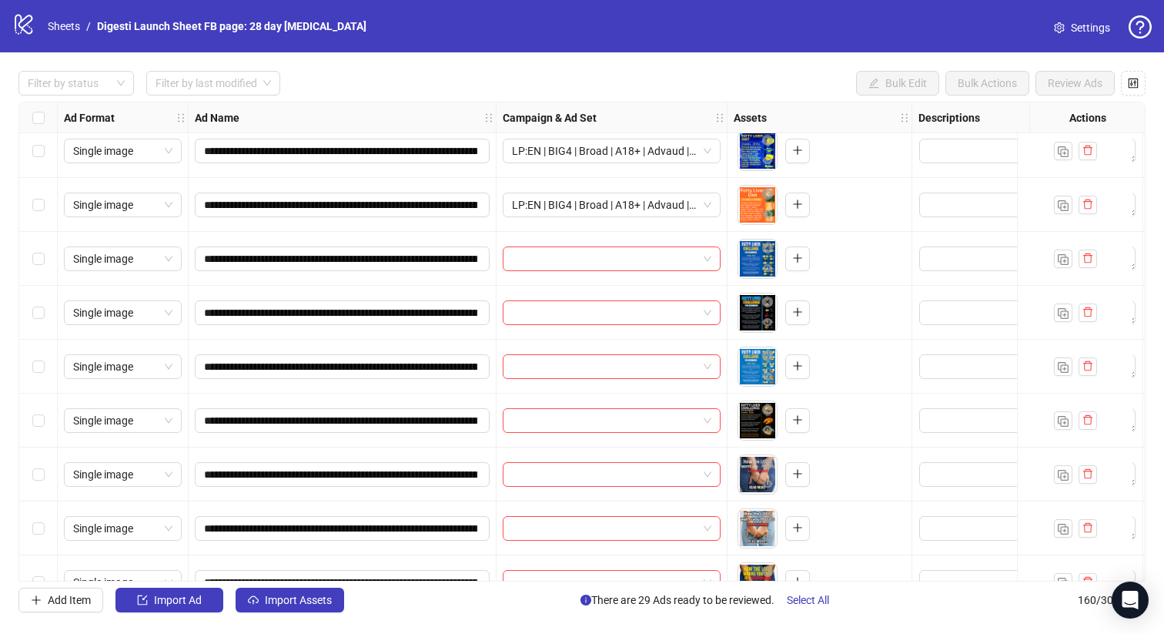
click at [37, 267] on div "Select row 153" at bounding box center [38, 259] width 38 height 54
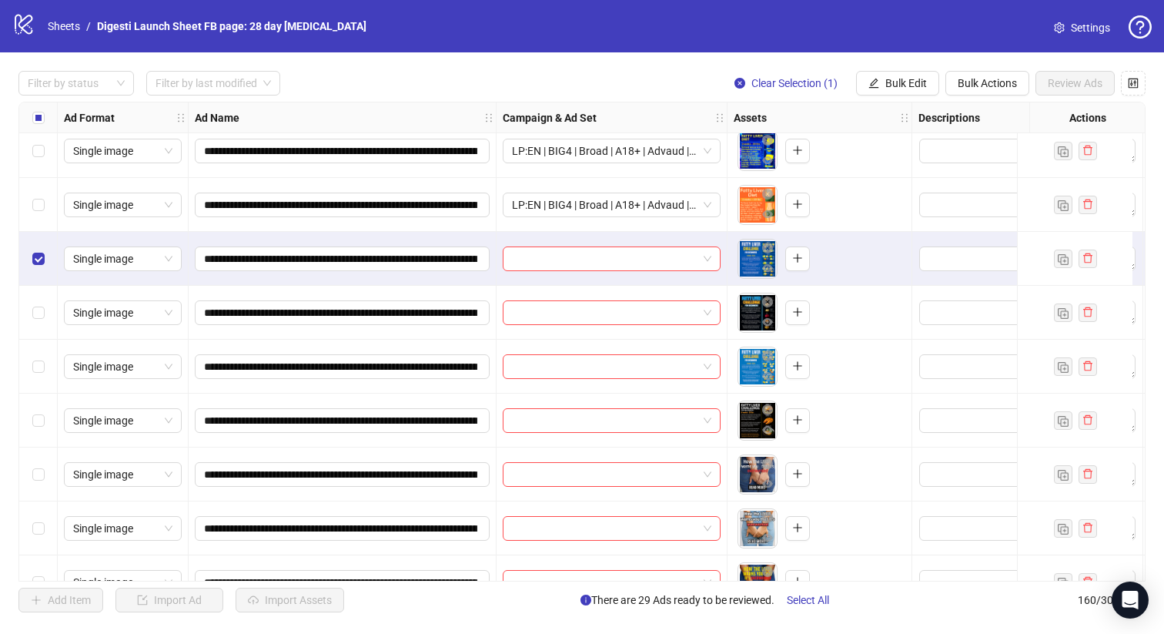
click at [42, 400] on div "Select row 156" at bounding box center [38, 420] width 38 height 54
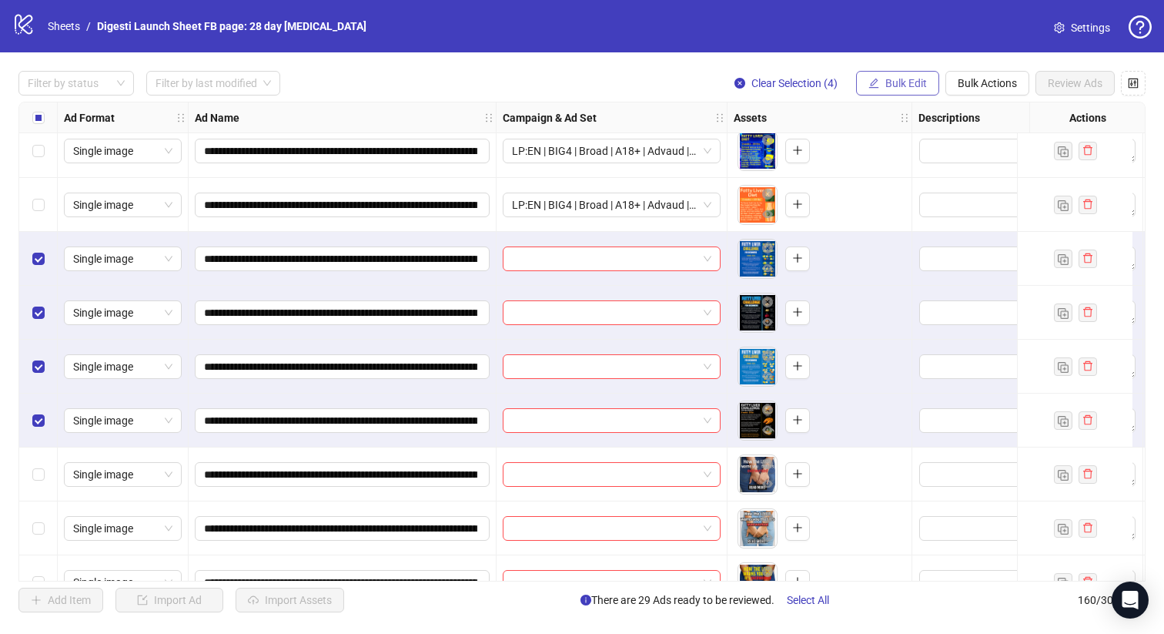
click at [892, 89] on span "Bulk Edit" at bounding box center [906, 83] width 42 height 12
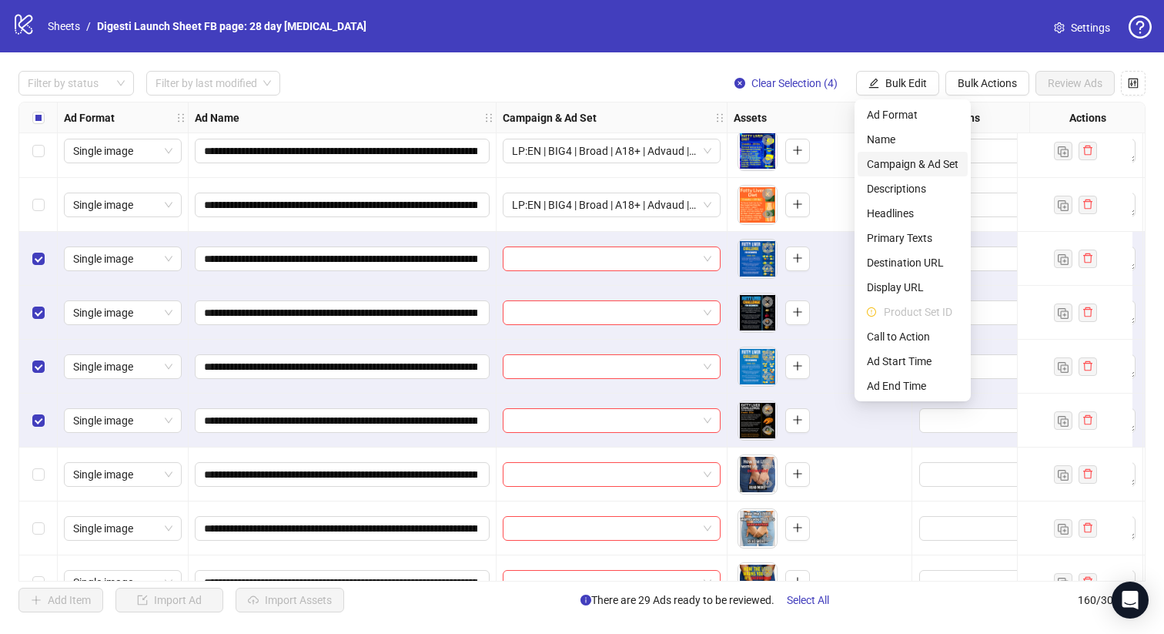
click at [876, 161] on span "Campaign & Ad Set" at bounding box center [913, 164] width 92 height 17
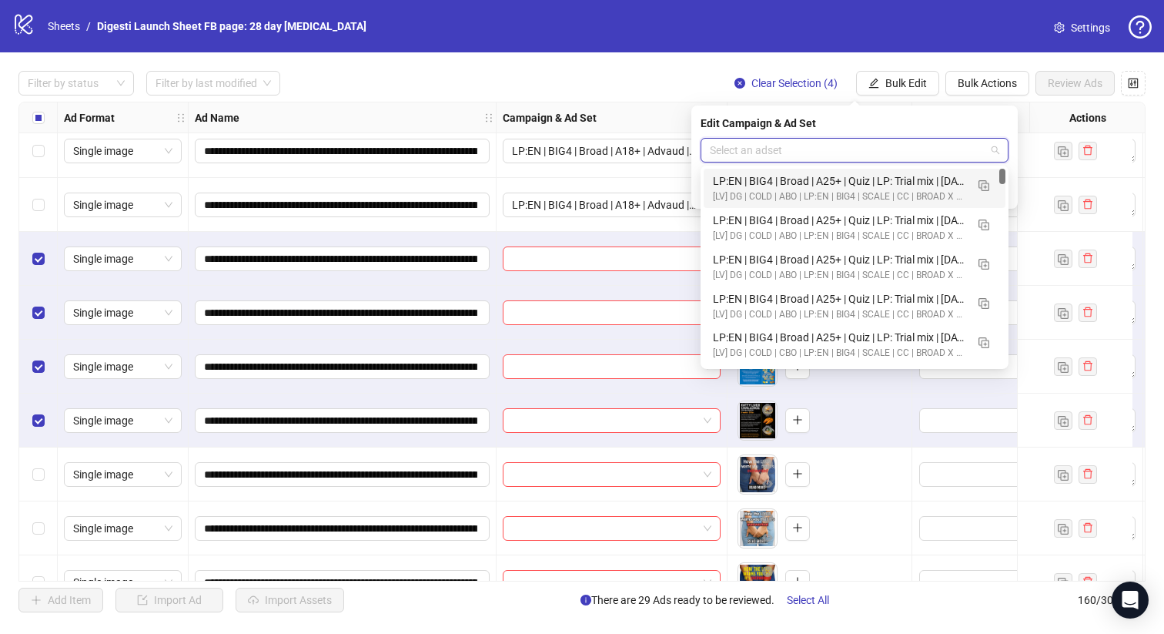
click at [761, 147] on input "search" at bounding box center [848, 150] width 276 height 23
paste input "**********"
type input "**********"
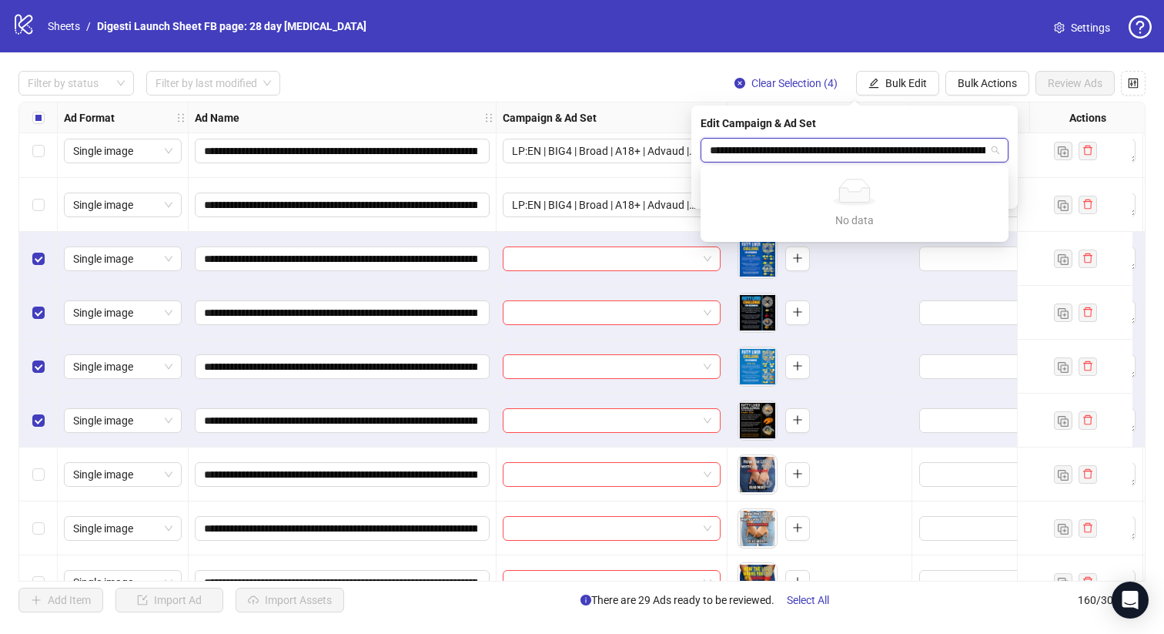
scroll to position [0, 175]
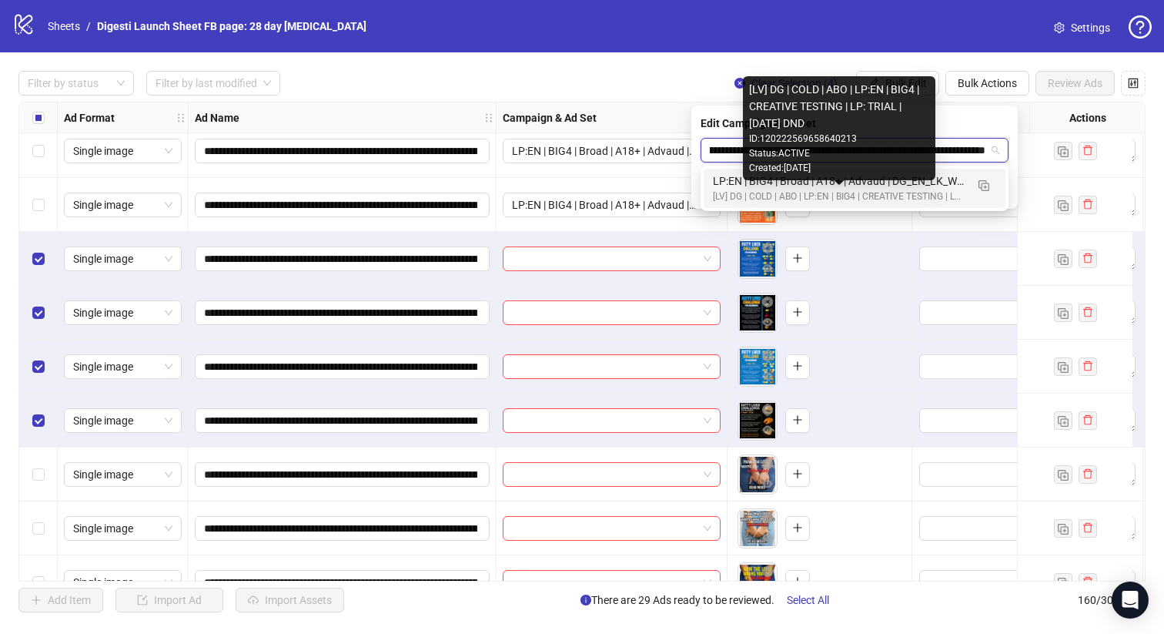
click at [792, 197] on div "[LV] DG | COLD | ABO | LP:EN | BIG4 | CREATIVE TESTING | LP: TRIAL | [DATE] DND" at bounding box center [839, 196] width 253 height 15
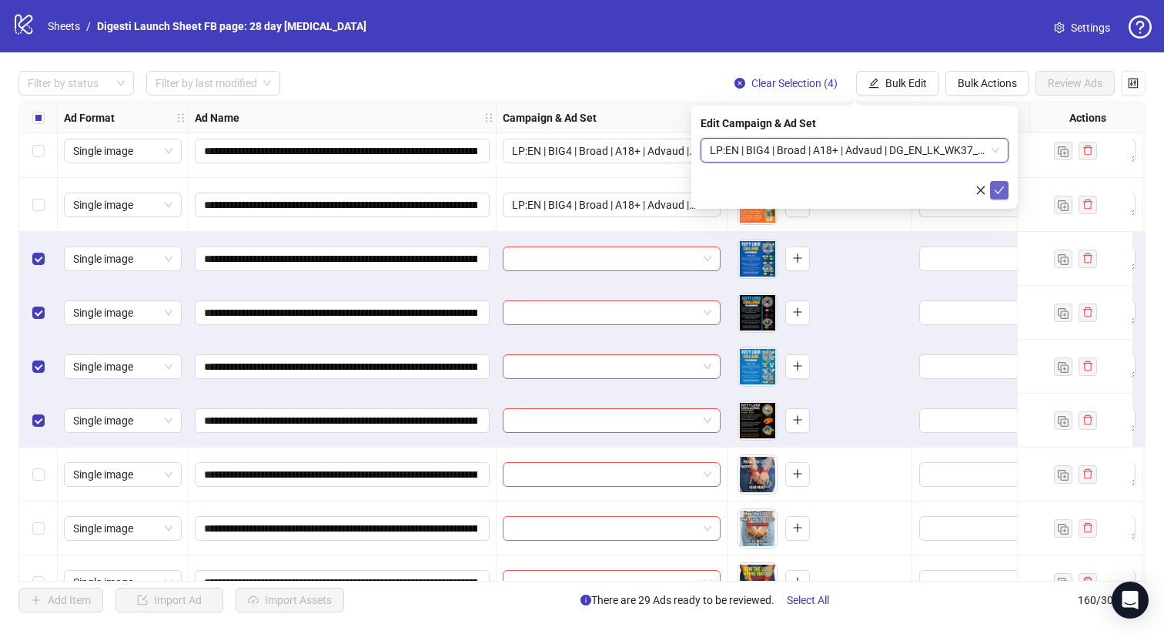
click at [992, 192] on button "submit" at bounding box center [999, 190] width 18 height 18
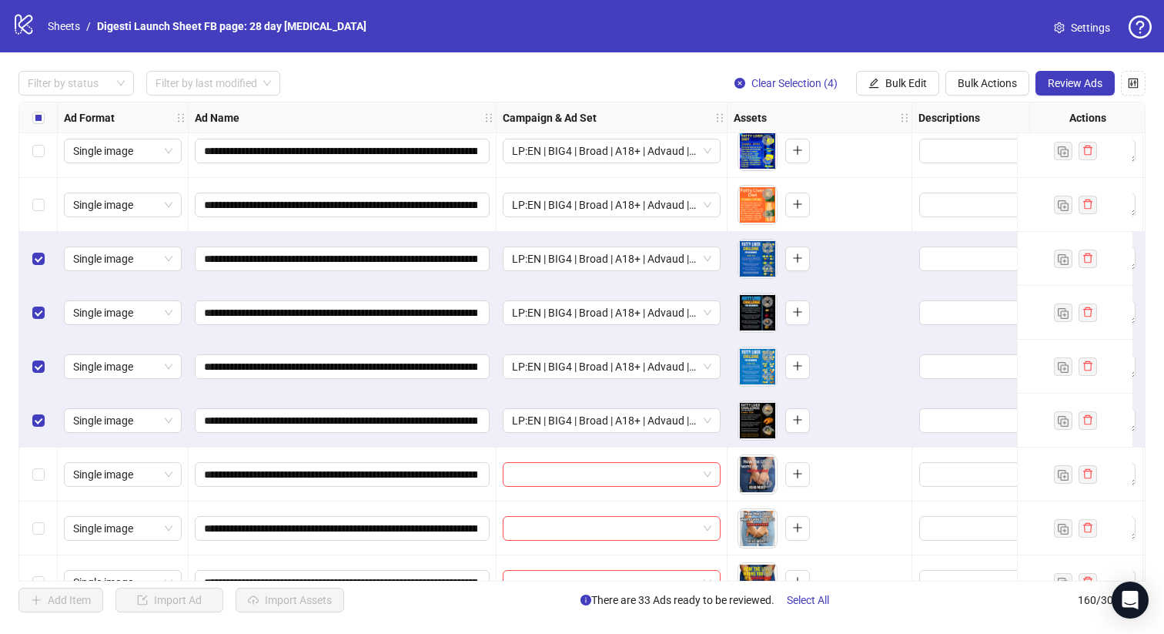
scroll to position [8182, 0]
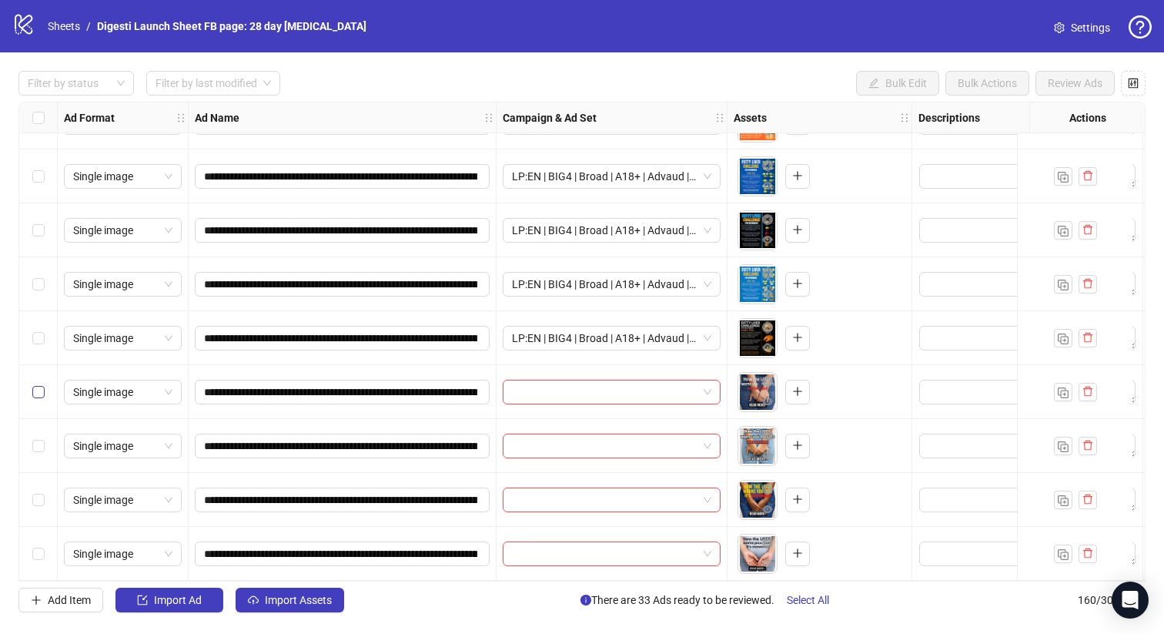
click at [35, 383] on label "Select row 157" at bounding box center [38, 391] width 12 height 17
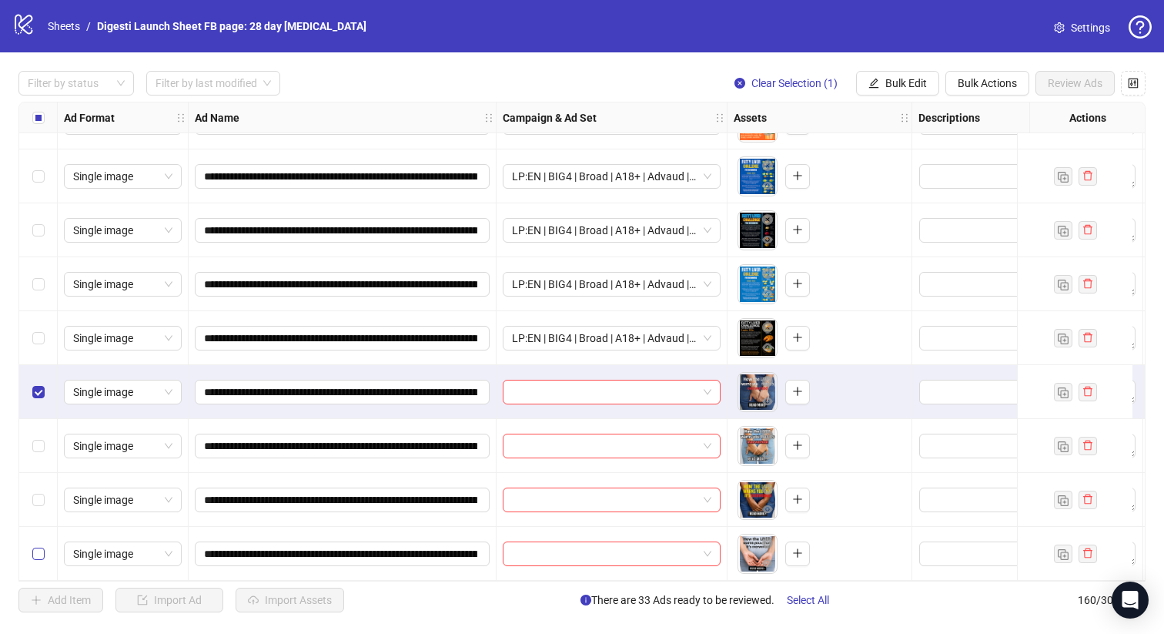
click at [42, 545] on label "Select row 160" at bounding box center [38, 553] width 12 height 17
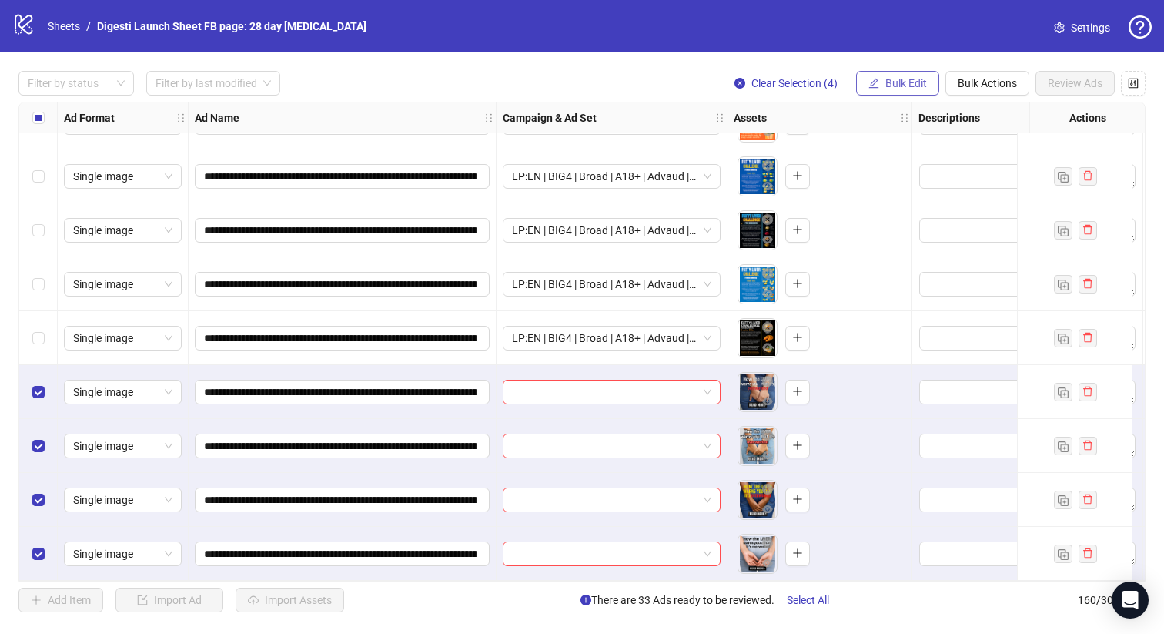
click at [887, 85] on span "Bulk Edit" at bounding box center [906, 83] width 42 height 12
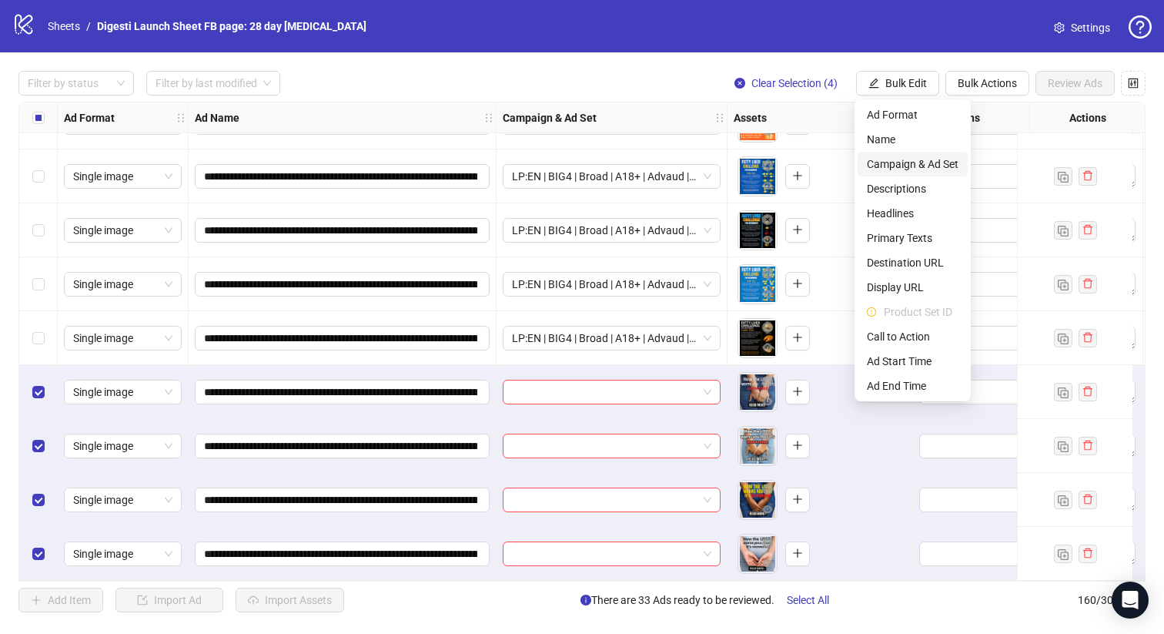
click at [881, 163] on span "Campaign & Ad Set" at bounding box center [913, 164] width 92 height 17
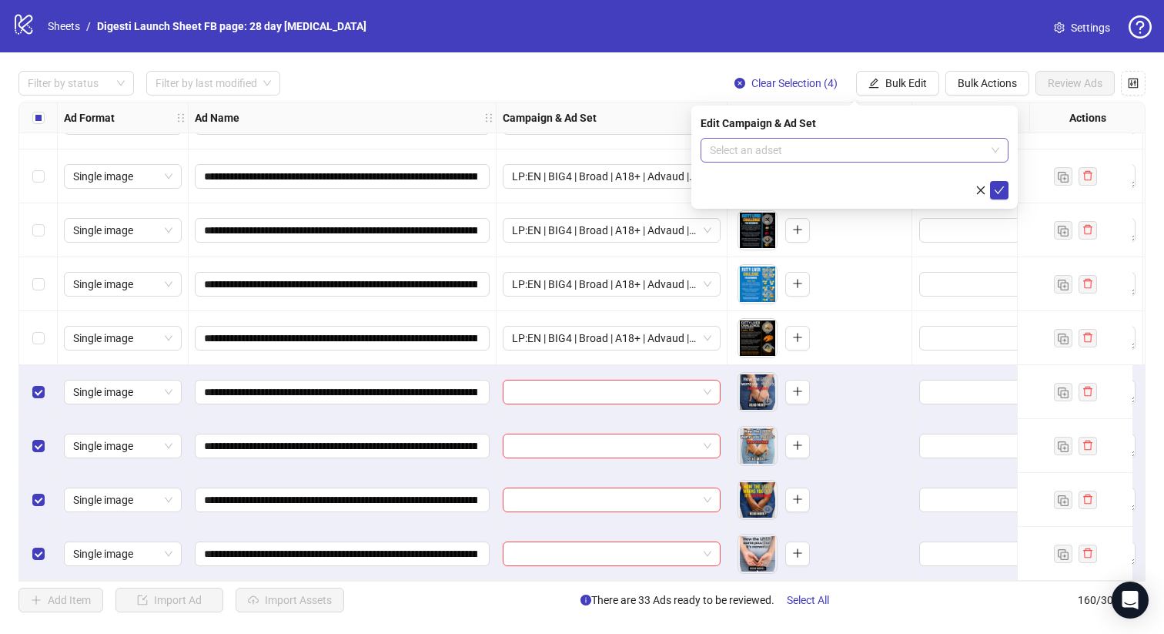
click at [768, 149] on input "search" at bounding box center [848, 150] width 276 height 23
paste input "**********"
type input "**********"
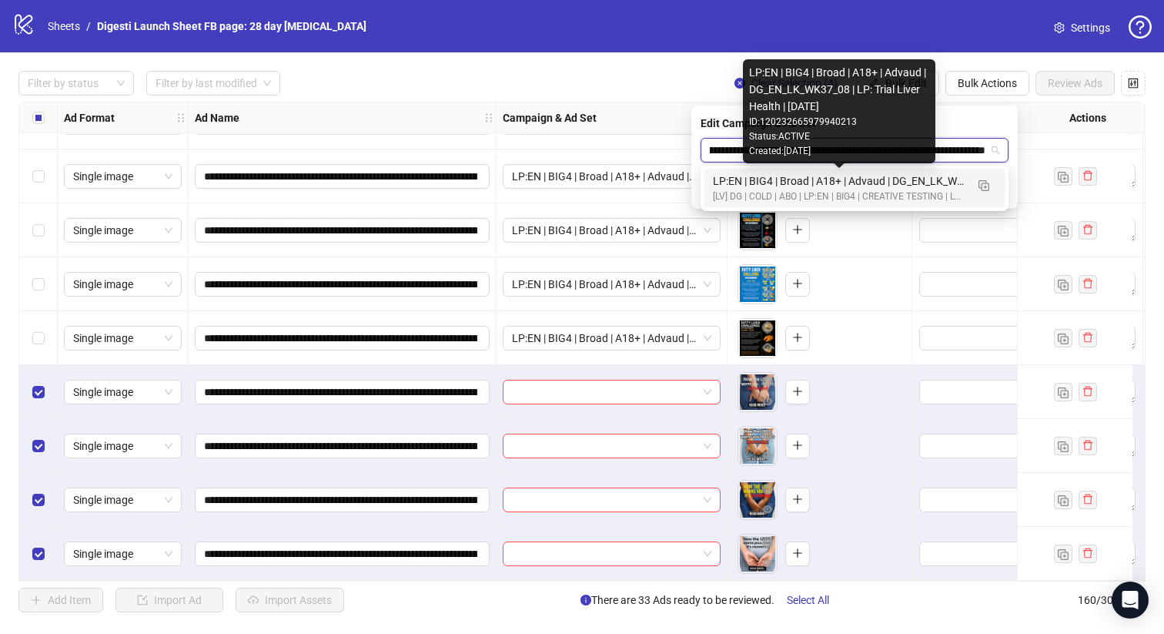
click at [782, 202] on div "[LV] DG | COLD | ABO | LP:EN | BIG4 | CREATIVE TESTING | LP: TRIAL | [DATE] DND" at bounding box center [839, 196] width 253 height 15
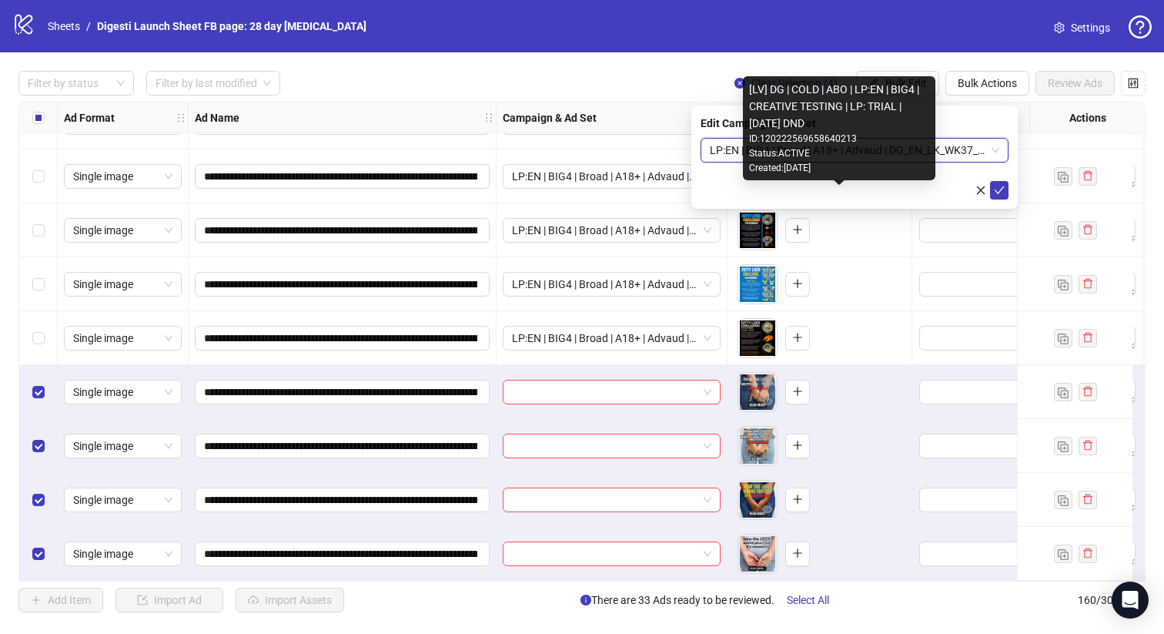
scroll to position [0, 0]
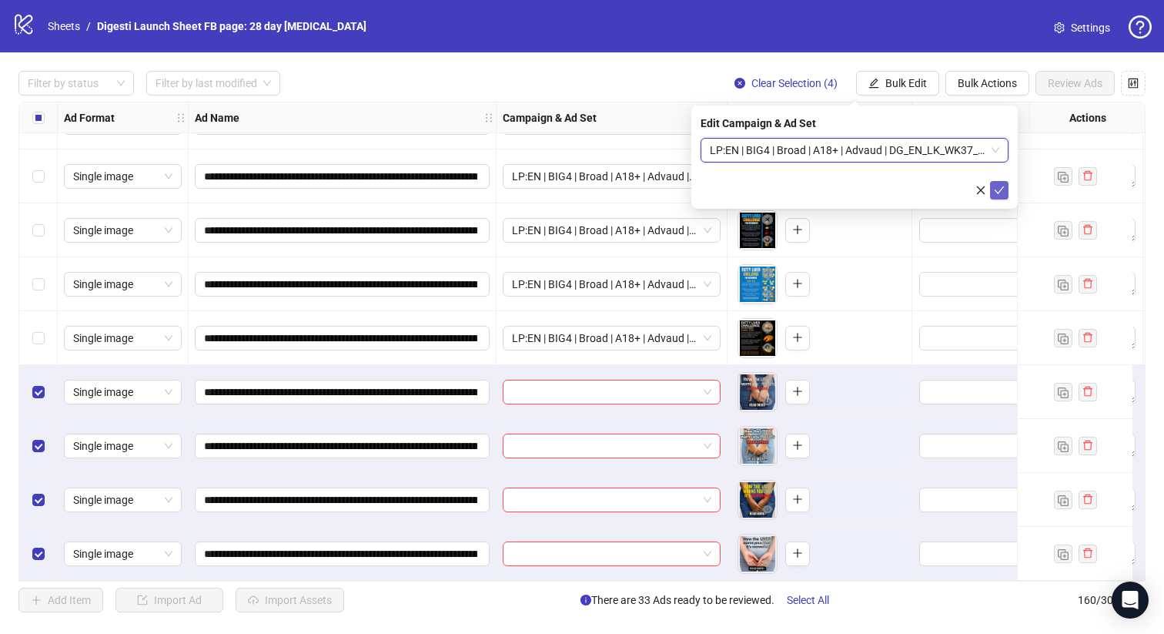
click at [998, 189] on icon "check" at bounding box center [999, 190] width 11 height 11
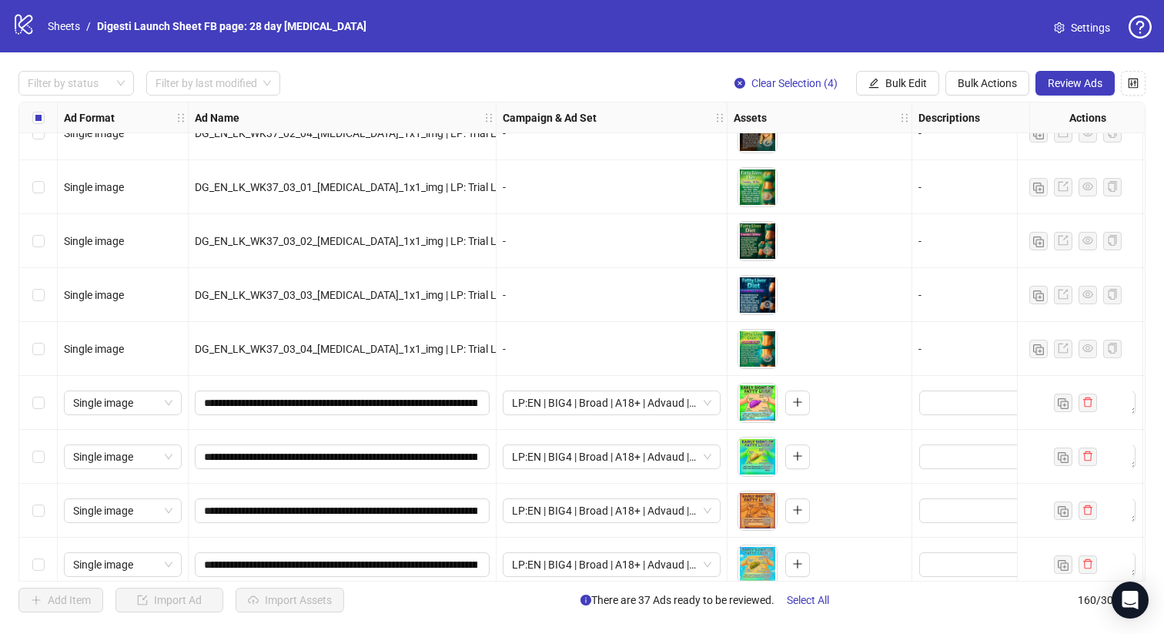
scroll to position [7301, 0]
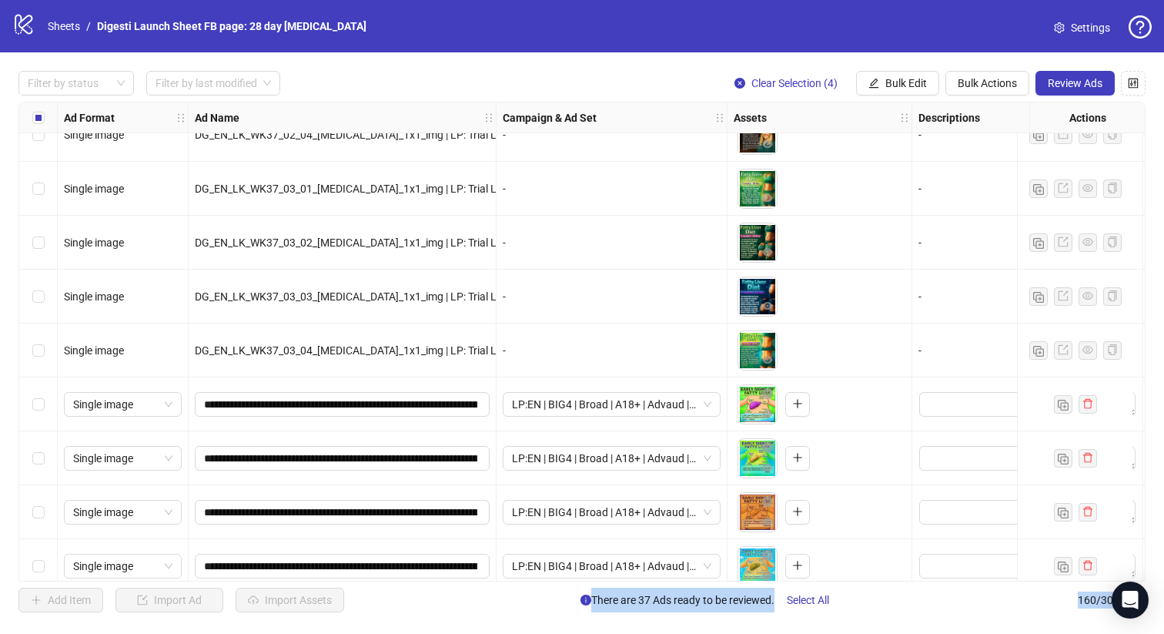
click at [29, 413] on div "Select row 141" at bounding box center [38, 404] width 38 height 54
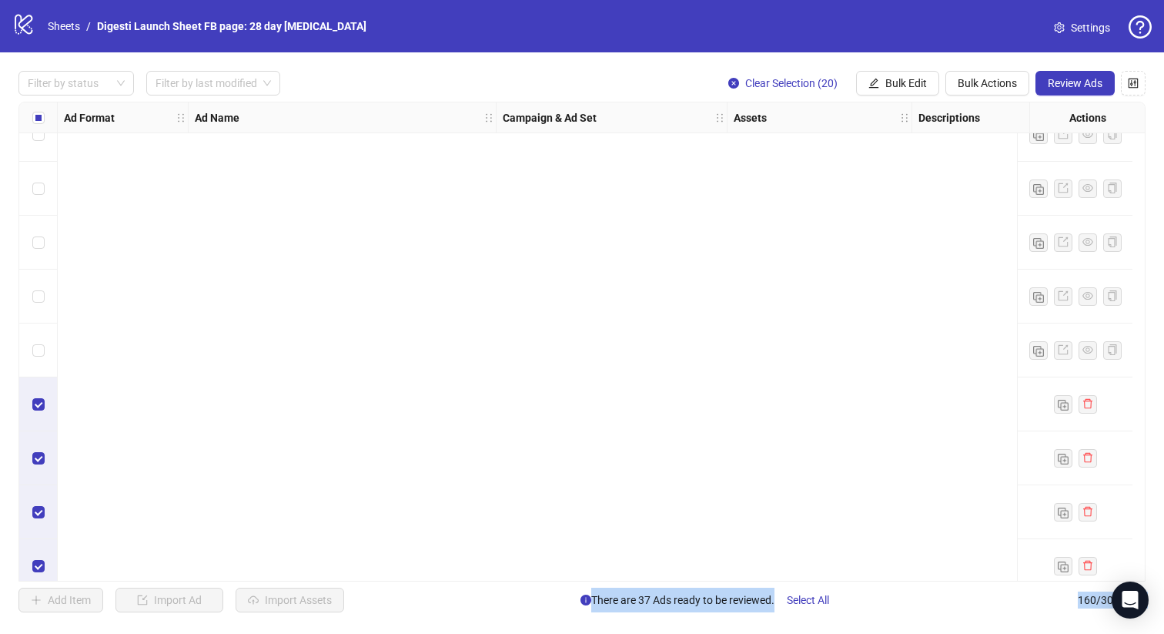
scroll to position [8182, 0]
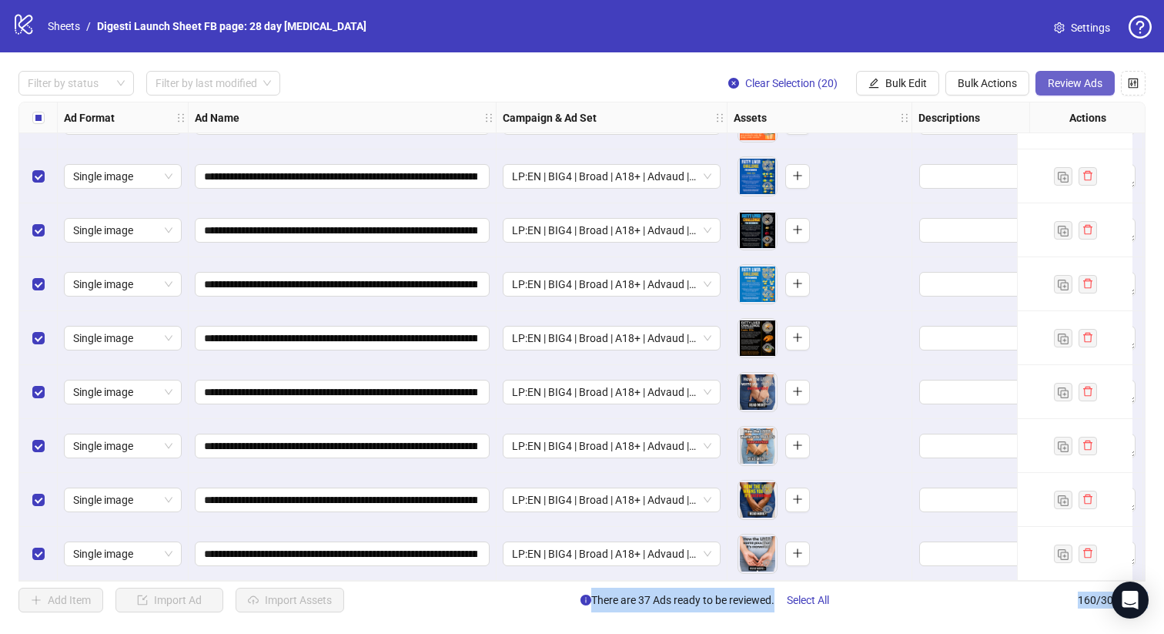
click at [1061, 83] on span "Review Ads" at bounding box center [1075, 83] width 55 height 12
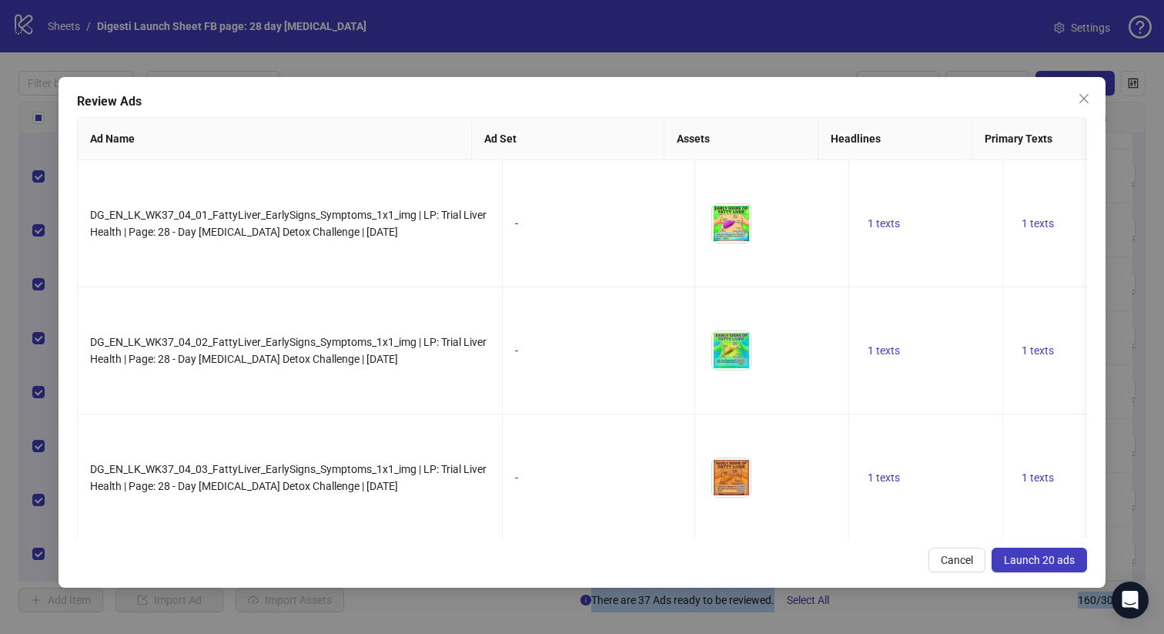
click at [1040, 557] on span "Launch 20 ads" at bounding box center [1039, 560] width 71 height 12
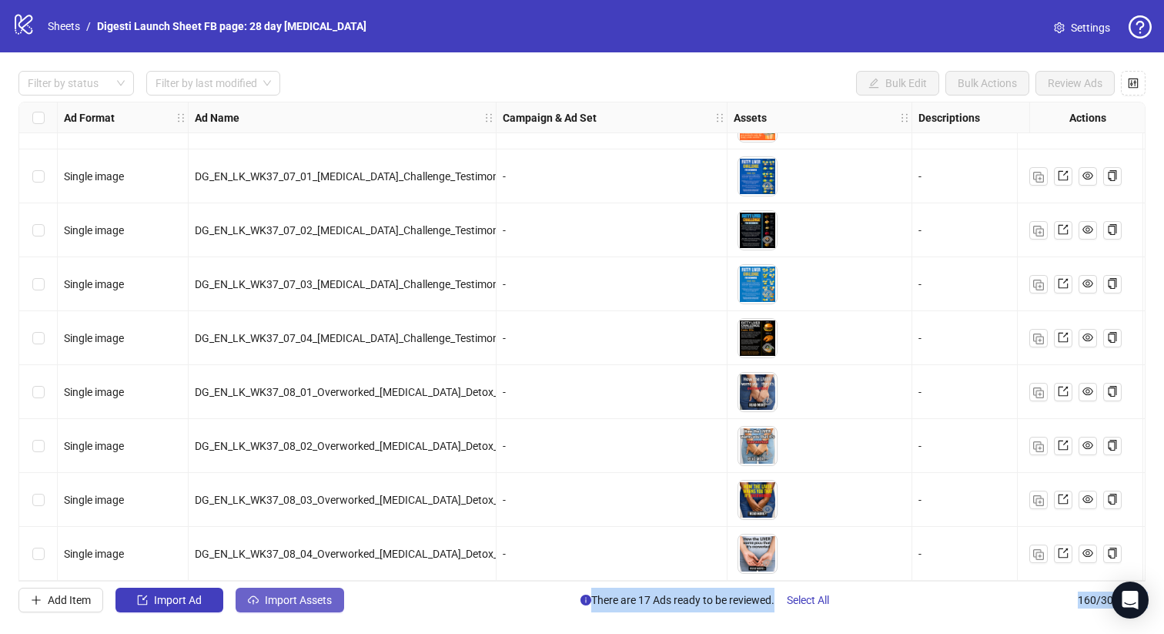
click at [299, 601] on span "Import Assets" at bounding box center [298, 600] width 67 height 12
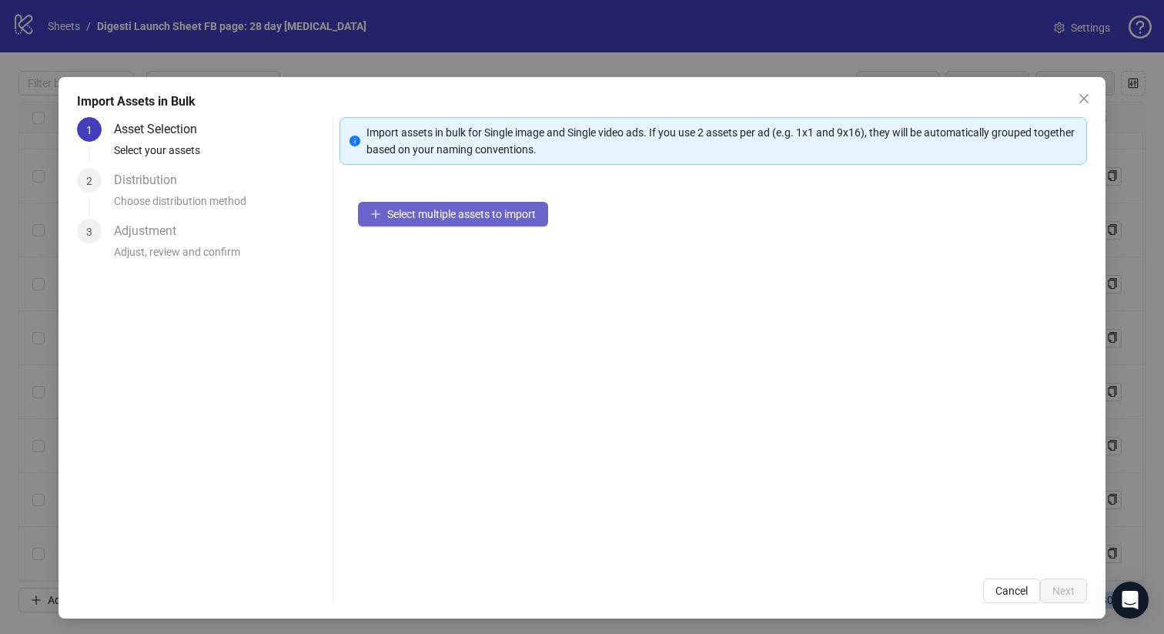
click at [429, 219] on span "Select multiple assets to import" at bounding box center [461, 214] width 149 height 12
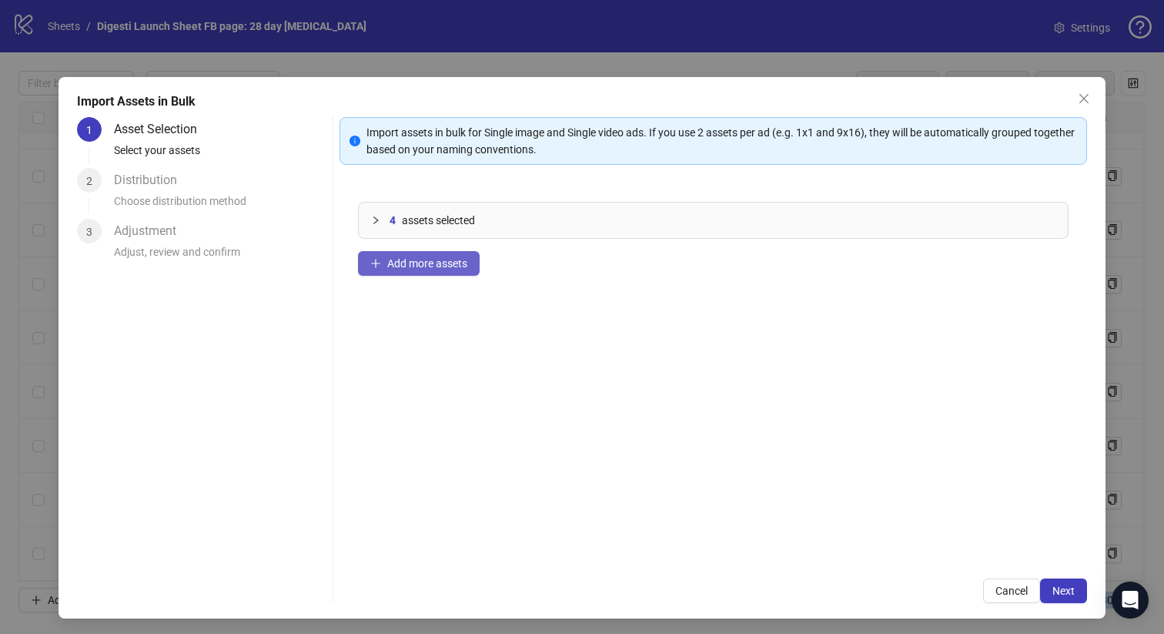
click at [394, 263] on span "Add more assets" at bounding box center [427, 263] width 80 height 12
click at [1066, 590] on span "Next" at bounding box center [1063, 590] width 22 height 12
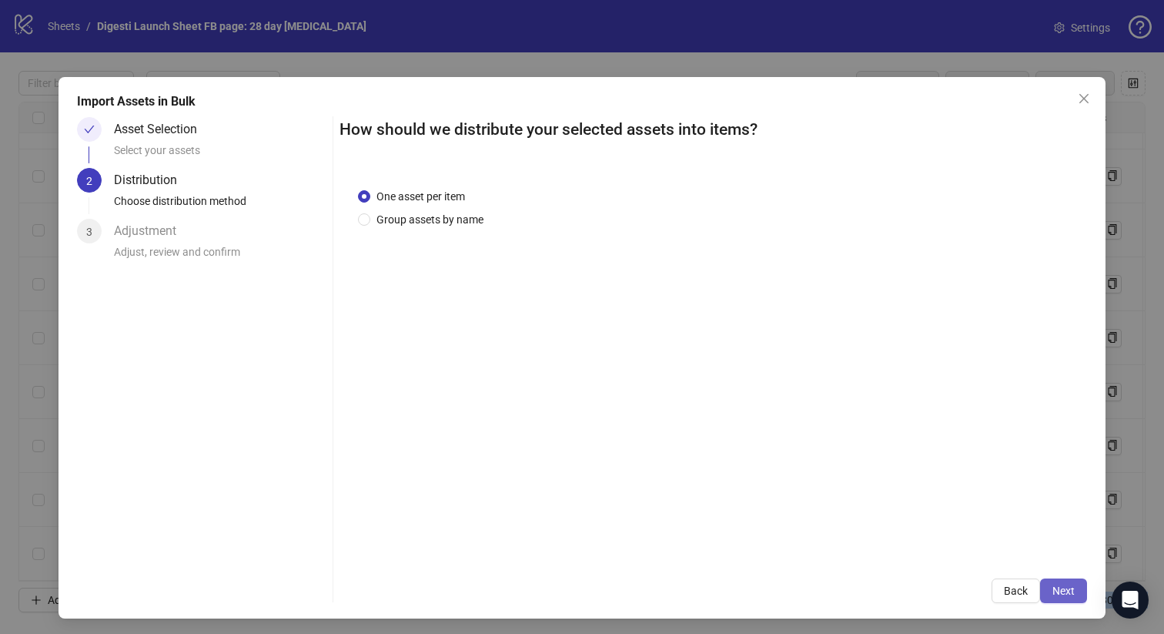
click at [1059, 590] on span "Next" at bounding box center [1063, 590] width 22 height 12
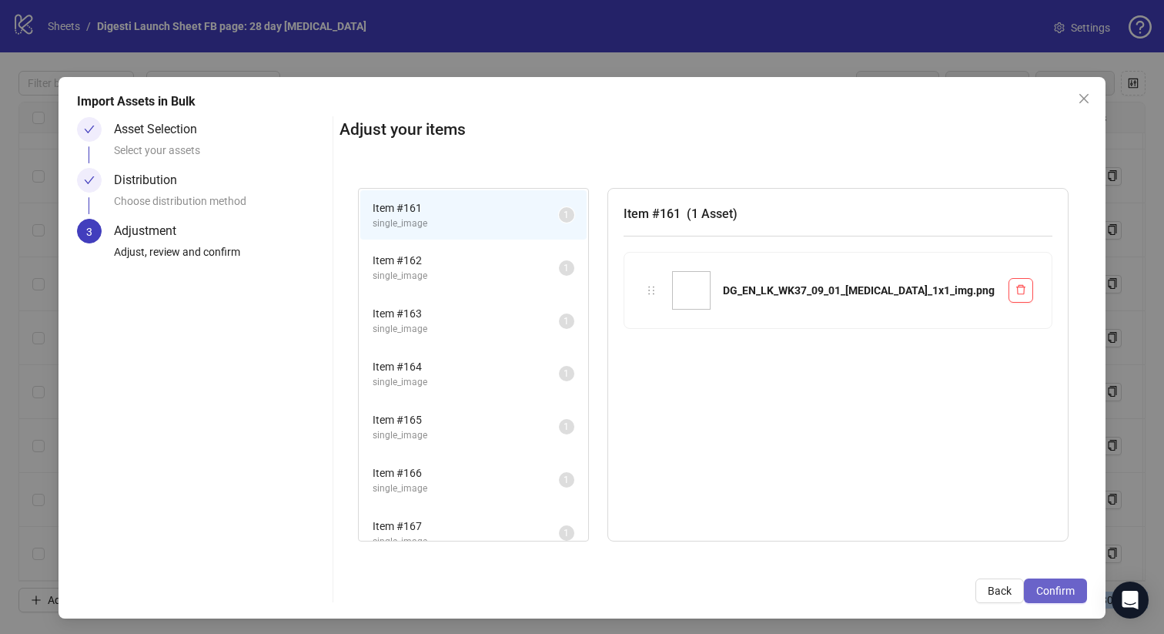
click at [1043, 586] on span "Confirm" at bounding box center [1055, 590] width 38 height 12
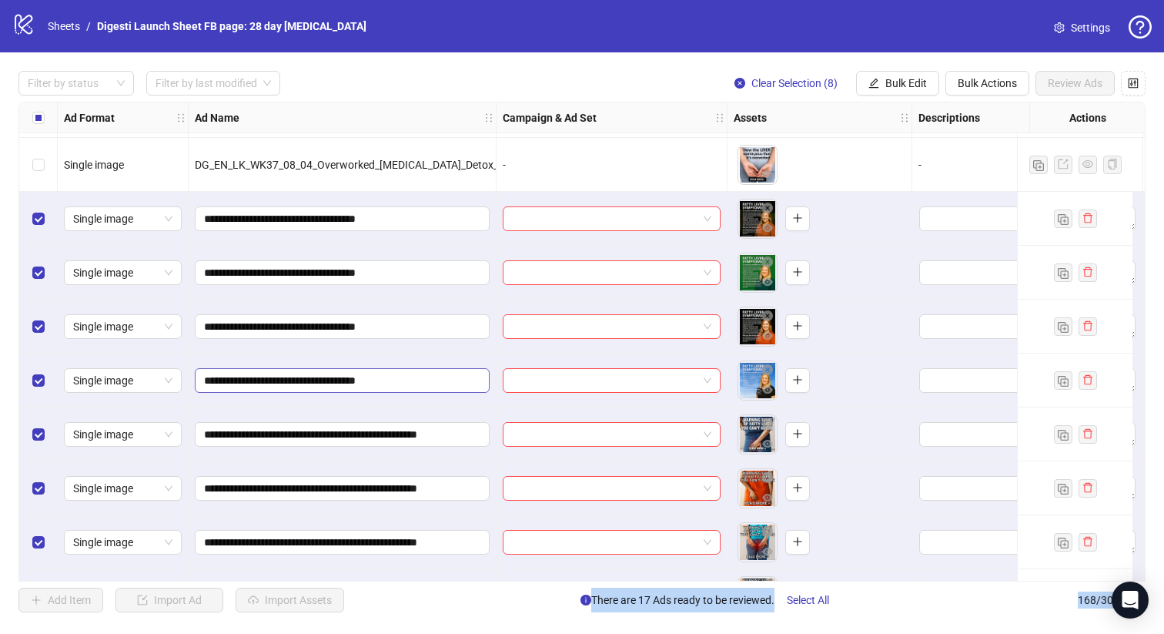
scroll to position [8613, 0]
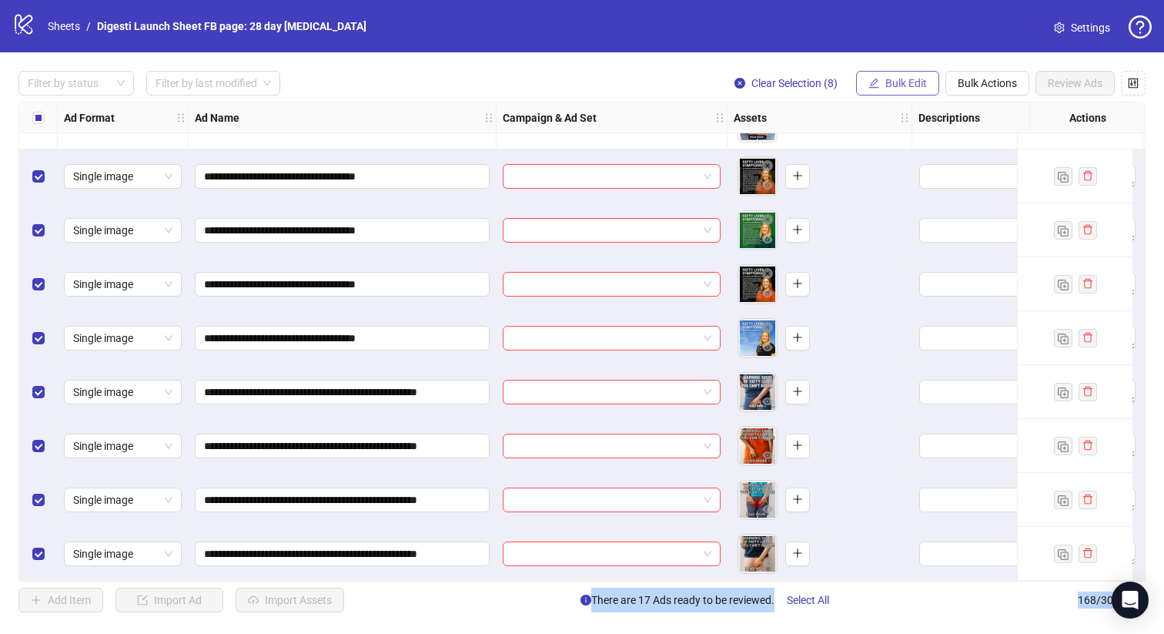
click at [885, 76] on button "Bulk Edit" at bounding box center [897, 83] width 83 height 25
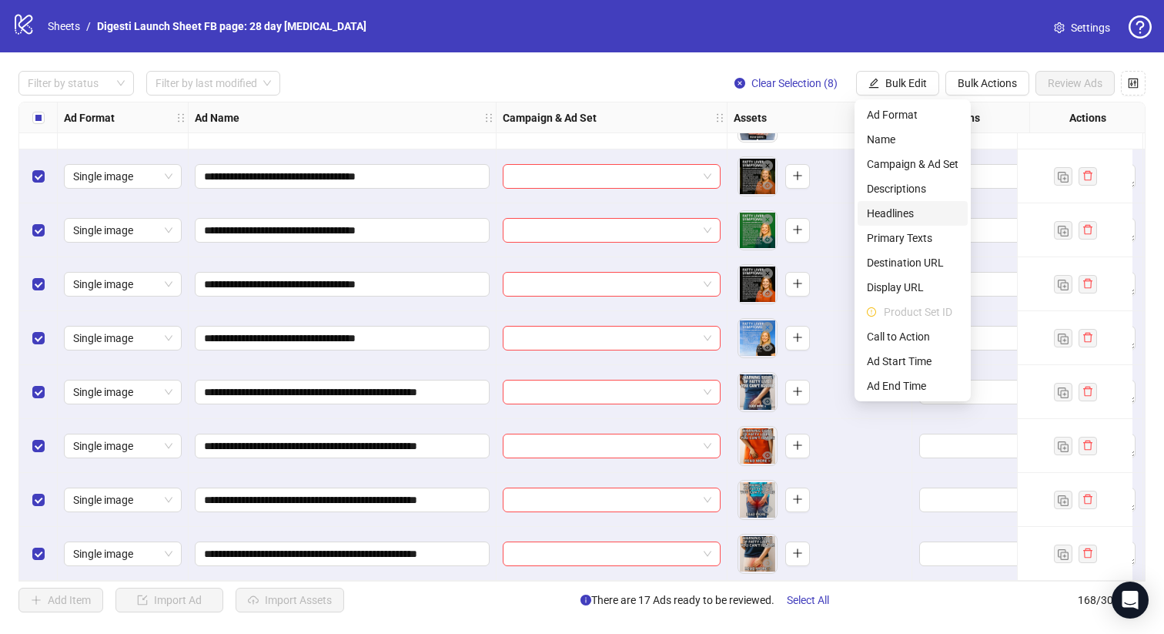
click at [901, 212] on span "Headlines" at bounding box center [913, 213] width 92 height 17
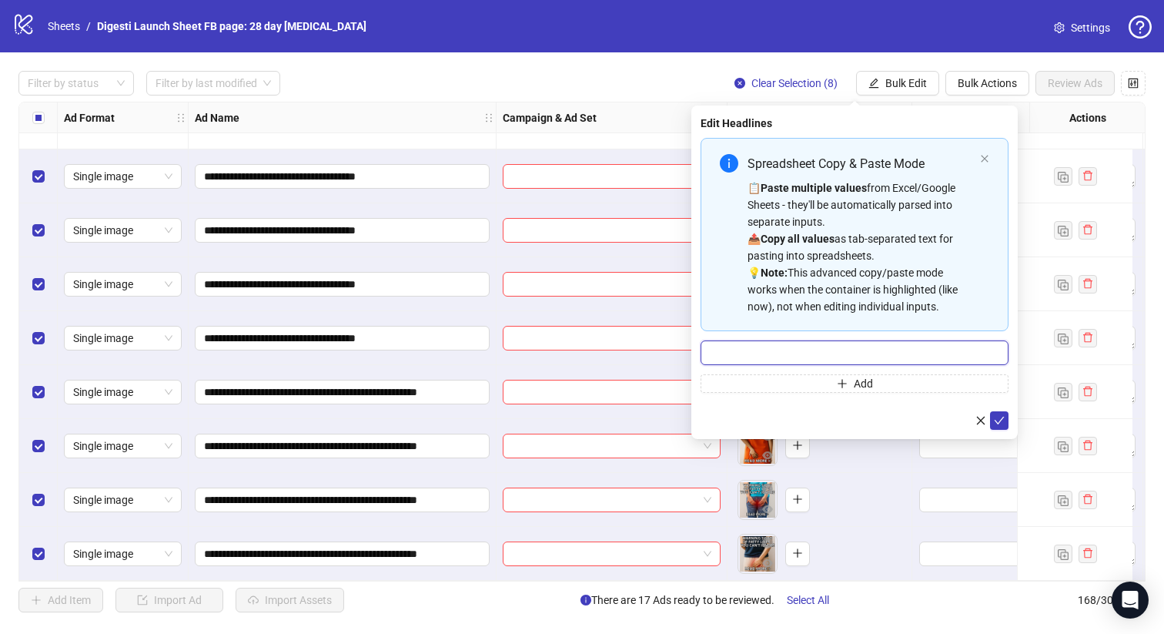
click at [760, 354] on input "Multi-input container - paste or copy values" at bounding box center [855, 352] width 308 height 25
paste input "**********"
type input "**********"
click at [998, 417] on icon "check" at bounding box center [999, 420] width 11 height 11
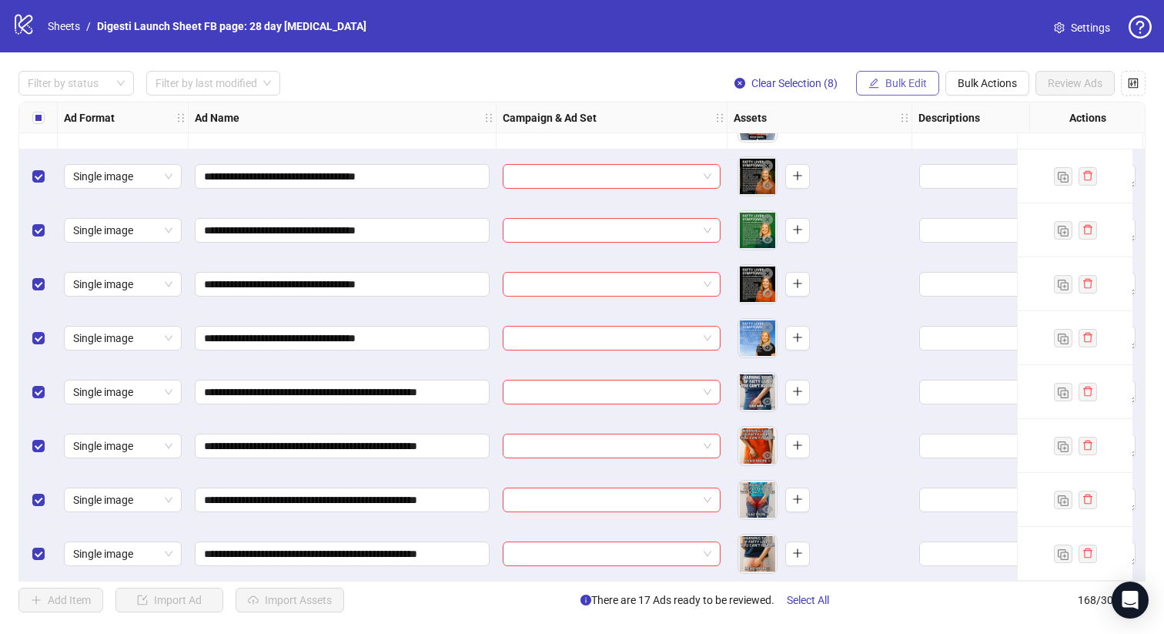
click at [889, 85] on span "Bulk Edit" at bounding box center [906, 83] width 42 height 12
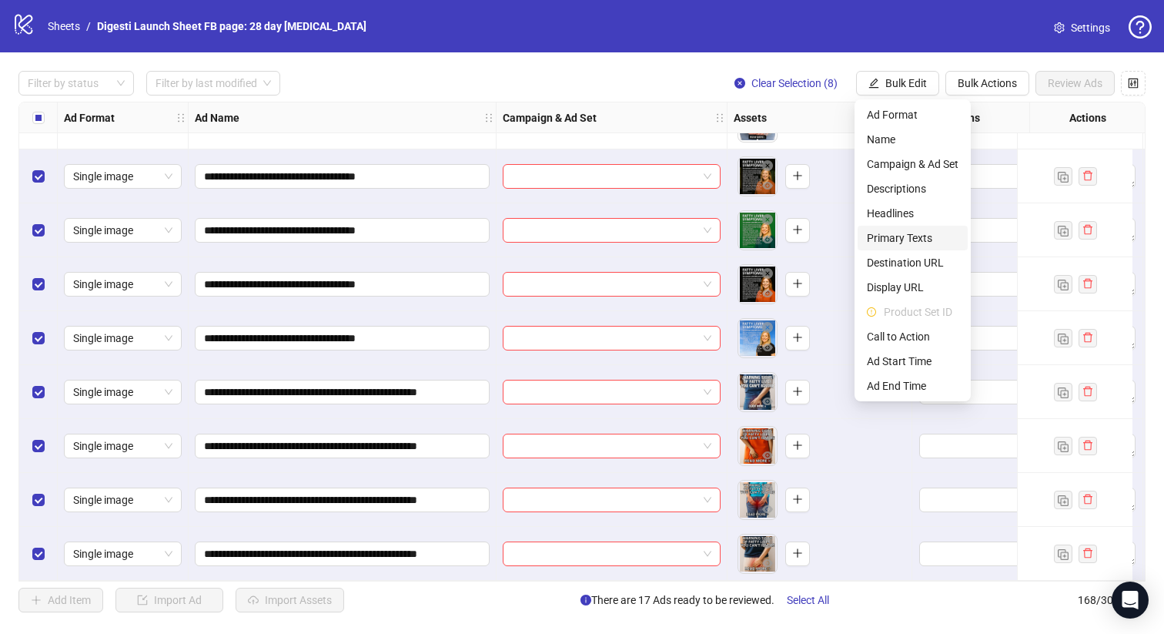
click at [892, 233] on span "Primary Texts" at bounding box center [913, 237] width 92 height 17
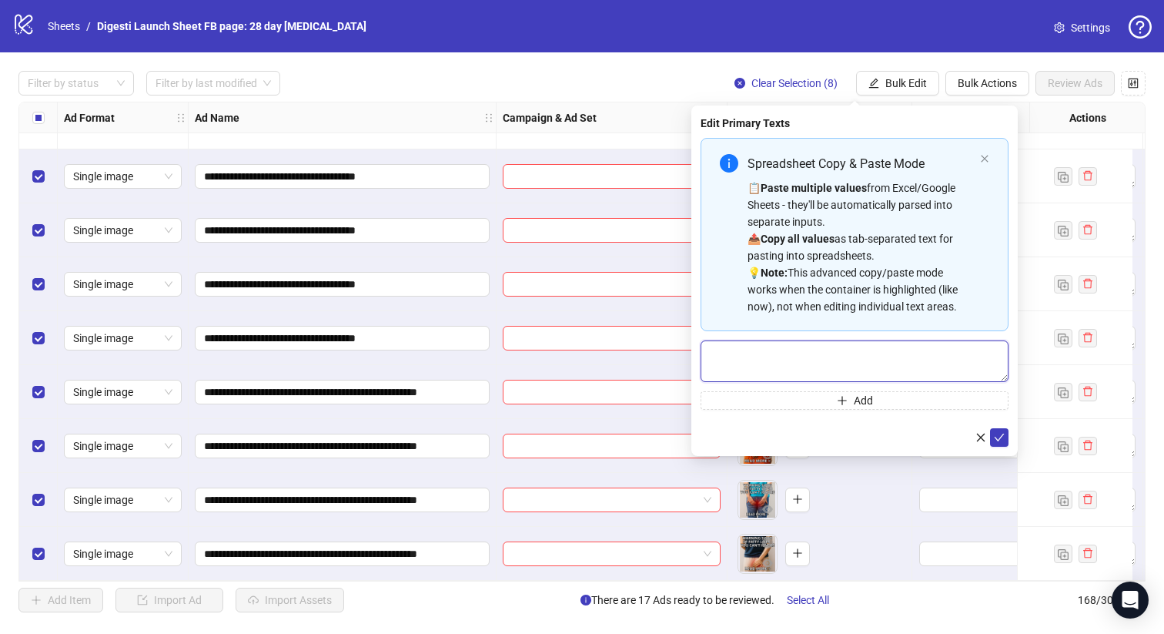
click at [774, 356] on textarea "Multi-text input container - paste or copy values" at bounding box center [855, 361] width 308 height 42
paste textarea "**********"
type textarea "**********"
click at [999, 437] on icon "check" at bounding box center [999, 437] width 11 height 11
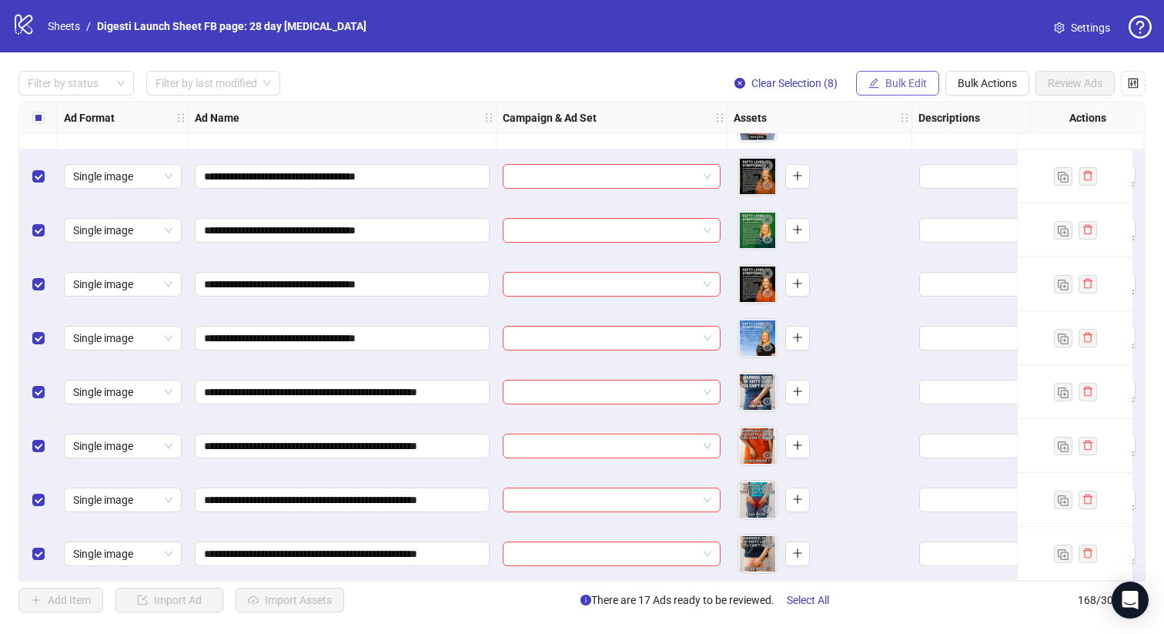
click at [889, 87] on span "Bulk Edit" at bounding box center [906, 83] width 42 height 12
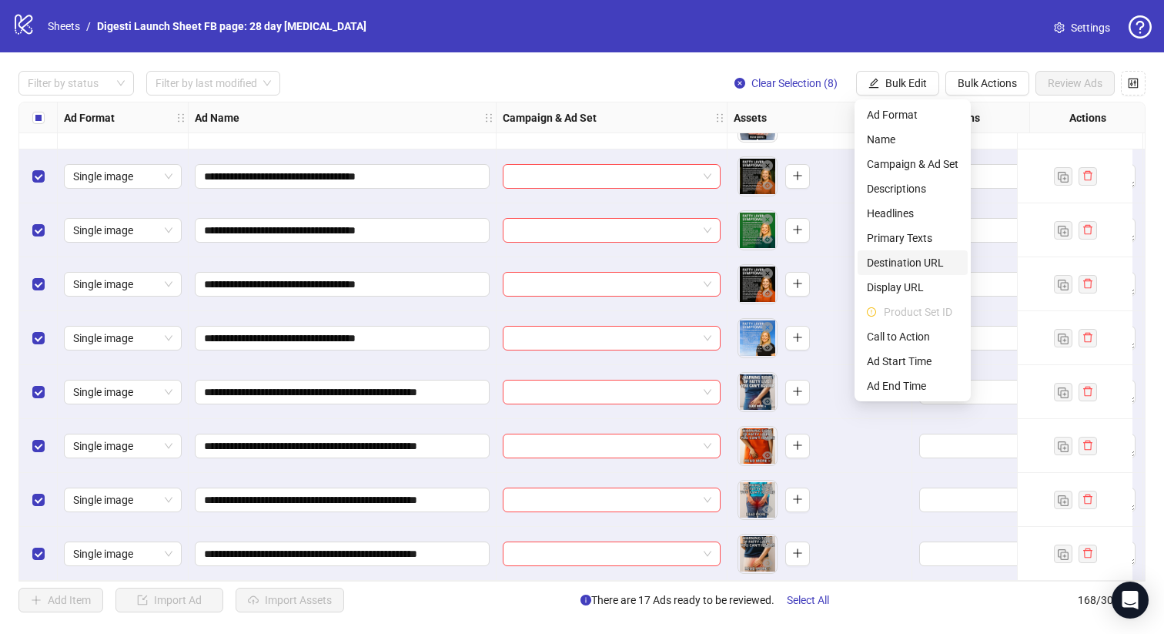
click at [902, 266] on span "Destination URL" at bounding box center [913, 262] width 92 height 17
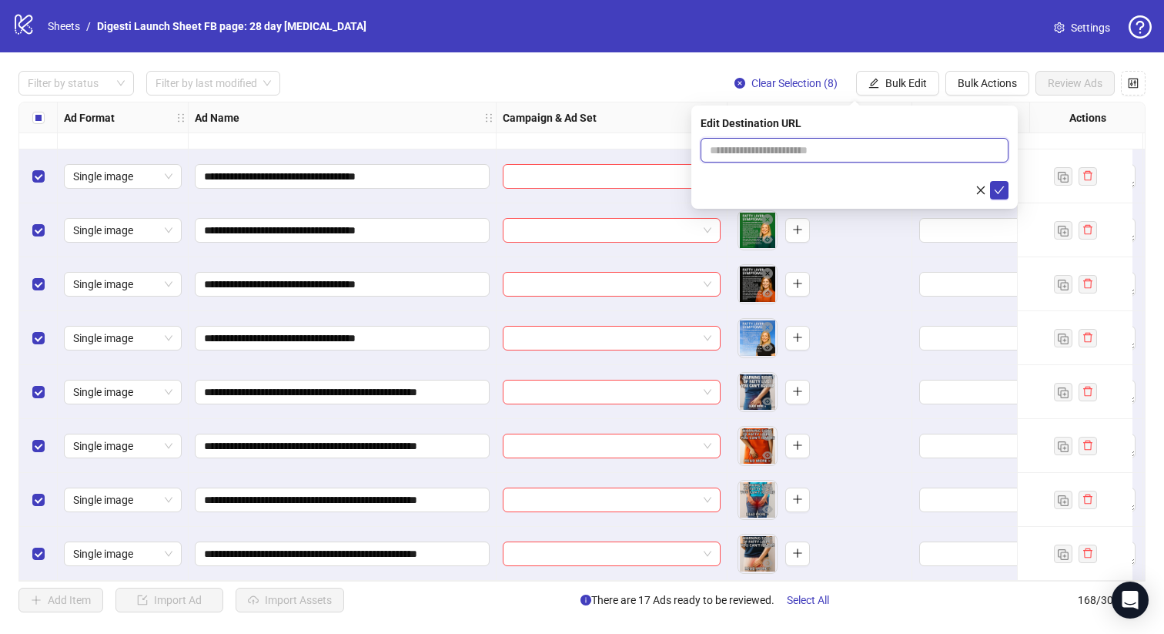
click at [774, 149] on input "text" at bounding box center [848, 150] width 277 height 17
paste input "**********"
type input "**********"
click at [1003, 194] on icon "check" at bounding box center [999, 190] width 11 height 11
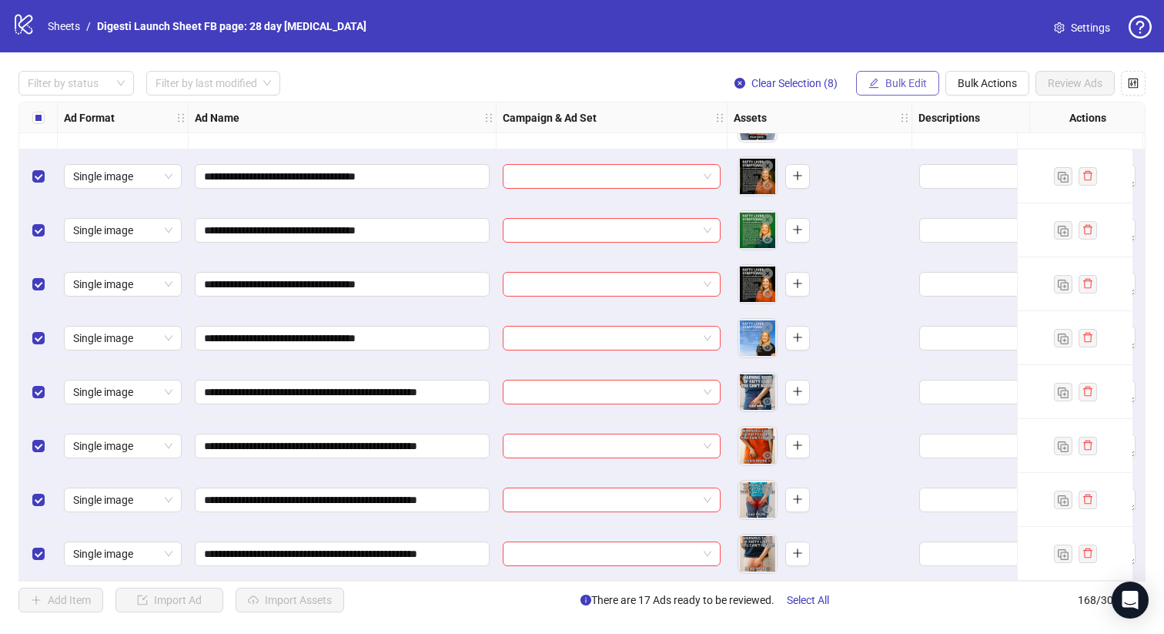
click at [888, 86] on span "Bulk Edit" at bounding box center [906, 83] width 42 height 12
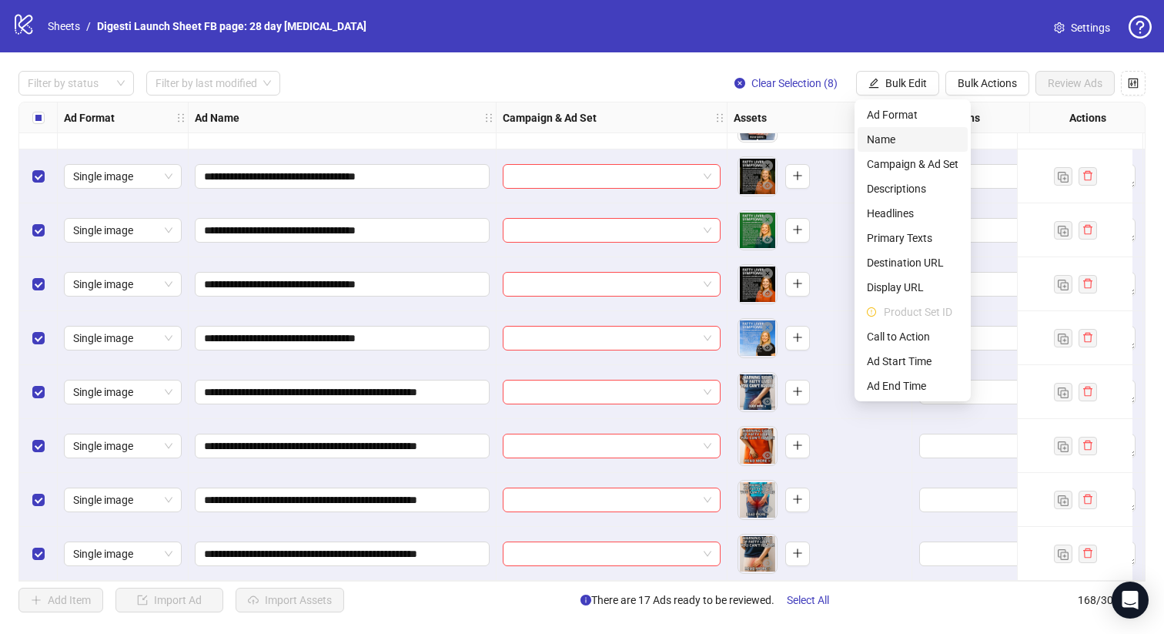
click at [905, 143] on span "Name" at bounding box center [913, 139] width 92 height 17
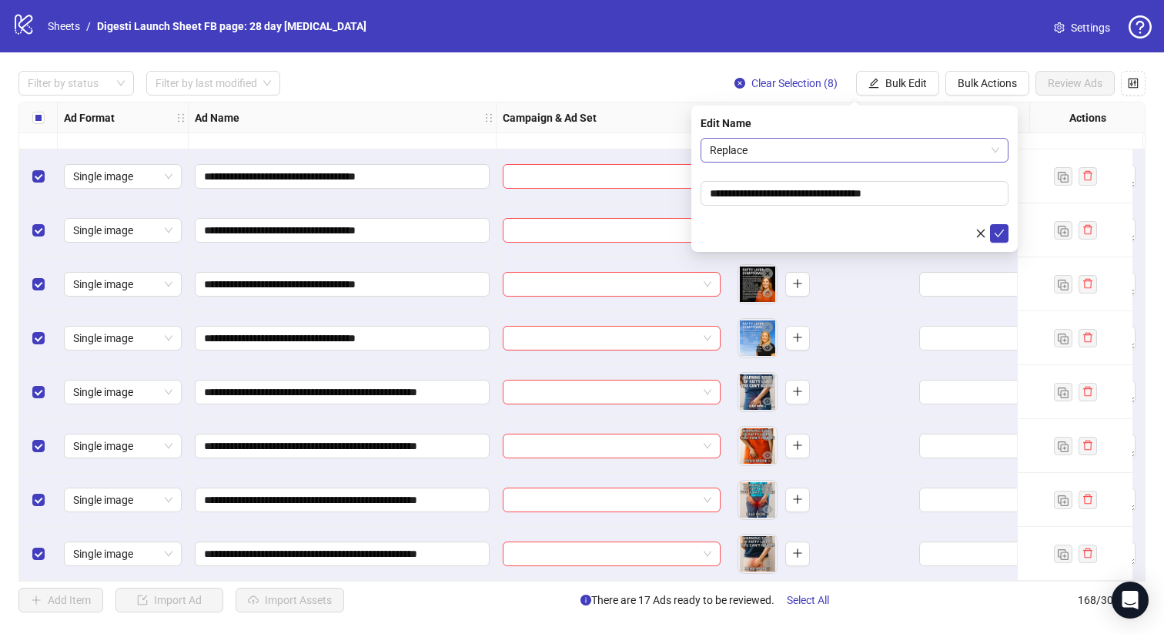
click at [824, 148] on span "Replace" at bounding box center [854, 150] width 289 height 23
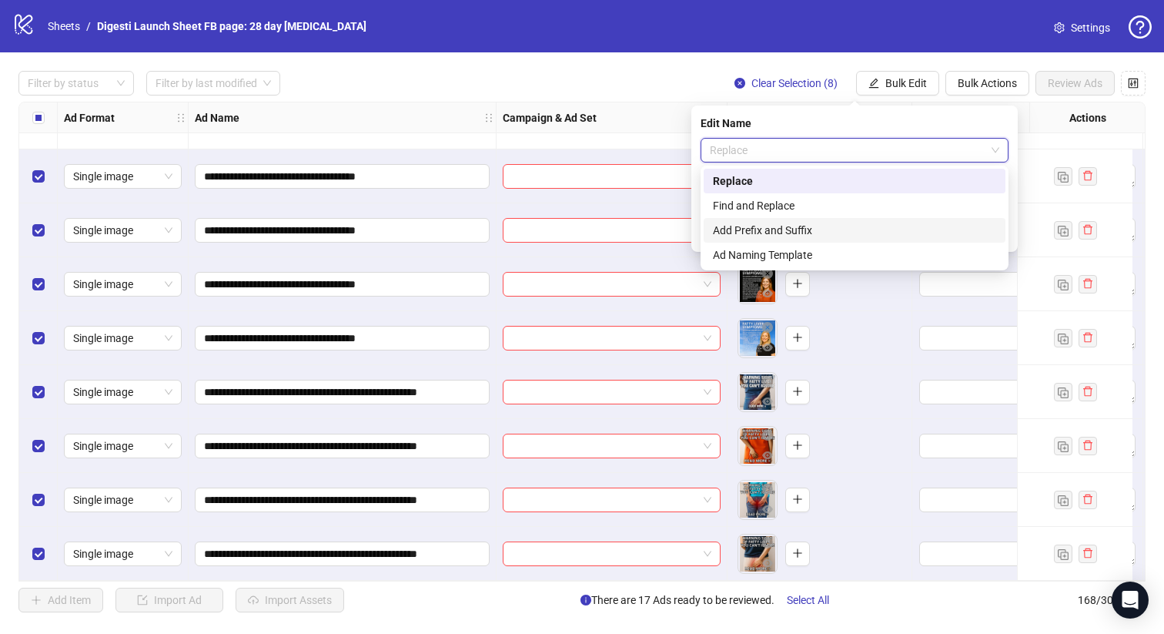
click at [798, 229] on div "Add Prefix and Suffix" at bounding box center [854, 230] width 283 height 17
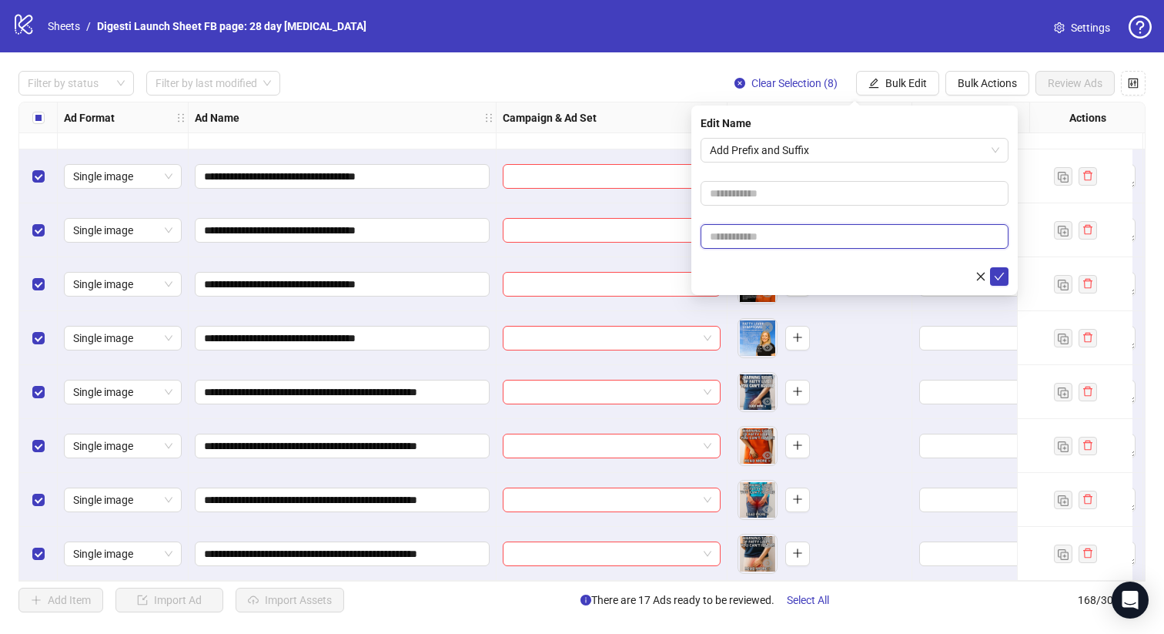
click at [736, 240] on input "text" at bounding box center [855, 236] width 308 height 25
paste input "**********"
type input "**********"
click at [1000, 278] on icon "check" at bounding box center [999, 276] width 11 height 11
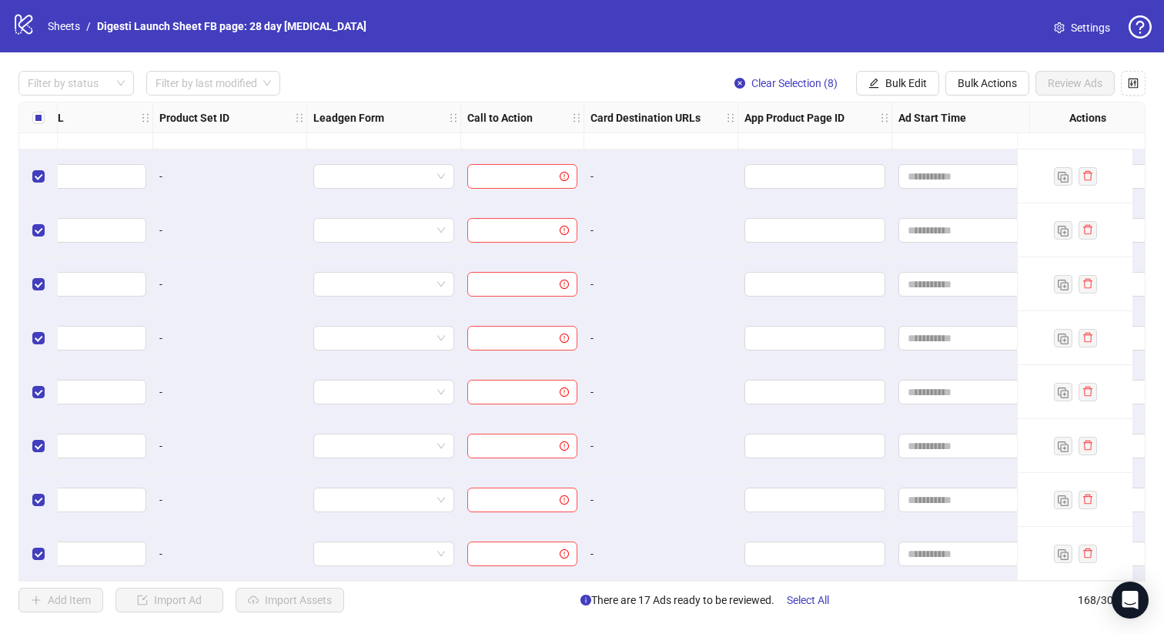
scroll to position [8613, 1701]
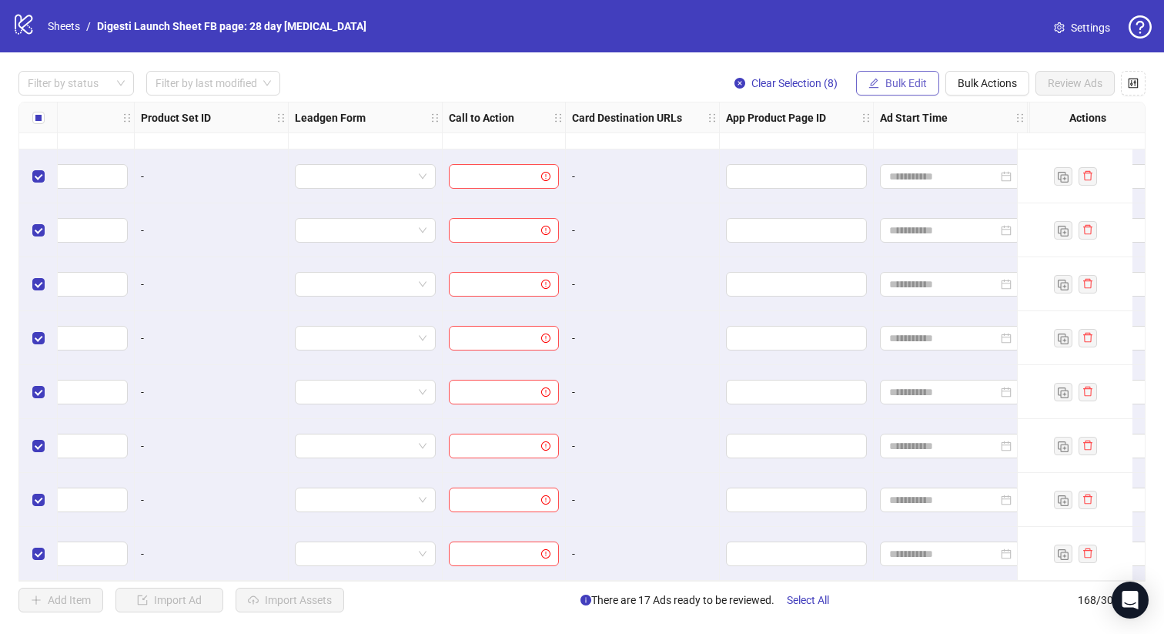
click at [878, 85] on button "Bulk Edit" at bounding box center [897, 83] width 83 height 25
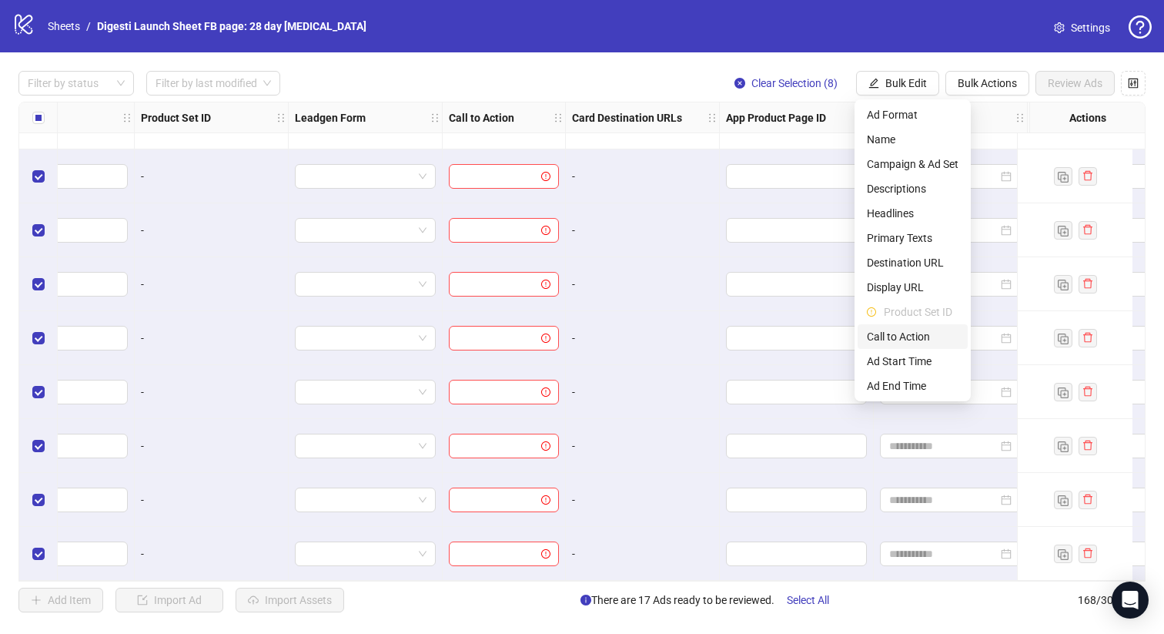
click at [891, 330] on span "Call to Action" at bounding box center [913, 336] width 92 height 17
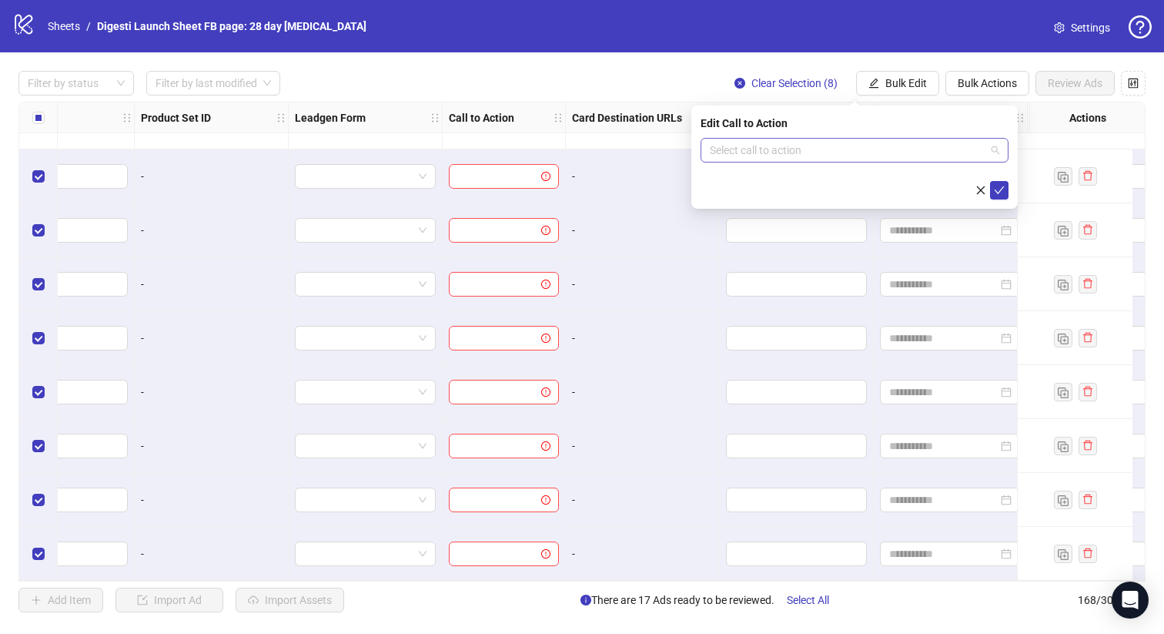
click at [785, 149] on input "search" at bounding box center [848, 150] width 276 height 23
type input "*"
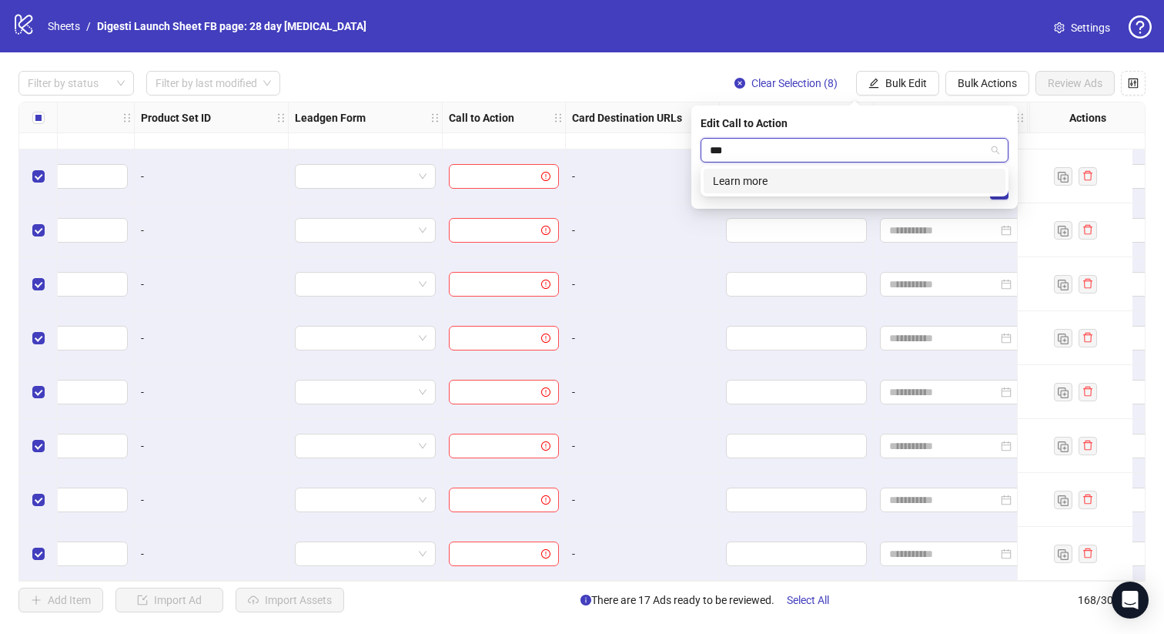
type input "****"
click at [771, 179] on div "Learn more" at bounding box center [854, 180] width 283 height 17
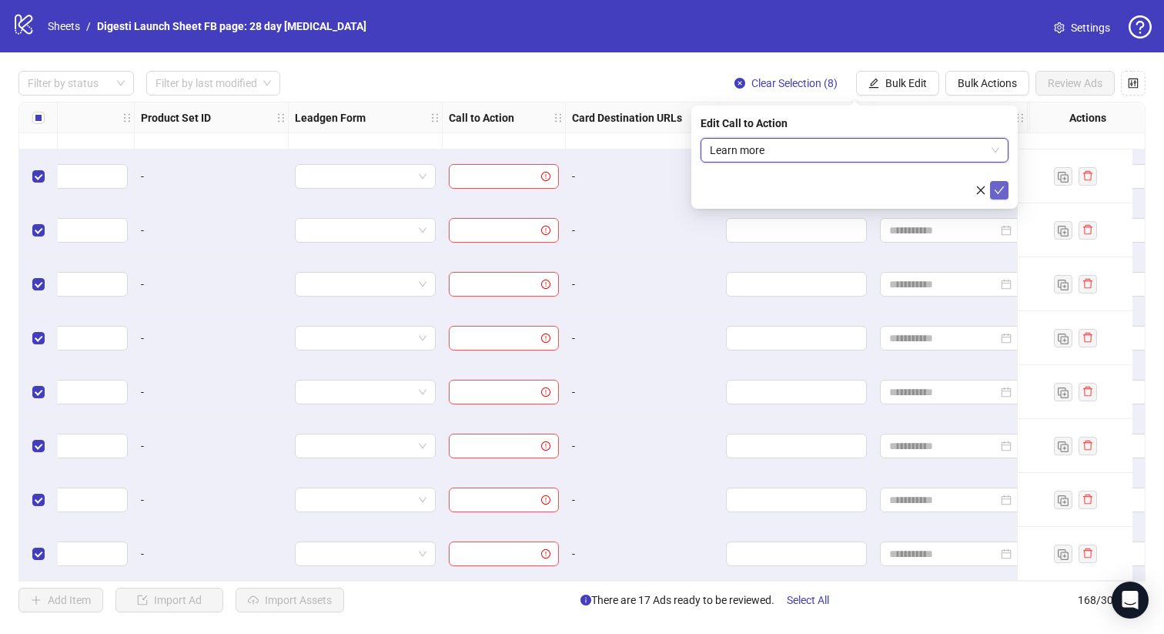
click at [996, 188] on icon "check" at bounding box center [999, 190] width 11 height 11
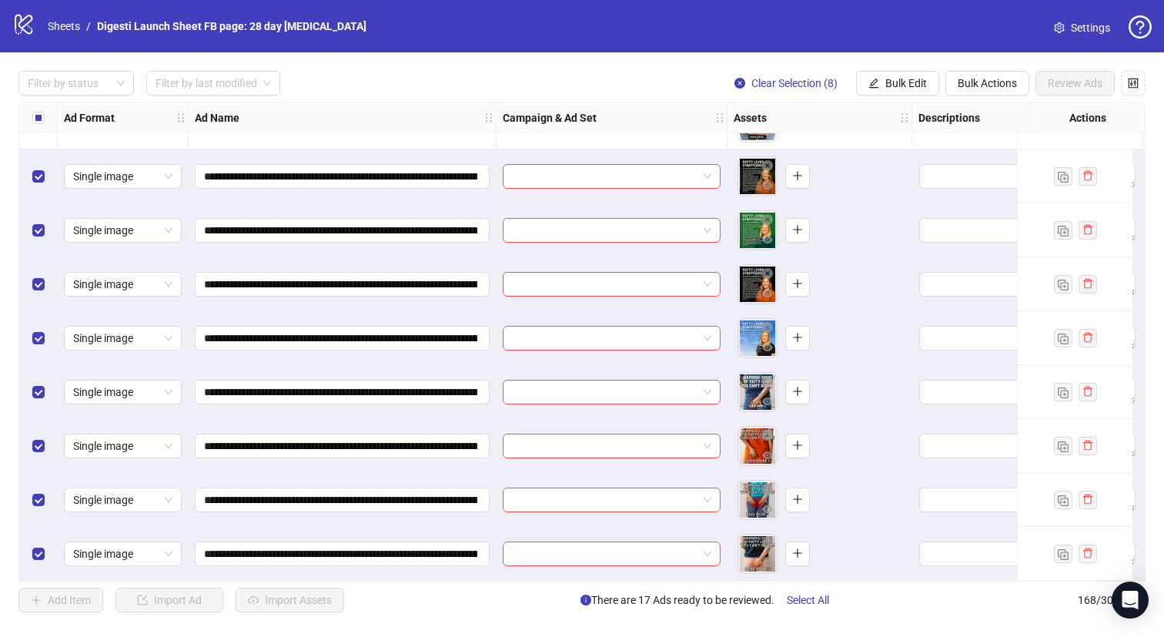
scroll to position [8540, 0]
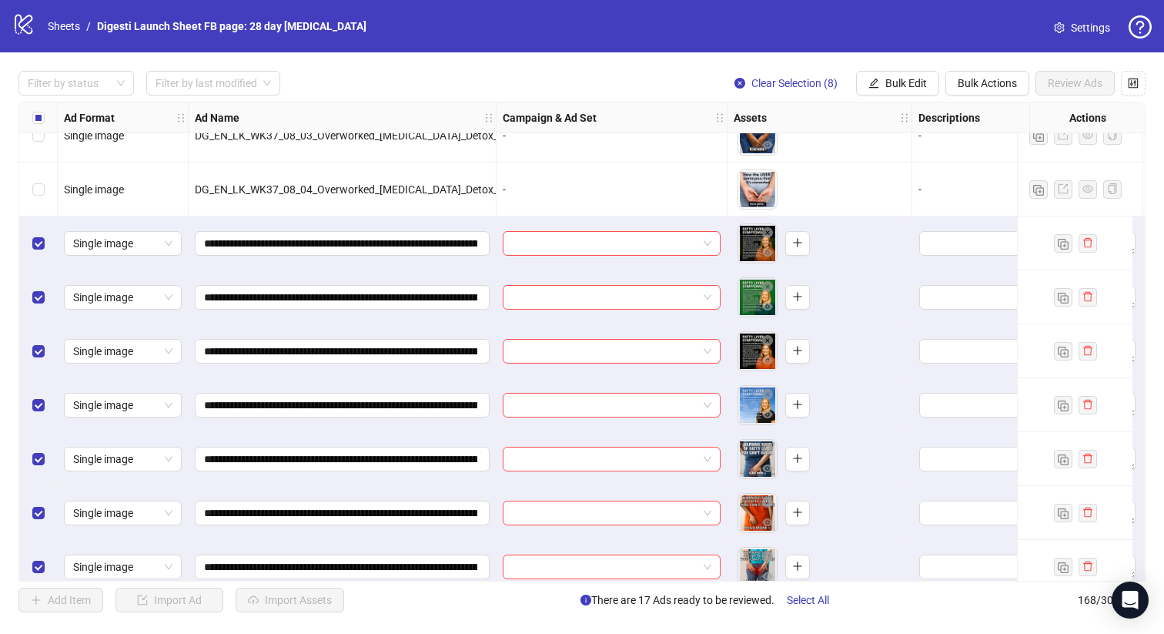
click at [38, 109] on label "Select all rows" at bounding box center [38, 117] width 12 height 17
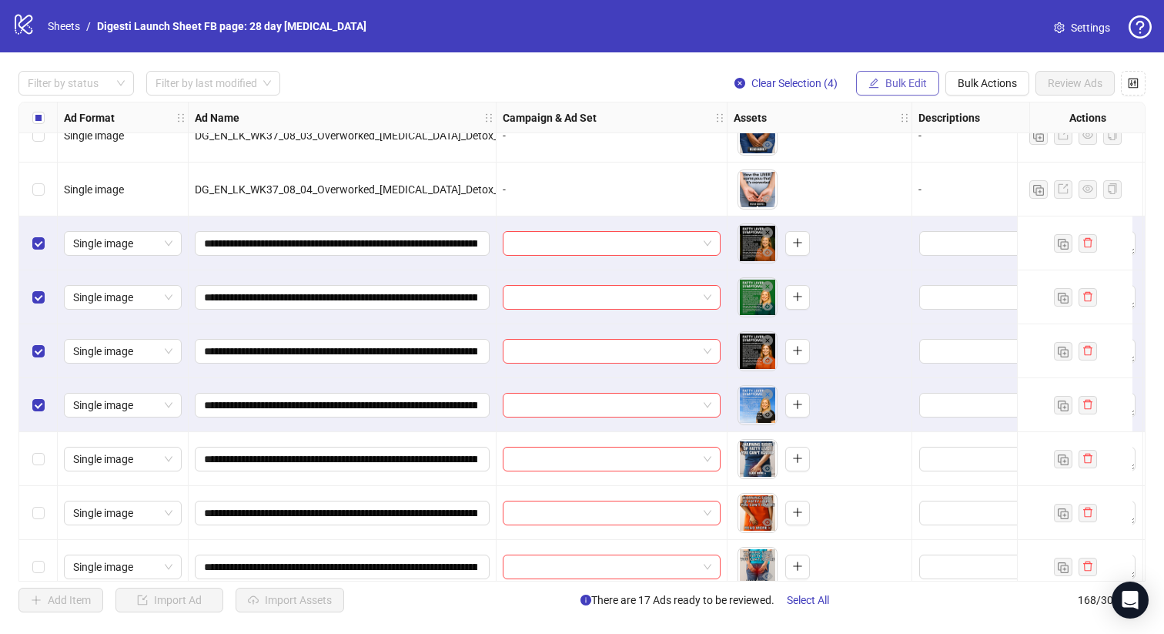
click at [901, 83] on span "Bulk Edit" at bounding box center [906, 83] width 42 height 12
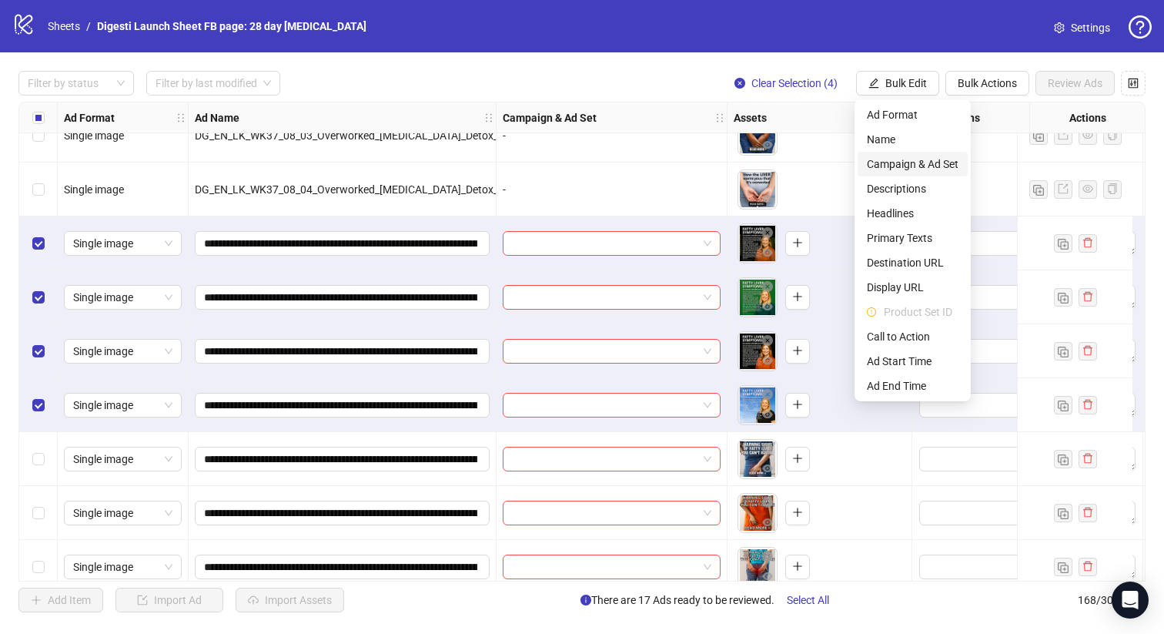
click at [899, 163] on span "Campaign & Ad Set" at bounding box center [913, 164] width 92 height 17
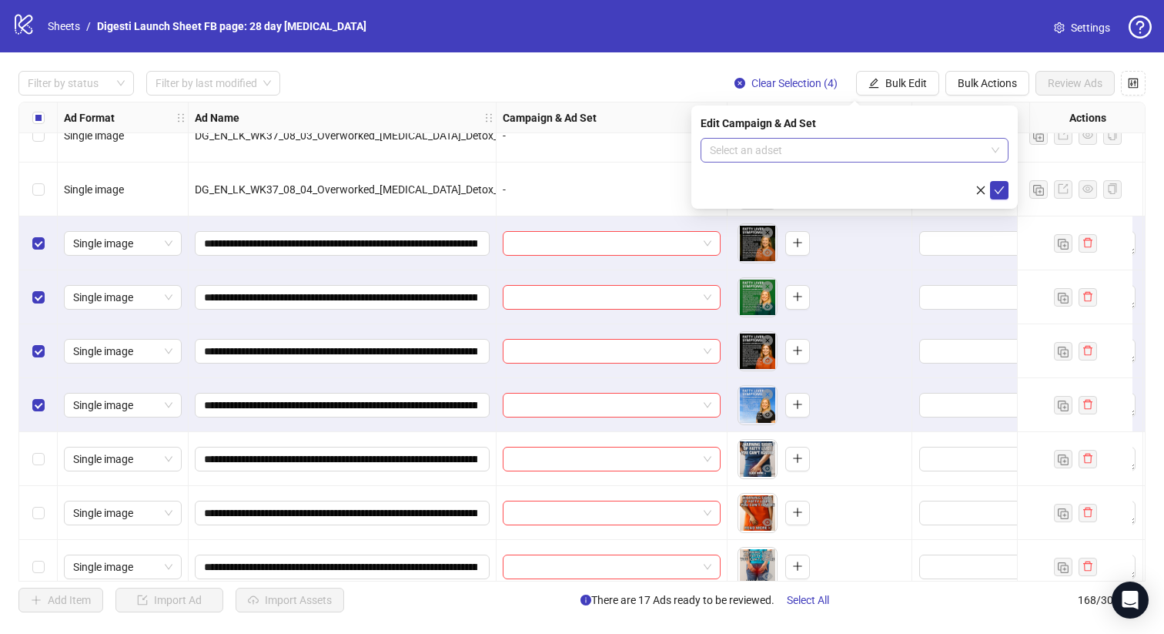
click at [801, 149] on input "search" at bounding box center [848, 150] width 276 height 23
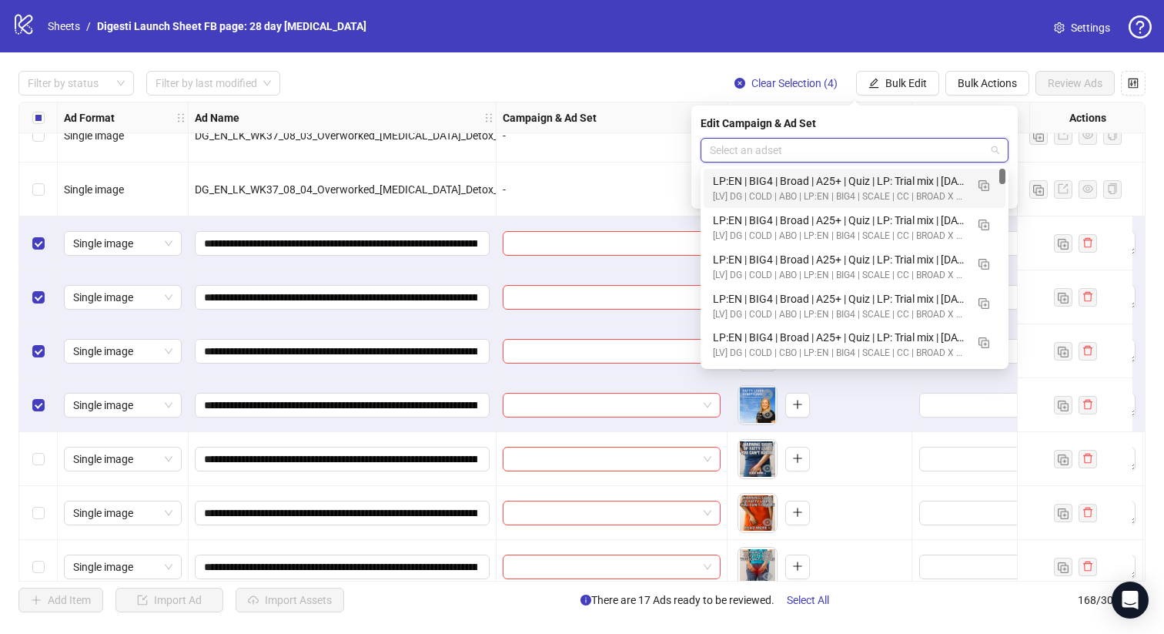
paste input "**********"
type input "**********"
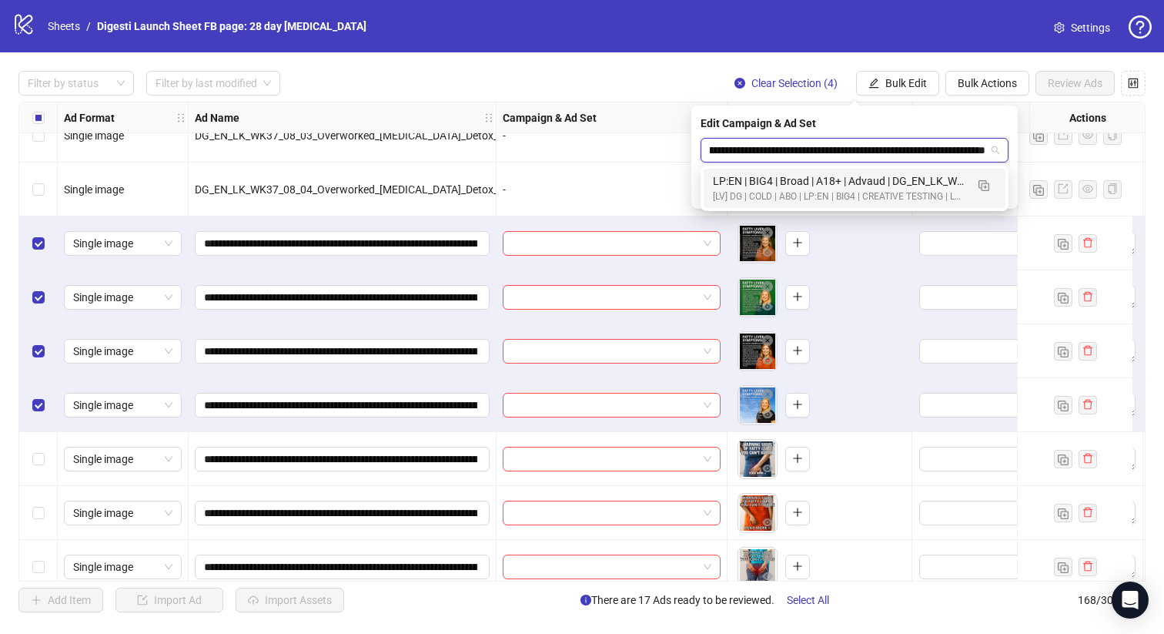
click at [785, 206] on div "LP:EN | BIG4 | Broad | A18+ | Advaud | DG_EN_LK_WK37_09 | LP: Trial Liver Healt…" at bounding box center [855, 188] width 302 height 39
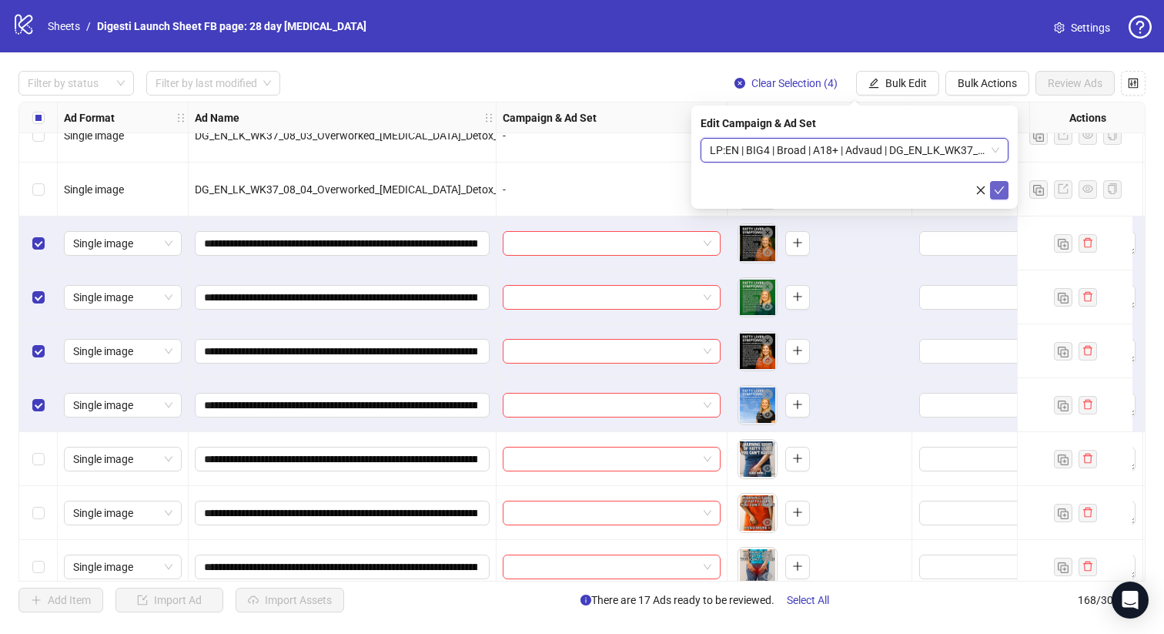
click at [1005, 188] on button "submit" at bounding box center [999, 190] width 18 height 18
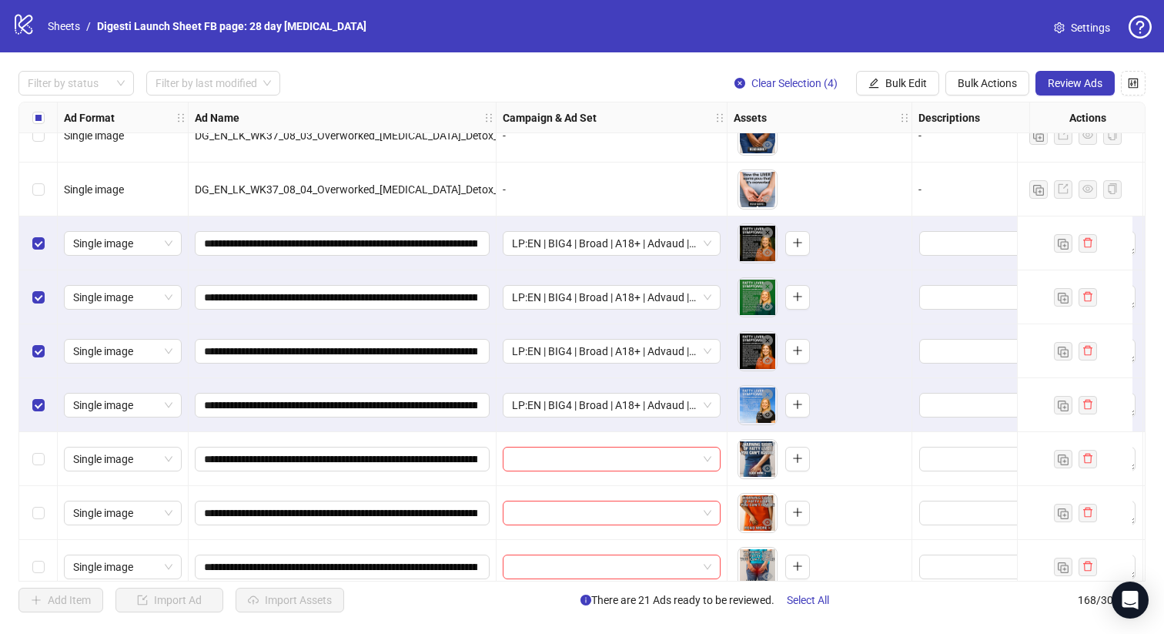
scroll to position [8613, 0]
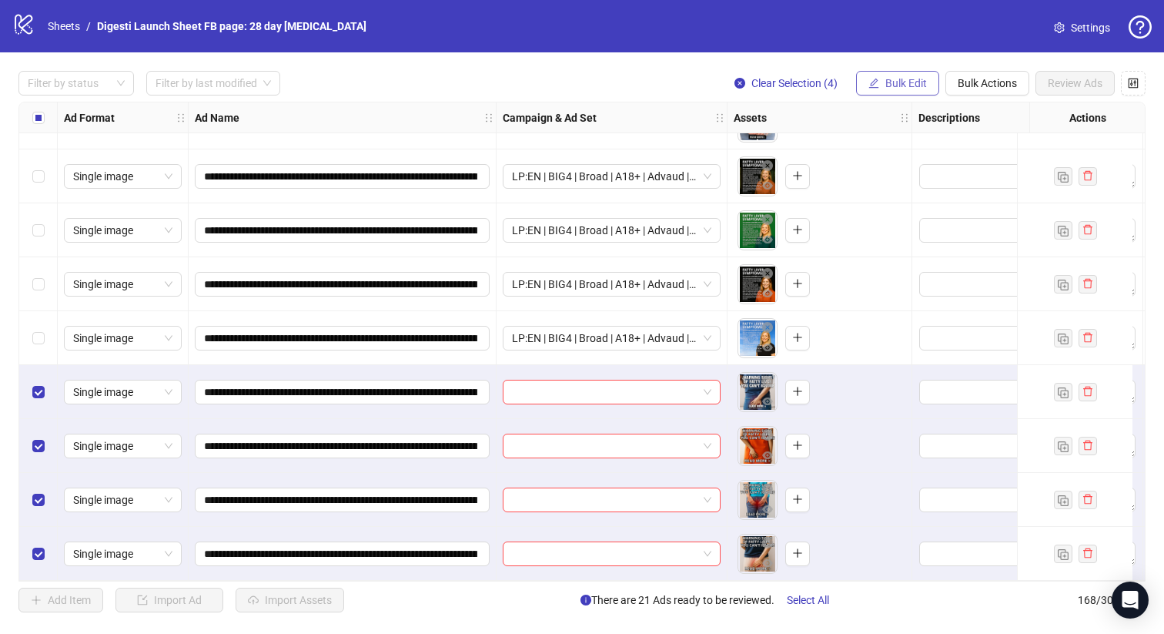
click at [912, 77] on span "Bulk Edit" at bounding box center [906, 83] width 42 height 12
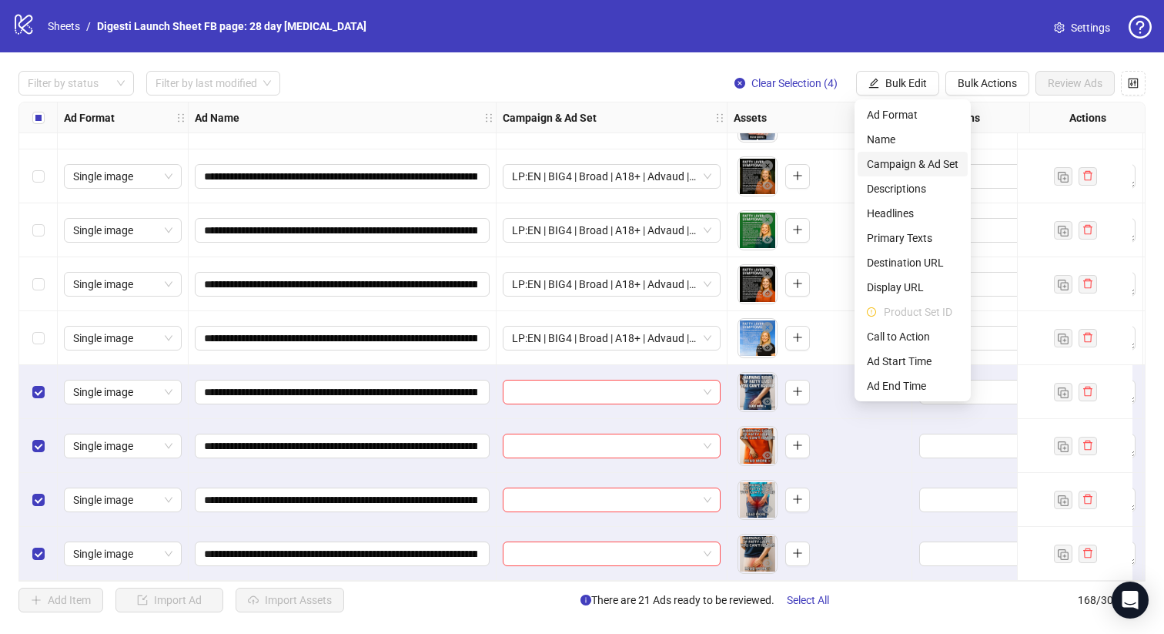
click at [883, 166] on span "Campaign & Ad Set" at bounding box center [913, 164] width 92 height 17
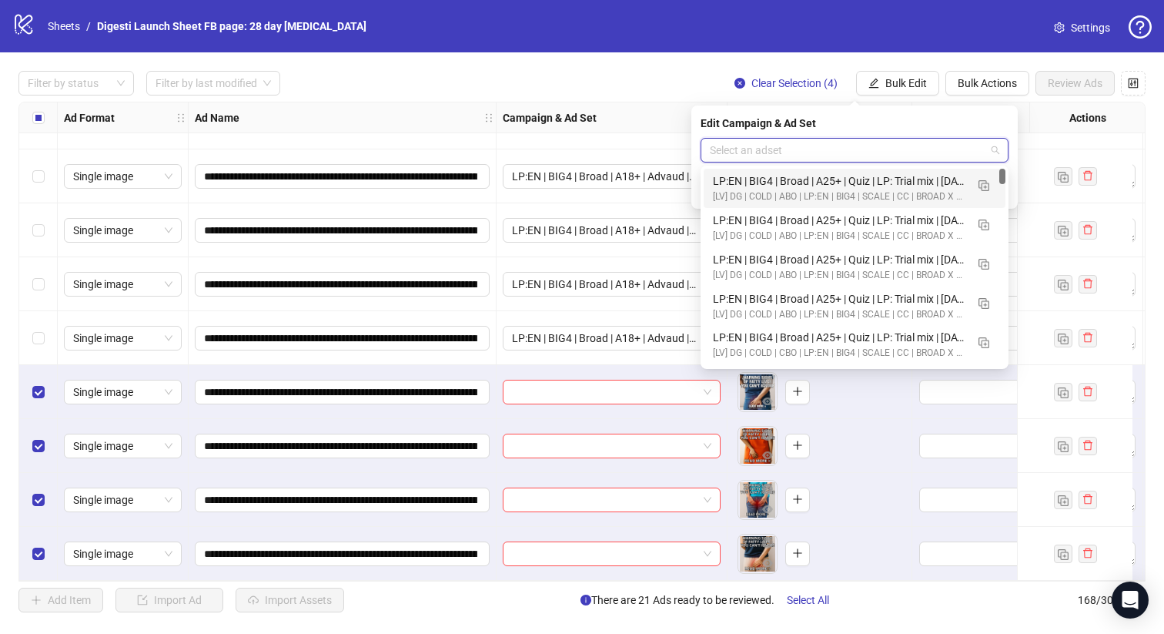
click at [780, 156] on input "search" at bounding box center [848, 150] width 276 height 23
paste input "**********"
type input "**********"
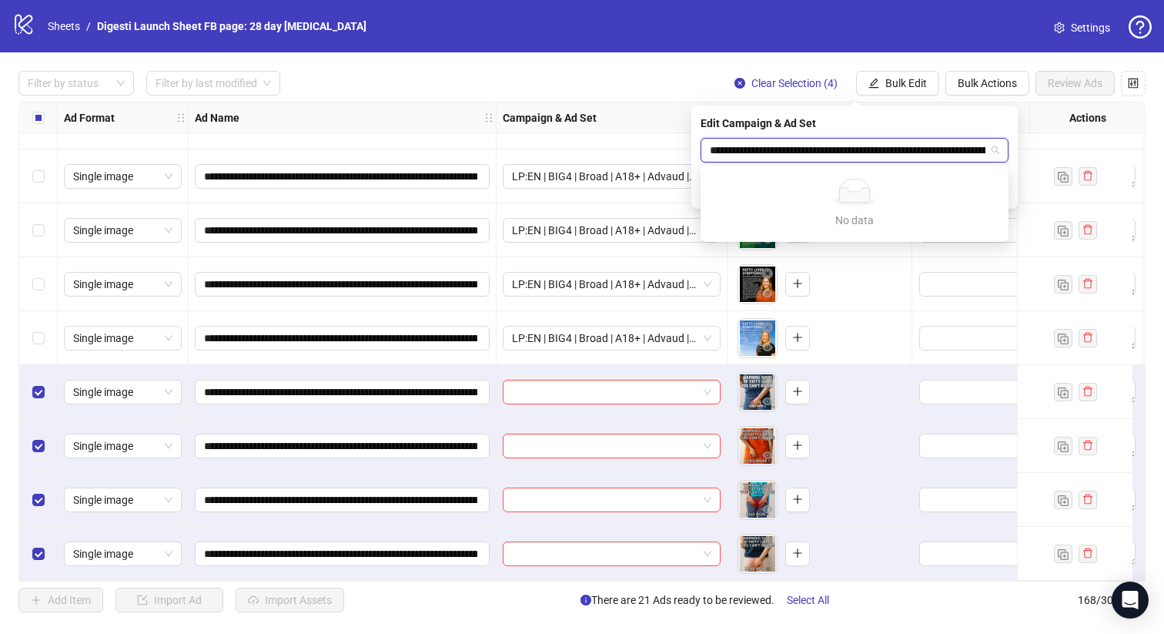
scroll to position [0, 175]
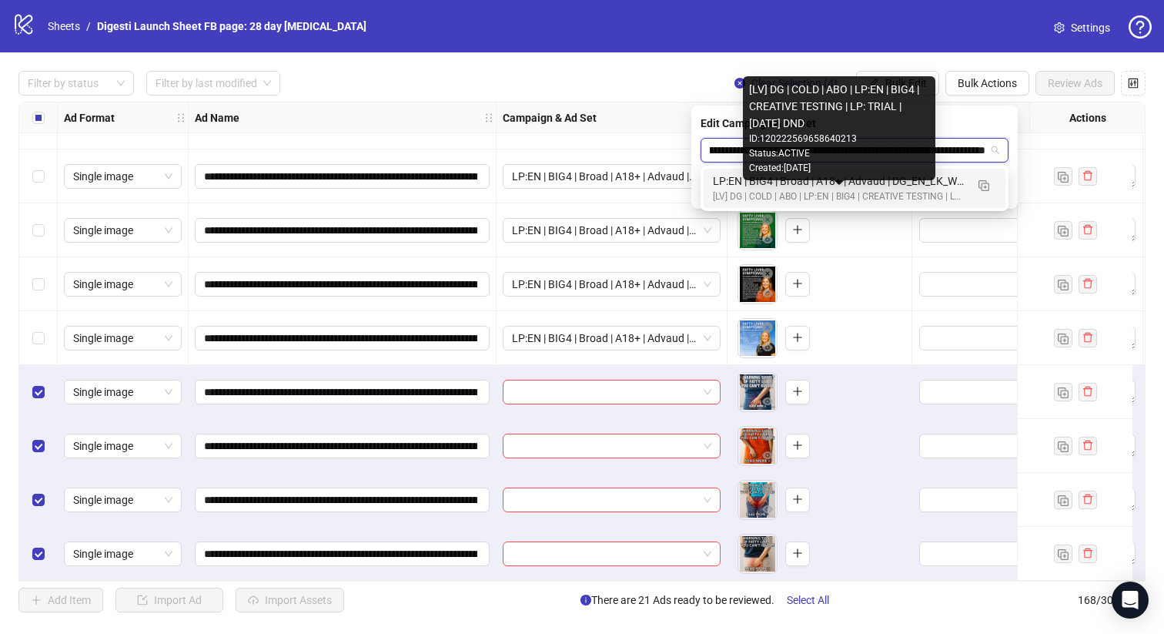
click at [738, 202] on div "[LV] DG | COLD | ABO | LP:EN | BIG4 | CREATIVE TESTING | LP: TRIAL | [DATE] DND" at bounding box center [839, 196] width 253 height 15
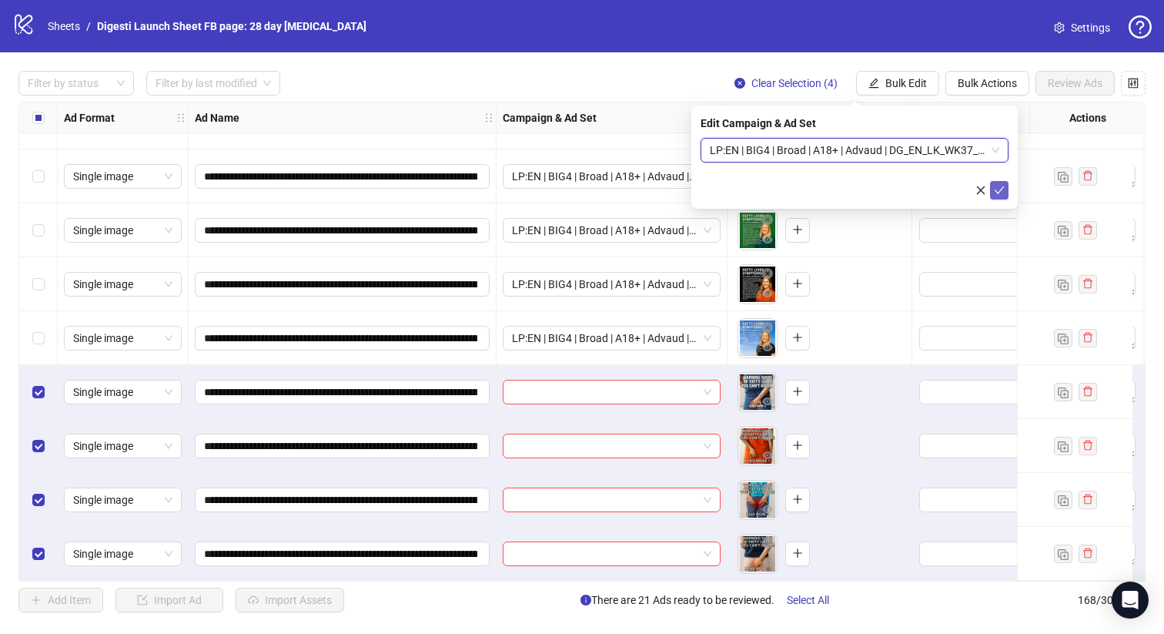
click at [1001, 192] on icon "check" at bounding box center [999, 190] width 11 height 11
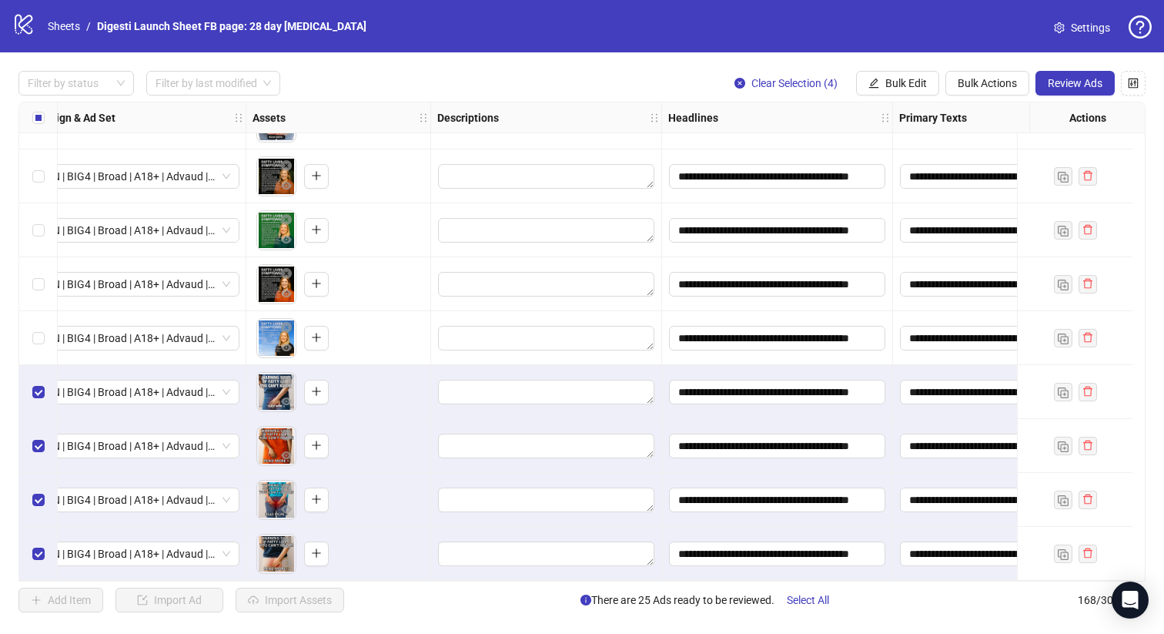
scroll to position [8613, 0]
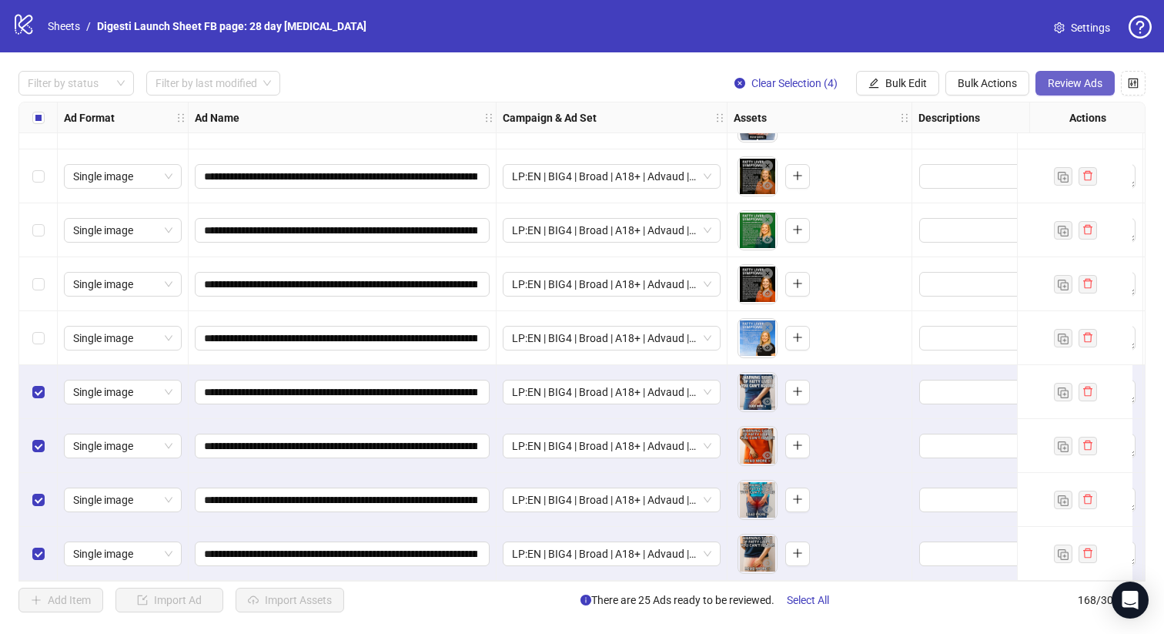
click at [1086, 80] on span "Review Ads" at bounding box center [1075, 83] width 55 height 12
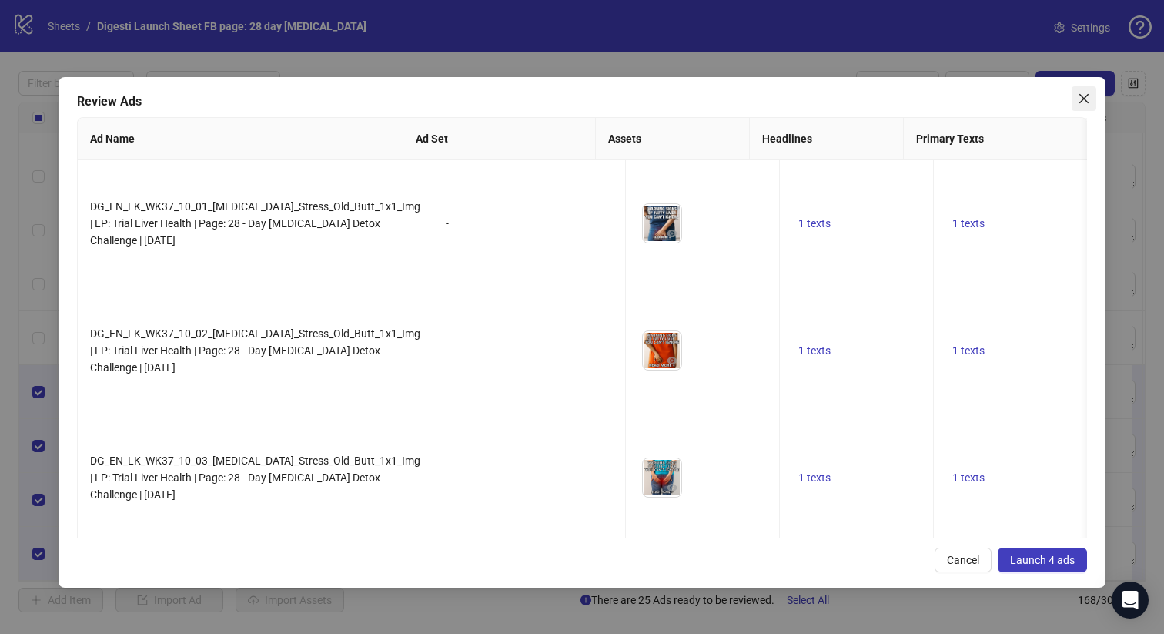
click at [1085, 99] on icon "close" at bounding box center [1083, 98] width 9 height 9
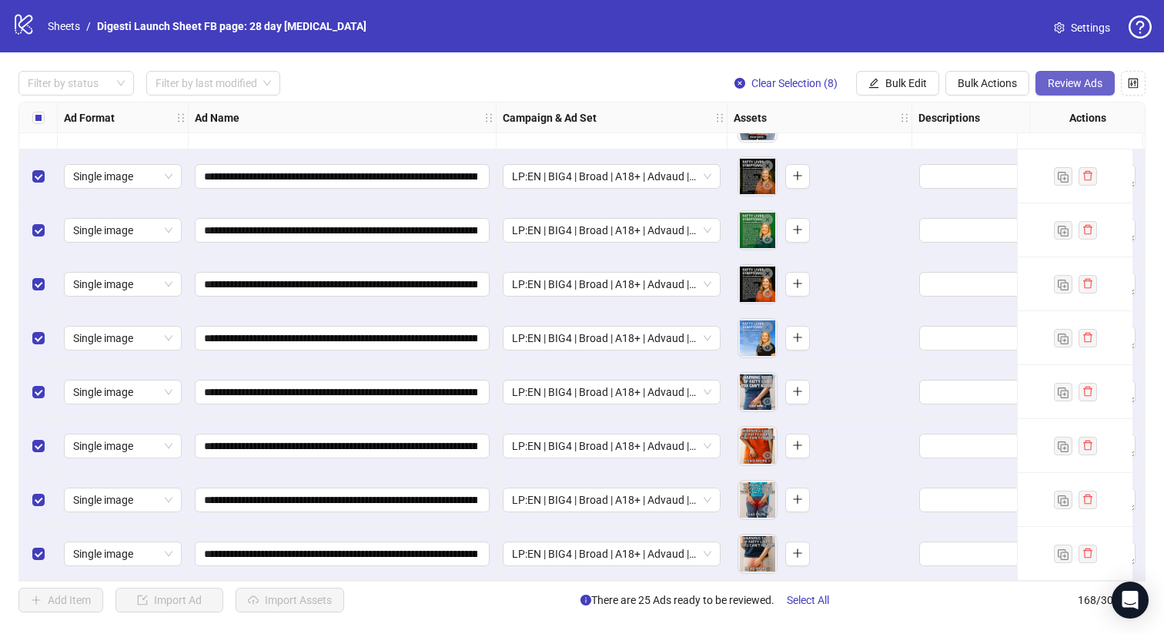
click at [1073, 79] on span "Review Ads" at bounding box center [1075, 83] width 55 height 12
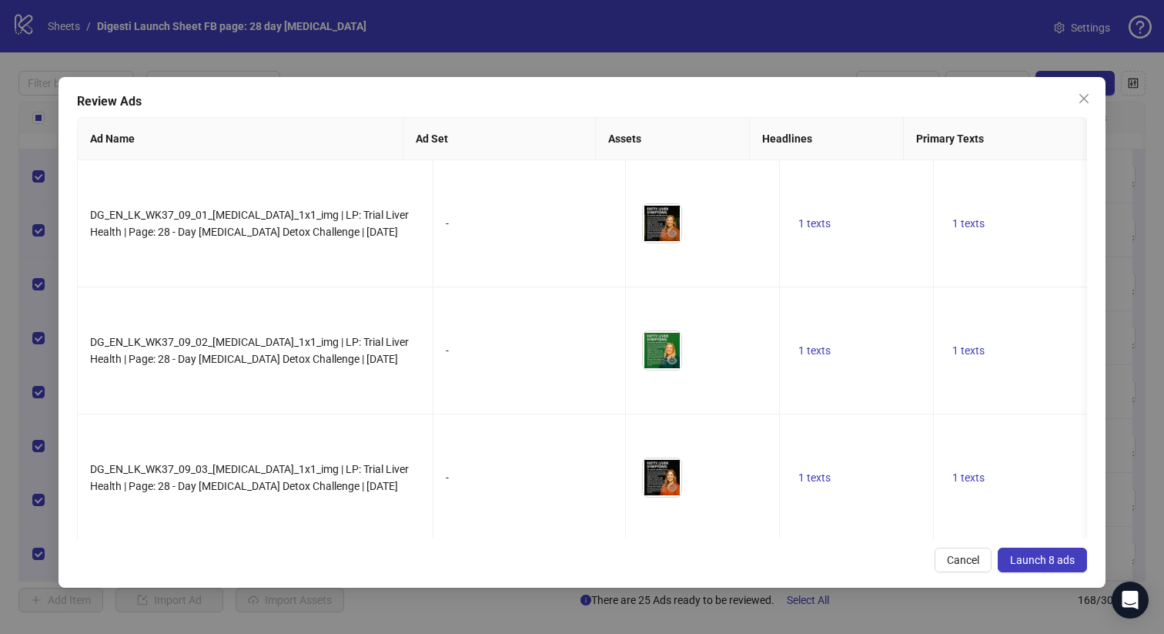
click at [1043, 557] on span "Launch 8 ads" at bounding box center [1042, 560] width 65 height 12
